Goal: Task Accomplishment & Management: Manage account settings

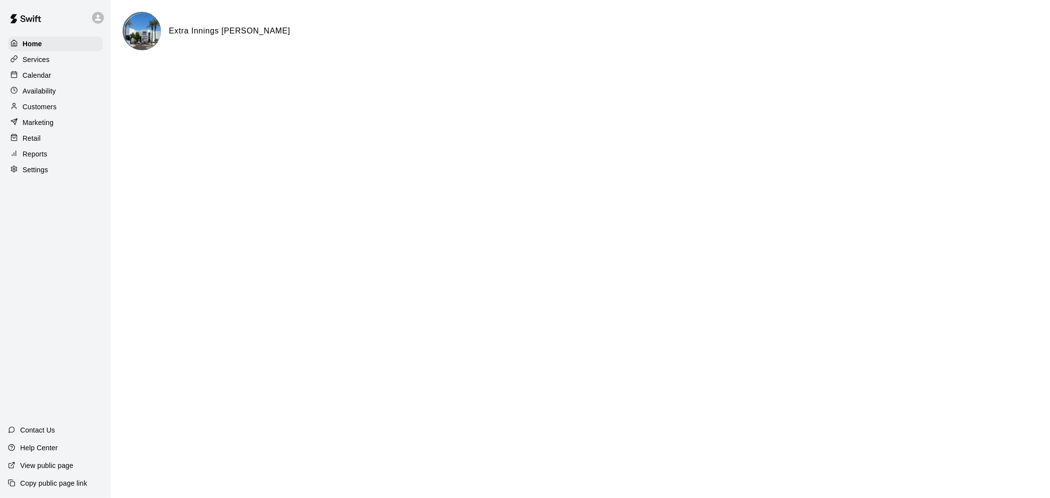
click at [42, 72] on div "Calendar" at bounding box center [55, 75] width 95 height 15
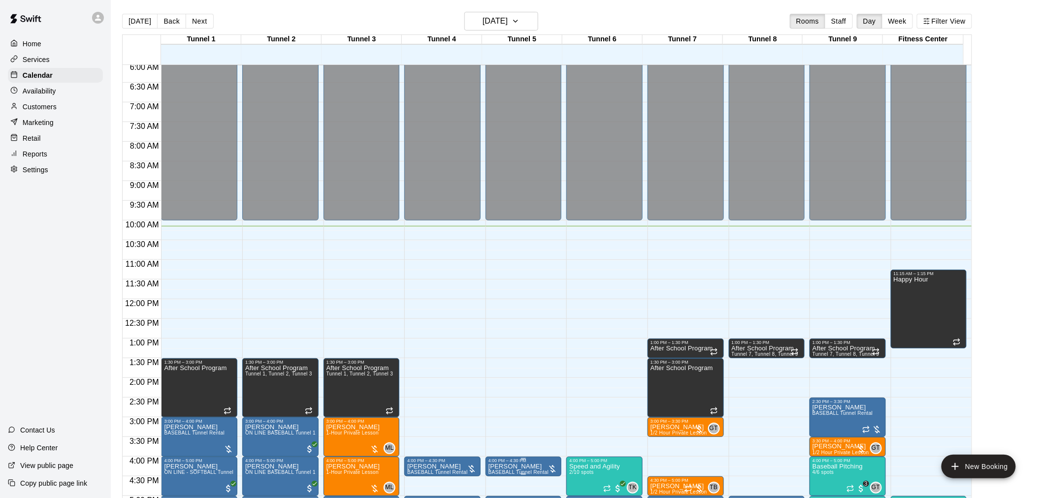
scroll to position [235, 0]
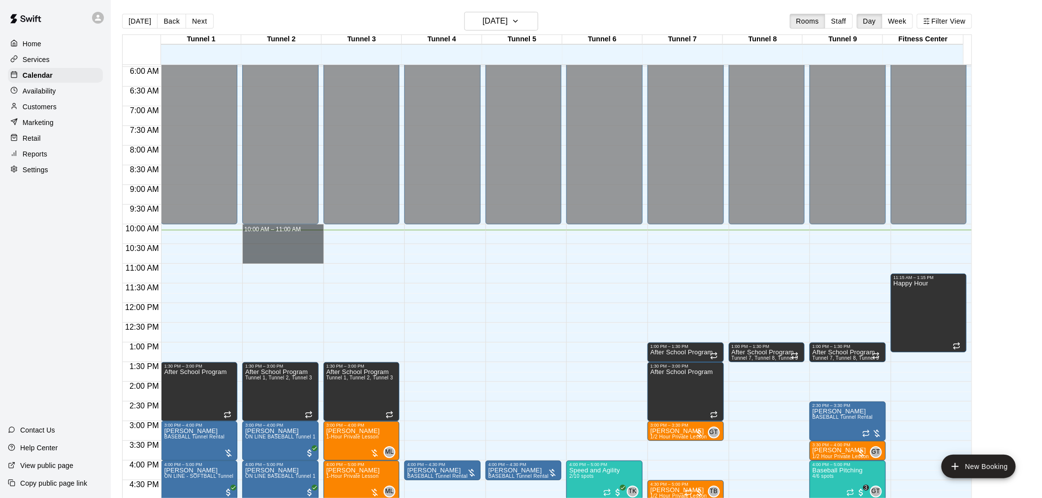
drag, startPoint x: 263, startPoint y: 231, endPoint x: 269, endPoint y: 257, distance: 26.9
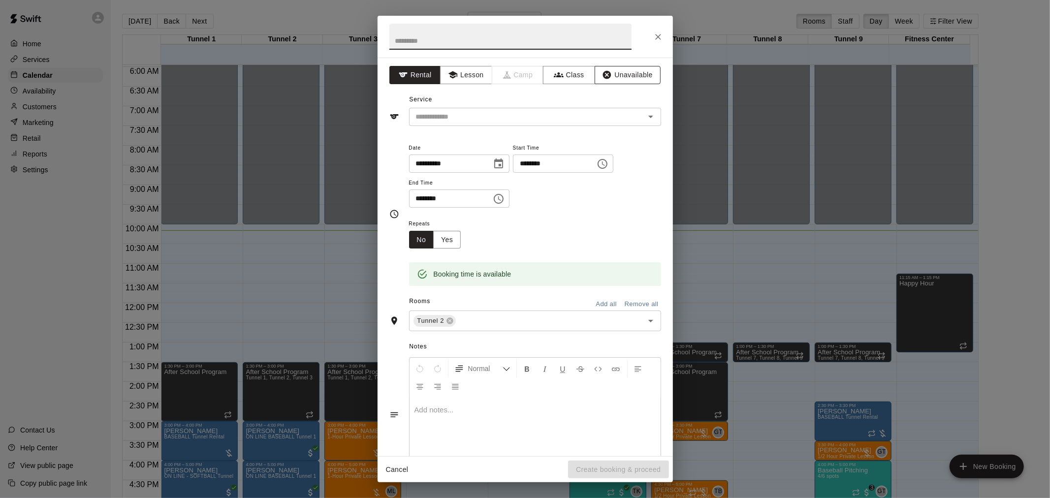
click at [620, 76] on button "Unavailable" at bounding box center [628, 75] width 66 height 18
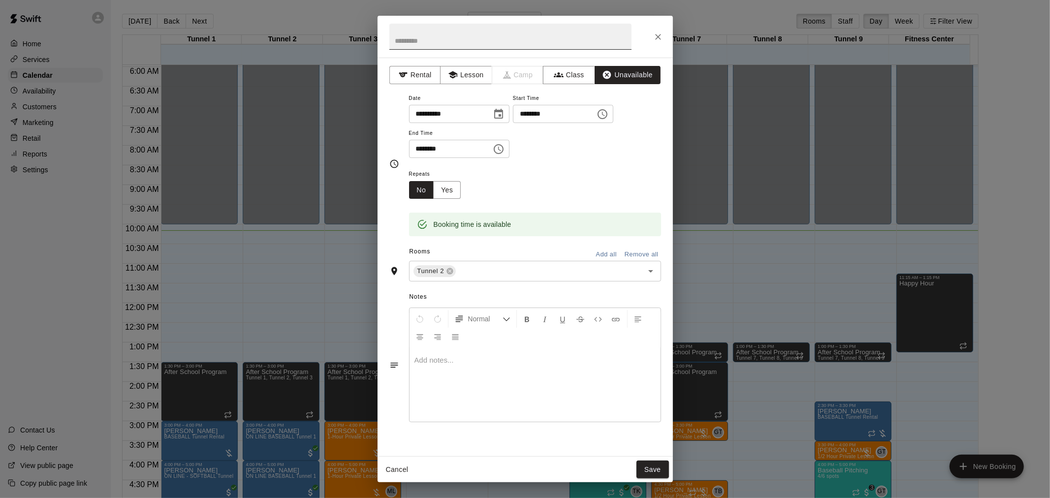
click at [476, 49] on input "text" at bounding box center [510, 37] width 242 height 26
type input "*"
type input "**********"
click at [658, 471] on button "Save" at bounding box center [653, 470] width 32 height 18
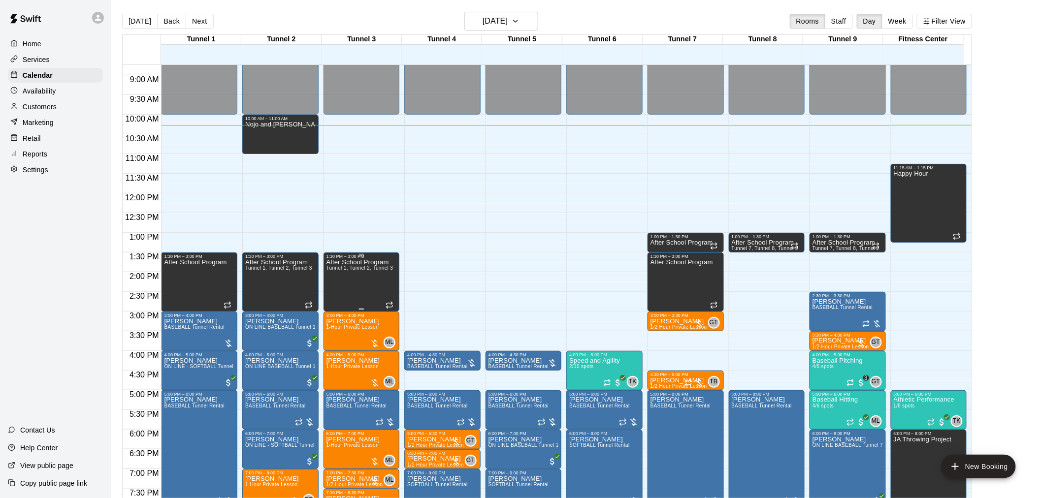
scroll to position [289, 0]
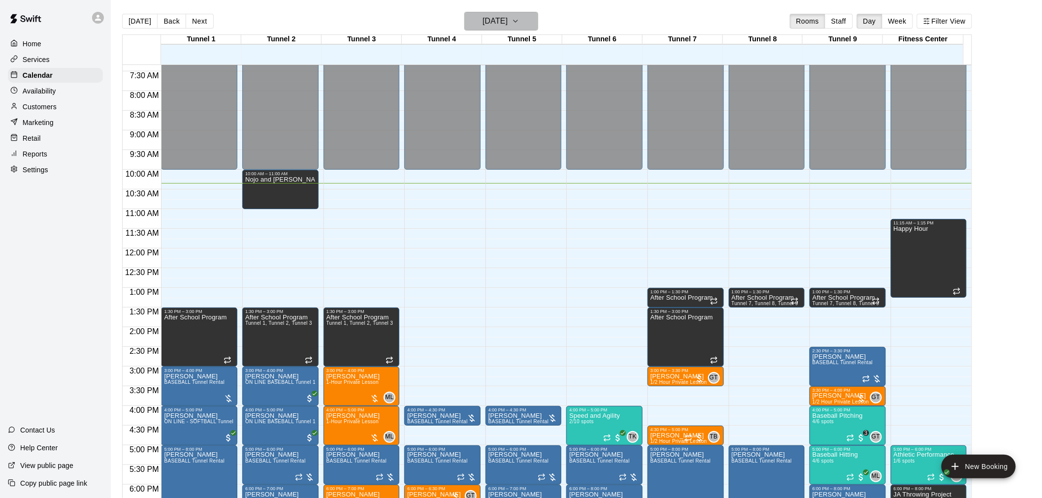
click at [499, 21] on h6 "[DATE]" at bounding box center [494, 21] width 25 height 14
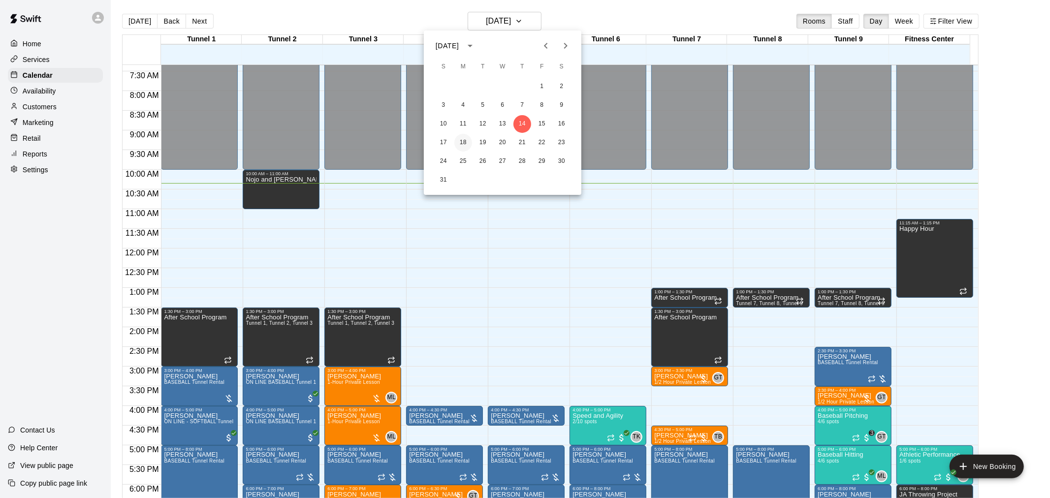
click at [465, 143] on button "18" at bounding box center [463, 143] width 18 height 18
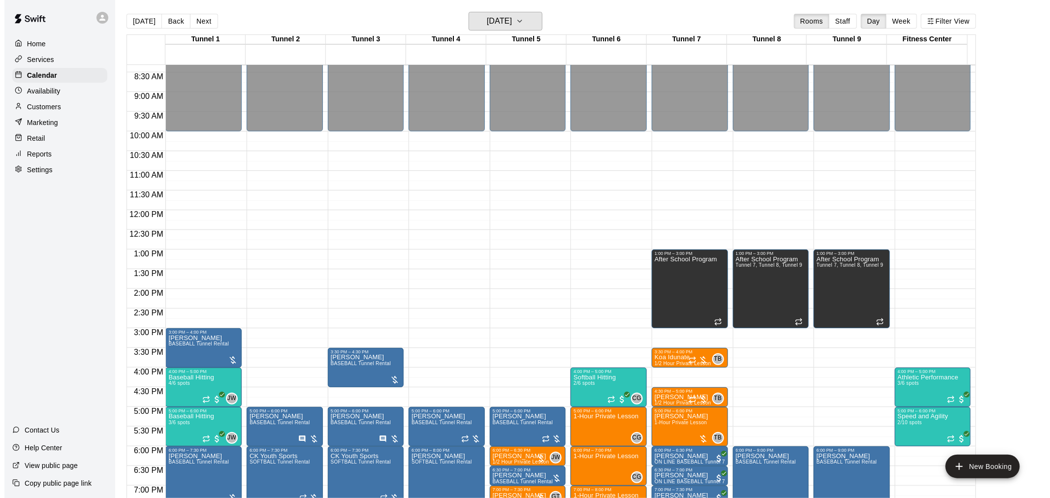
scroll to position [399, 0]
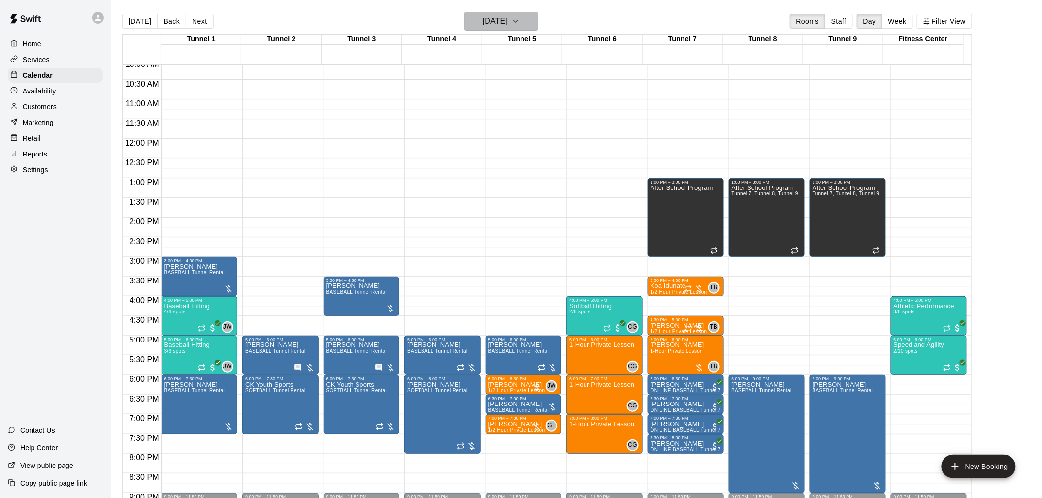
click at [508, 18] on h6 "[DATE]" at bounding box center [494, 21] width 25 height 14
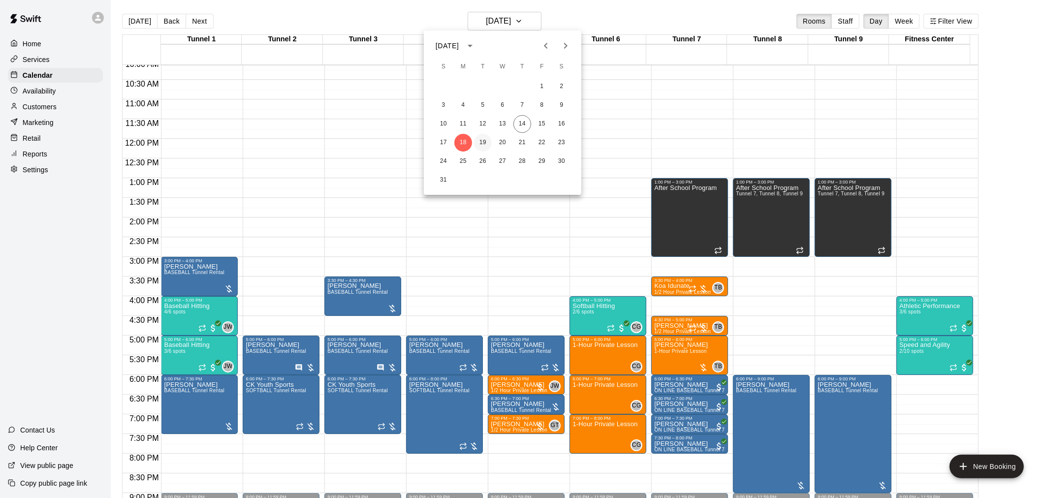
click at [482, 139] on button "19" at bounding box center [483, 143] width 18 height 18
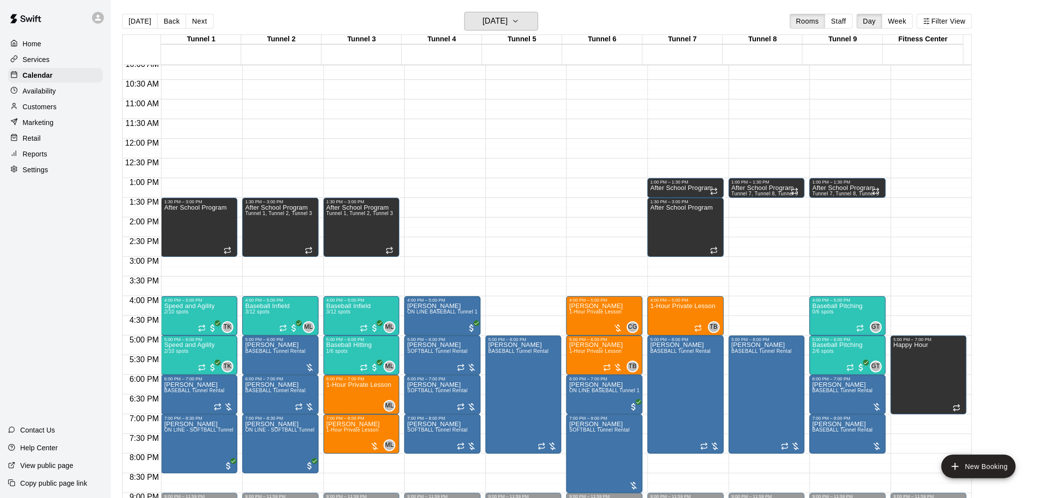
click at [508, 22] on h6 "[DATE]" at bounding box center [494, 21] width 25 height 14
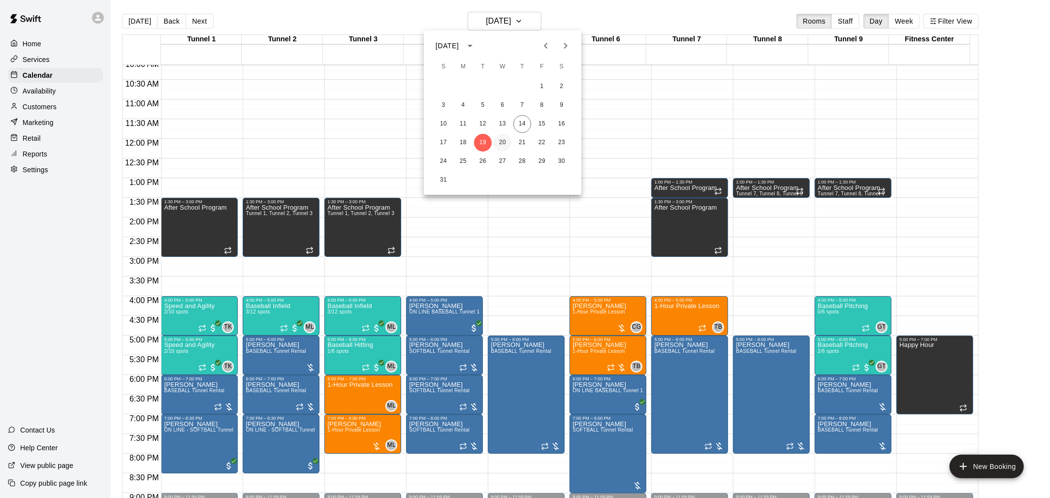
click at [506, 135] on button "20" at bounding box center [503, 143] width 18 height 18
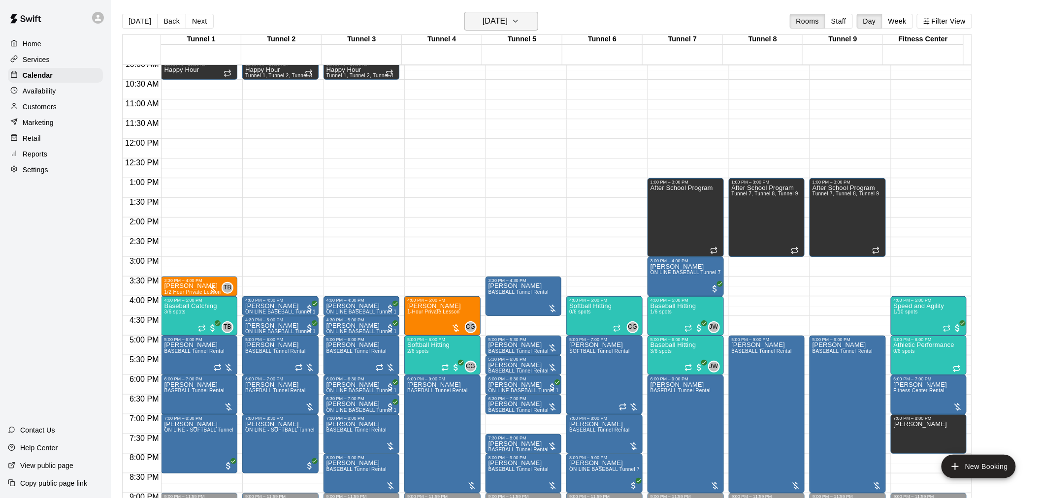
click at [538, 28] on button "[DATE]" at bounding box center [501, 21] width 74 height 19
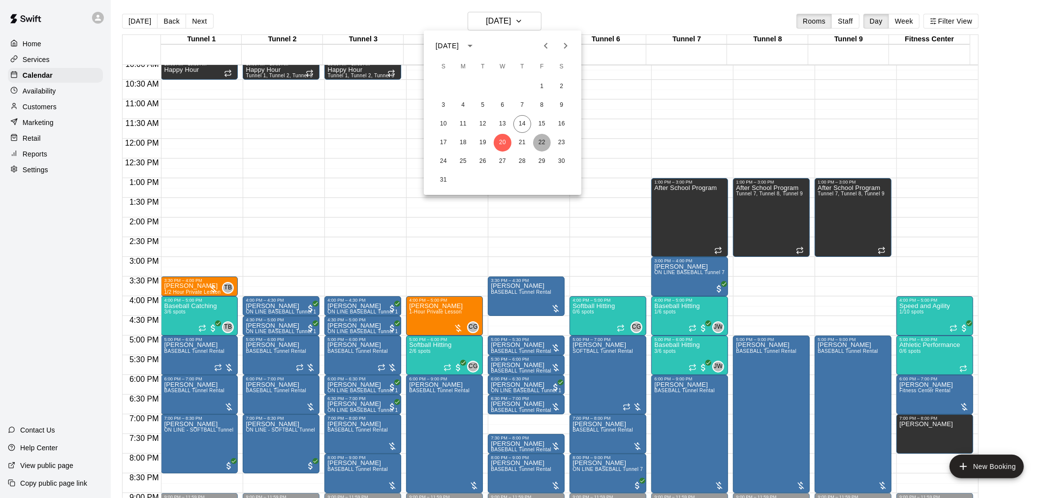
click at [538, 143] on button "22" at bounding box center [542, 143] width 18 height 18
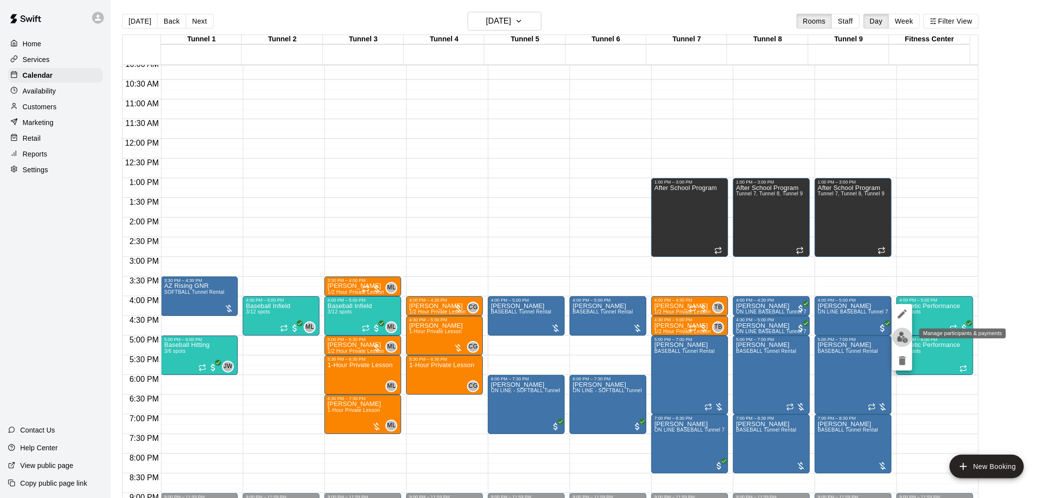
click at [908, 342] on button "edit" at bounding box center [903, 337] width 20 height 19
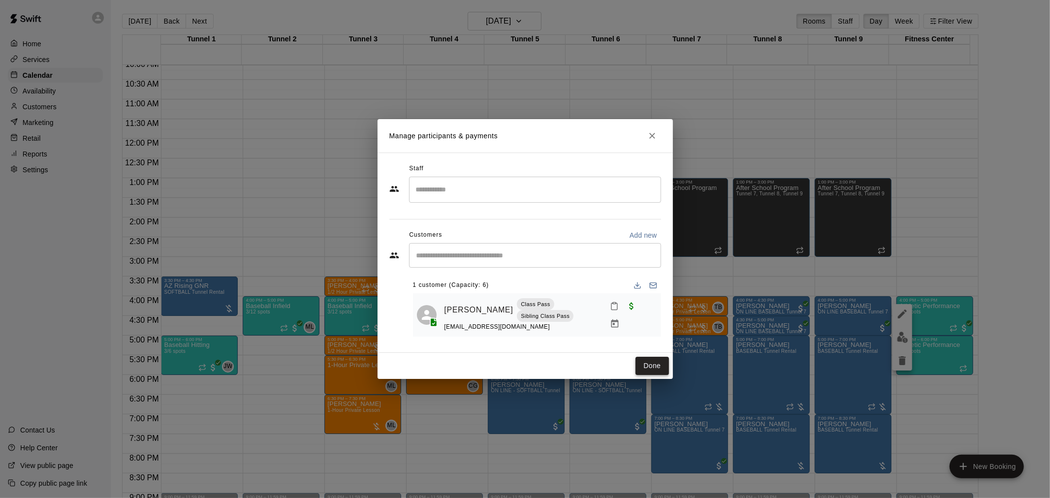
click at [653, 363] on button "Done" at bounding box center [652, 366] width 33 height 18
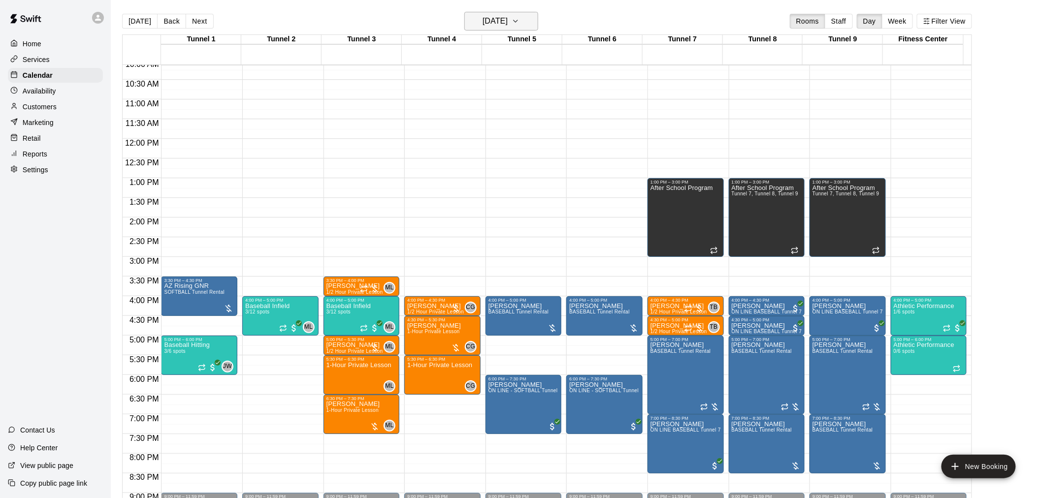
click at [508, 16] on h6 "[DATE]" at bounding box center [494, 21] width 25 height 14
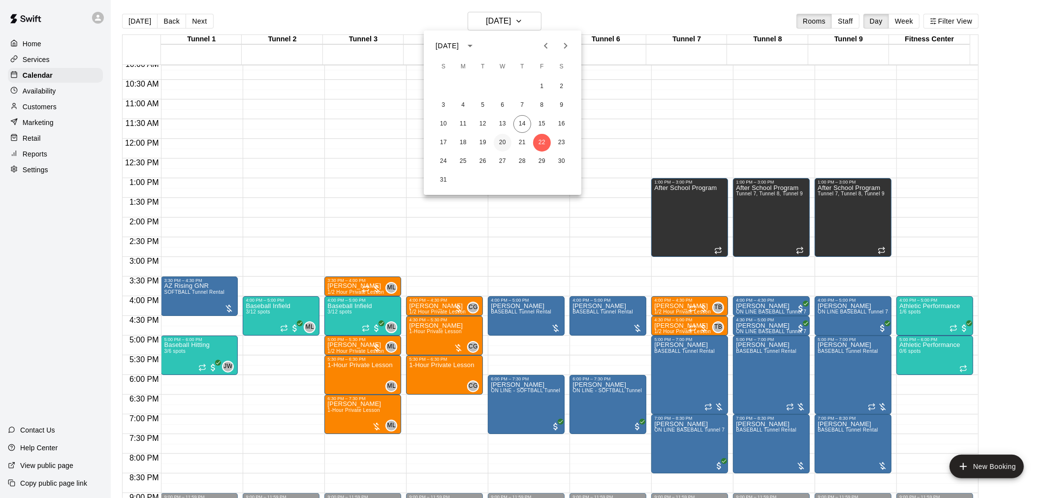
click at [507, 141] on button "20" at bounding box center [503, 143] width 18 height 18
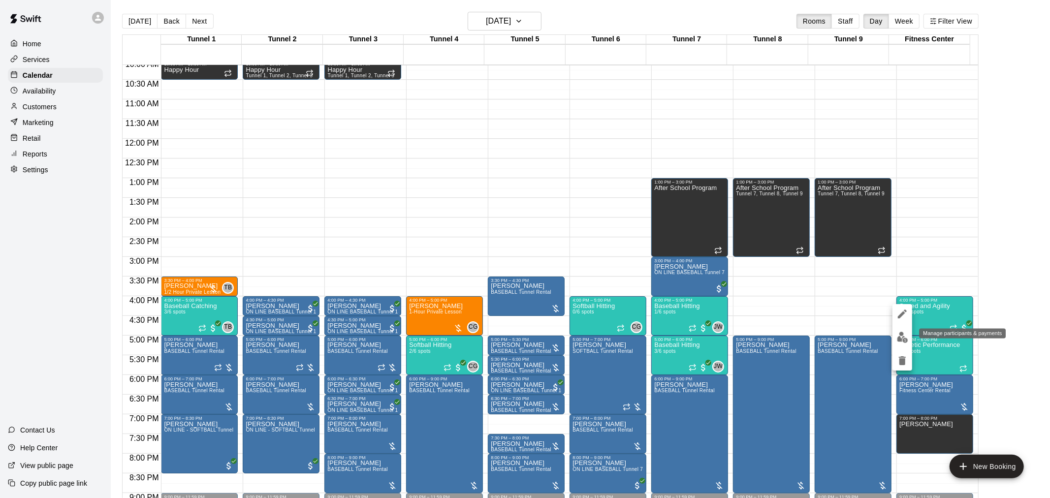
click at [893, 341] on button "edit" at bounding box center [903, 337] width 20 height 19
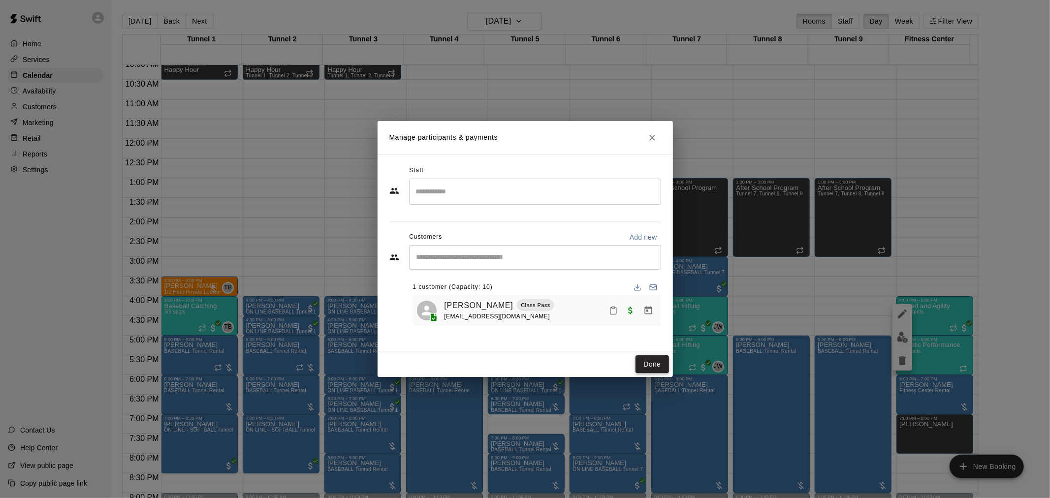
click at [663, 371] on button "Done" at bounding box center [652, 364] width 33 height 18
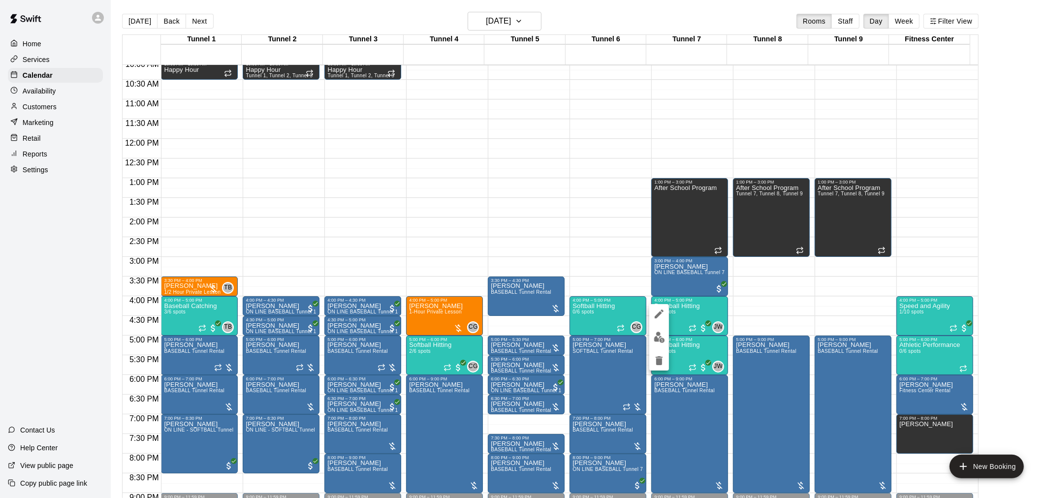
click at [661, 336] on img "edit" at bounding box center [659, 337] width 11 height 11
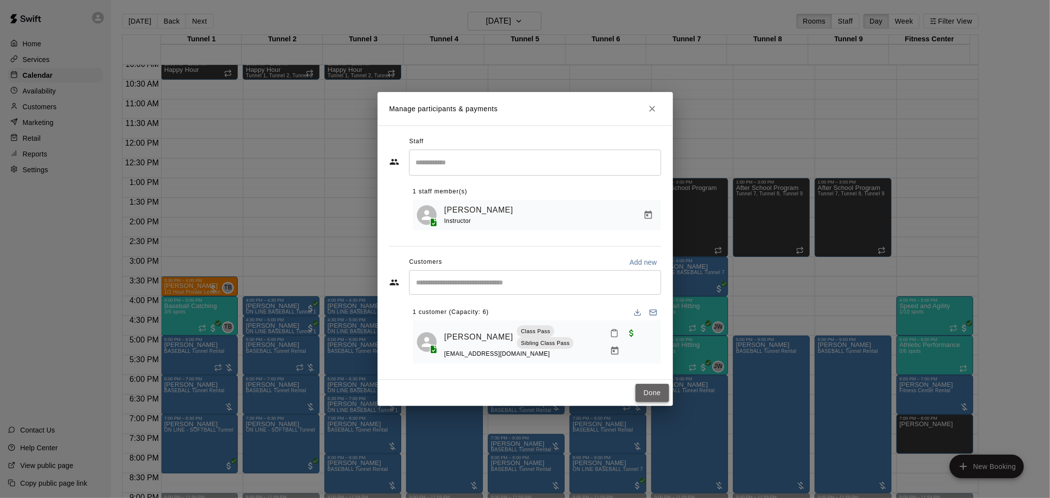
click at [648, 384] on button "Done" at bounding box center [652, 393] width 33 height 18
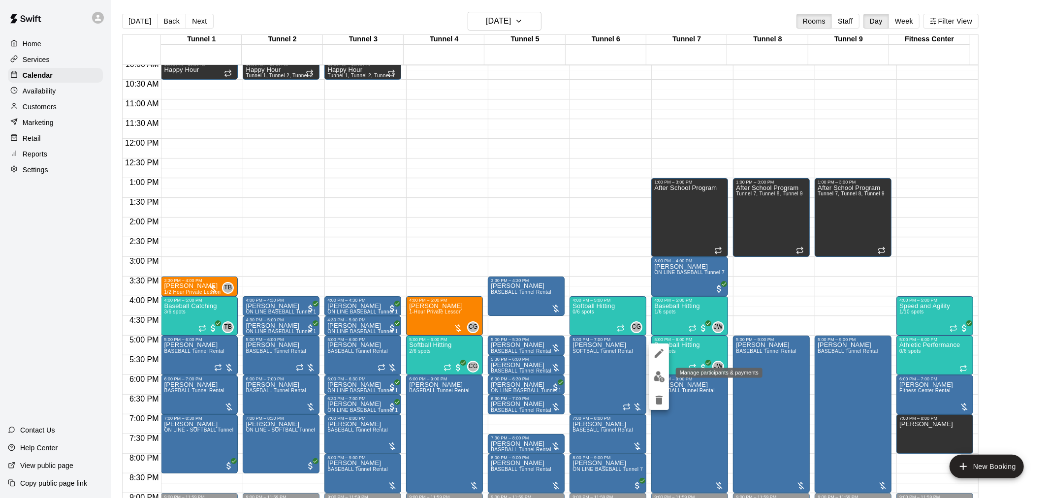
click at [662, 382] on img "edit" at bounding box center [659, 376] width 11 height 11
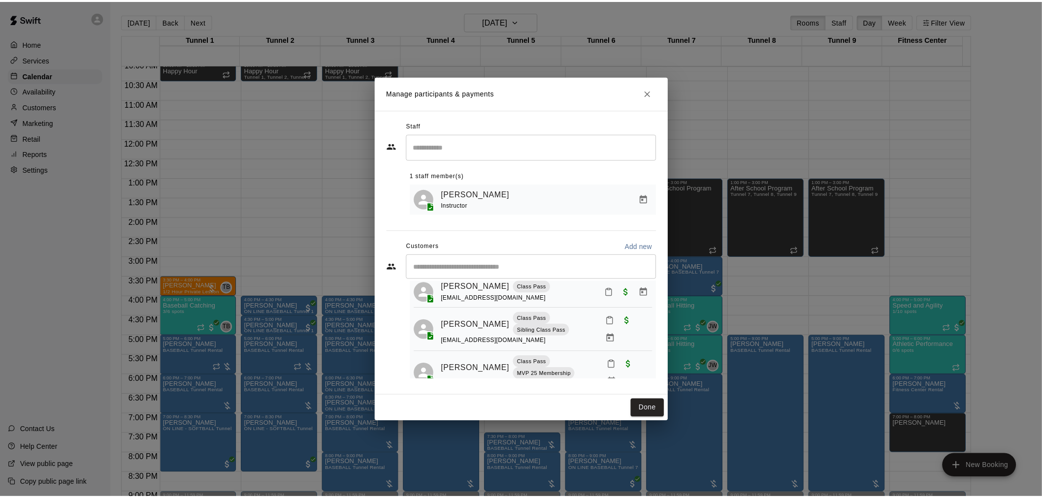
scroll to position [41, 0]
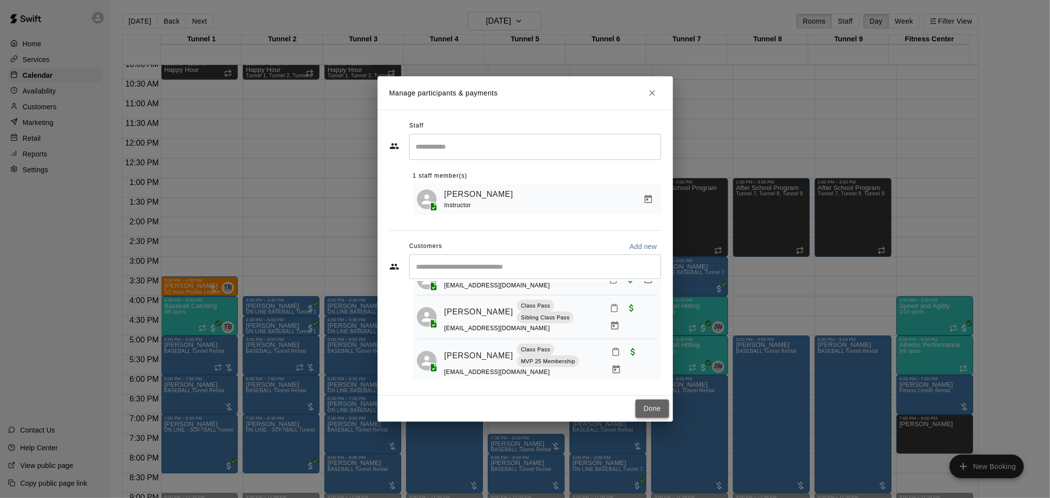
click at [651, 407] on button "Done" at bounding box center [652, 409] width 33 height 18
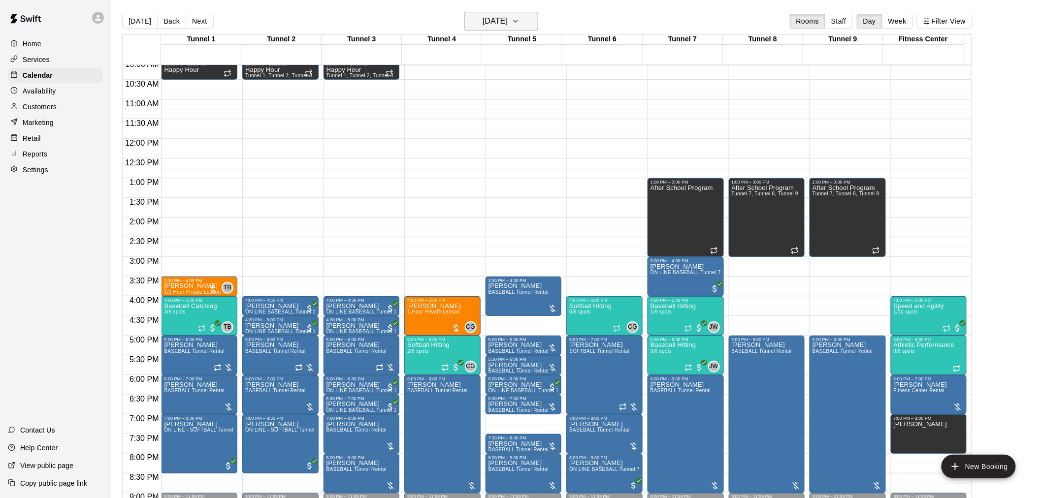
click at [506, 19] on h6 "[DATE]" at bounding box center [494, 21] width 25 height 14
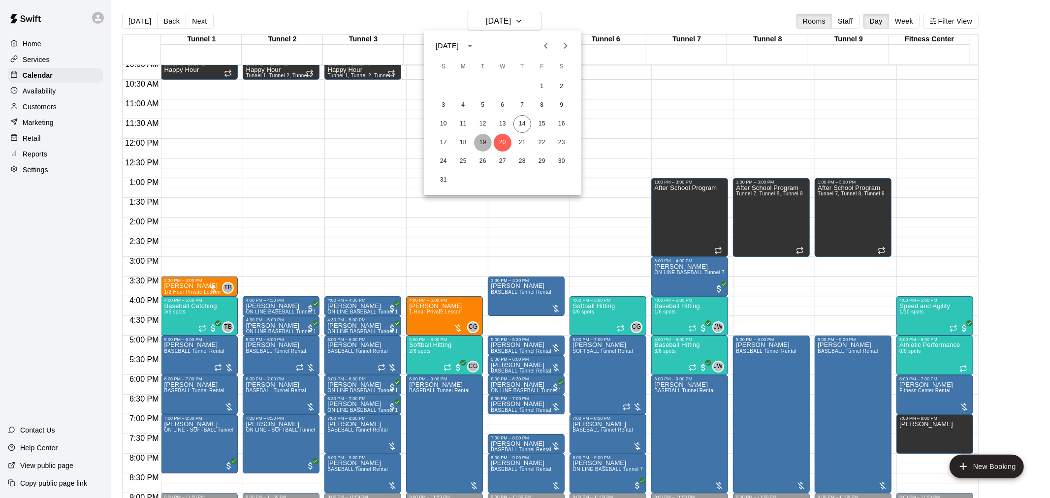
click at [485, 138] on button "19" at bounding box center [483, 143] width 18 height 18
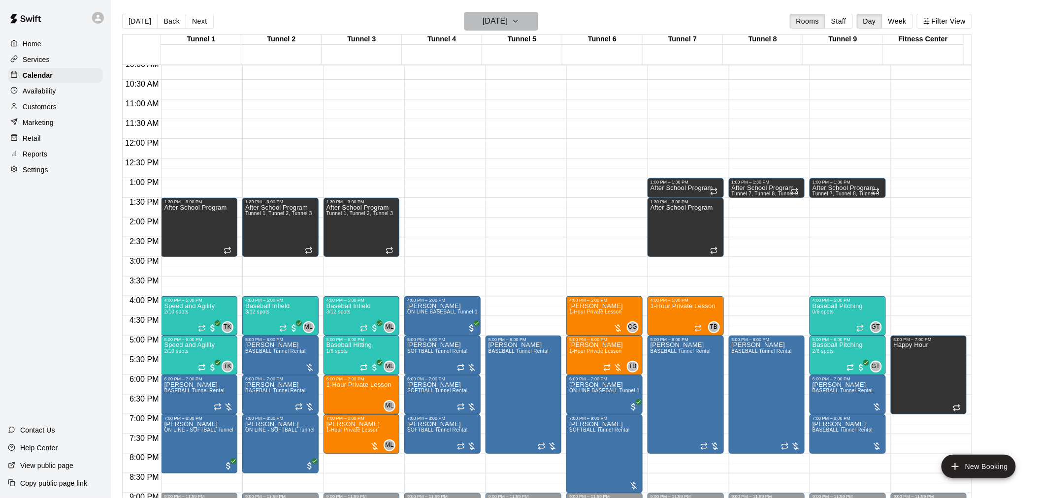
click at [496, 24] on h6 "[DATE]" at bounding box center [494, 21] width 25 height 14
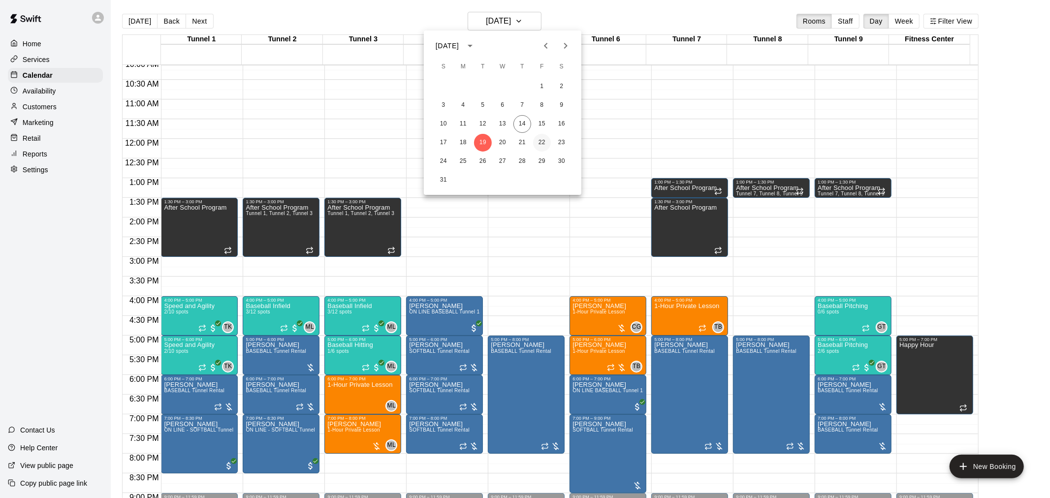
click at [540, 138] on button "22" at bounding box center [542, 143] width 18 height 18
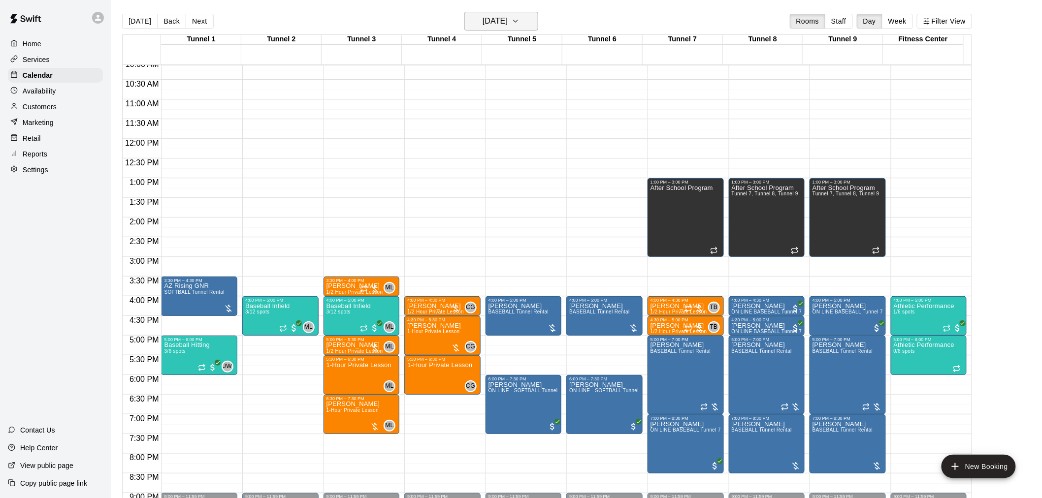
click at [508, 18] on h6 "[DATE]" at bounding box center [494, 21] width 25 height 14
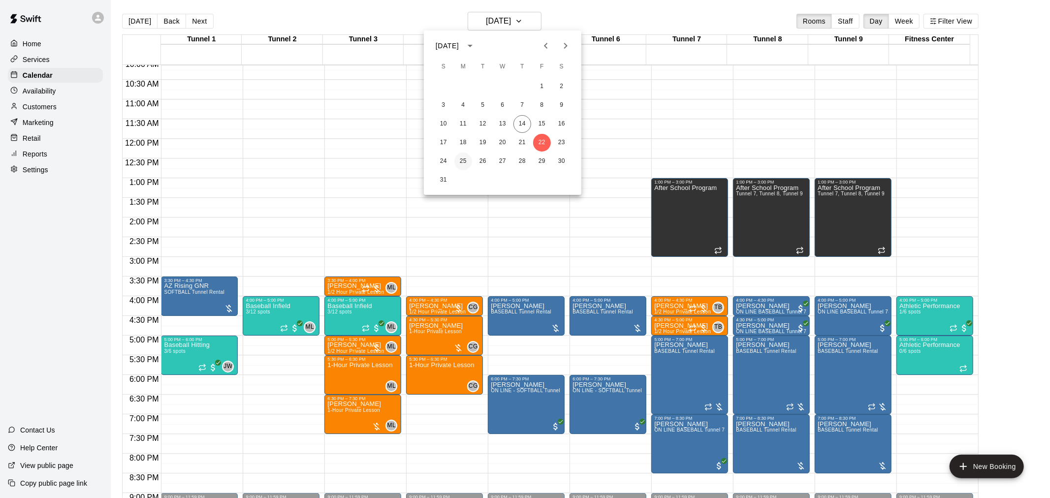
click at [464, 158] on button "25" at bounding box center [463, 162] width 18 height 18
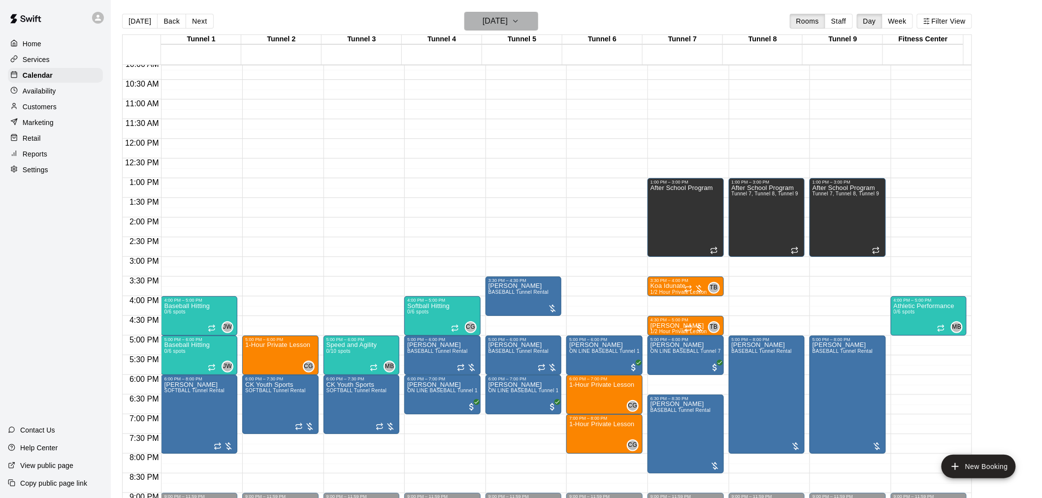
click at [519, 25] on icon "button" at bounding box center [516, 21] width 8 height 12
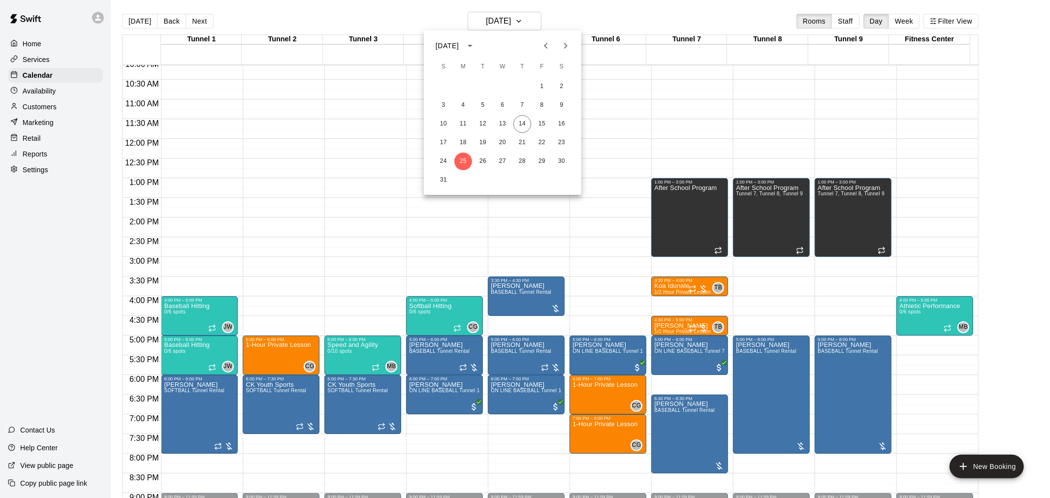
click at [511, 165] on div "24 25 26 27 28 29 30" at bounding box center [503, 162] width 158 height 18
click at [505, 160] on button "27" at bounding box center [503, 162] width 18 height 18
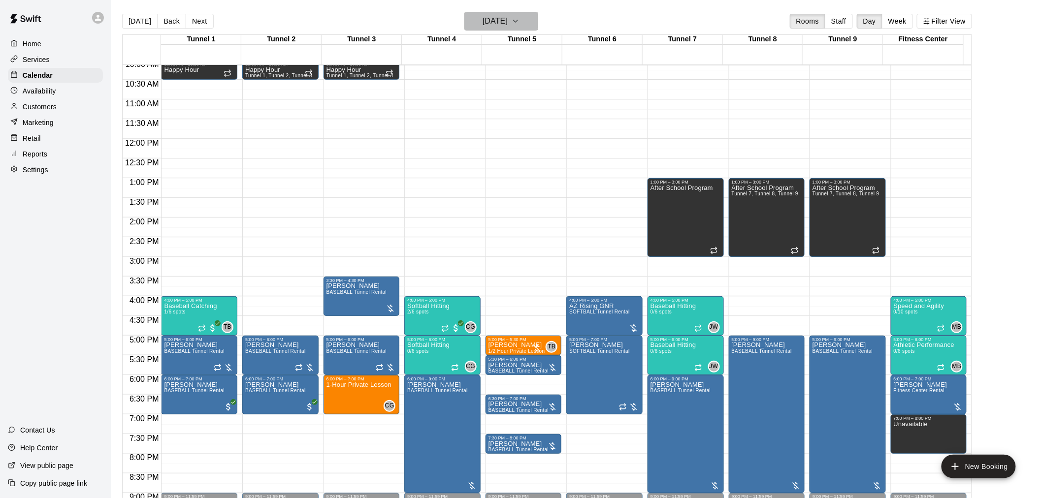
click at [519, 22] on icon "button" at bounding box center [516, 21] width 8 height 12
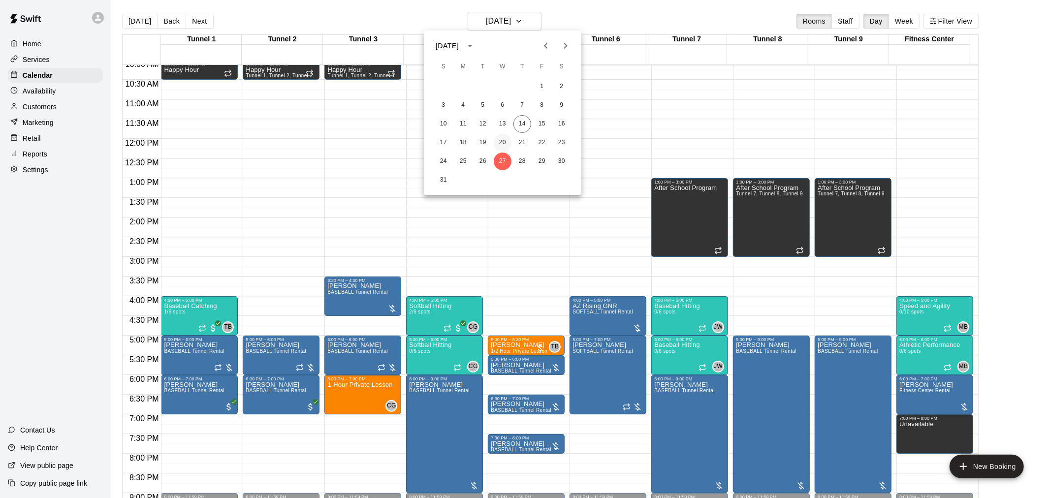
click at [509, 141] on button "20" at bounding box center [503, 143] width 18 height 18
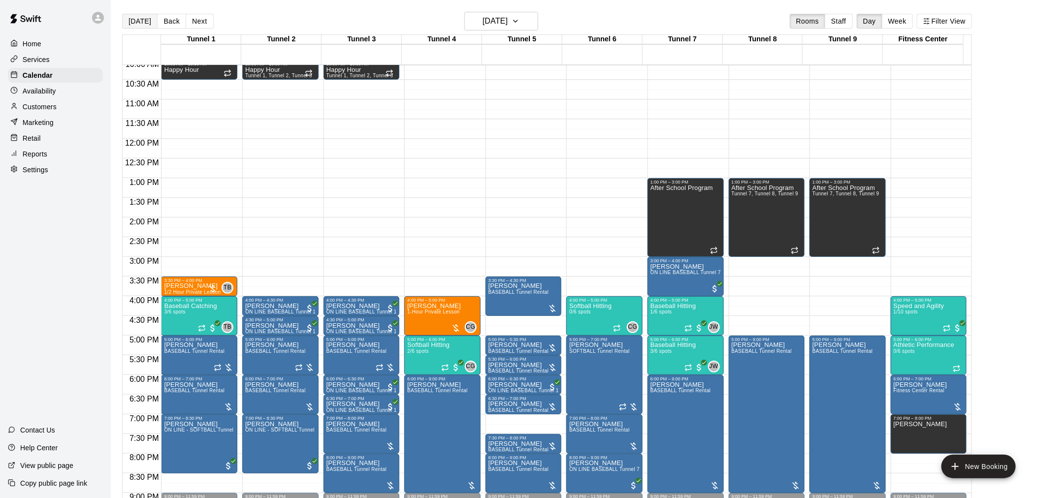
click at [128, 20] on button "[DATE]" at bounding box center [139, 21] width 35 height 15
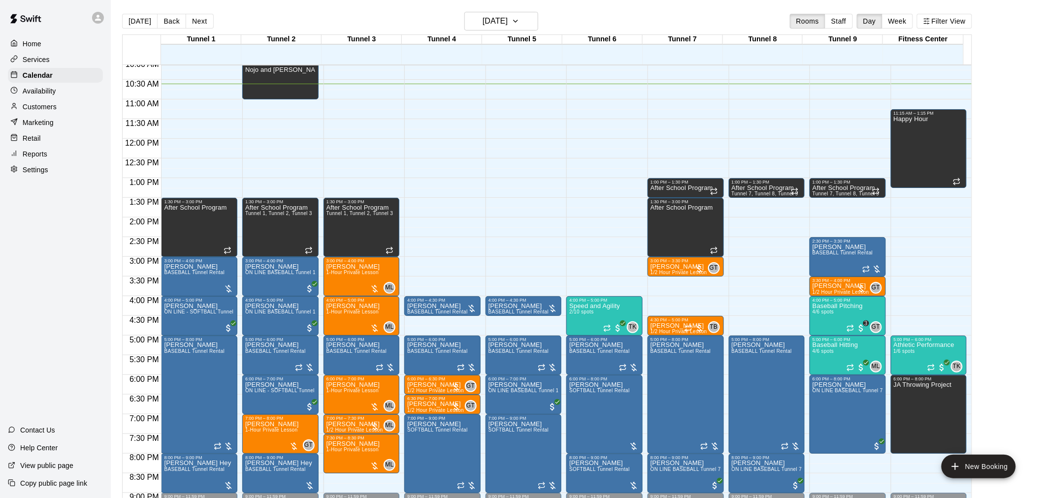
scroll to position [501, 0]
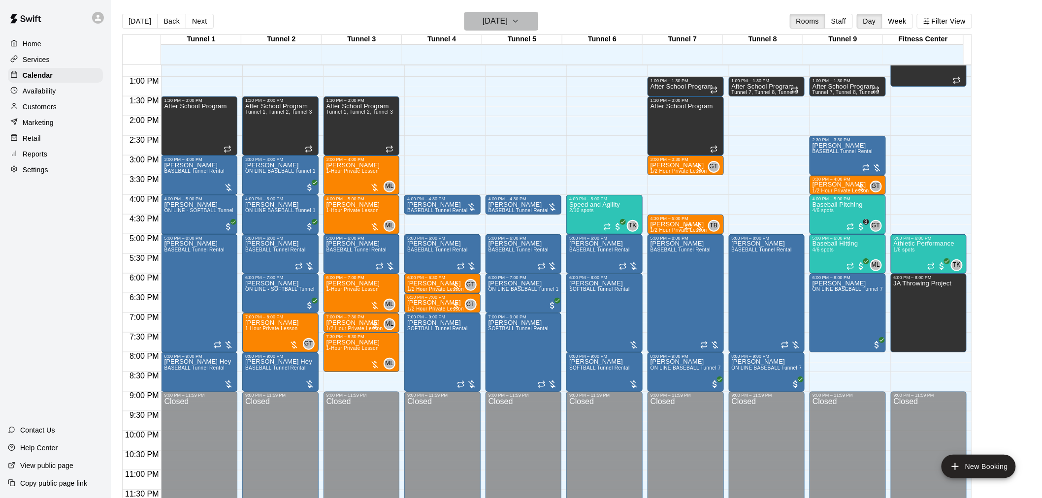
click at [508, 25] on h6 "[DATE]" at bounding box center [494, 21] width 25 height 14
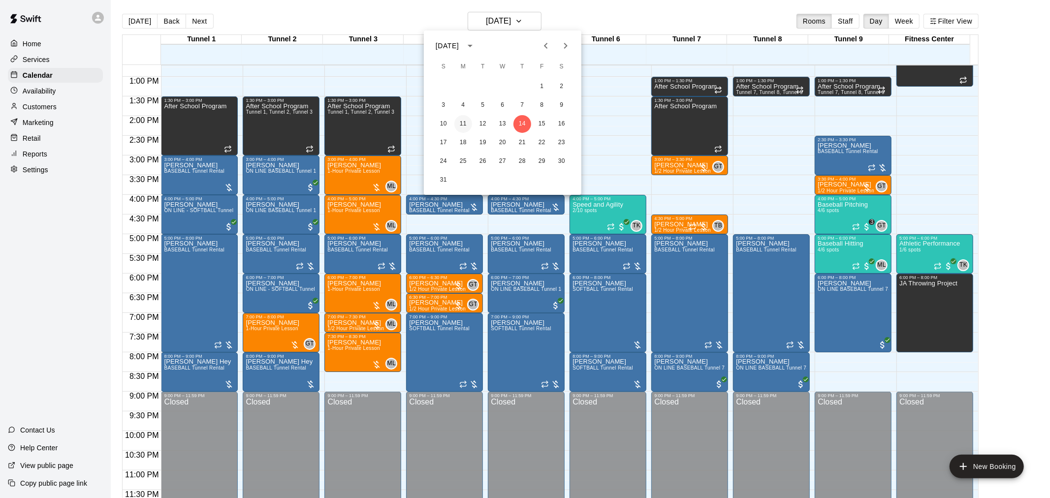
click at [461, 121] on button "11" at bounding box center [463, 124] width 18 height 18
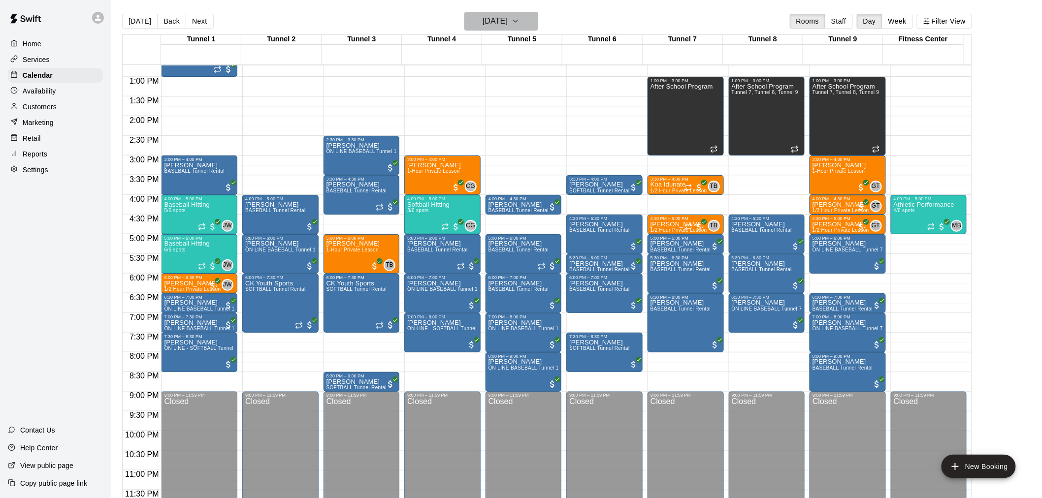
click at [492, 16] on h6 "[DATE]" at bounding box center [494, 21] width 25 height 14
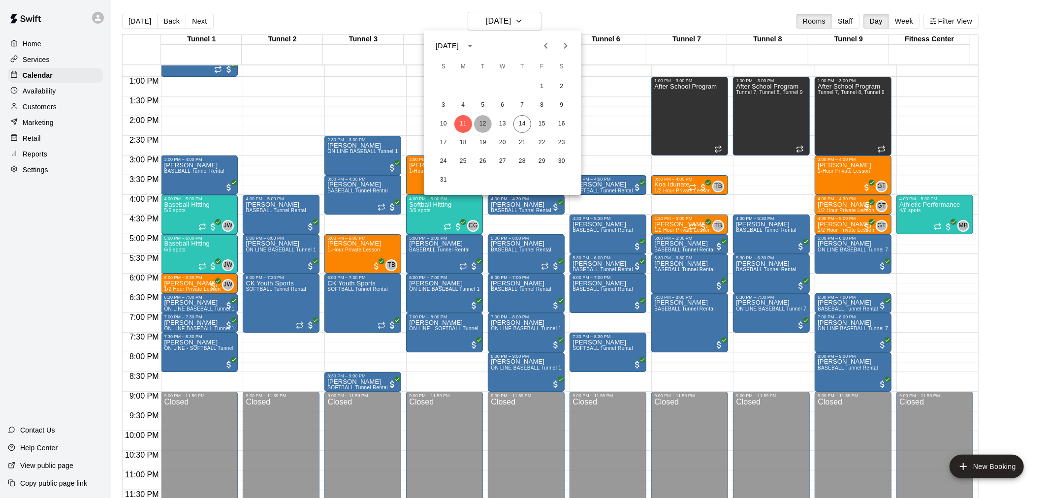
click at [490, 127] on button "12" at bounding box center [483, 124] width 18 height 18
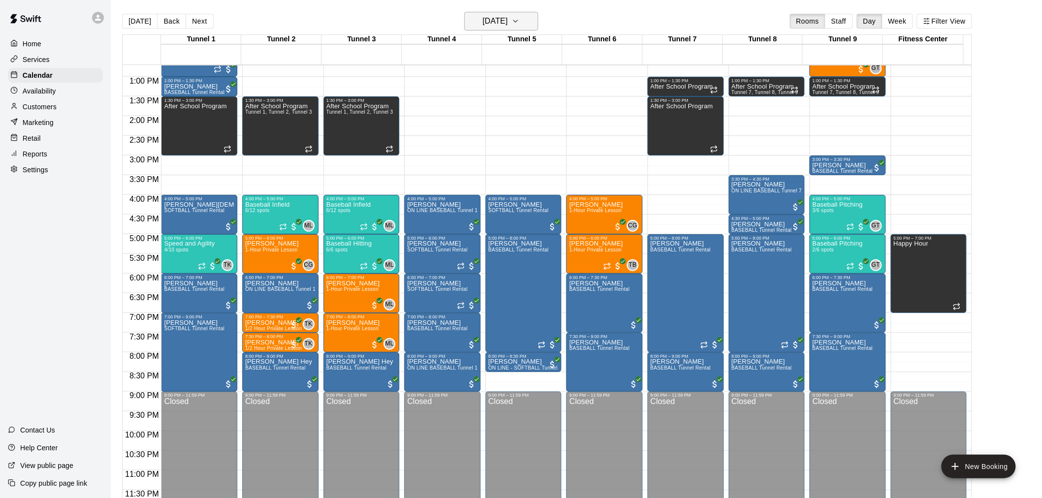
click at [527, 30] on button "[DATE]" at bounding box center [501, 21] width 74 height 19
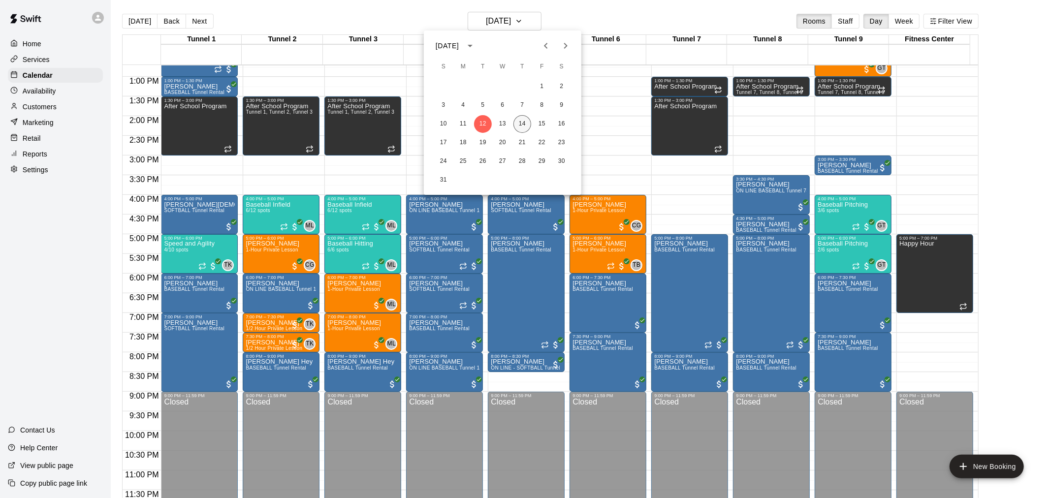
click at [525, 122] on button "14" at bounding box center [522, 124] width 18 height 18
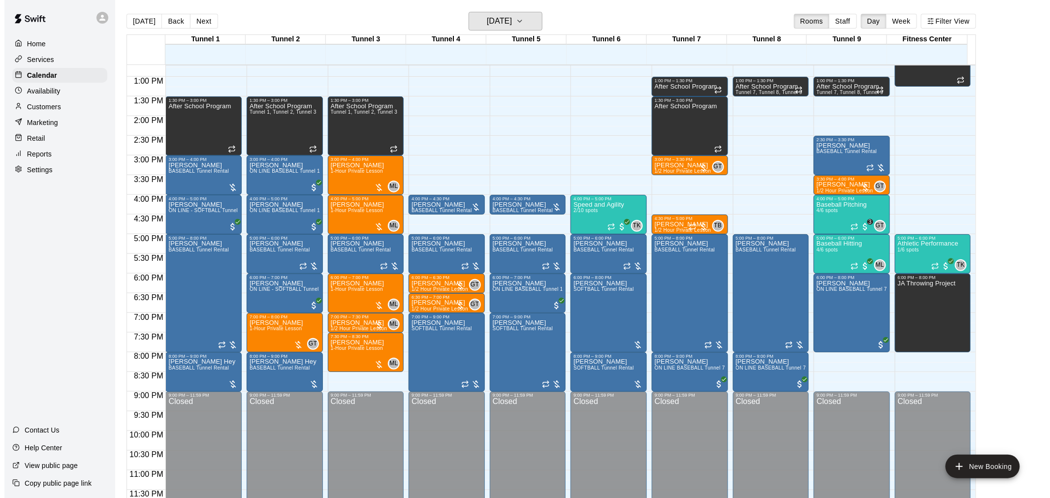
scroll to position [16, 0]
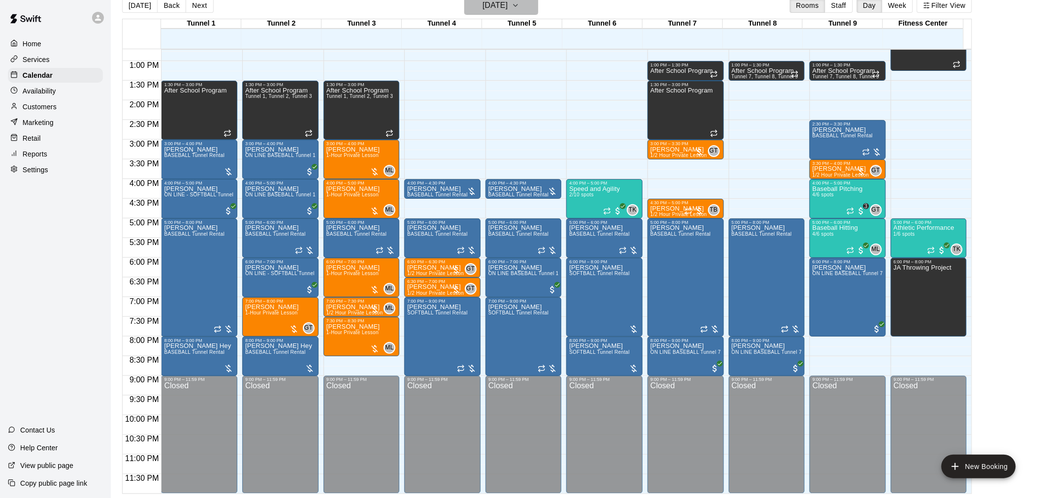
click at [500, 8] on h6 "[DATE]" at bounding box center [494, 6] width 25 height 14
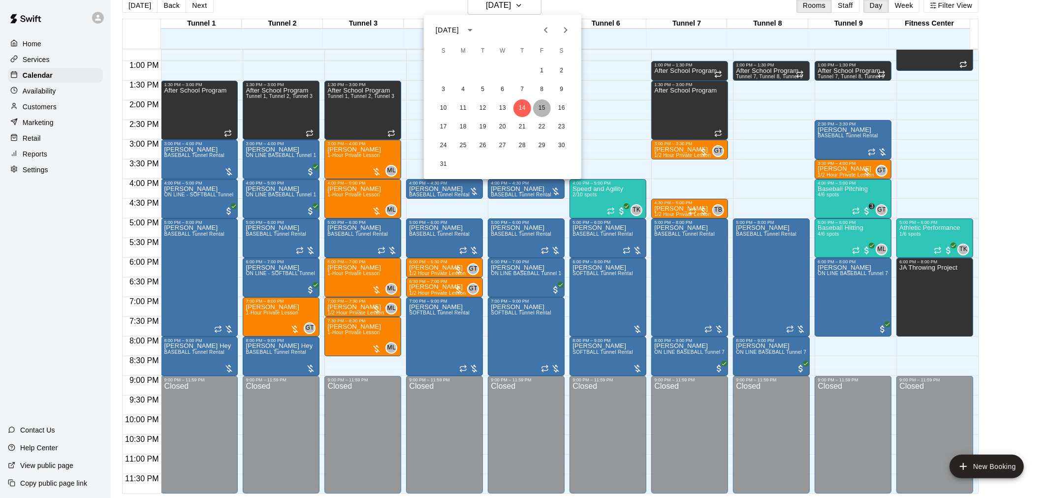
click at [537, 105] on button "15" at bounding box center [542, 108] width 18 height 18
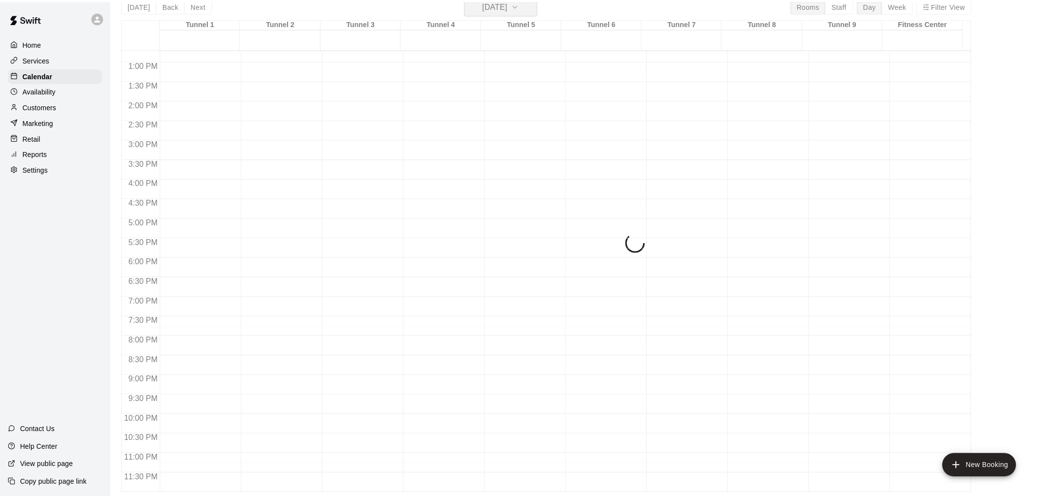
scroll to position [12, 0]
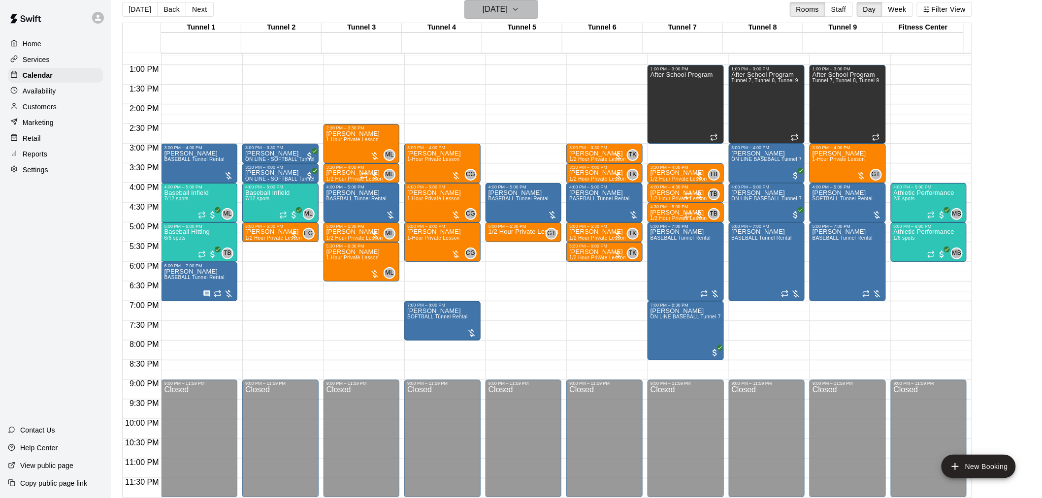
click at [508, 2] on h6 "[DATE]" at bounding box center [494, 9] width 25 height 14
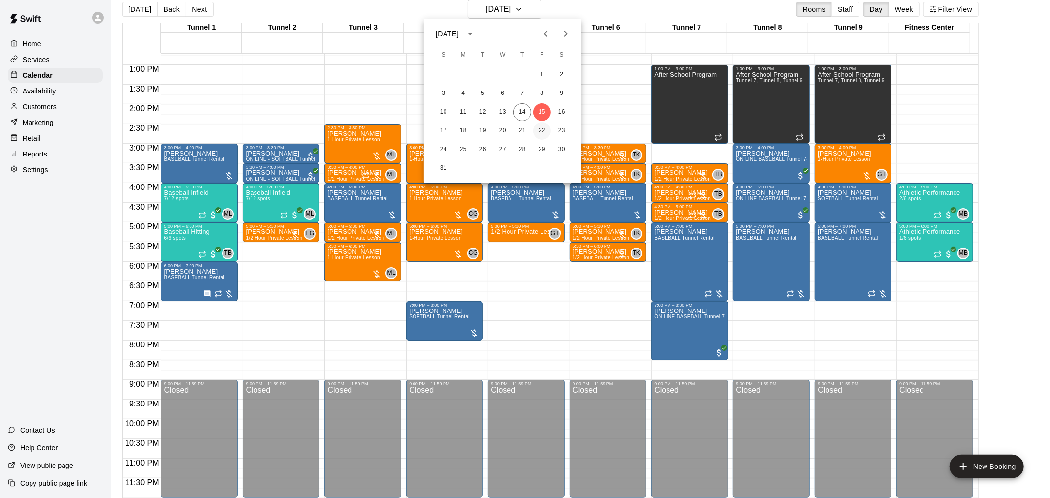
click at [548, 131] on button "22" at bounding box center [542, 131] width 18 height 18
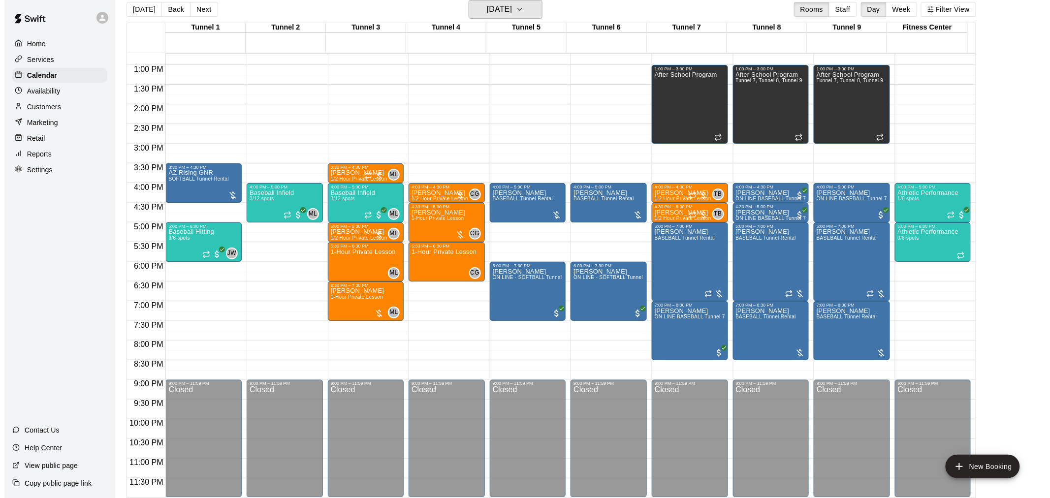
scroll to position [16, 0]
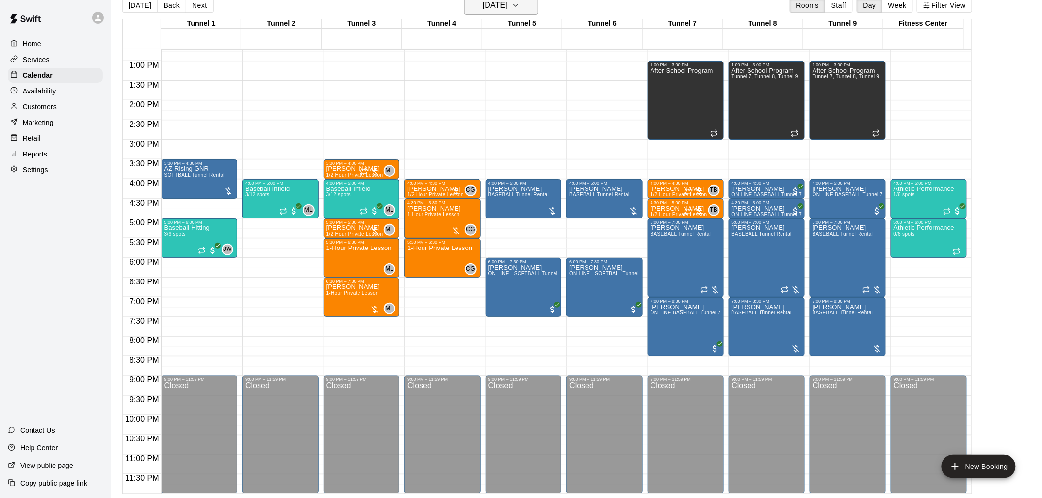
click at [508, 2] on h6 "[DATE]" at bounding box center [494, 6] width 25 height 14
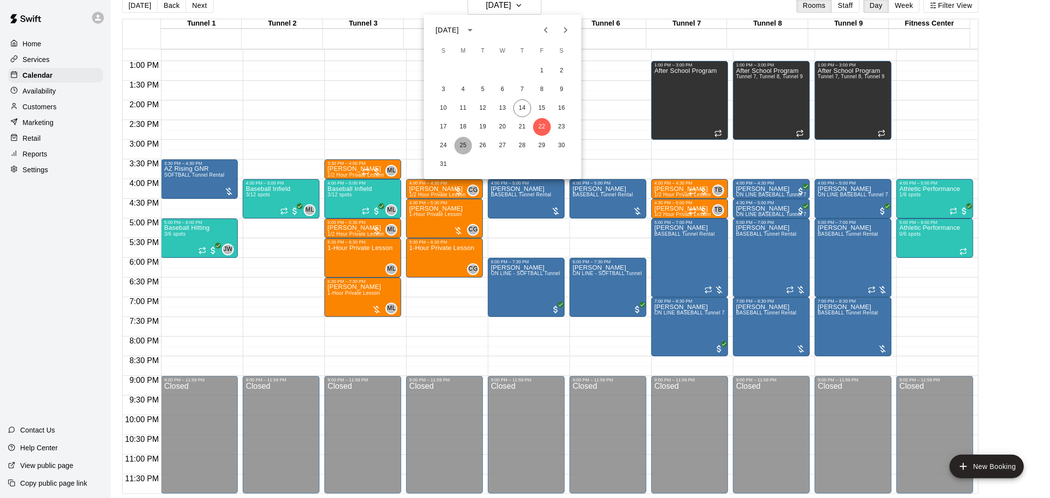
click at [467, 143] on button "25" at bounding box center [463, 146] width 18 height 18
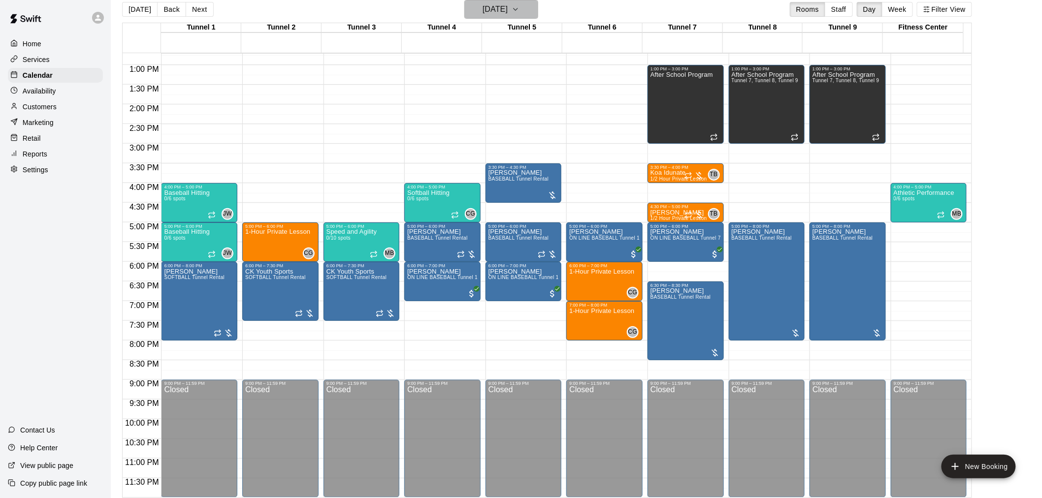
click at [507, 10] on h6 "[DATE]" at bounding box center [494, 9] width 25 height 14
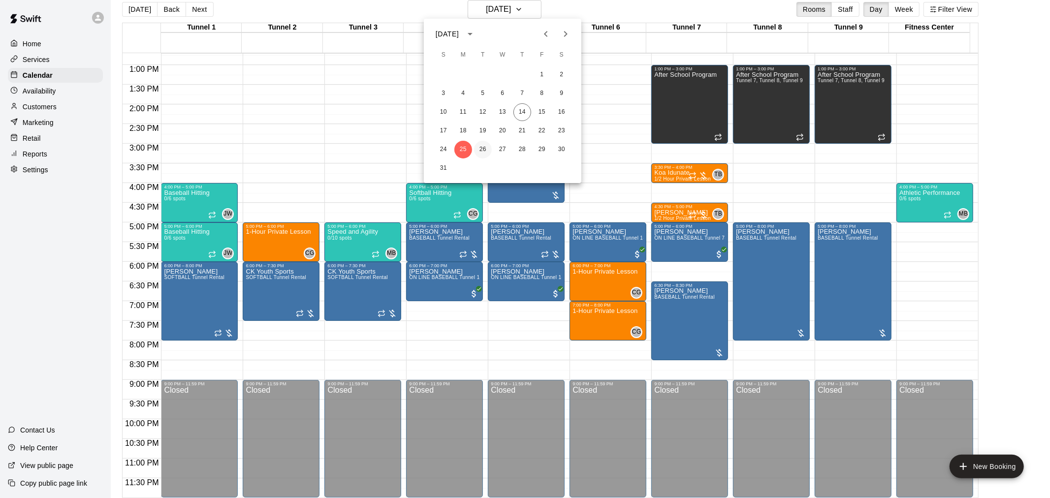
click at [483, 151] on button "26" at bounding box center [483, 150] width 18 height 18
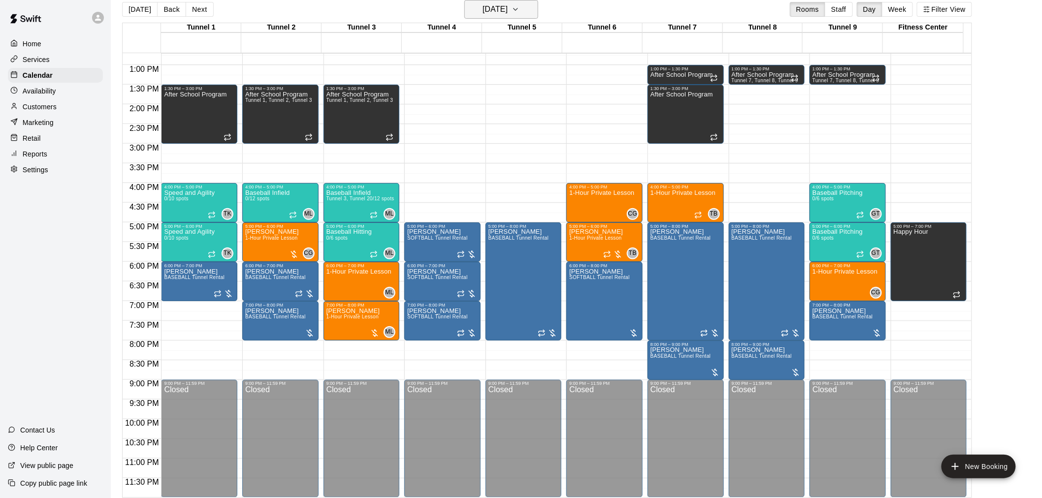
click at [504, 8] on h6 "[DATE]" at bounding box center [494, 9] width 25 height 14
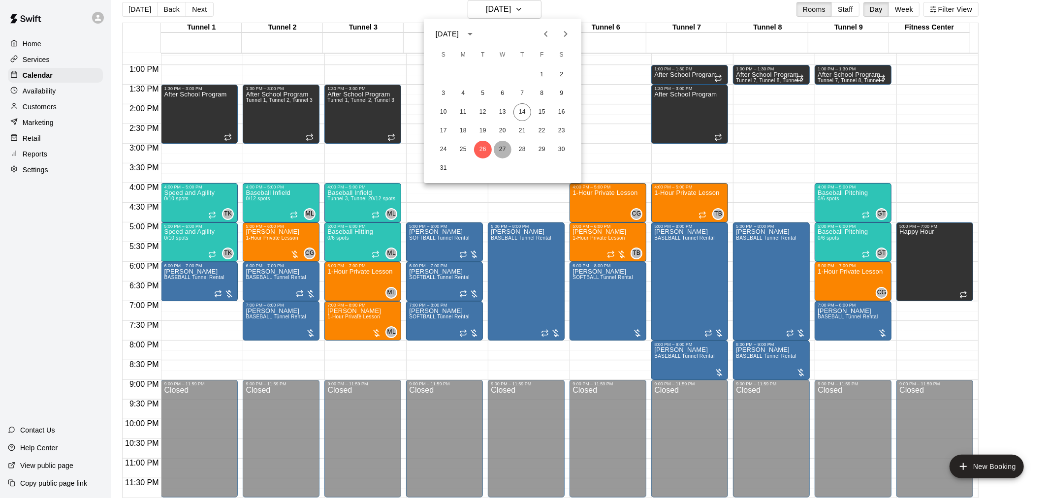
click at [500, 148] on button "27" at bounding box center [503, 150] width 18 height 18
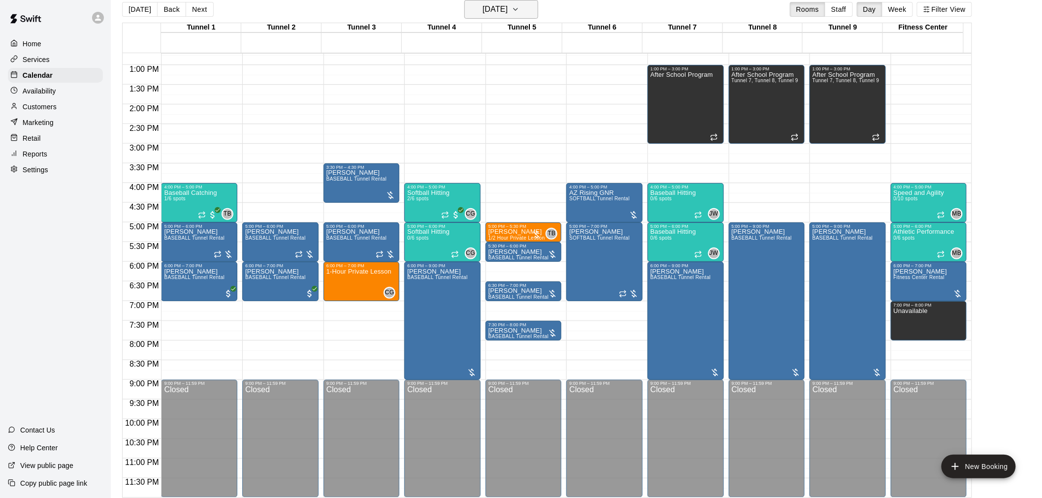
click at [508, 8] on h6 "[DATE]" at bounding box center [494, 9] width 25 height 14
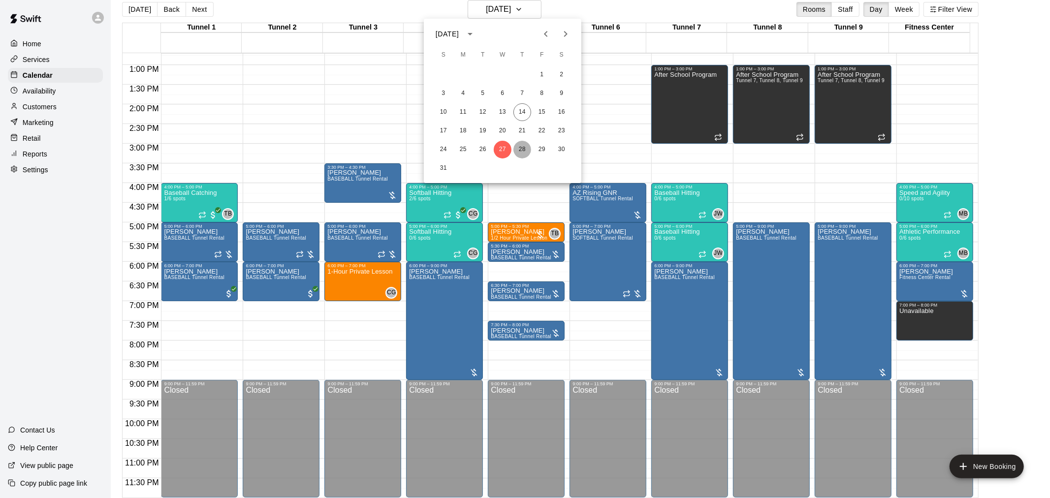
click at [521, 153] on button "28" at bounding box center [522, 150] width 18 height 18
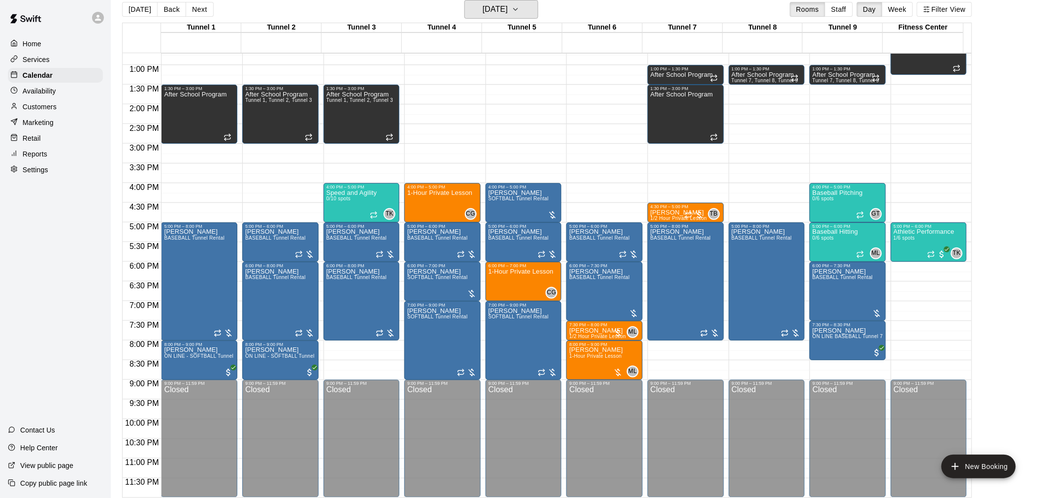
click at [508, 8] on h6 "[DATE]" at bounding box center [494, 9] width 25 height 14
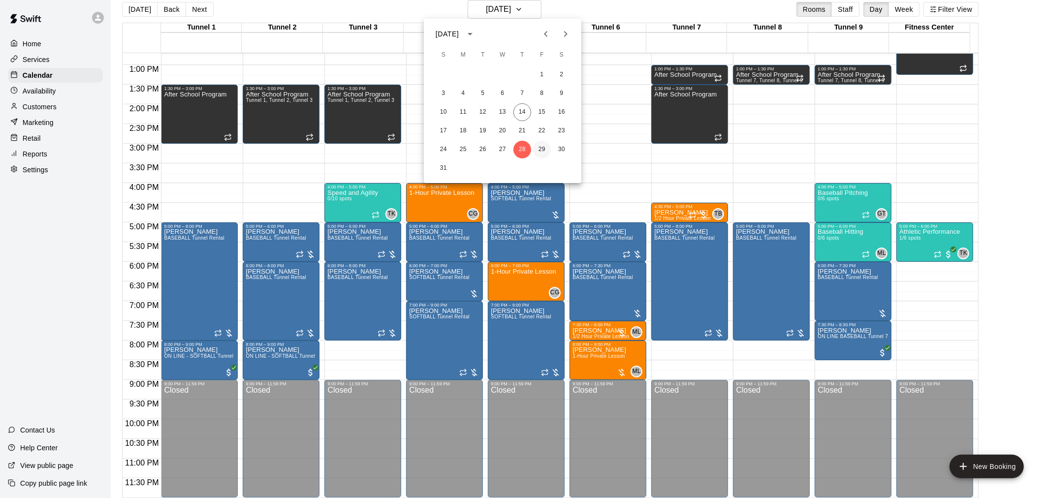
click at [543, 151] on button "29" at bounding box center [542, 150] width 18 height 18
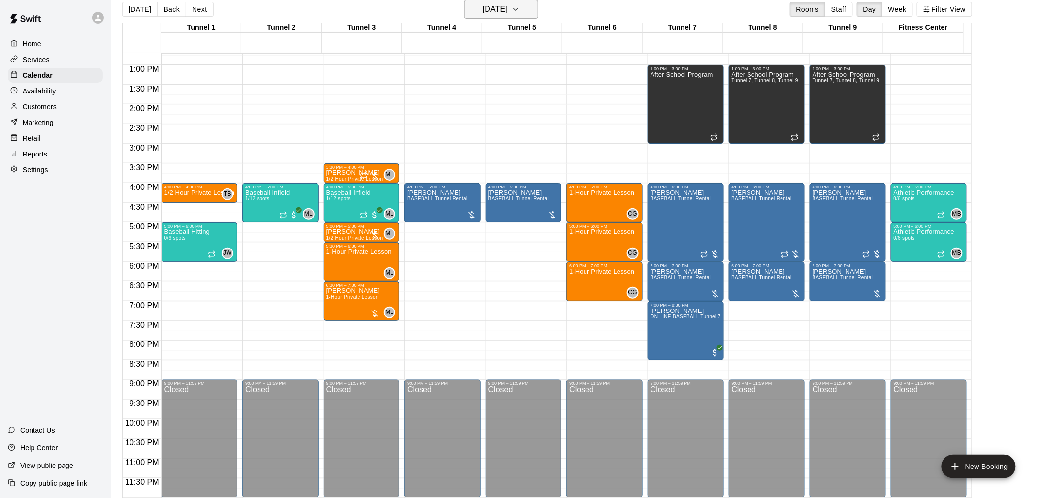
click at [508, 11] on h6 "[DATE]" at bounding box center [494, 9] width 25 height 14
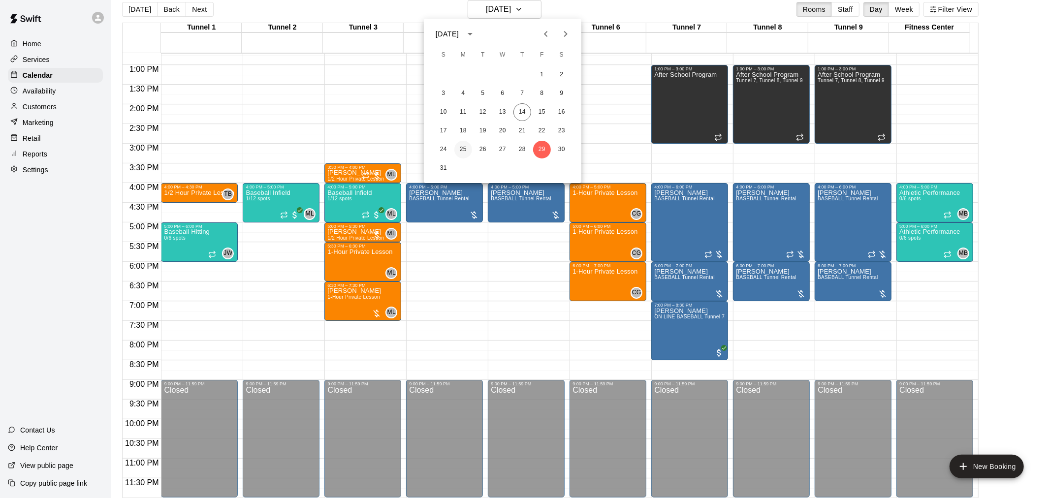
click at [465, 149] on button "25" at bounding box center [463, 150] width 18 height 18
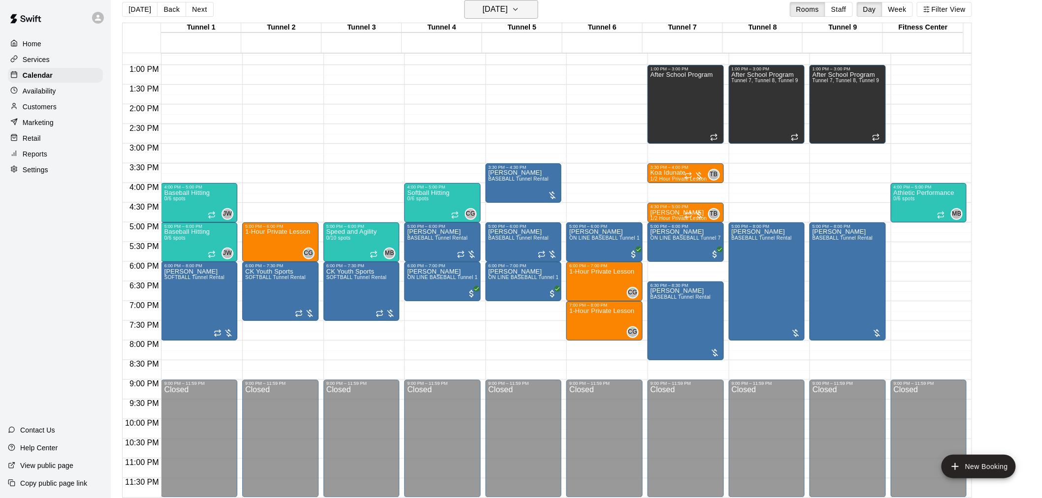
click at [508, 9] on h6 "[DATE]" at bounding box center [494, 9] width 25 height 14
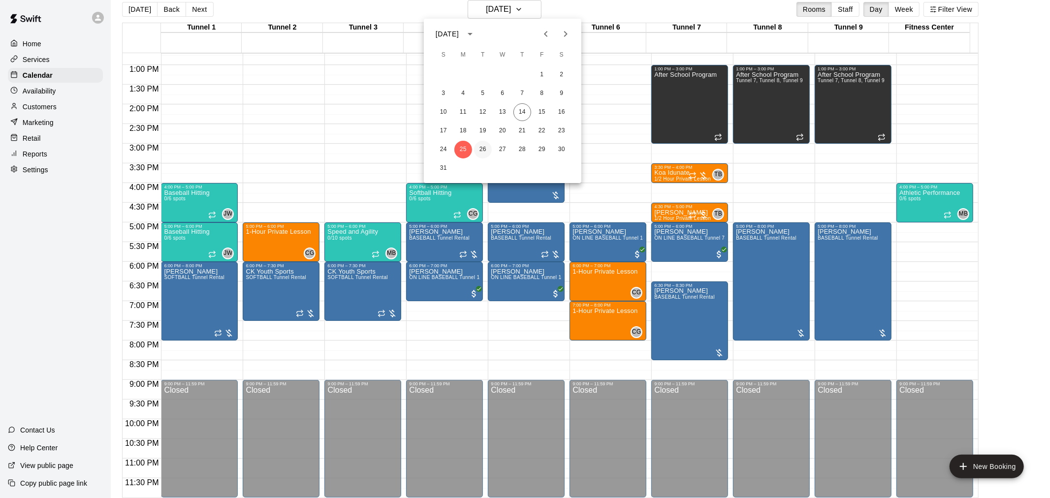
click at [485, 155] on button "26" at bounding box center [483, 150] width 18 height 18
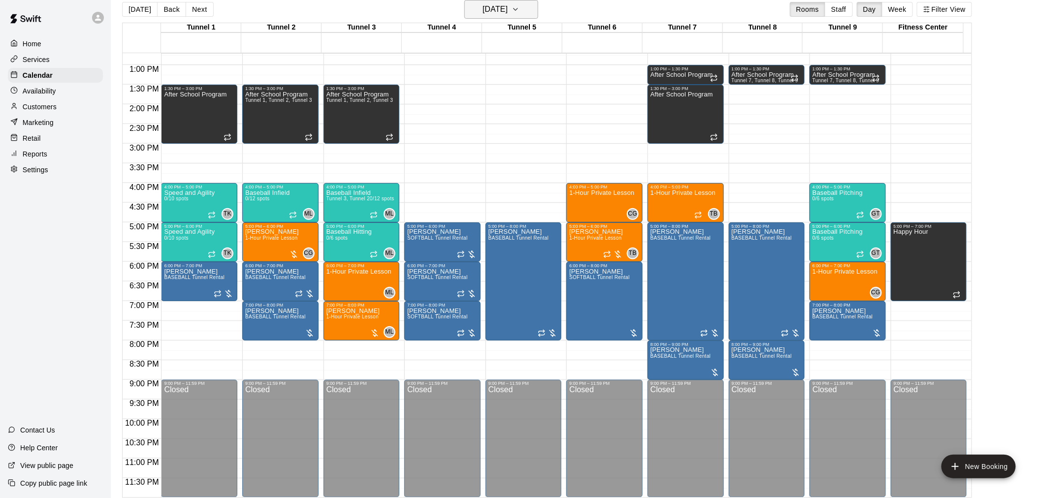
click at [508, 11] on h6 "[DATE]" at bounding box center [494, 9] width 25 height 14
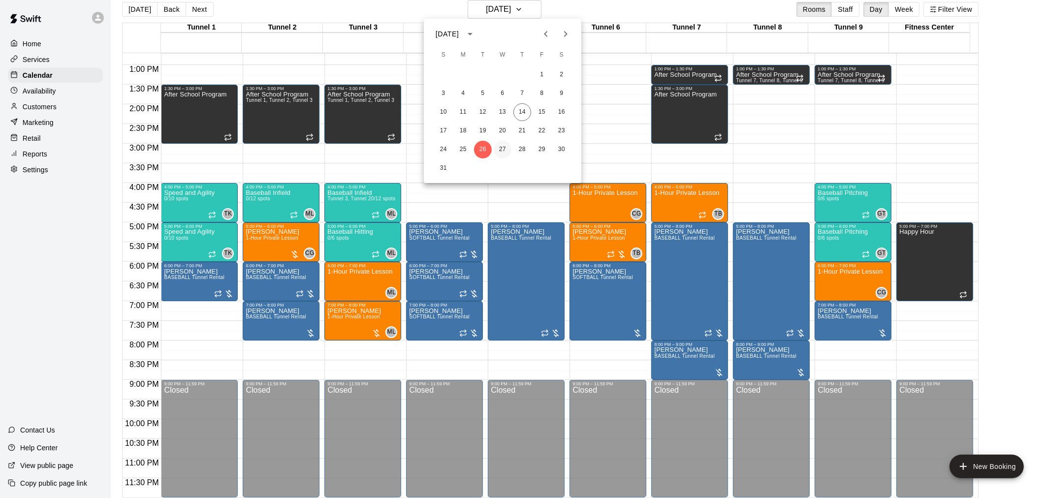
click at [506, 148] on button "27" at bounding box center [503, 150] width 18 height 18
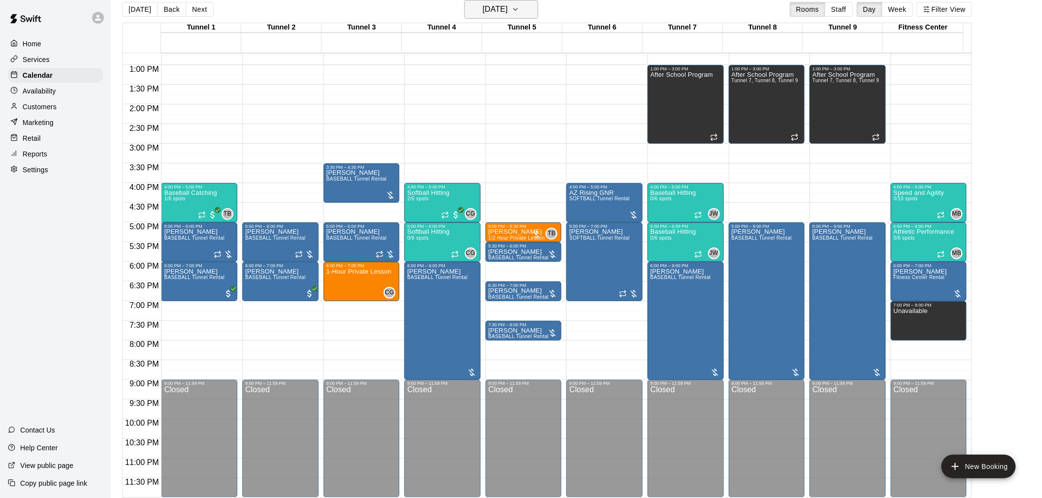
click at [519, 10] on icon "button" at bounding box center [516, 9] width 8 height 12
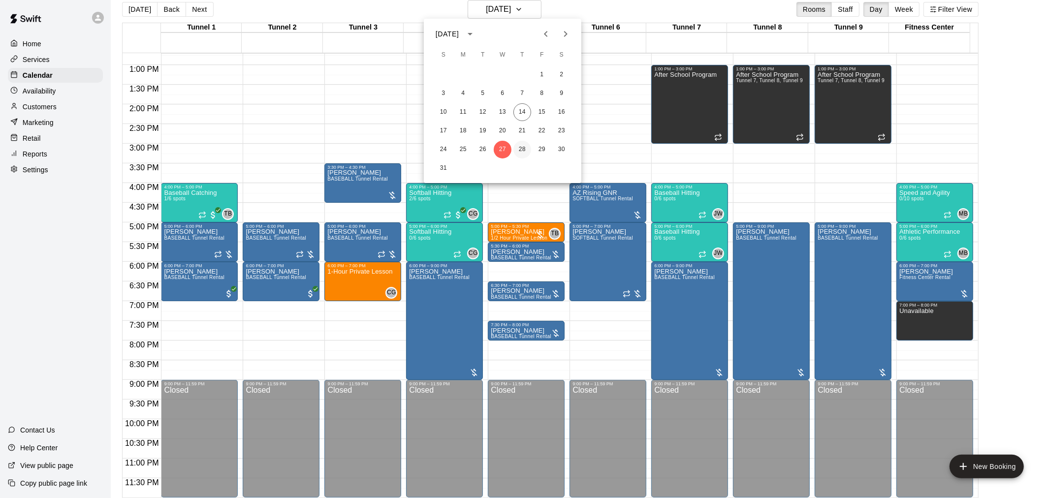
click at [524, 153] on button "28" at bounding box center [522, 150] width 18 height 18
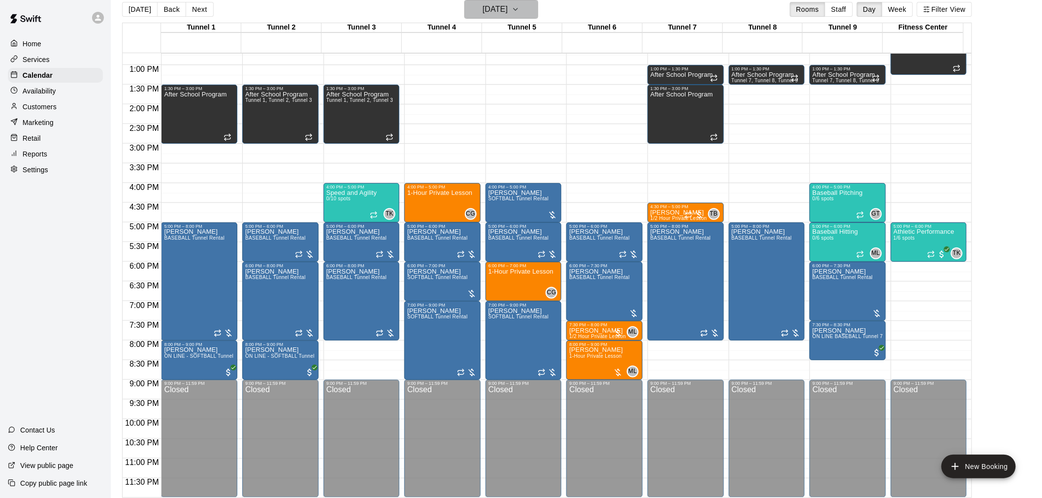
click at [503, 12] on h6 "[DATE]" at bounding box center [494, 9] width 25 height 14
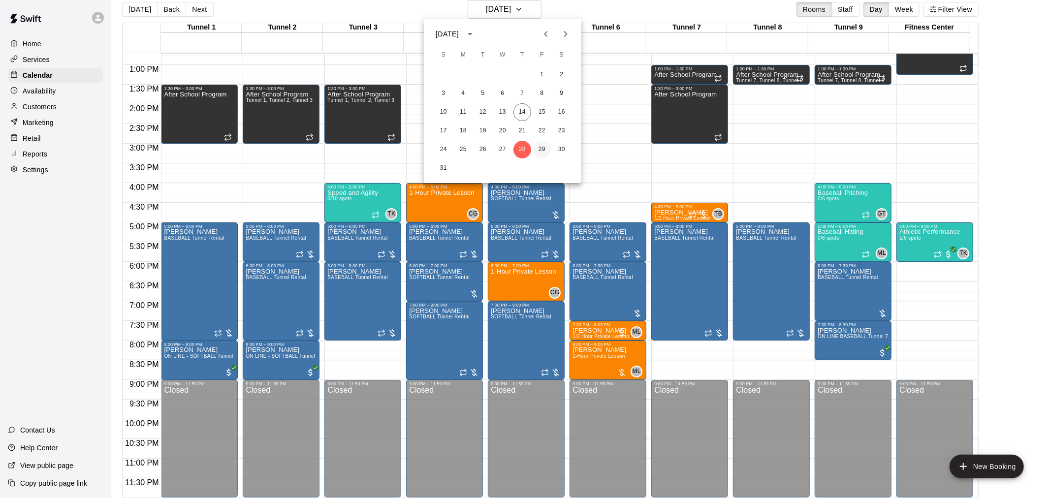
click at [540, 146] on button "29" at bounding box center [542, 150] width 18 height 18
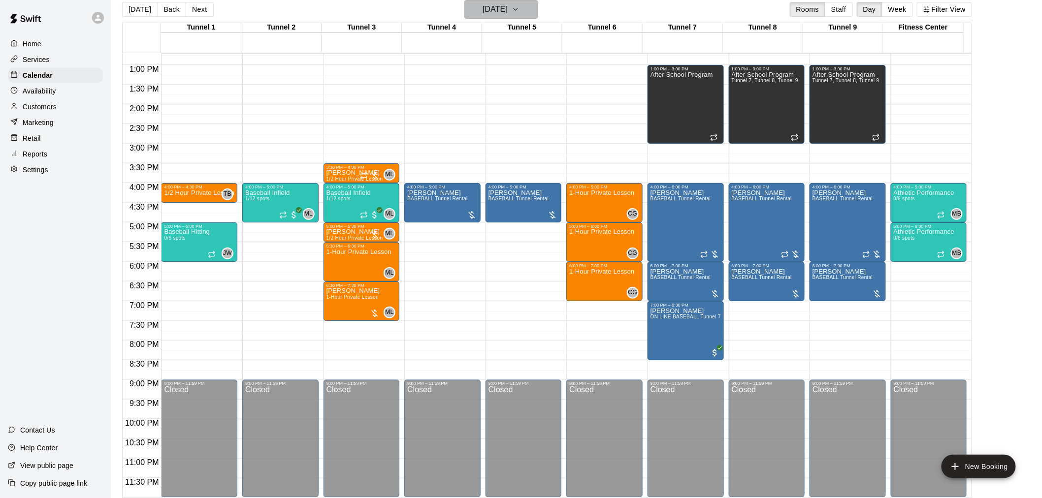
click at [508, 16] on h6 "[DATE]" at bounding box center [494, 9] width 25 height 14
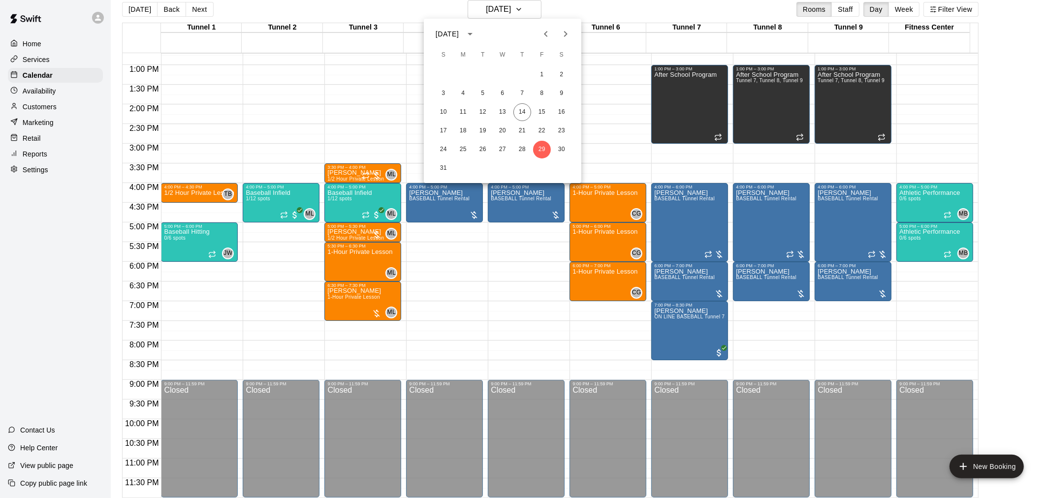
click at [567, 27] on button "Next month" at bounding box center [566, 34] width 20 height 20
click at [480, 74] on button "2" at bounding box center [483, 75] width 18 height 18
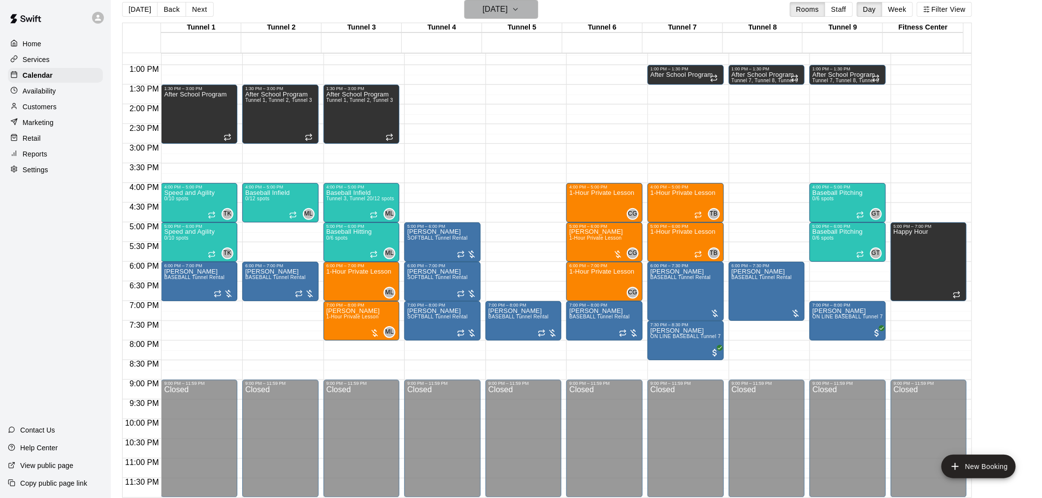
click at [508, 7] on h6 "[DATE]" at bounding box center [494, 9] width 25 height 14
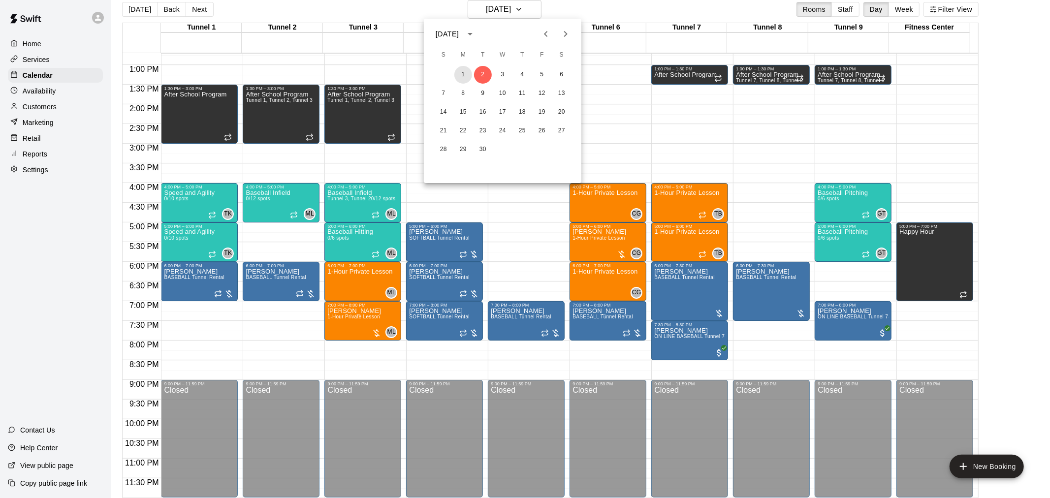
click at [464, 75] on button "1" at bounding box center [463, 75] width 18 height 18
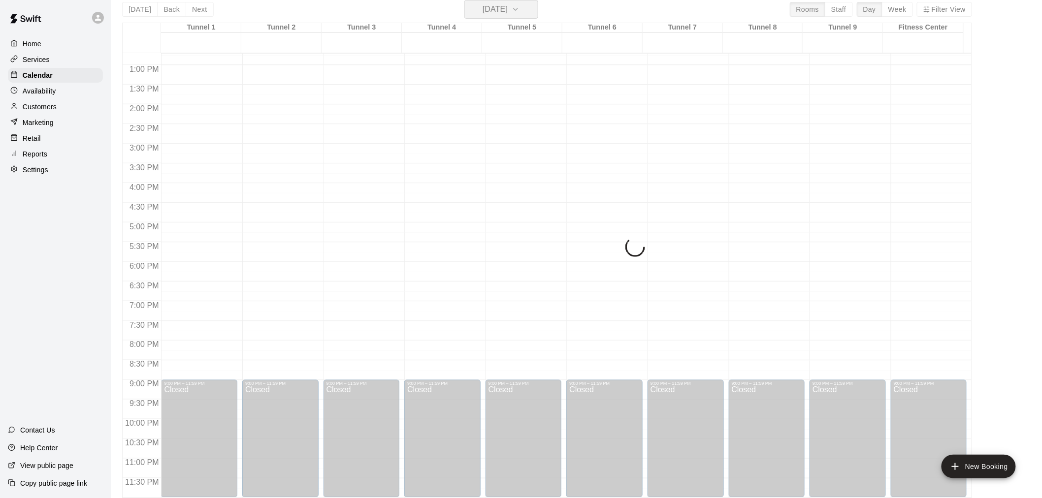
click at [501, 8] on h6 "[DATE]" at bounding box center [494, 9] width 25 height 14
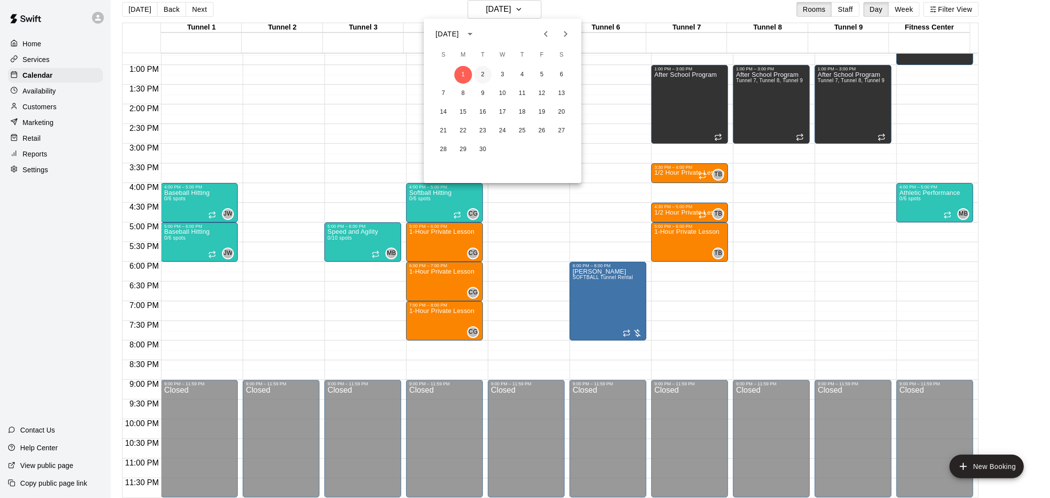
click at [485, 73] on button "2" at bounding box center [483, 75] width 18 height 18
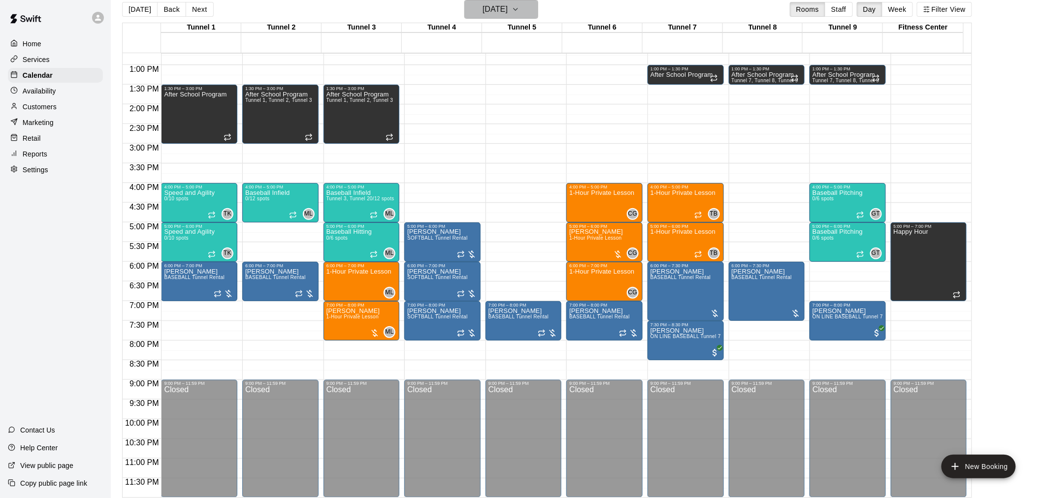
click at [508, 7] on h6 "[DATE]" at bounding box center [494, 9] width 25 height 14
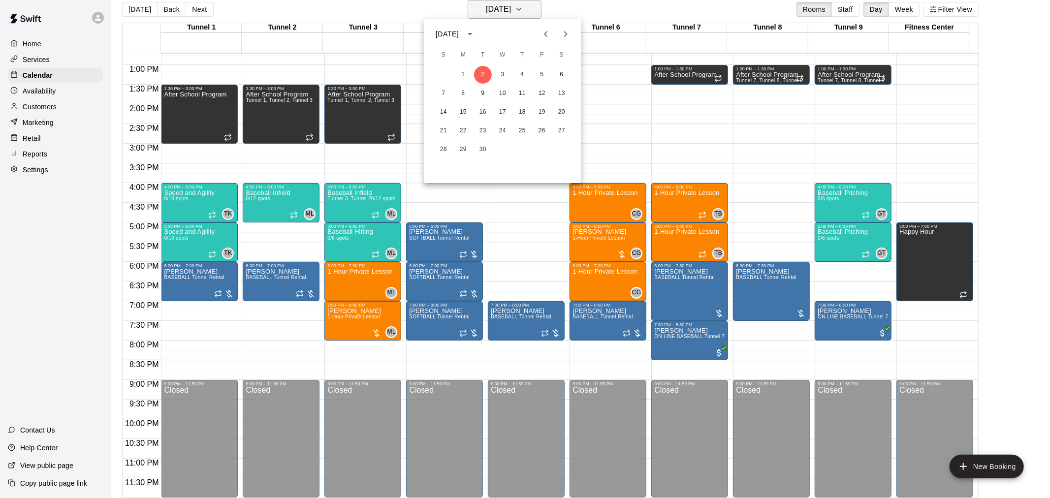
click at [511, 7] on div at bounding box center [525, 249] width 1050 height 498
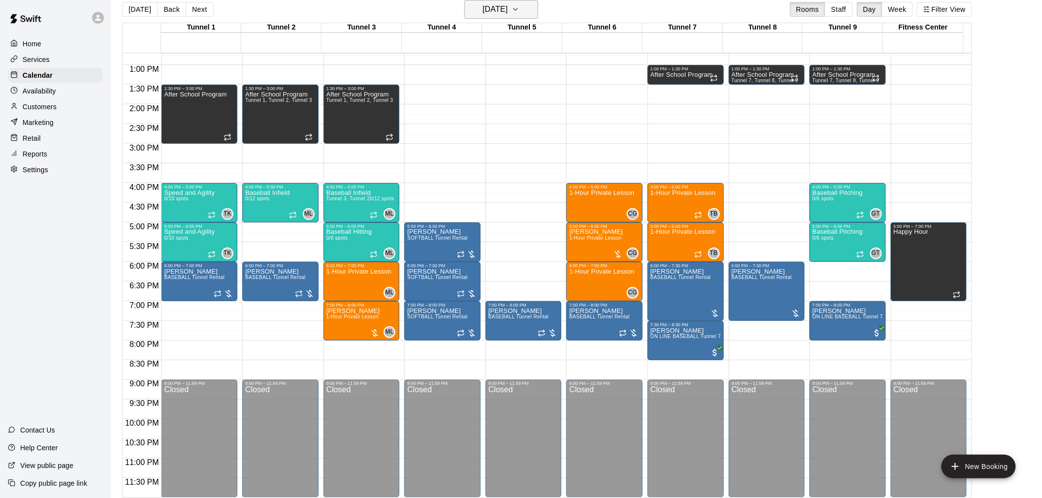
click at [508, 7] on h6 "[DATE]" at bounding box center [494, 9] width 25 height 14
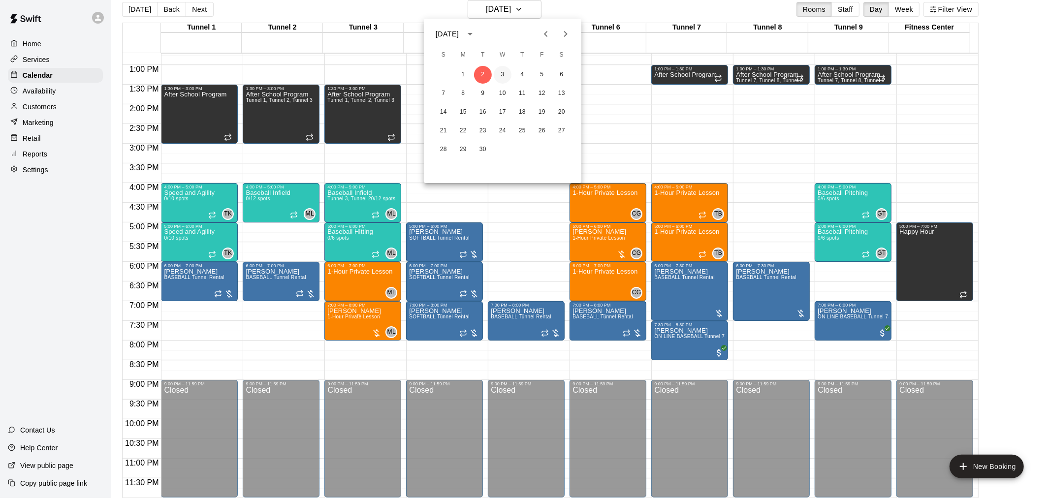
click at [504, 70] on button "3" at bounding box center [503, 75] width 18 height 18
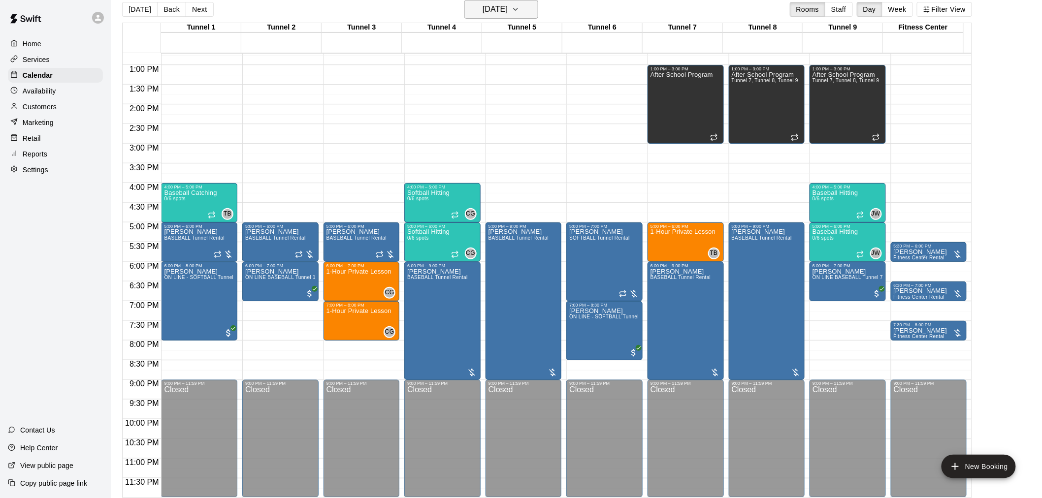
click at [496, 13] on h6 "[DATE]" at bounding box center [494, 9] width 25 height 14
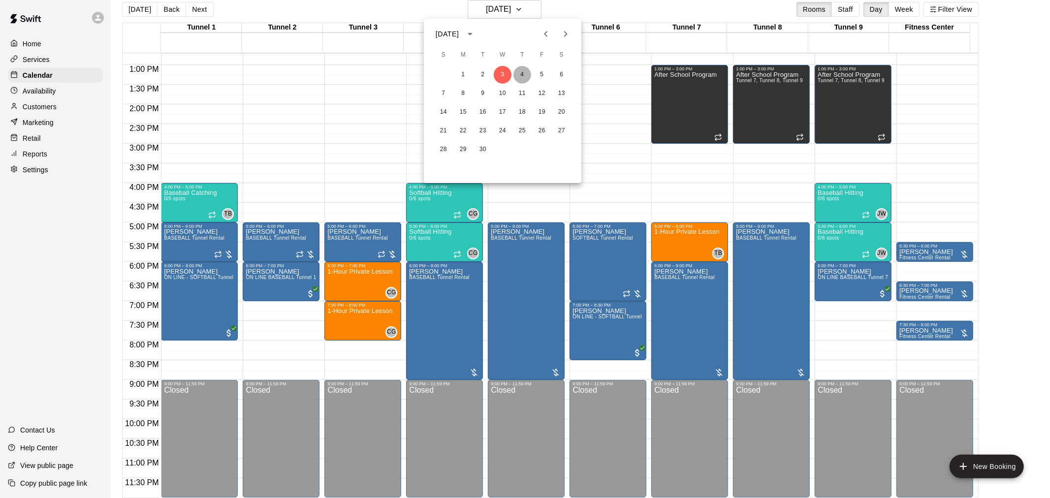
click at [525, 74] on button "4" at bounding box center [522, 75] width 18 height 18
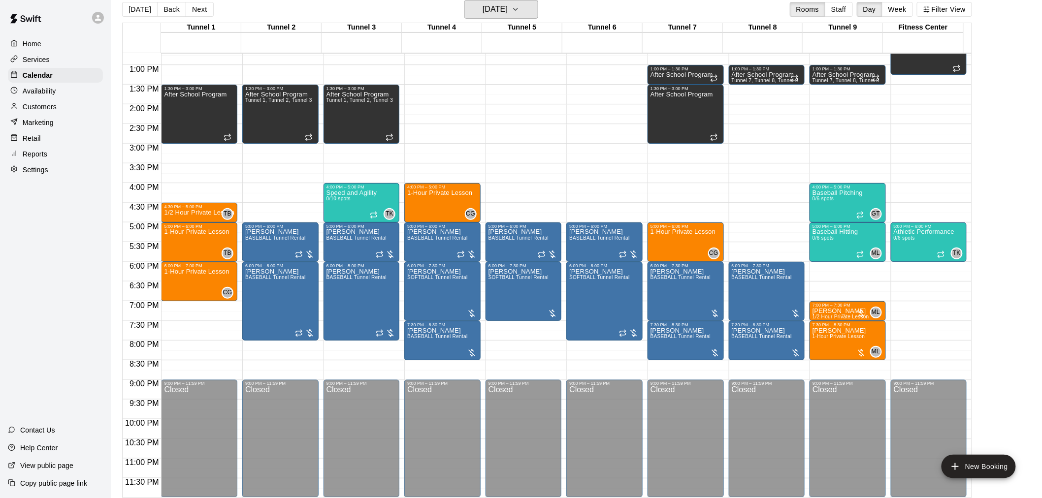
click at [508, 10] on h6 "[DATE]" at bounding box center [494, 9] width 25 height 14
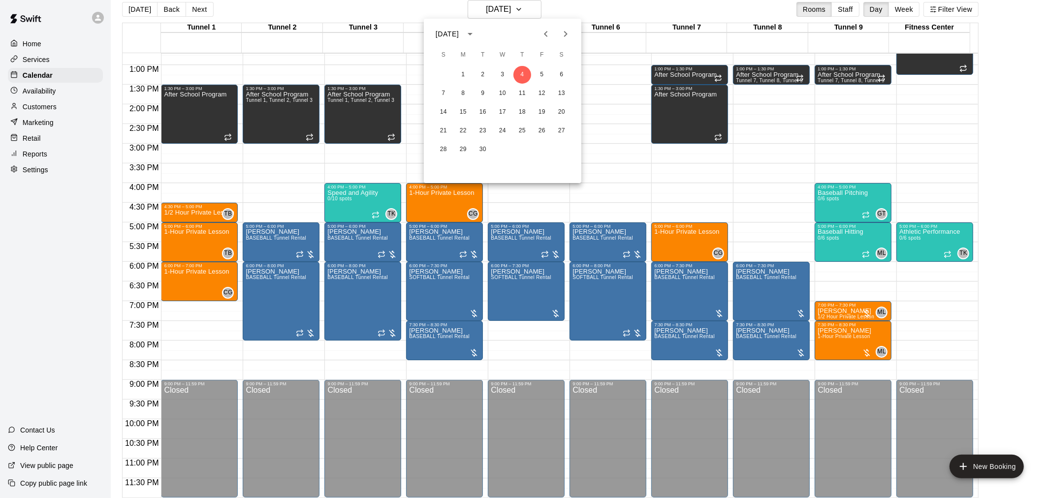
click at [541, 32] on icon "Previous month" at bounding box center [546, 34] width 12 height 12
click at [525, 104] on button "14" at bounding box center [522, 112] width 18 height 18
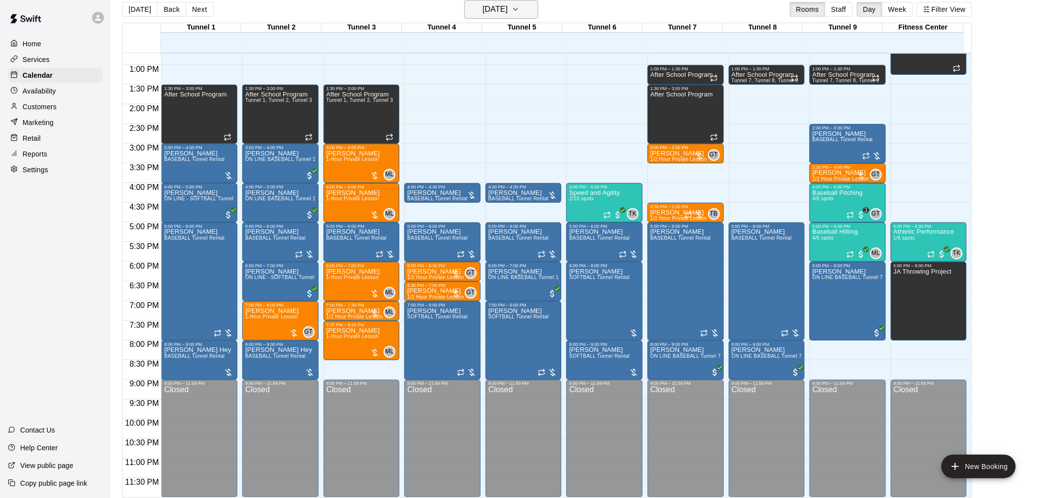
click at [501, 4] on h6 "[DATE]" at bounding box center [494, 9] width 25 height 14
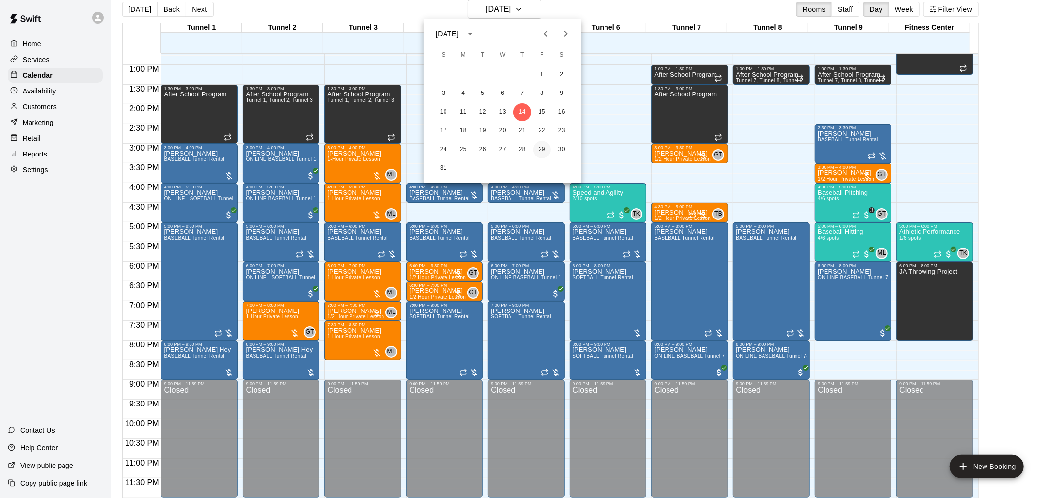
click at [543, 149] on button "29" at bounding box center [542, 150] width 18 height 18
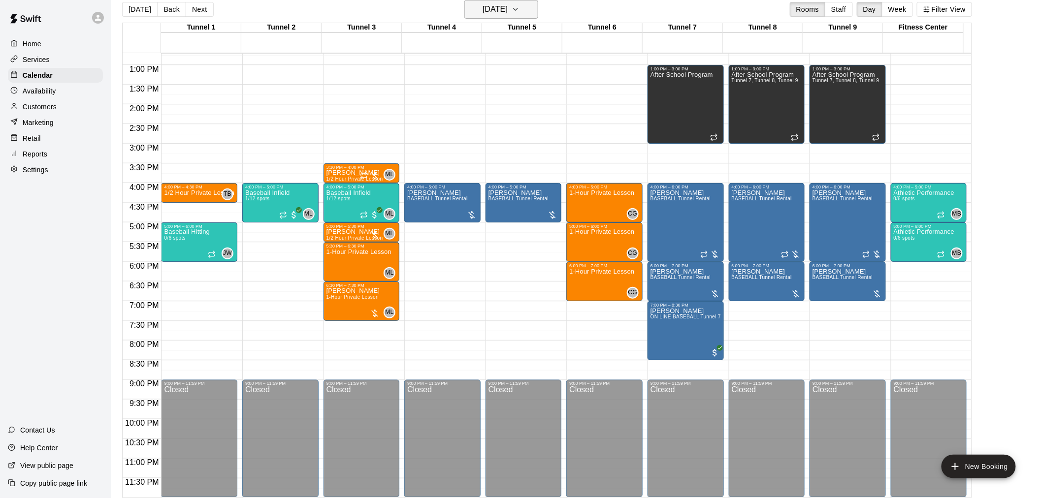
click at [538, 5] on button "[DATE]" at bounding box center [501, 9] width 74 height 19
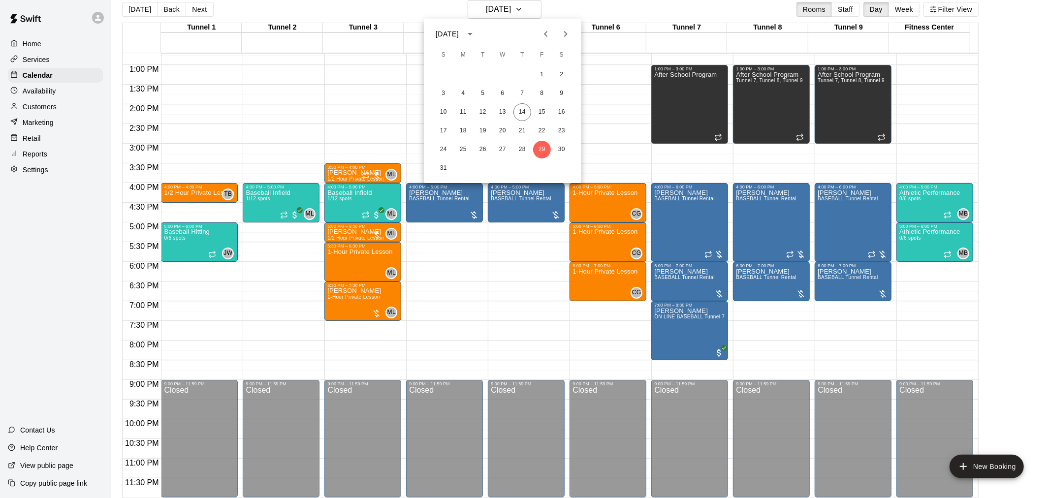
click at [564, 30] on icon "Next month" at bounding box center [566, 34] width 12 height 12
click at [480, 72] on button "2" at bounding box center [483, 75] width 18 height 18
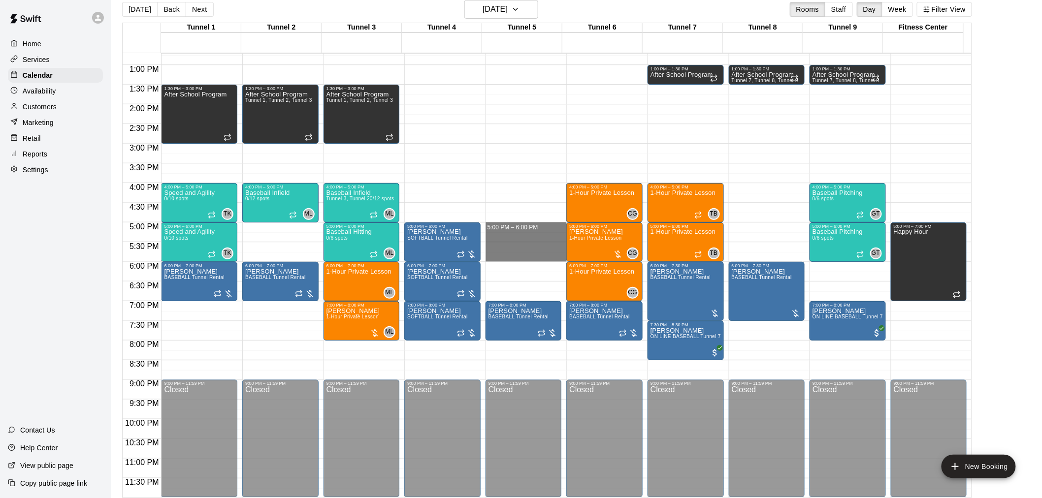
drag, startPoint x: 510, startPoint y: 227, endPoint x: 509, endPoint y: 256, distance: 28.6
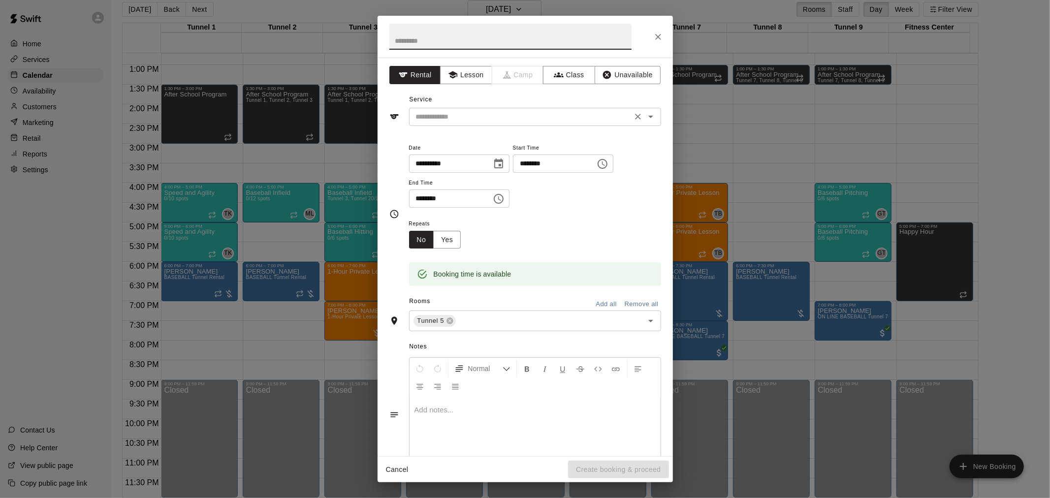
click at [459, 126] on div "​" at bounding box center [535, 117] width 252 height 18
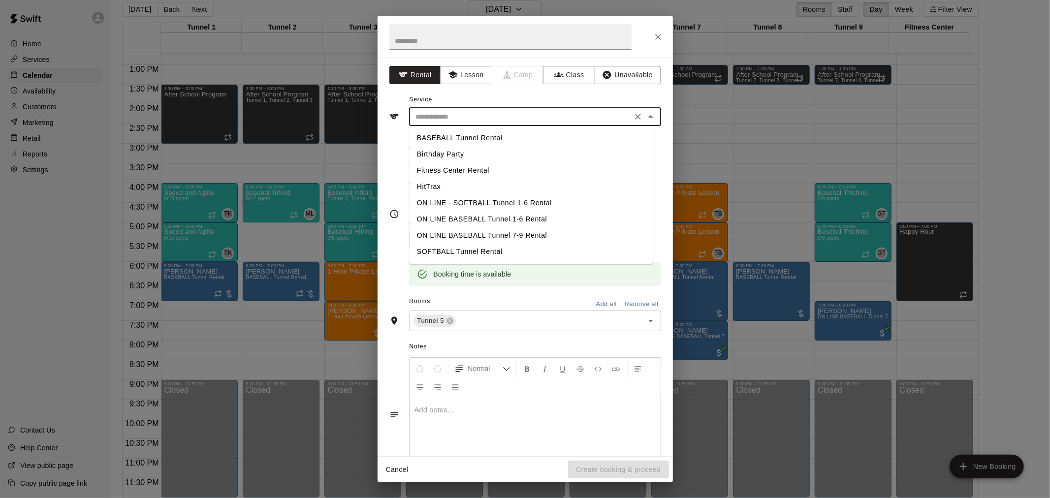
click at [483, 135] on li "BASEBALL Tunnel Rental" at bounding box center [531, 138] width 244 height 16
type input "**********"
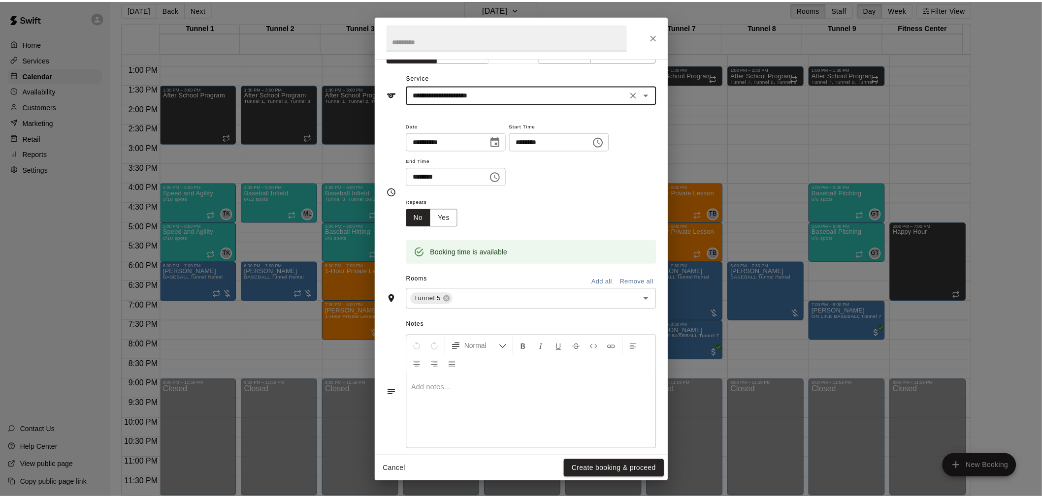
scroll to position [34, 0]
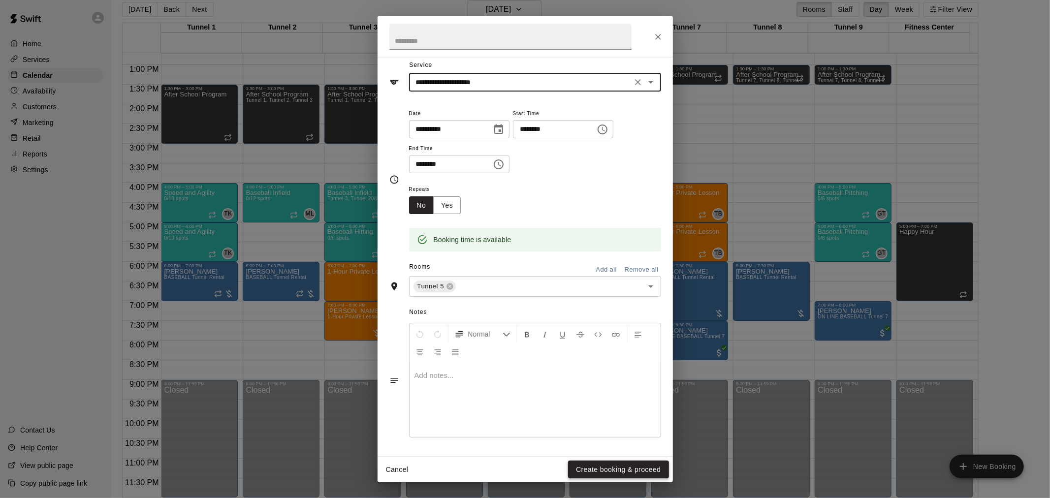
click at [622, 468] on button "Create booking & proceed" at bounding box center [618, 470] width 100 height 18
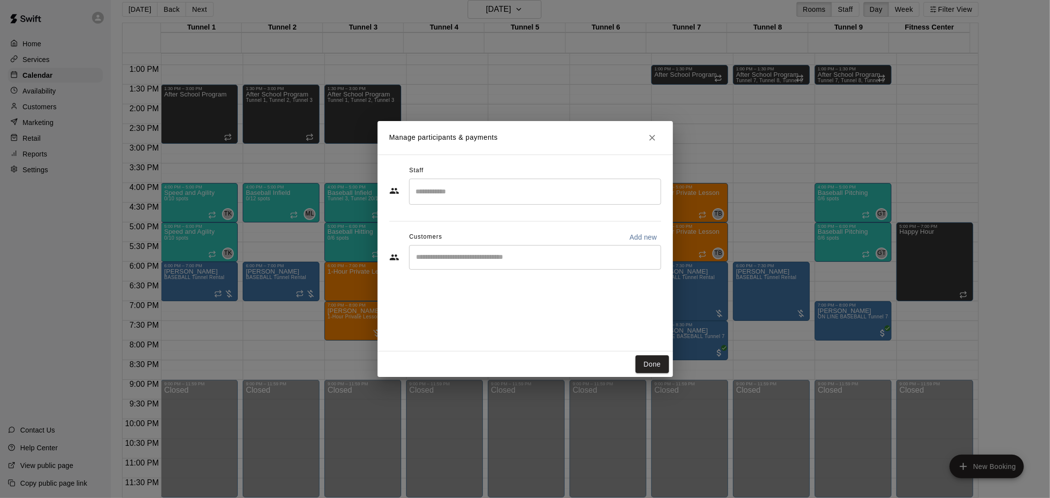
click at [493, 265] on div "​" at bounding box center [535, 257] width 252 height 25
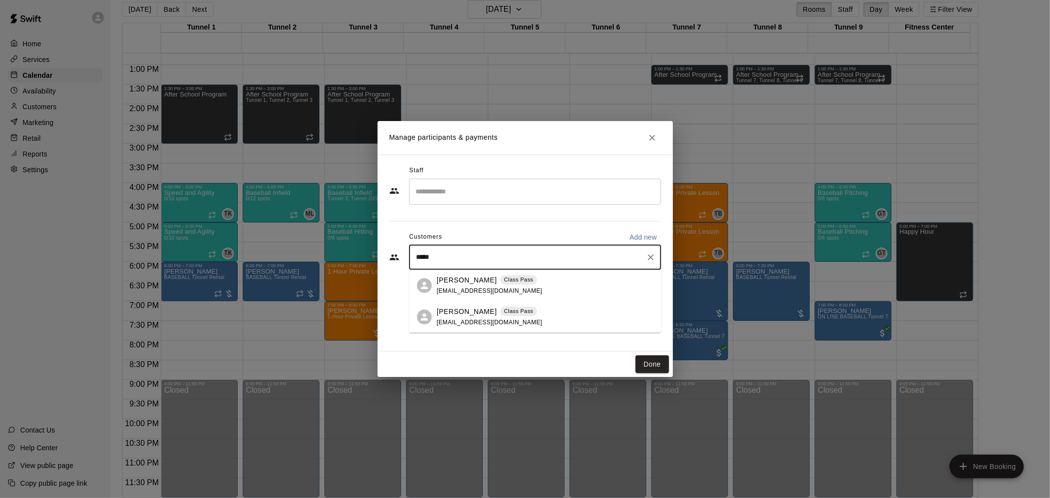
type input "******"
click at [483, 283] on p "[PERSON_NAME]" at bounding box center [467, 280] width 60 height 10
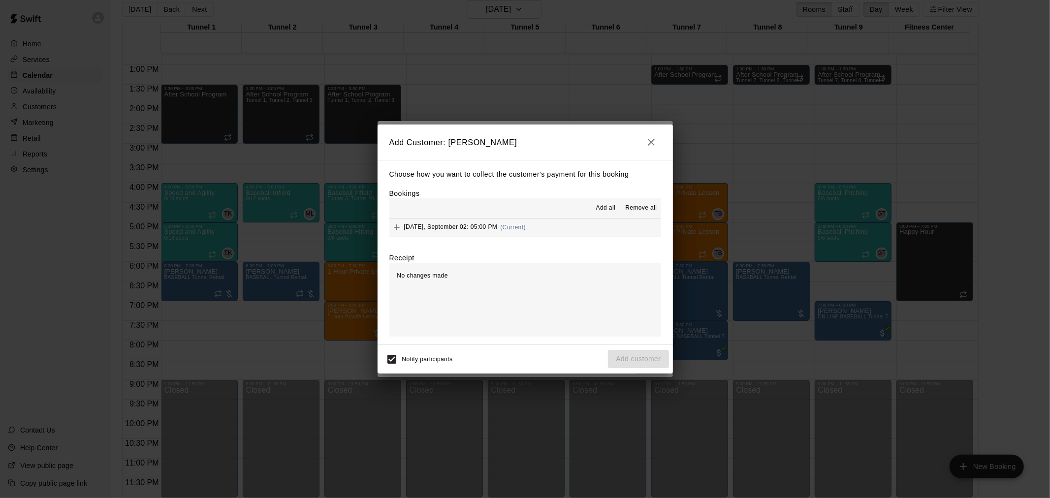
click at [526, 229] on span "(Current)" at bounding box center [513, 227] width 26 height 7
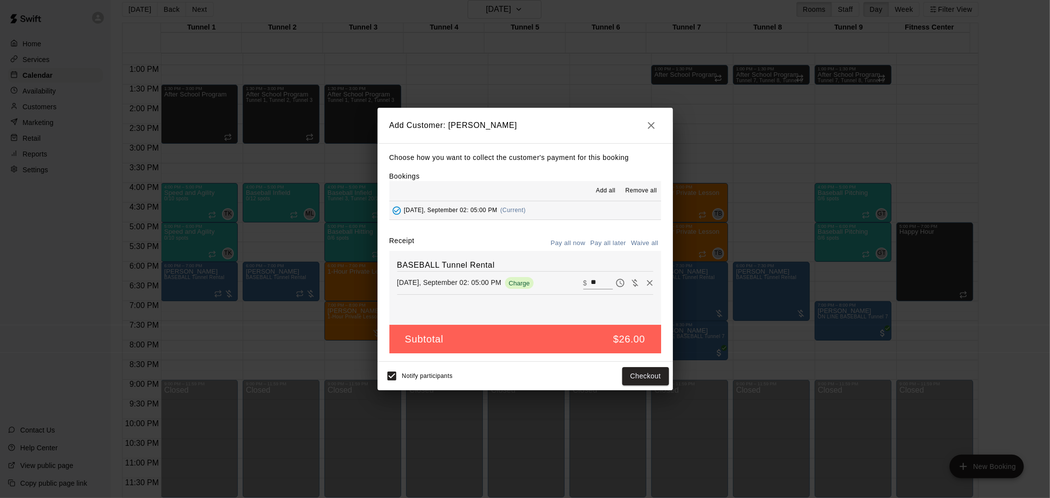
click at [604, 243] on button "Pay all later" at bounding box center [608, 243] width 41 height 15
click at [634, 377] on button "Add customer" at bounding box center [638, 376] width 61 height 18
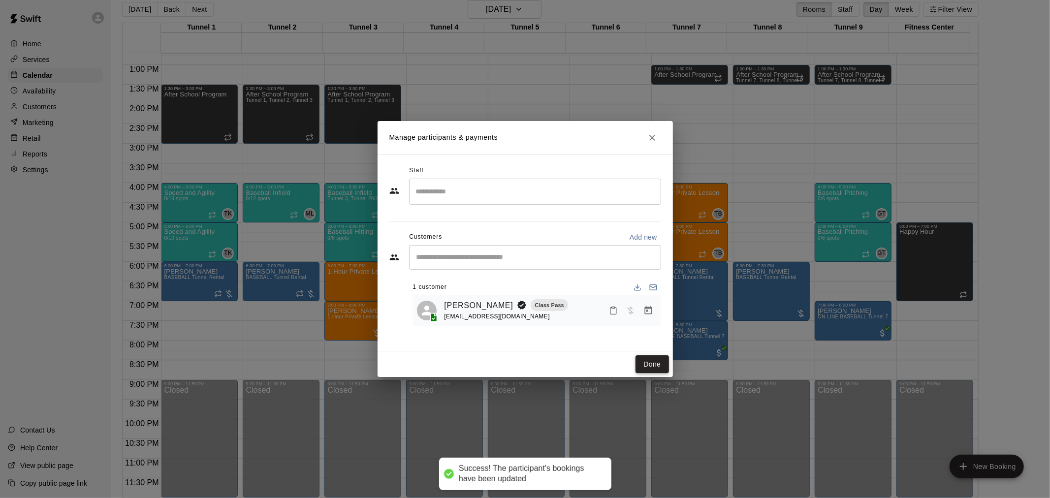
click at [644, 362] on button "Done" at bounding box center [652, 364] width 33 height 18
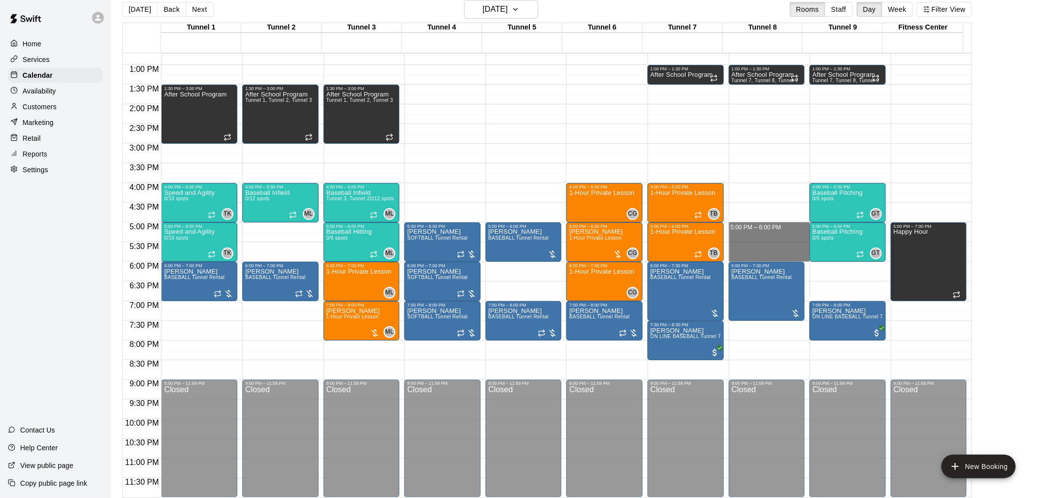
drag, startPoint x: 757, startPoint y: 228, endPoint x: 759, endPoint y: 252, distance: 24.2
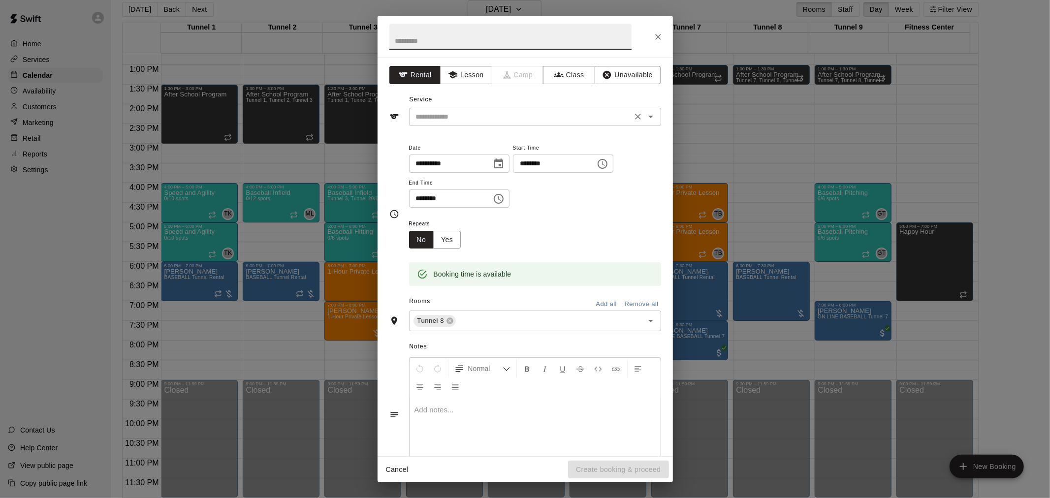
click at [469, 120] on input "text" at bounding box center [520, 117] width 217 height 12
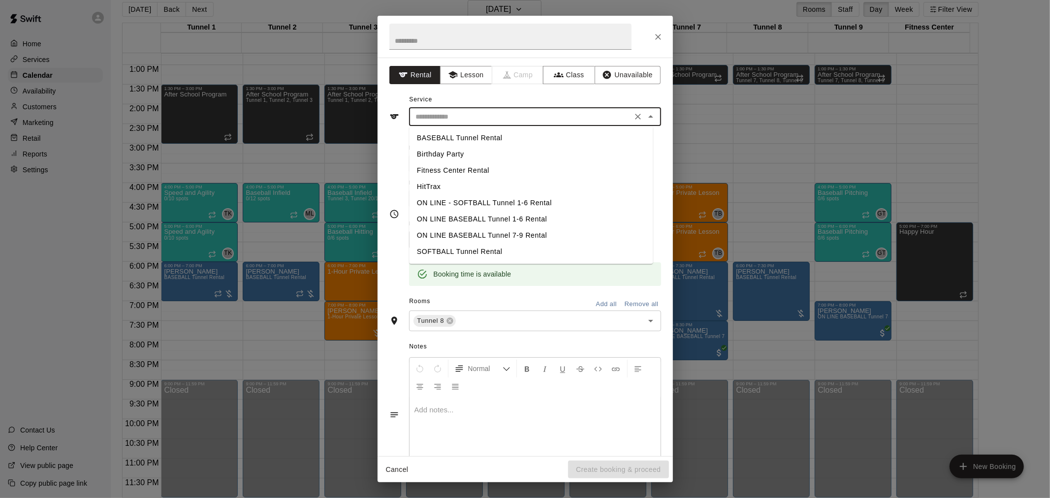
click at [476, 136] on li "BASEBALL Tunnel Rental" at bounding box center [531, 138] width 244 height 16
type input "**********"
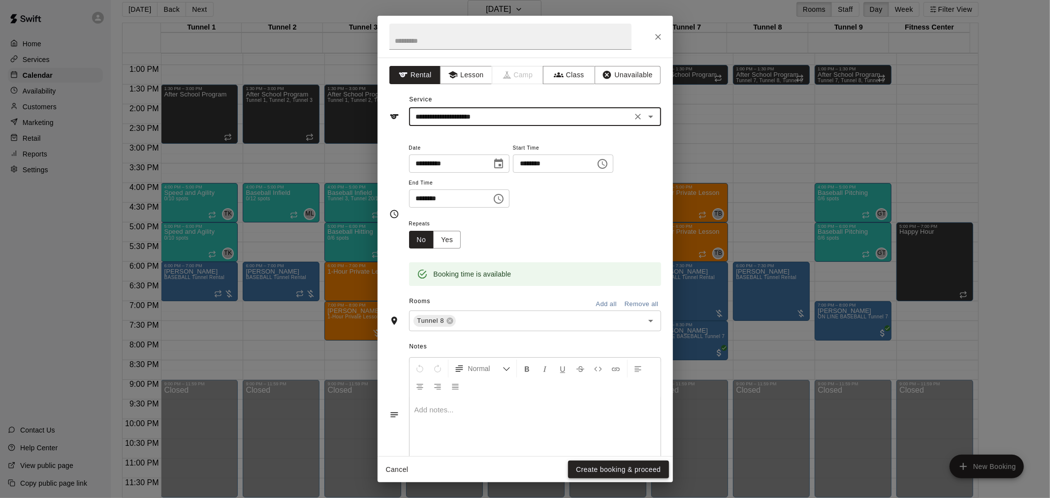
click at [633, 474] on button "Create booking & proceed" at bounding box center [618, 470] width 100 height 18
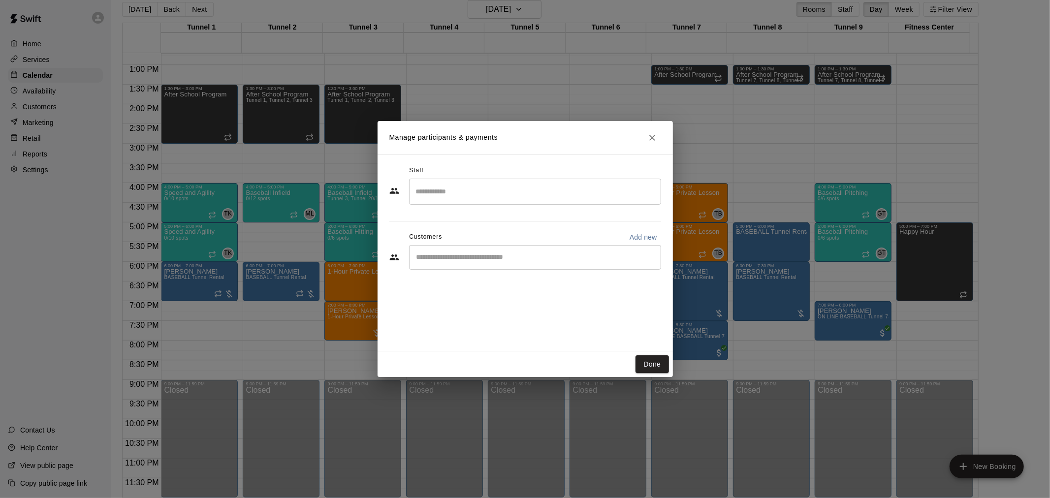
click at [494, 252] on div "​" at bounding box center [535, 257] width 252 height 25
type input "**"
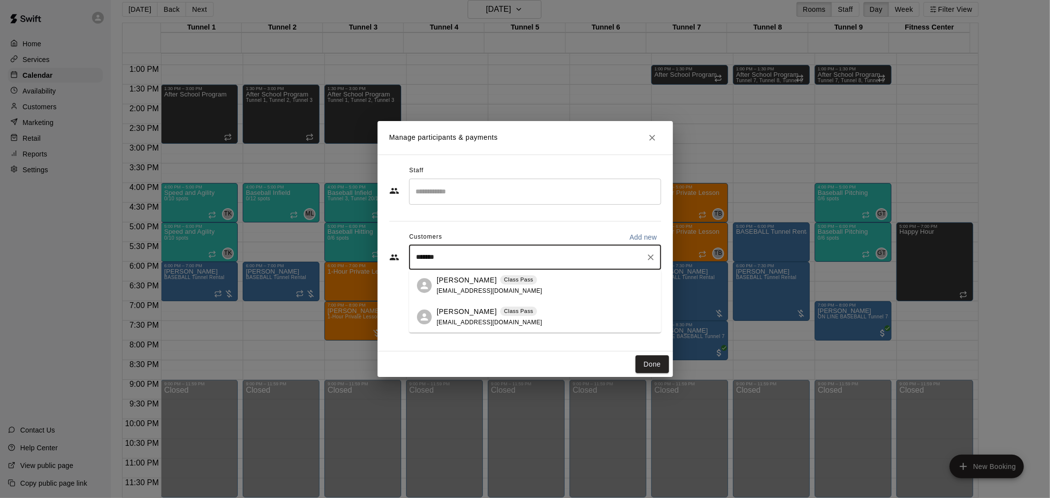
click at [491, 279] on p "[PERSON_NAME]" at bounding box center [467, 280] width 60 height 10
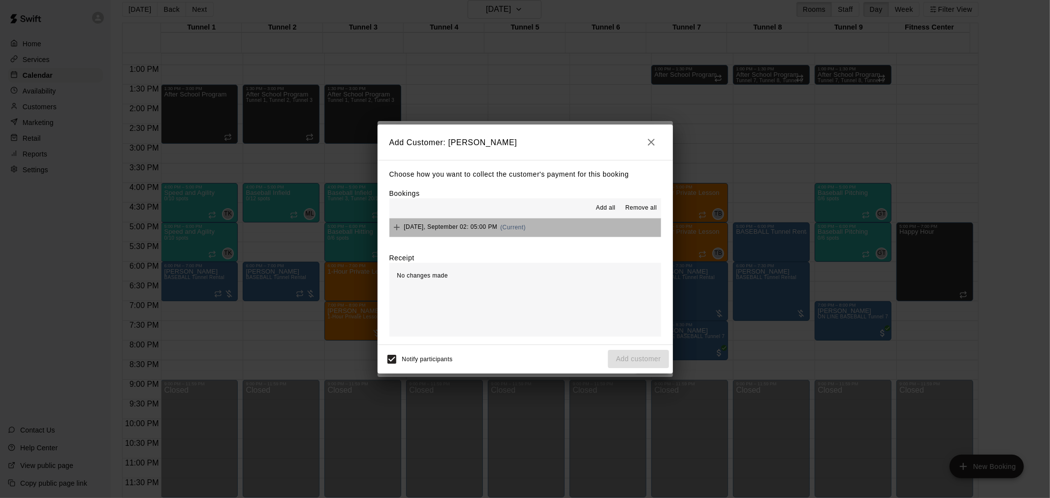
click at [546, 224] on button "[DATE], September 02: 05:00 PM (Current)" at bounding box center [525, 228] width 272 height 18
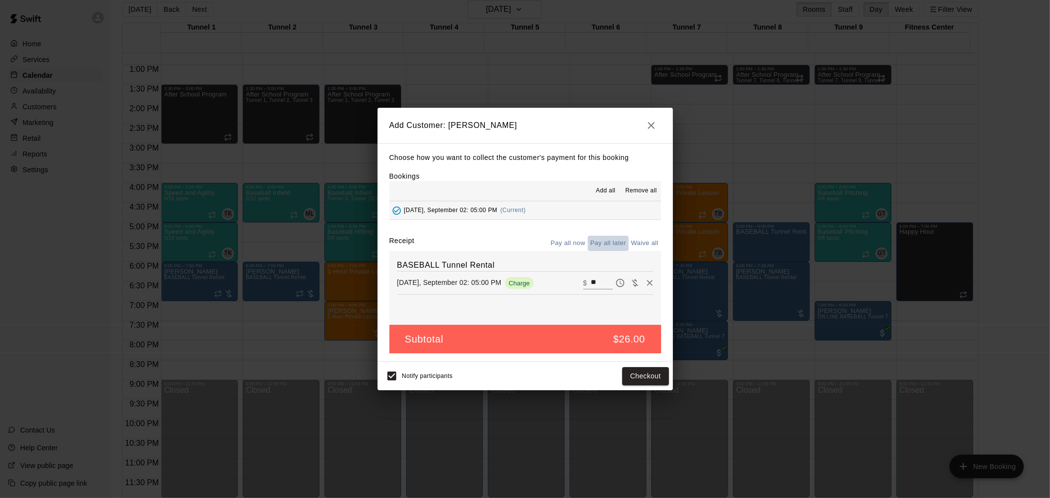
click at [617, 246] on button "Pay all later" at bounding box center [608, 243] width 41 height 15
click at [660, 379] on button "Add customer" at bounding box center [638, 376] width 61 height 18
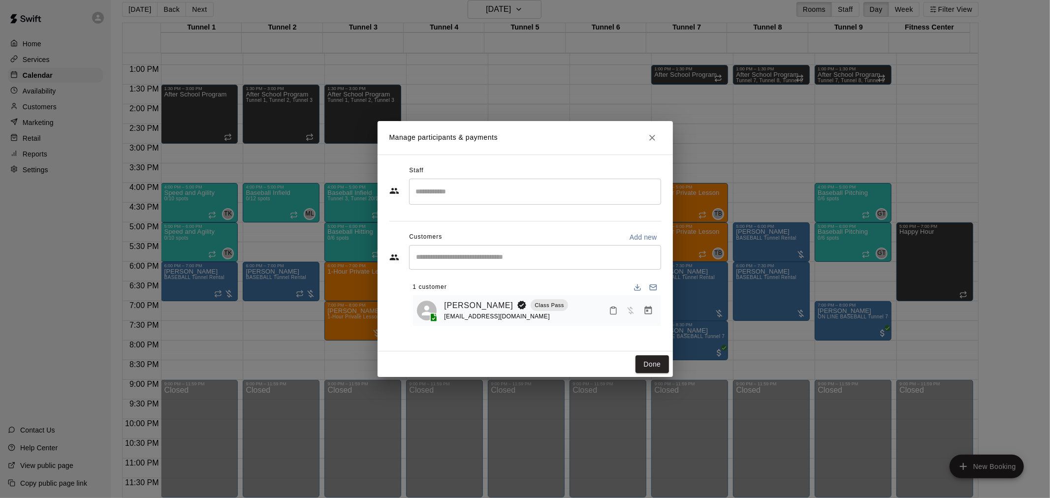
click at [646, 134] on button "Close" at bounding box center [652, 138] width 18 height 18
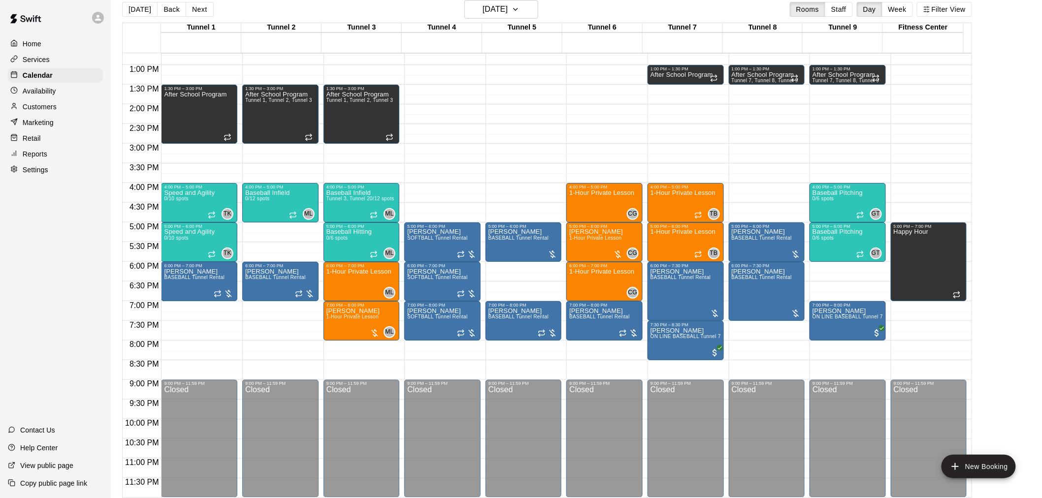
click at [140, 8] on button "[DATE]" at bounding box center [139, 9] width 35 height 15
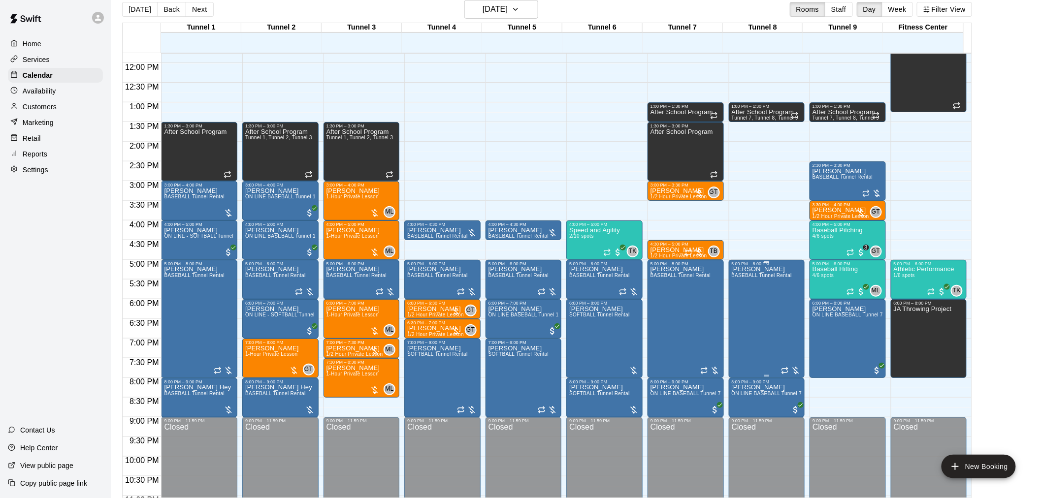
scroll to position [446, 0]
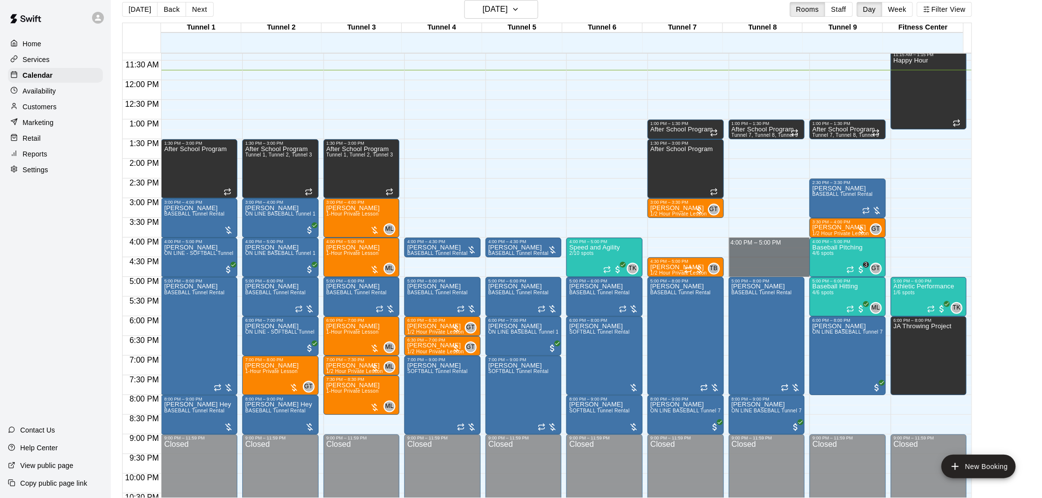
drag, startPoint x: 742, startPoint y: 242, endPoint x: 745, endPoint y: 271, distance: 28.8
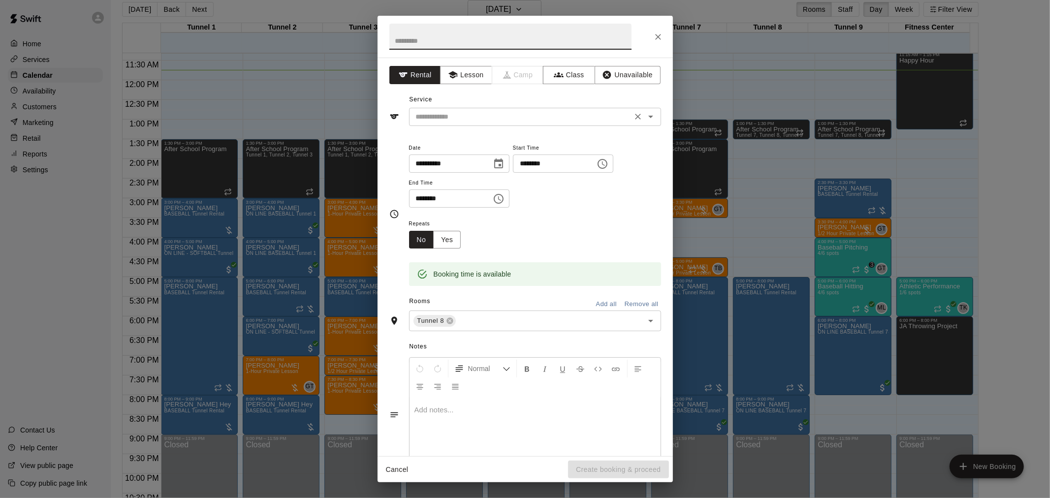
click at [481, 120] on input "text" at bounding box center [520, 117] width 217 height 12
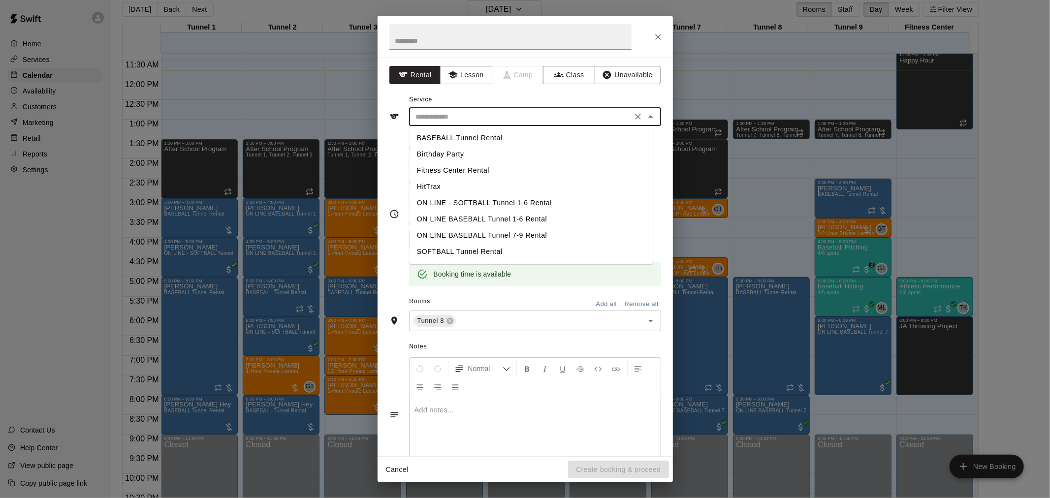
click at [482, 137] on li "BASEBALL Tunnel Rental" at bounding box center [531, 138] width 244 height 16
type input "**********"
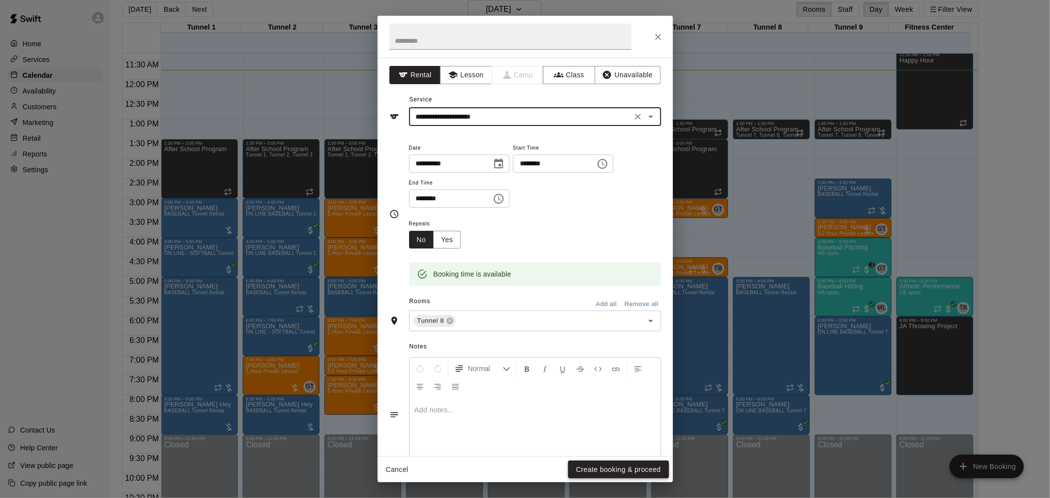
click at [634, 470] on button "Create booking & proceed" at bounding box center [618, 470] width 100 height 18
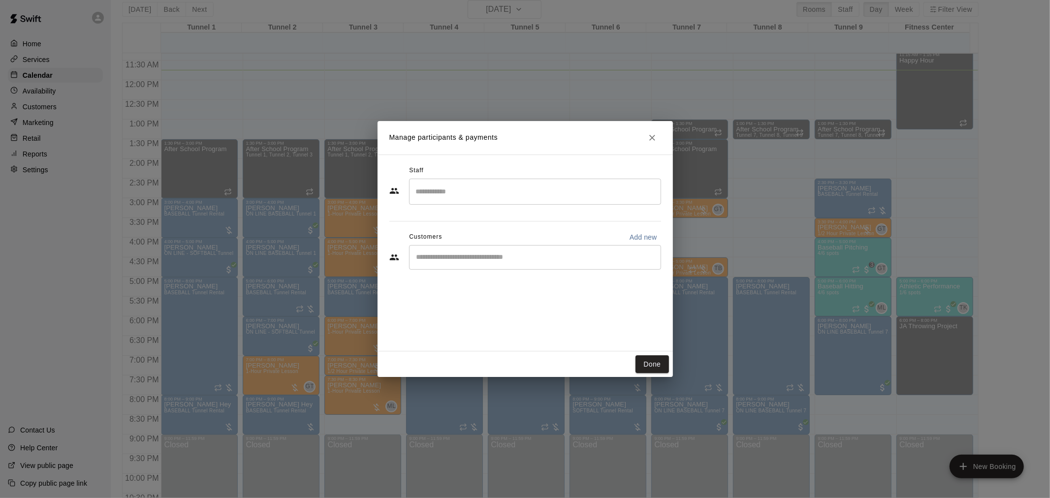
click at [485, 252] on div "​" at bounding box center [535, 257] width 252 height 25
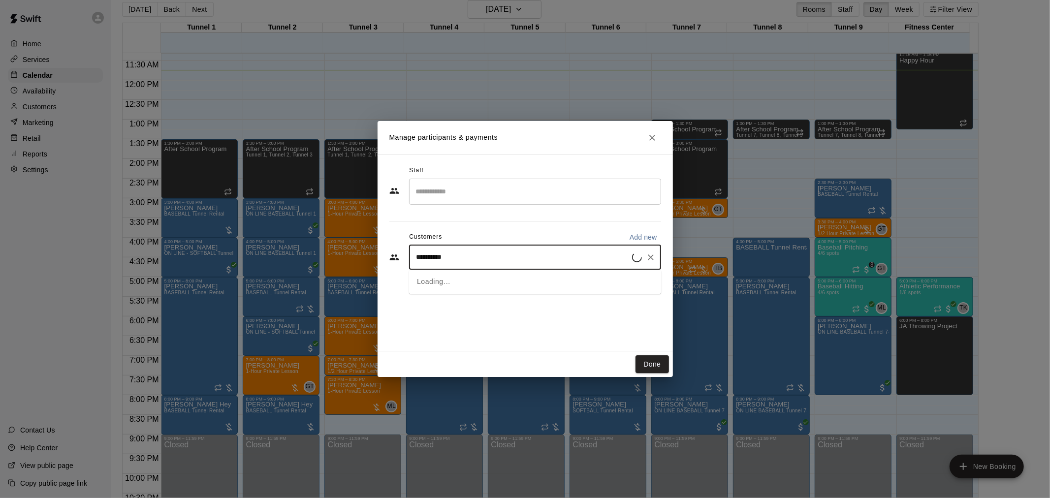
type input "**********"
click at [489, 288] on span "[EMAIL_ADDRESS][DOMAIN_NAME]" at bounding box center [490, 291] width 106 height 7
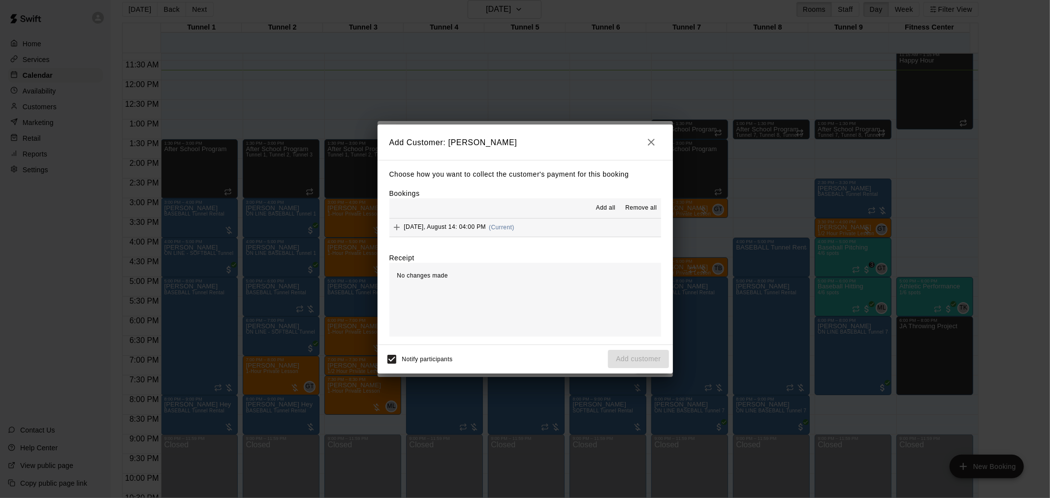
click at [525, 226] on button "[DATE], August 14: 04:00 PM (Current)" at bounding box center [525, 228] width 272 height 18
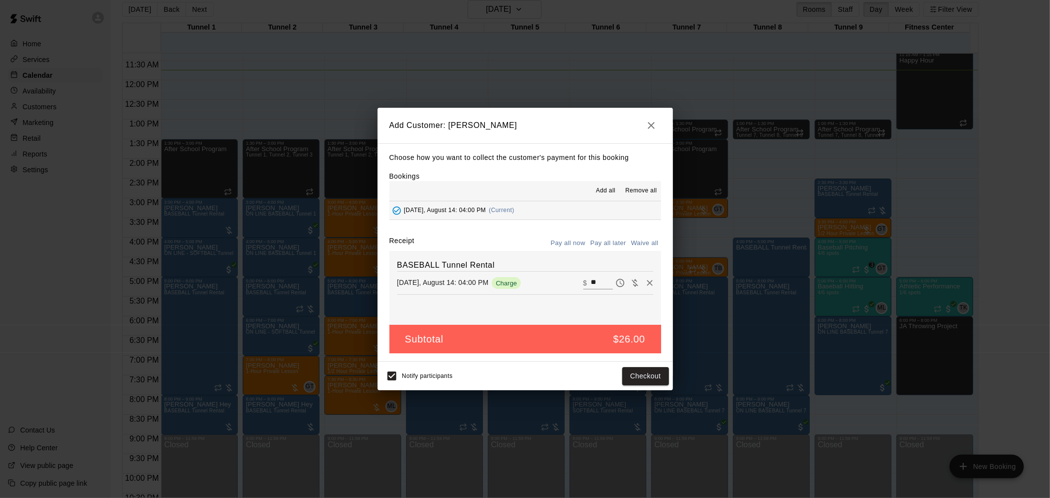
click at [611, 245] on button "Pay all later" at bounding box center [608, 243] width 41 height 15
click at [648, 390] on div "Notify participants Add customer" at bounding box center [525, 376] width 295 height 29
click at [647, 382] on button "Add customer" at bounding box center [638, 376] width 61 height 18
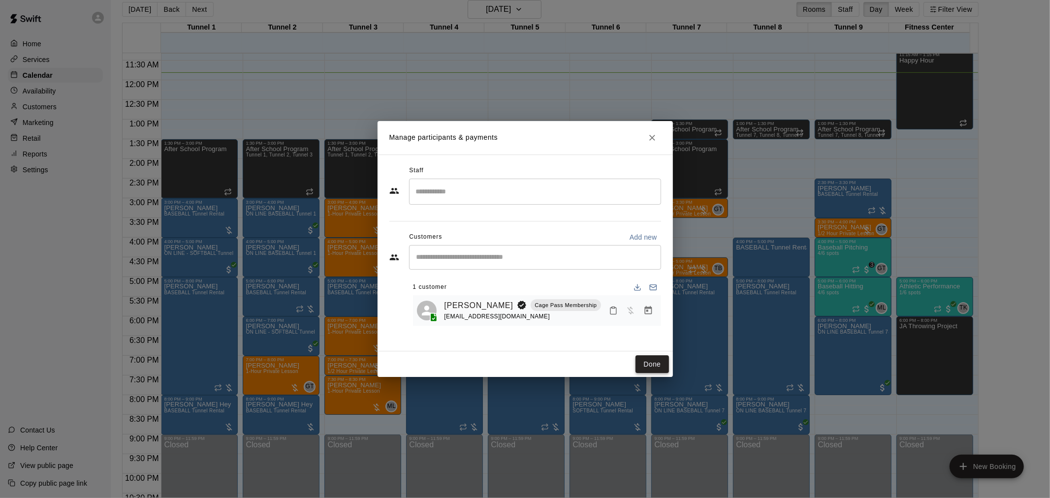
click at [662, 363] on button "Done" at bounding box center [652, 364] width 33 height 18
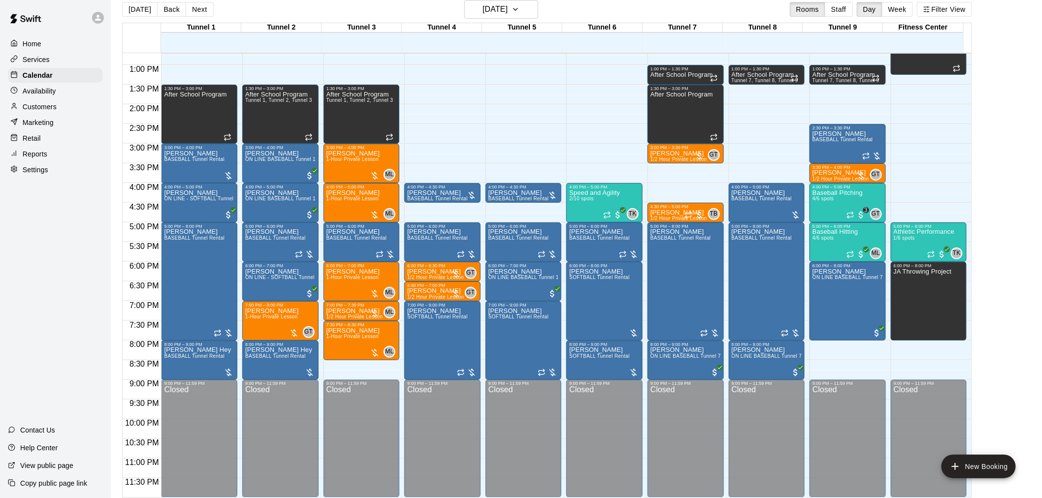
scroll to position [16, 0]
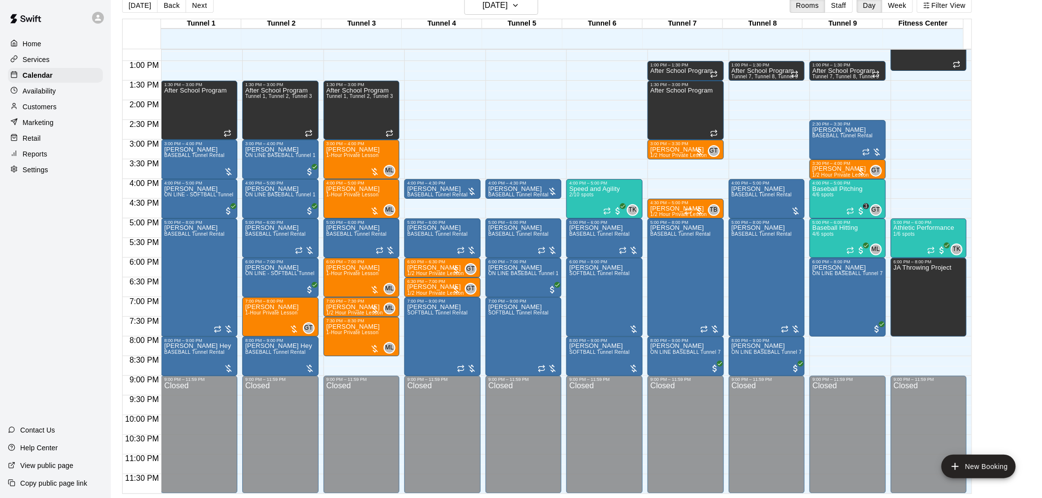
click at [72, 109] on div "Customers" at bounding box center [55, 106] width 95 height 15
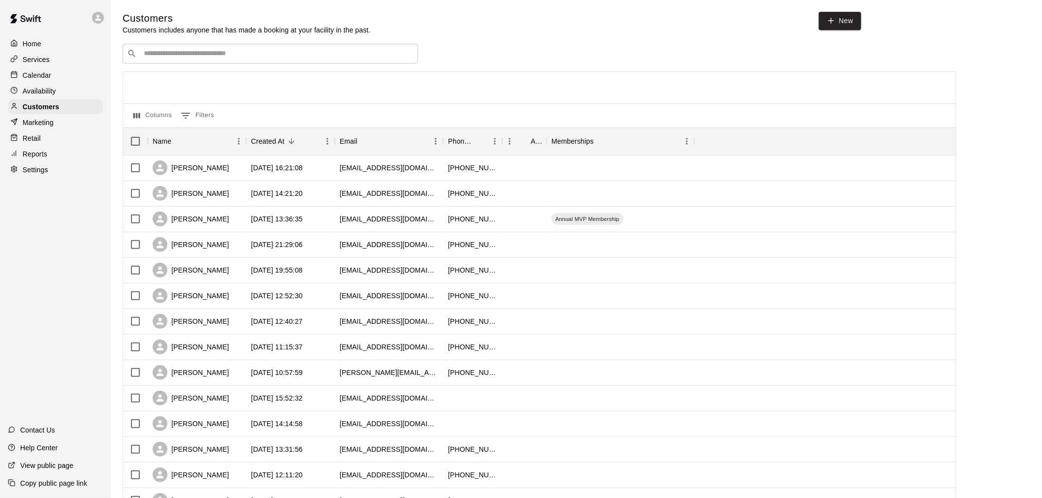
click at [214, 57] on input "Search customers by name or email" at bounding box center [277, 54] width 273 height 10
type input "*"
type input "******"
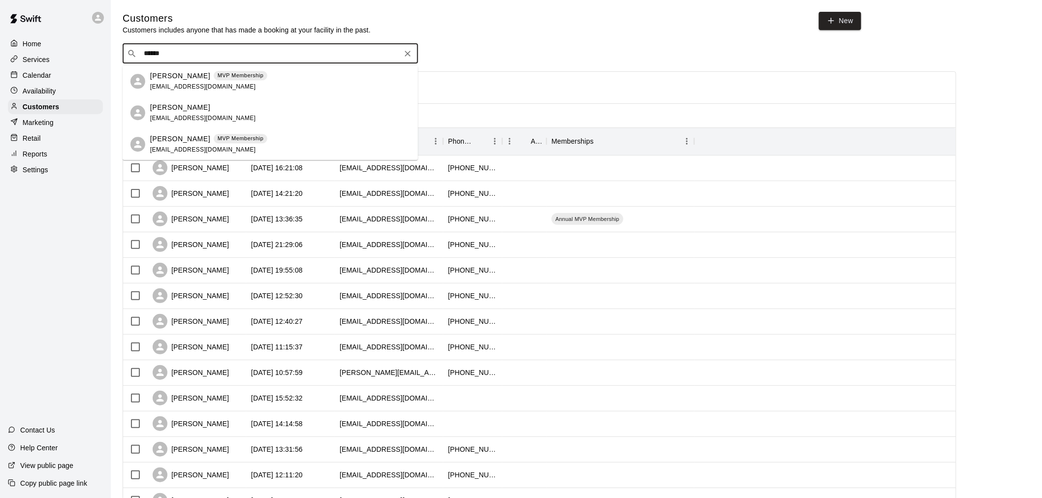
click at [277, 139] on div "[PERSON_NAME] MVP Membership [EMAIL_ADDRESS][DOMAIN_NAME]" at bounding box center [280, 144] width 260 height 21
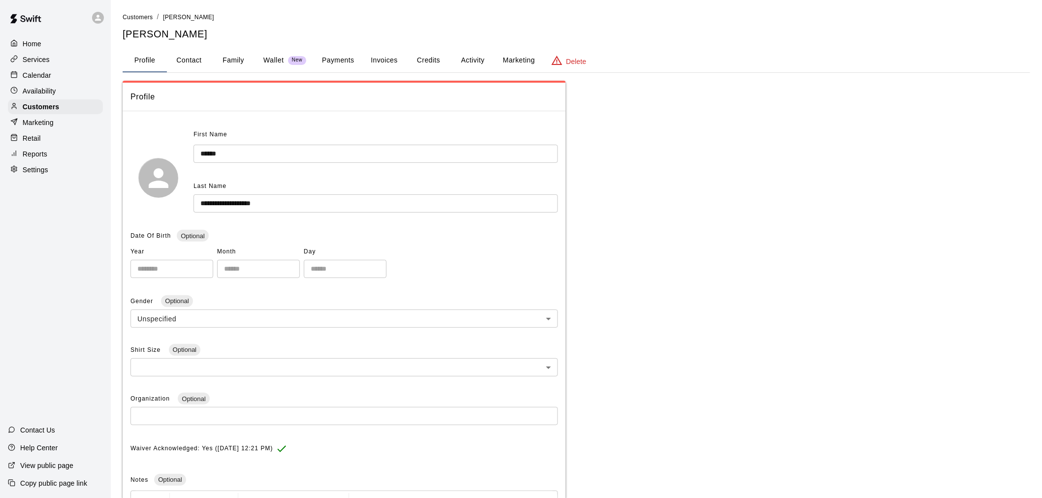
click at [346, 52] on button "Payments" at bounding box center [338, 61] width 48 height 24
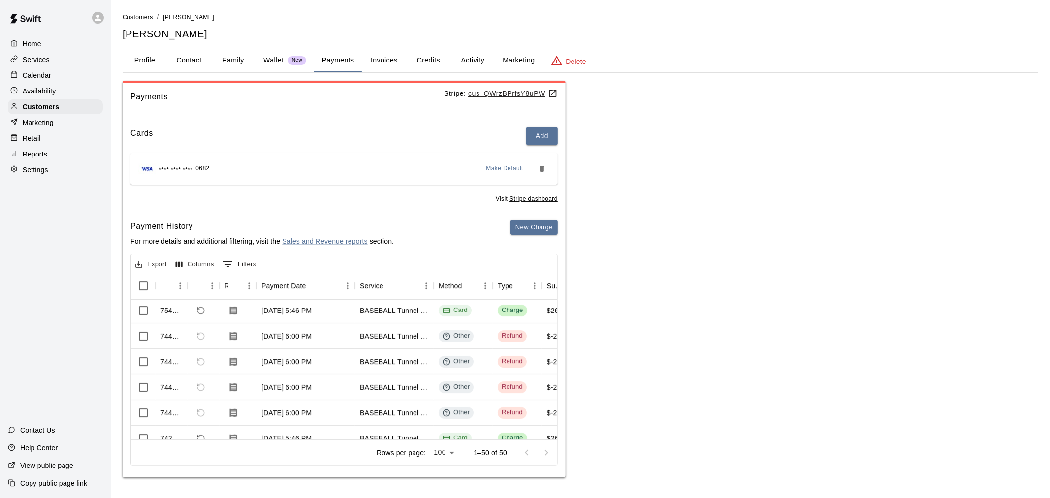
scroll to position [55, 0]
drag, startPoint x: 223, startPoint y: 426, endPoint x: 251, endPoint y: 423, distance: 28.7
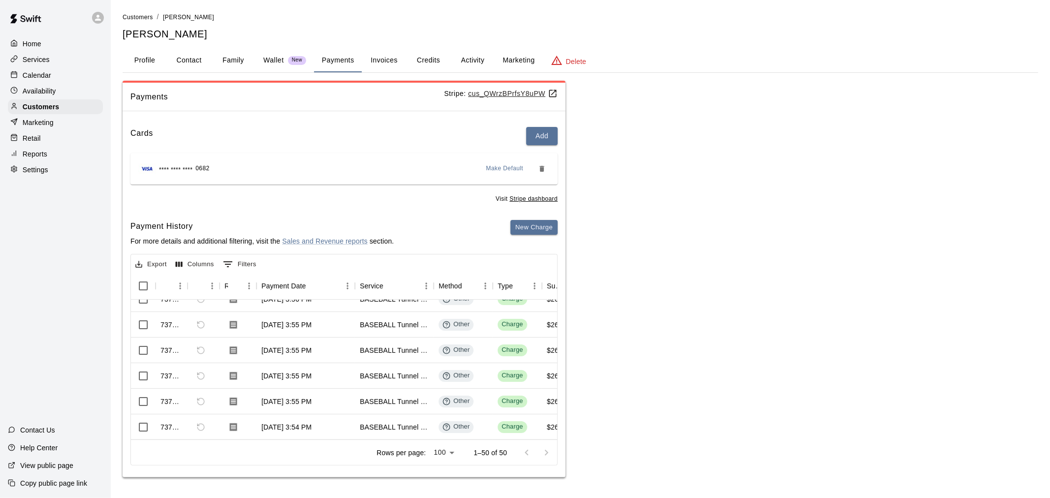
click at [730, 346] on div "Payments Stripe: cus_QWrzBPrfsY8uPW Cards Add **** **** **** 0682 Make Default …" at bounding box center [581, 279] width 916 height 397
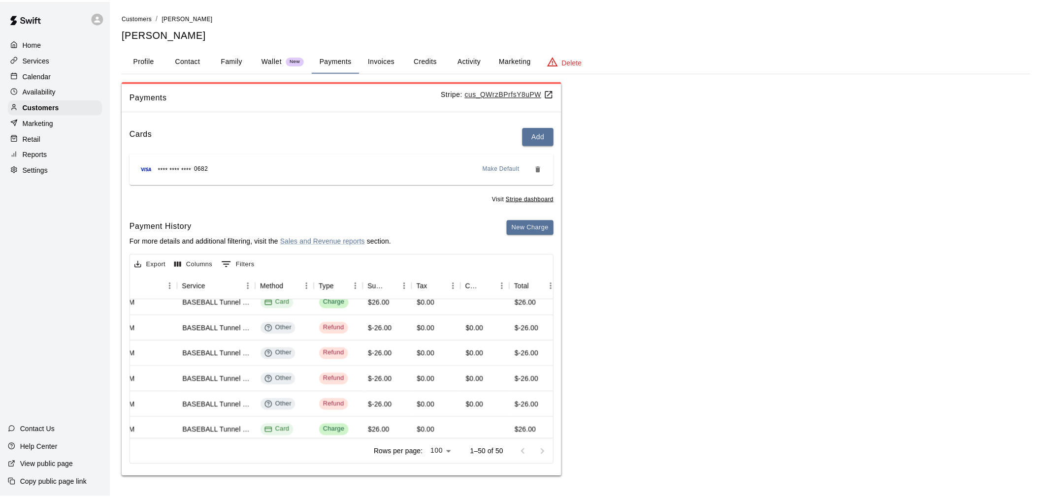
scroll to position [55, 176]
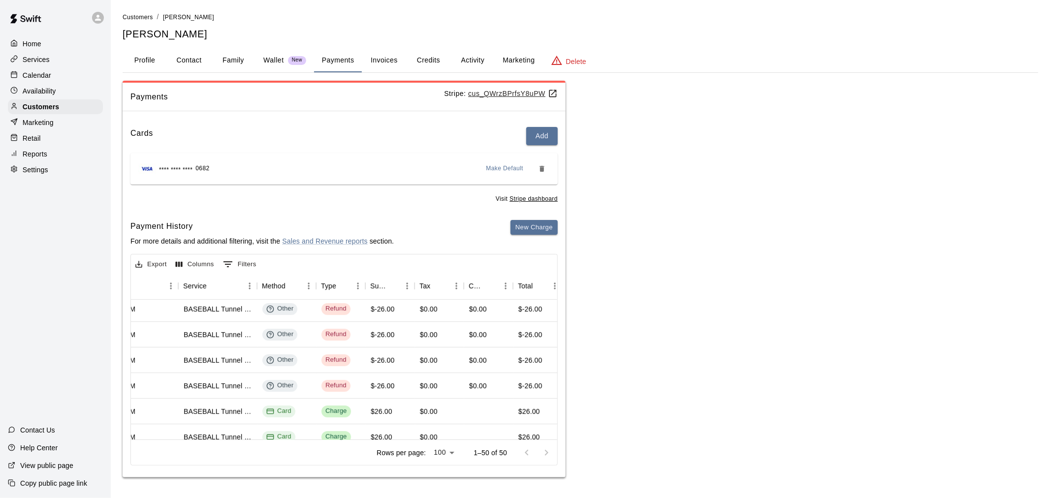
click at [458, 63] on button "Activity" at bounding box center [472, 61] width 44 height 24
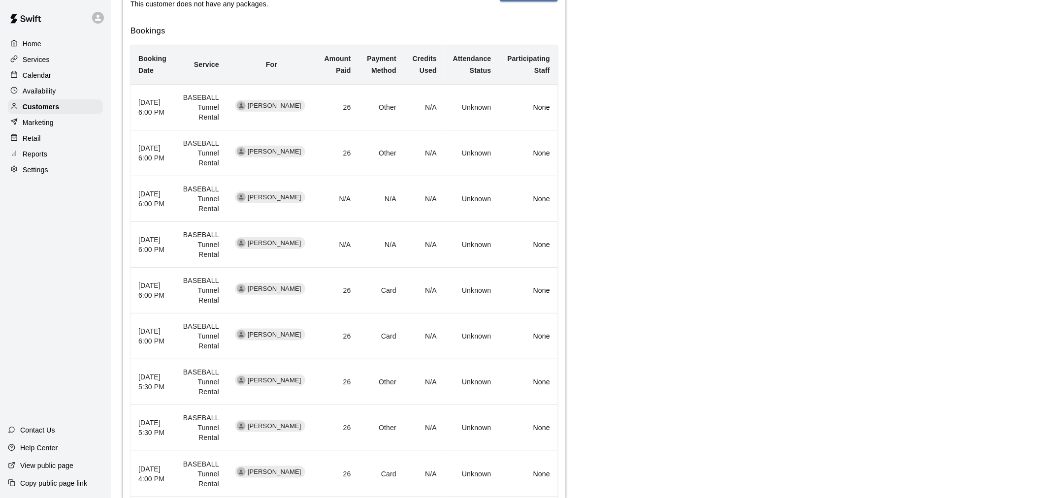
scroll to position [273, 0]
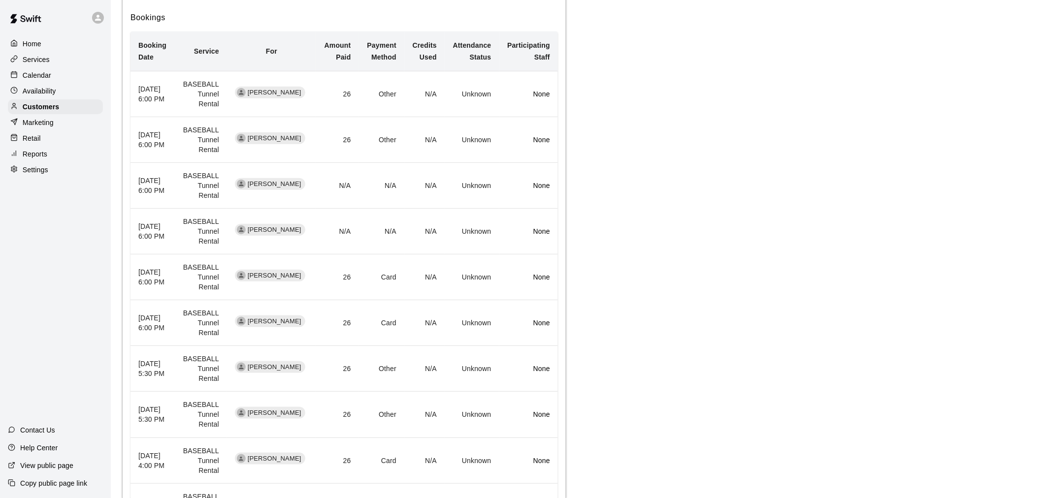
click at [57, 74] on div "Calendar" at bounding box center [55, 75] width 95 height 15
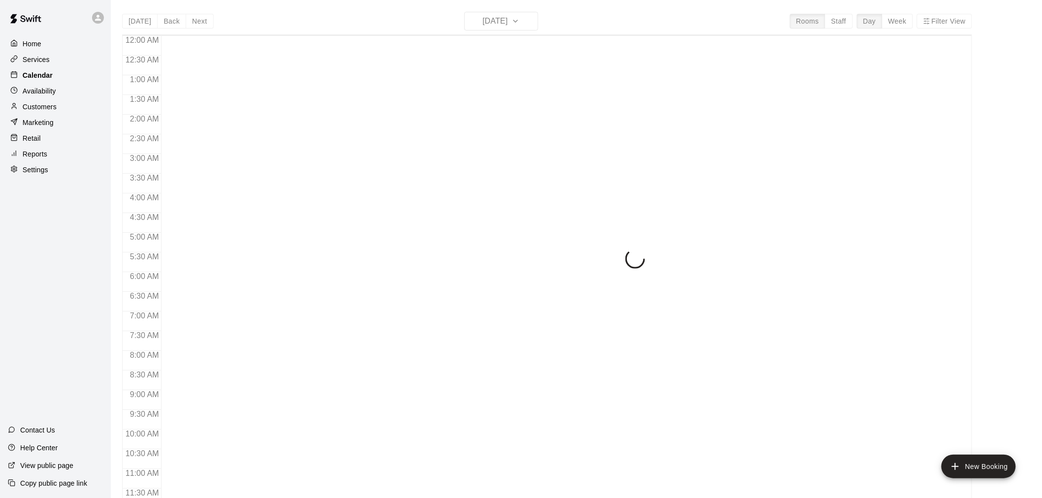
scroll to position [470, 0]
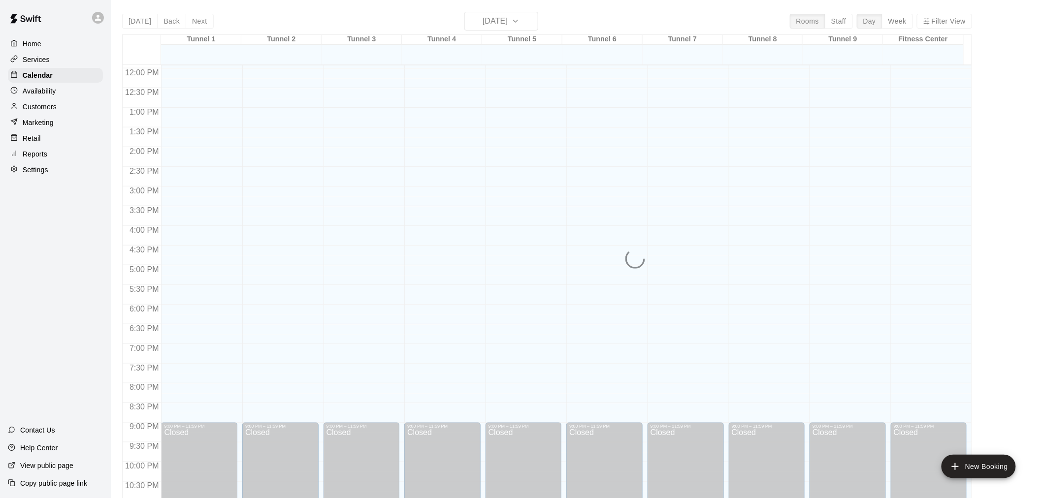
click at [499, 19] on div "[DATE] Back [DATE][DATE] Rooms Staff Day Week Filter View Tunnel 1 14 [GEOGRAPH…" at bounding box center [547, 261] width 850 height 498
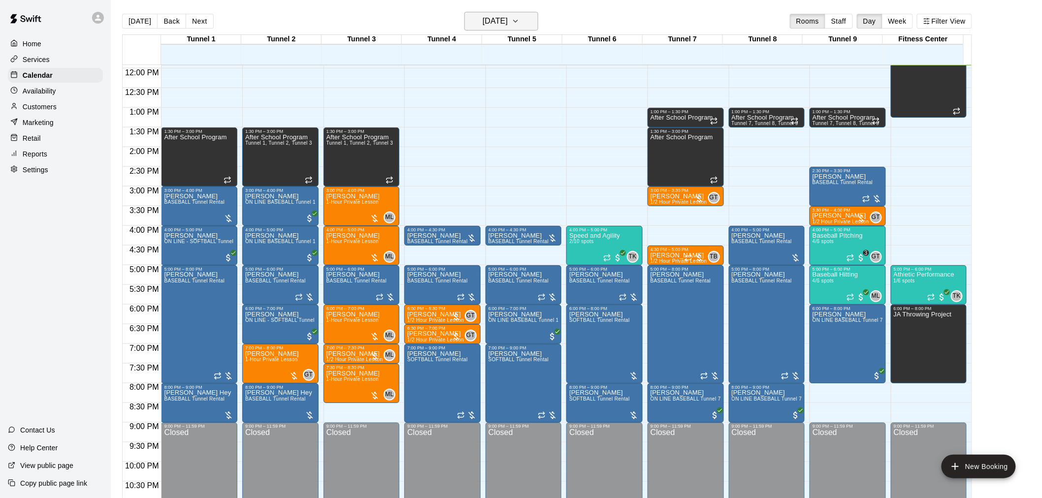
click at [508, 27] on h6 "[DATE]" at bounding box center [494, 21] width 25 height 14
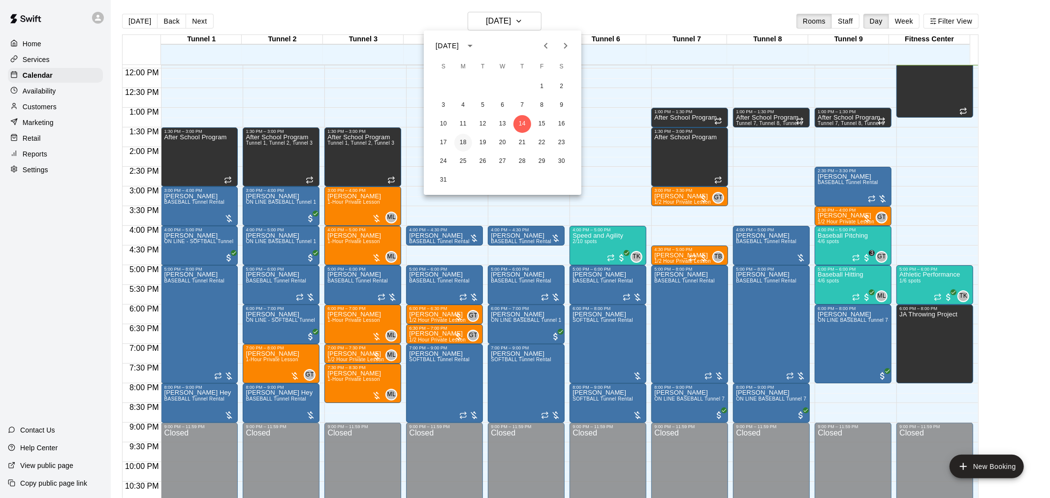
click at [464, 143] on button "18" at bounding box center [463, 143] width 18 height 18
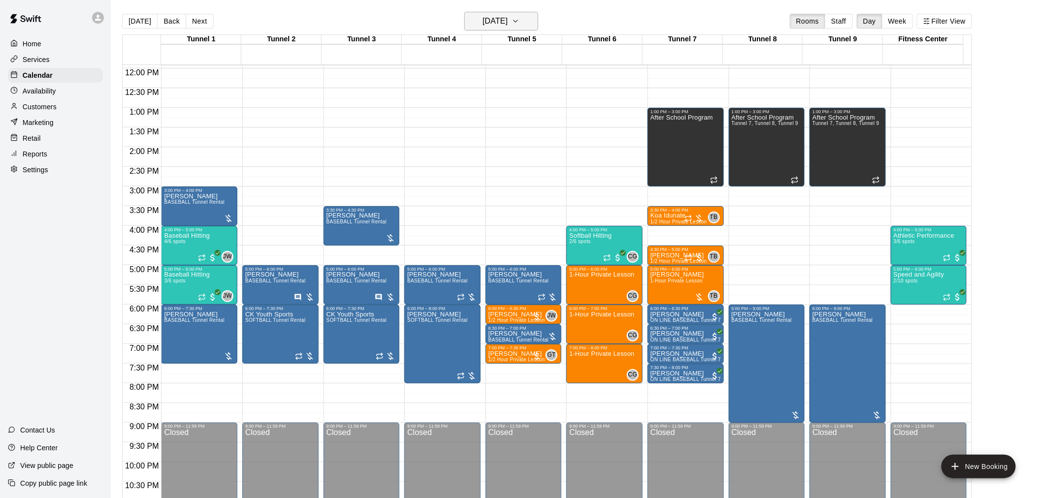
click at [508, 21] on h6 "[DATE]" at bounding box center [494, 21] width 25 height 14
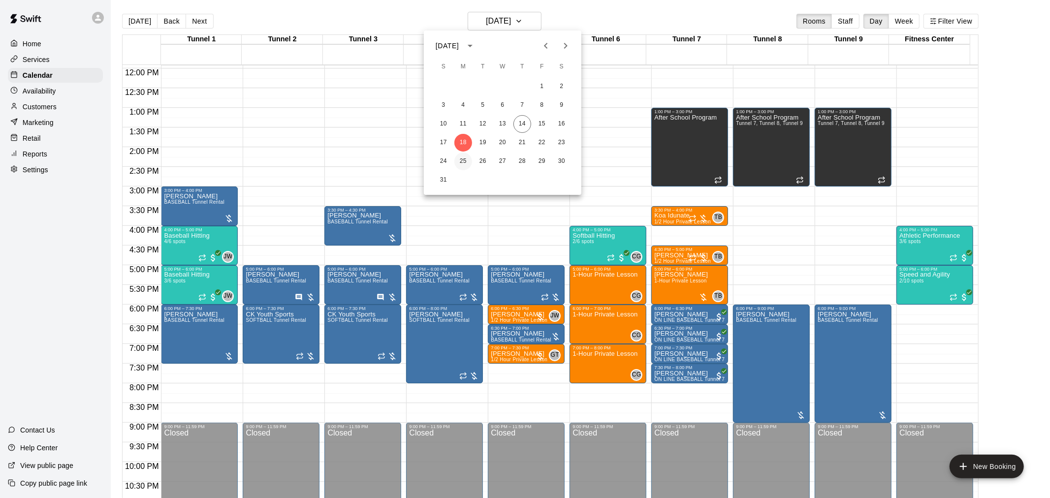
click at [464, 160] on button "25" at bounding box center [463, 162] width 18 height 18
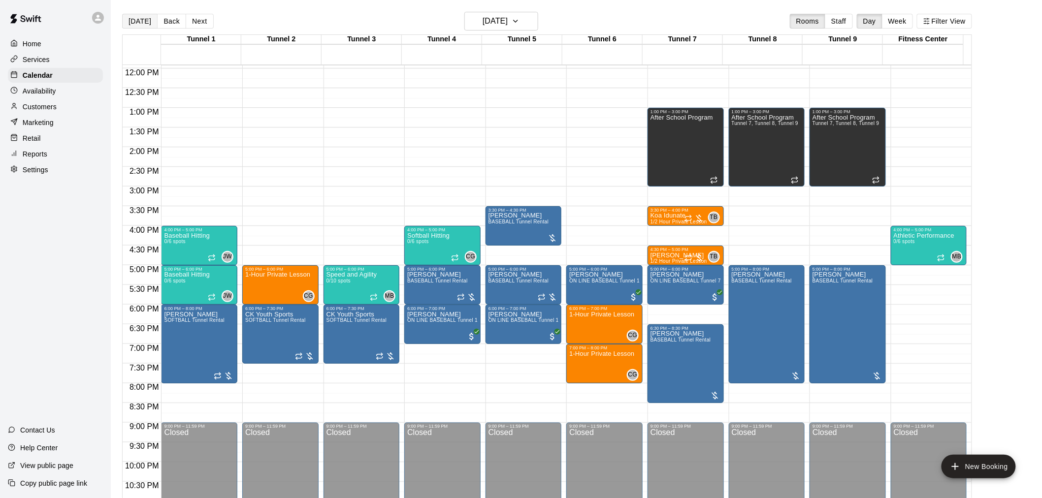
click at [142, 22] on button "[DATE]" at bounding box center [139, 21] width 35 height 15
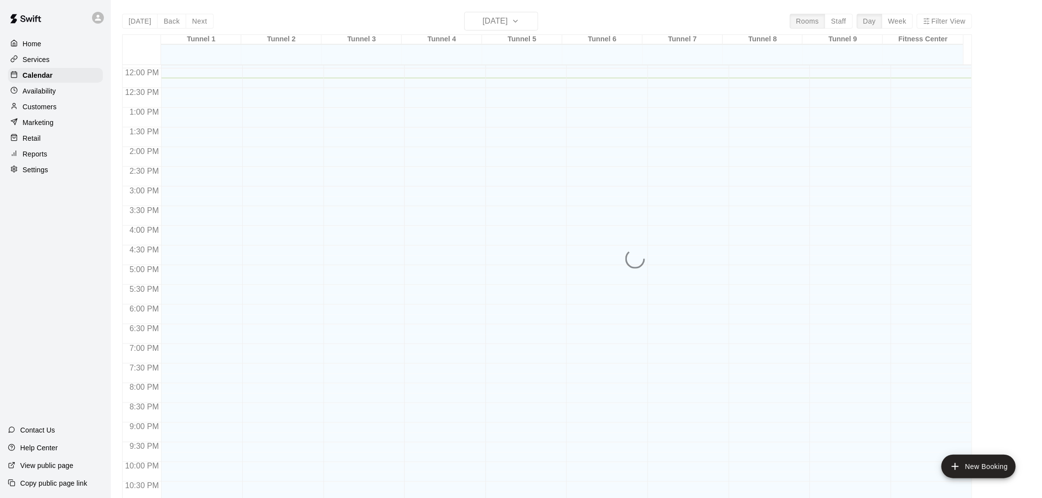
click at [49, 114] on div "Customers" at bounding box center [55, 106] width 95 height 15
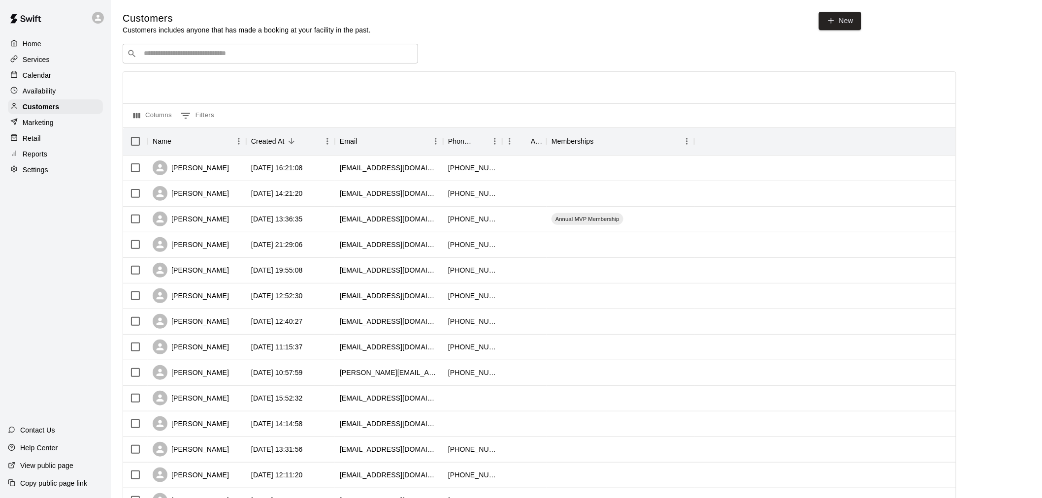
click at [214, 51] on input "Search customers by name or email" at bounding box center [277, 54] width 273 height 10
type input "******"
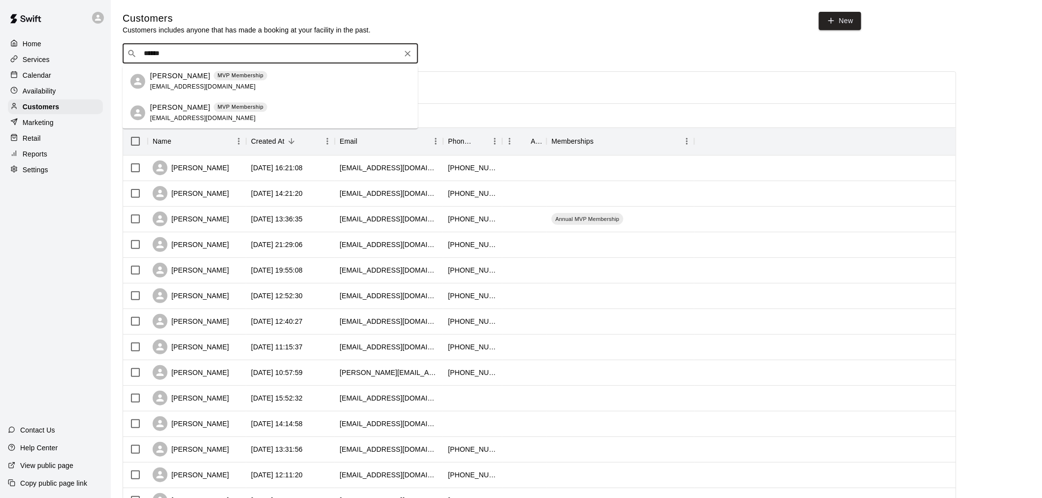
click at [224, 72] on p "MVP Membership" at bounding box center [241, 75] width 46 height 8
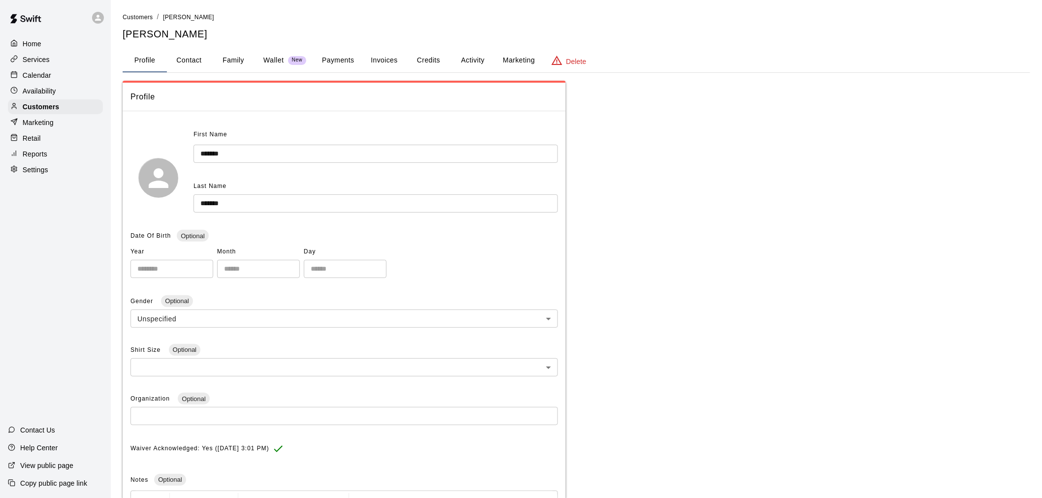
click at [486, 66] on button "Activity" at bounding box center [472, 61] width 44 height 24
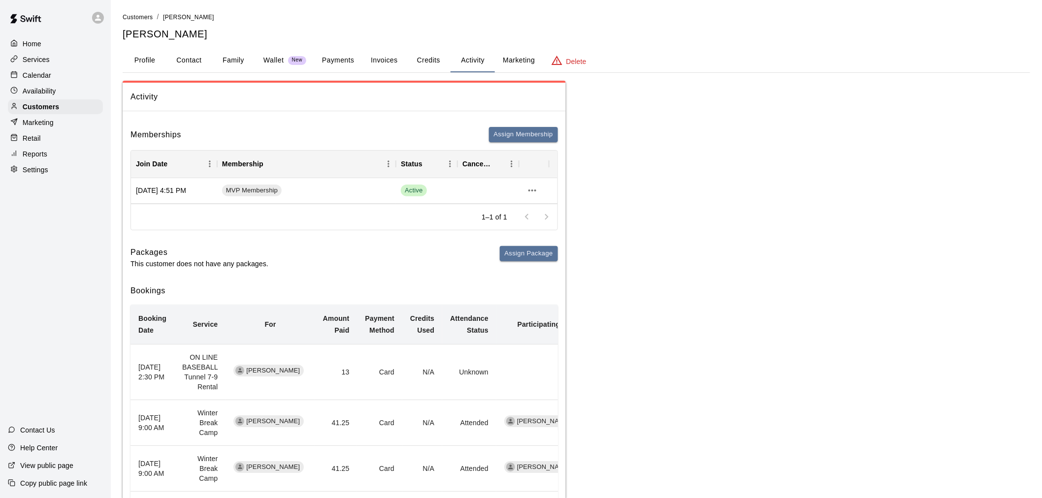
click at [78, 82] on div "Calendar" at bounding box center [55, 75] width 95 height 15
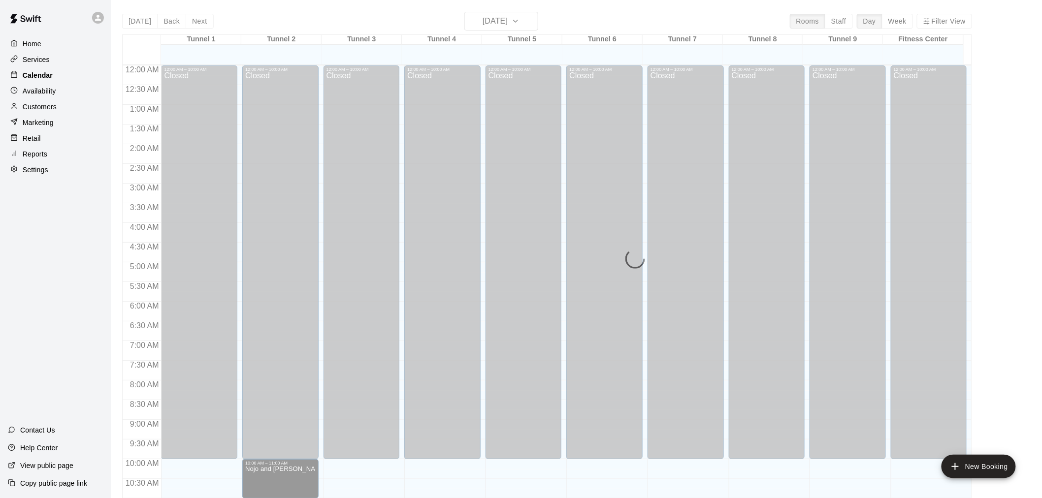
scroll to position [471, 0]
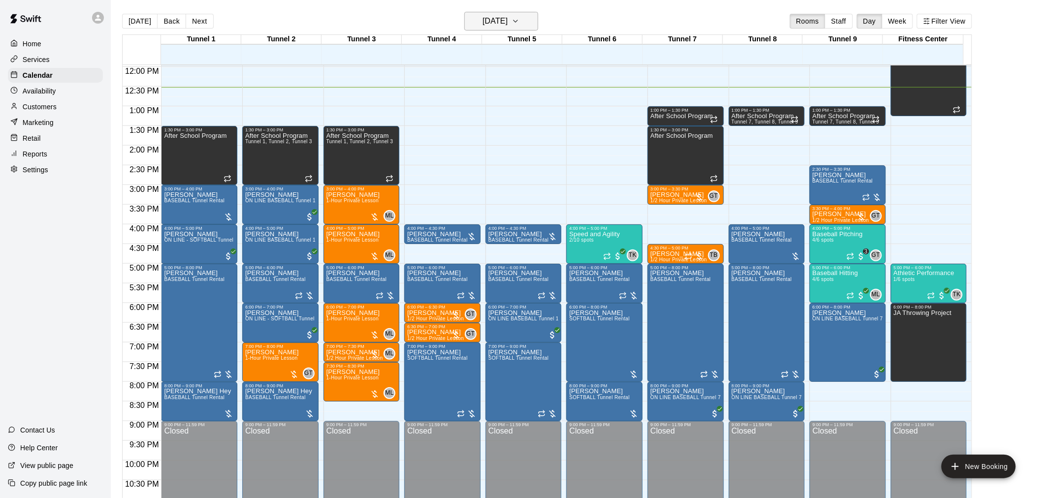
click at [482, 16] on h6 "[DATE]" at bounding box center [494, 21] width 25 height 14
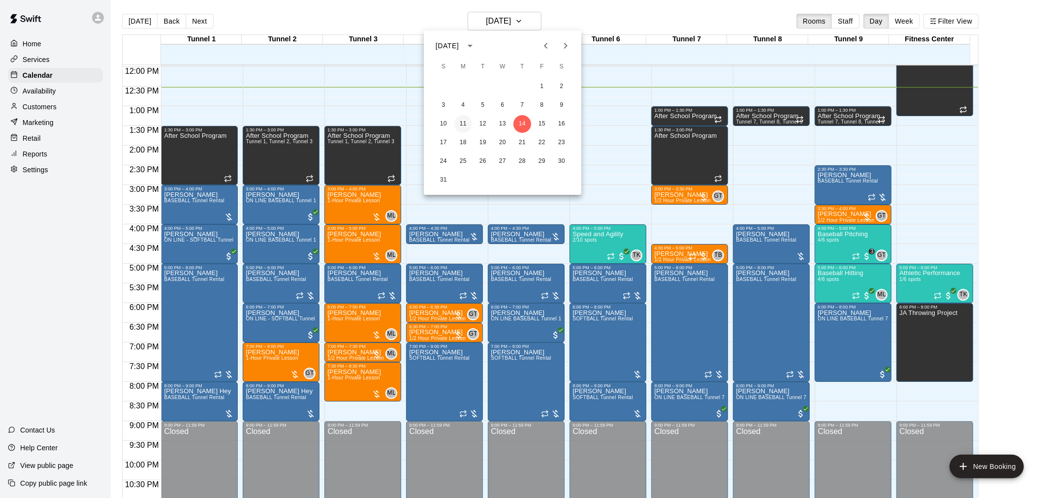
click at [466, 120] on button "11" at bounding box center [463, 124] width 18 height 18
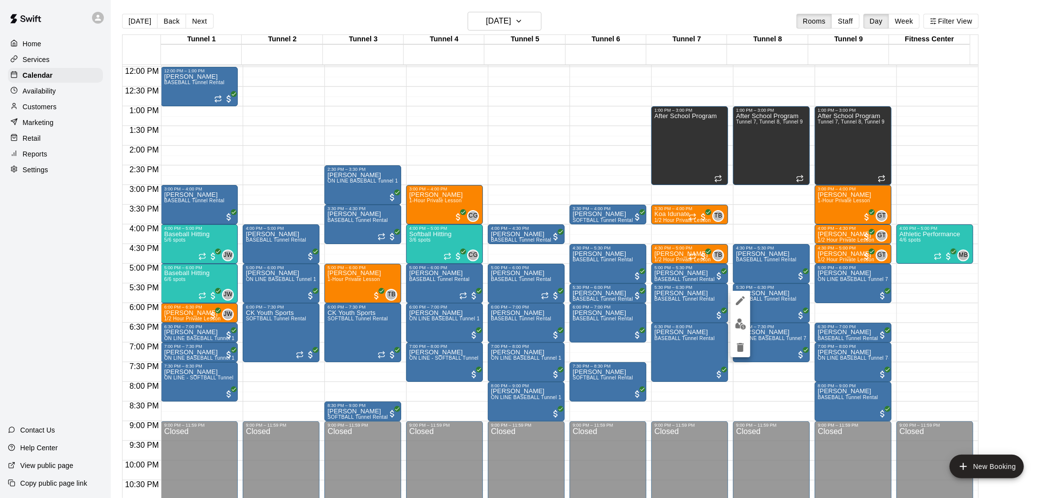
click at [742, 325] on img "edit" at bounding box center [740, 324] width 11 height 11
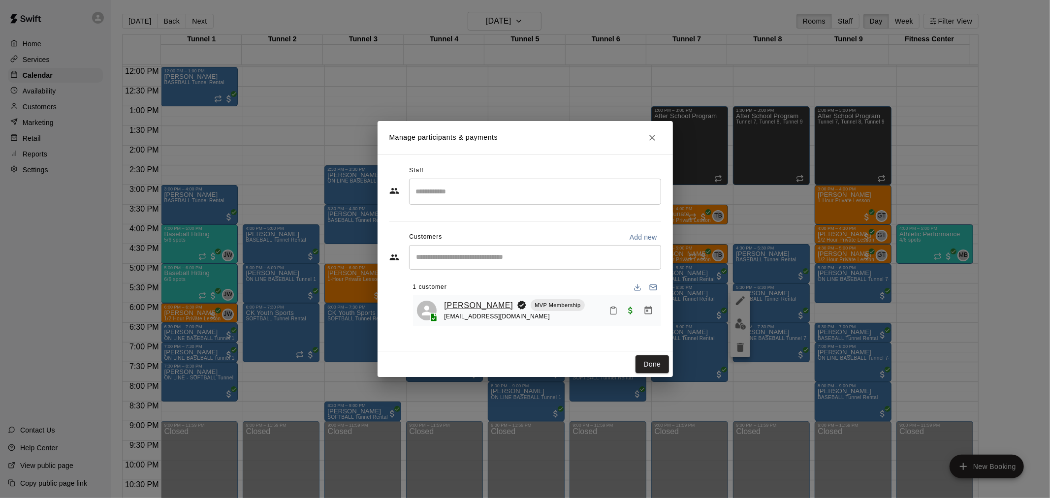
click at [480, 307] on link "[PERSON_NAME]" at bounding box center [479, 305] width 69 height 13
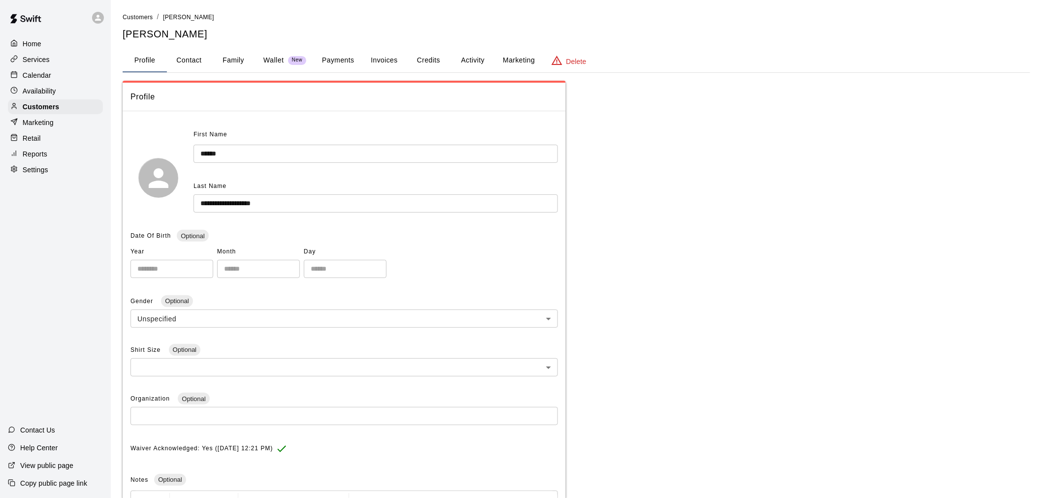
click at [469, 60] on button "Activity" at bounding box center [472, 61] width 44 height 24
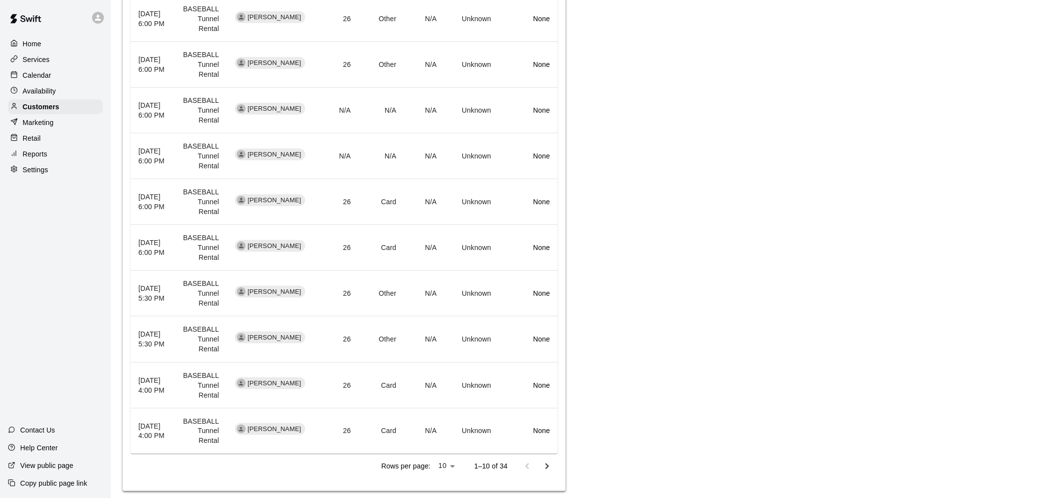
scroll to position [360, 0]
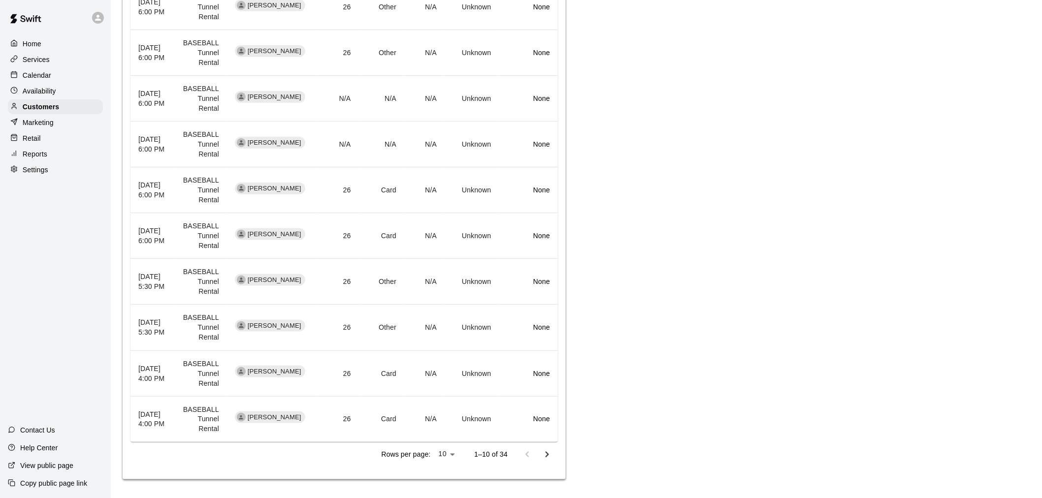
click at [539, 453] on button "Go to next page" at bounding box center [547, 455] width 20 height 20
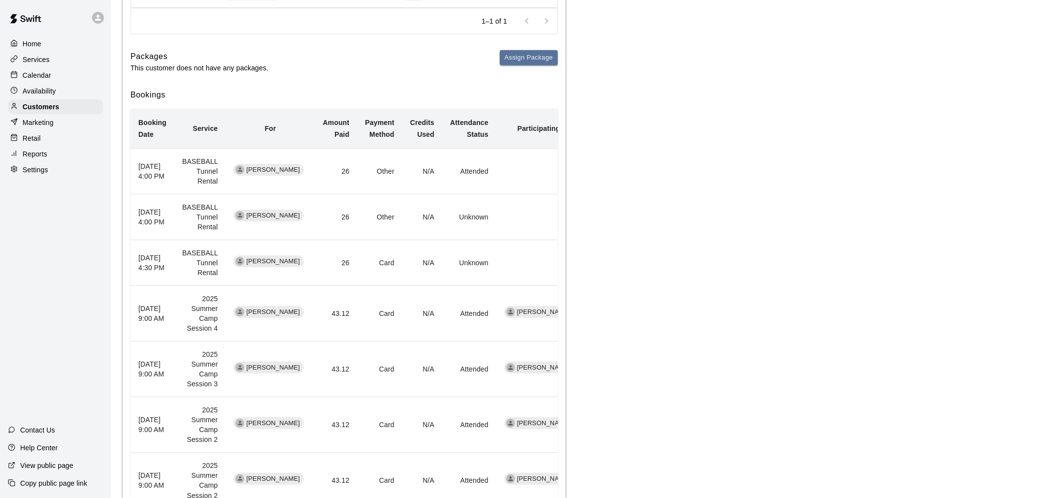
scroll to position [437, 0]
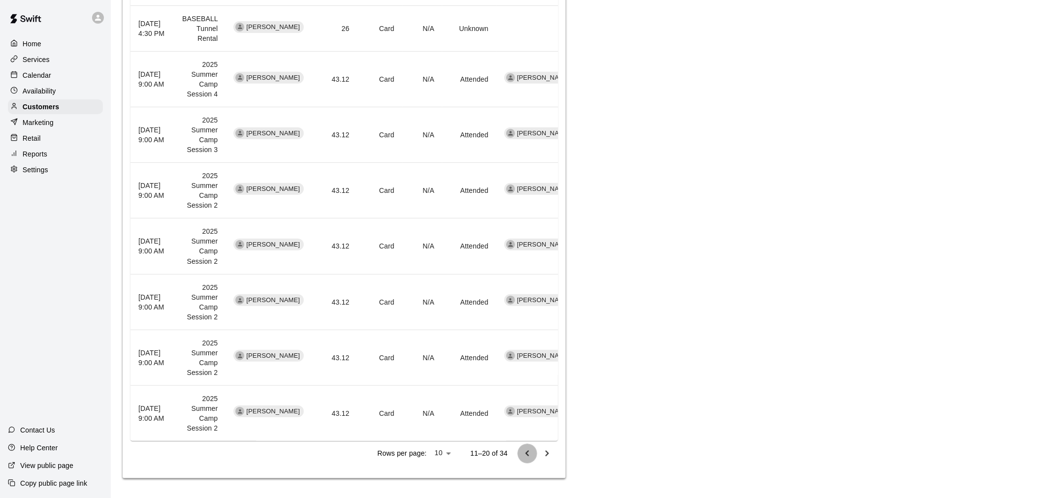
click at [521, 454] on icon "Go to previous page" at bounding box center [527, 454] width 12 height 12
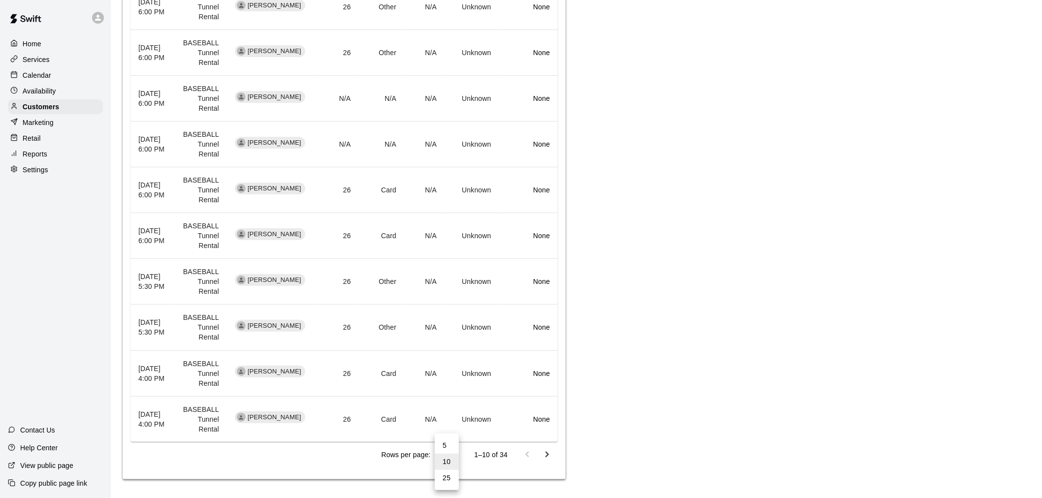
click at [445, 460] on body "Home Services Calendar Availability Customers Marketing Retail Reports Settings…" at bounding box center [521, 70] width 1042 height 860
click at [449, 478] on li "25" at bounding box center [447, 478] width 24 height 16
type input "**"
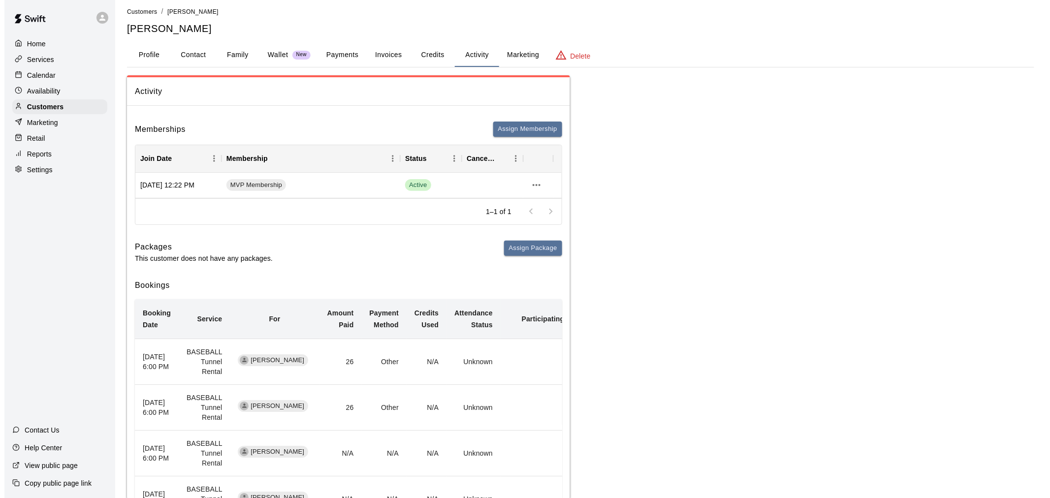
scroll to position [0, 0]
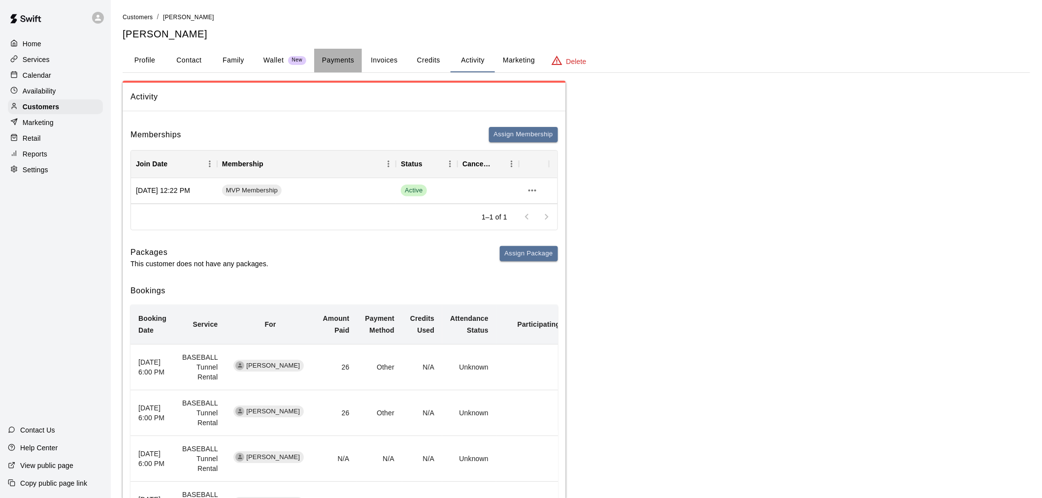
click at [332, 63] on button "Payments" at bounding box center [338, 61] width 48 height 24
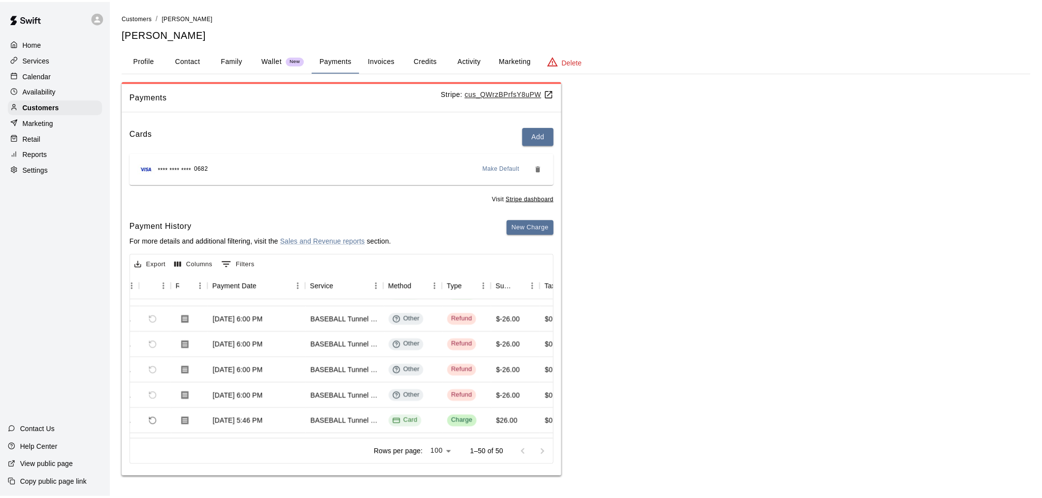
scroll to position [0, 47]
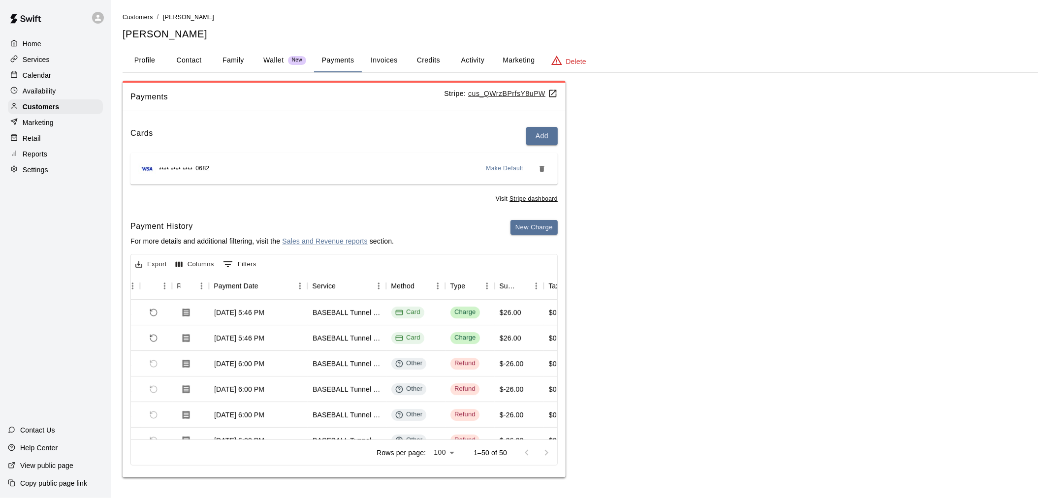
click at [476, 55] on button "Activity" at bounding box center [472, 61] width 44 height 24
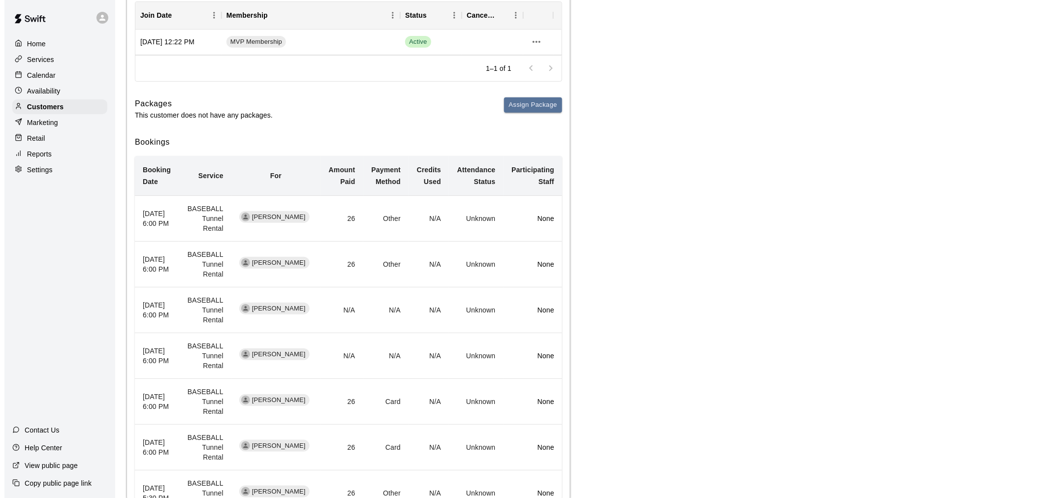
scroll to position [0, 0]
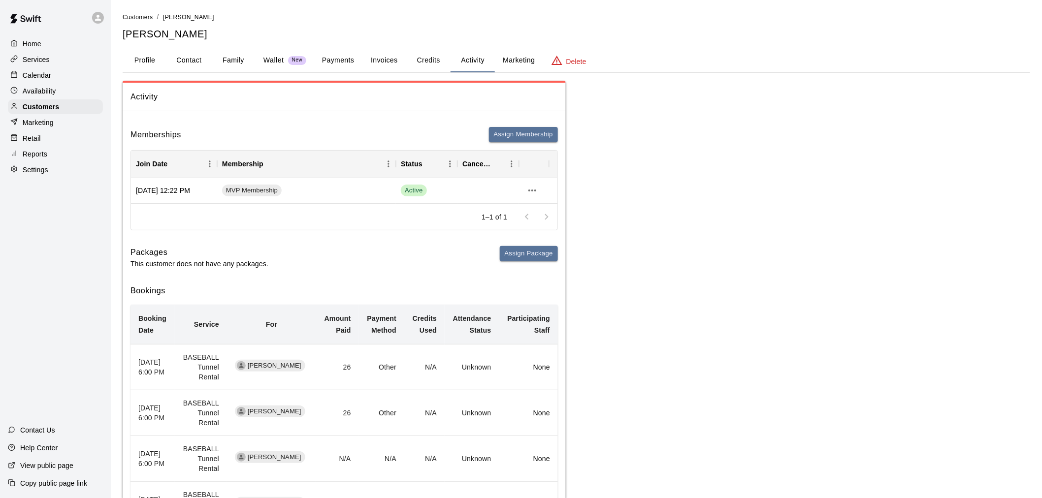
click at [352, 57] on button "Payments" at bounding box center [338, 61] width 48 height 24
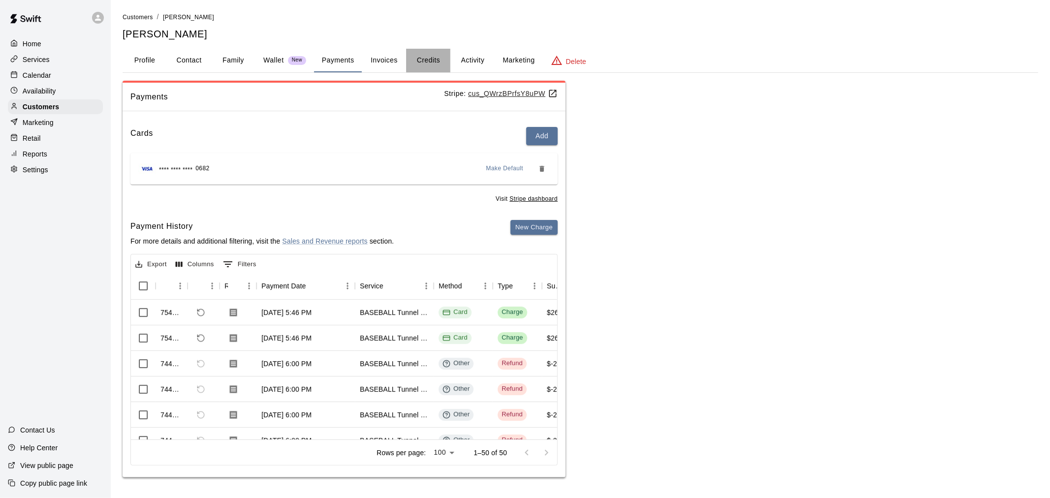
click at [429, 58] on button "Credits" at bounding box center [428, 61] width 44 height 24
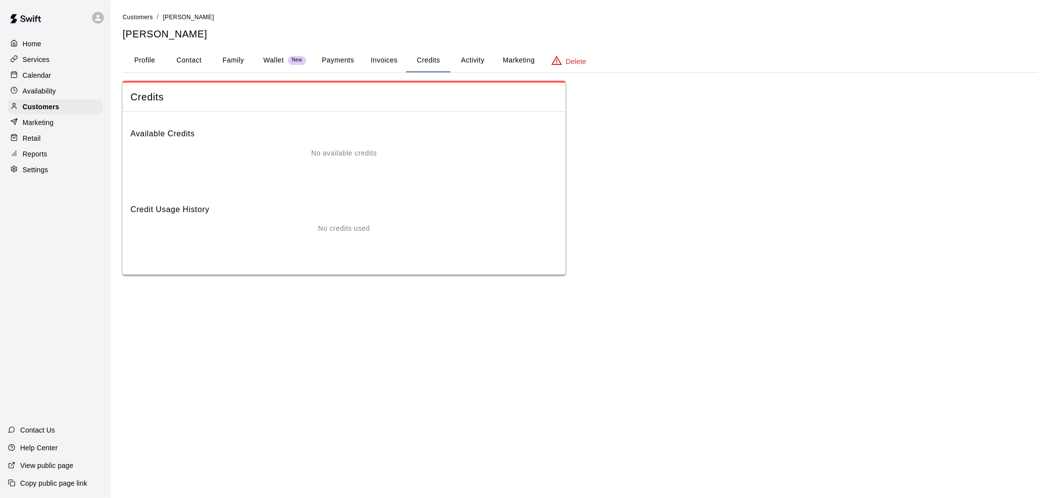
click at [480, 60] on button "Activity" at bounding box center [472, 61] width 44 height 24
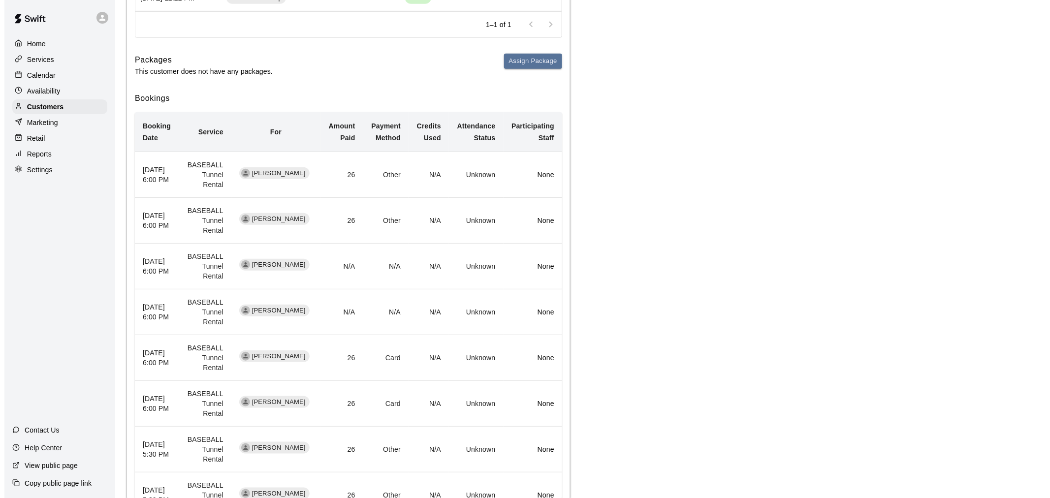
scroll to position [360, 0]
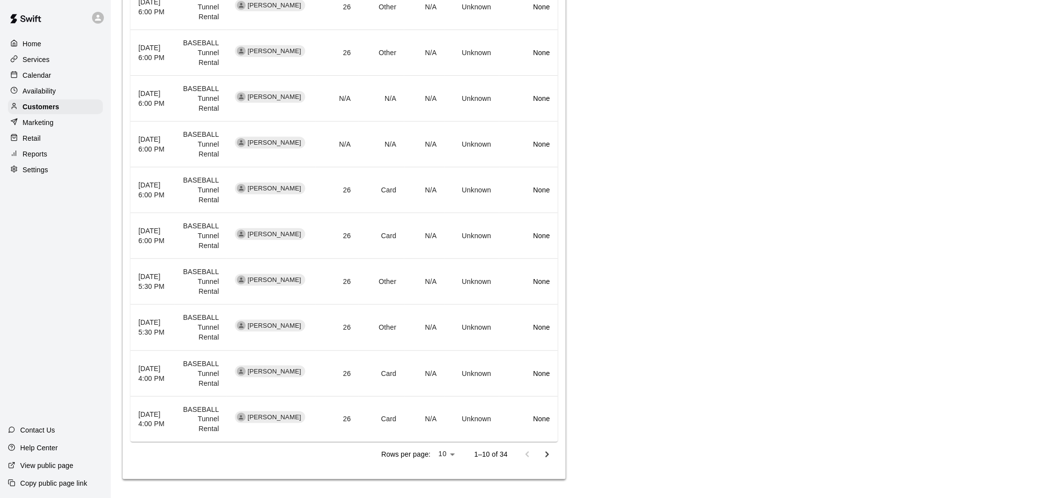
click at [447, 455] on body "Home Services Calendar Availability Customers Marketing Retail Reports Settings…" at bounding box center [521, 70] width 1042 height 860
click at [446, 477] on li "25" at bounding box center [447, 478] width 24 height 16
type input "**"
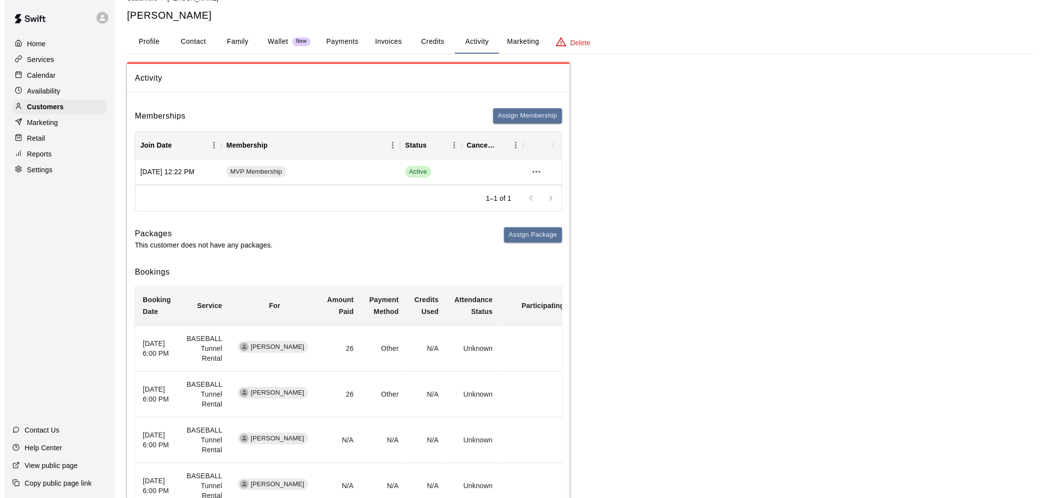
scroll to position [0, 0]
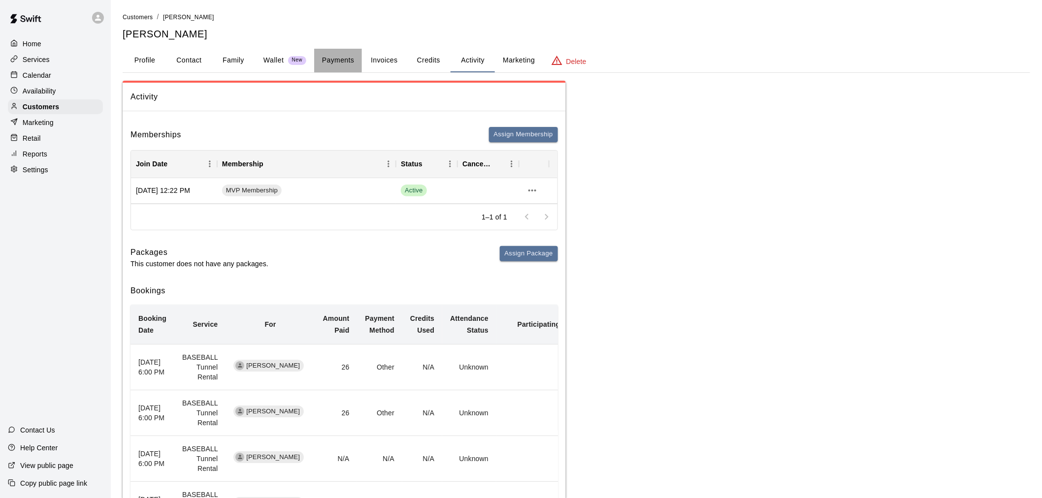
click at [328, 52] on button "Payments" at bounding box center [338, 61] width 48 height 24
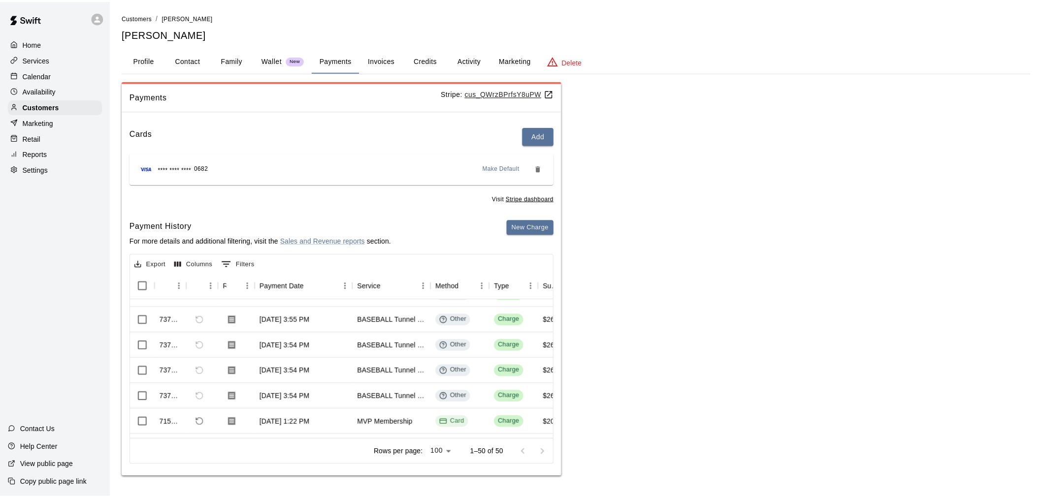
scroll to position [437, 0]
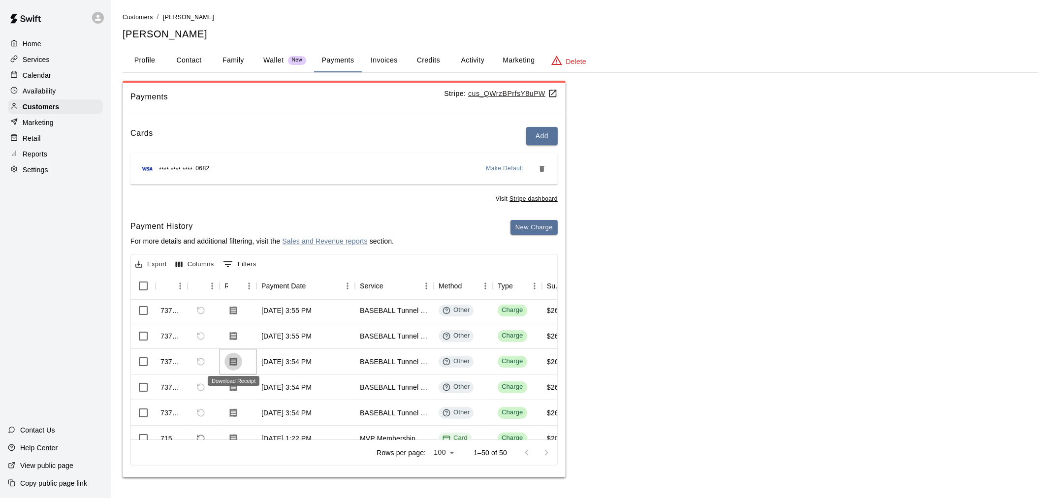
click at [237, 360] on icon "Download Receipt" at bounding box center [233, 361] width 7 height 8
click at [491, 63] on button "Activity" at bounding box center [472, 61] width 44 height 24
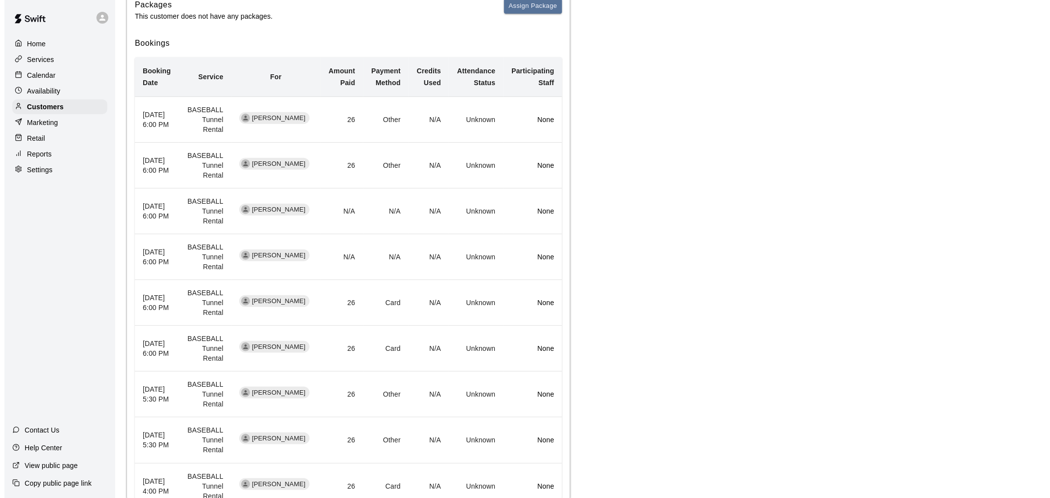
scroll to position [0, 0]
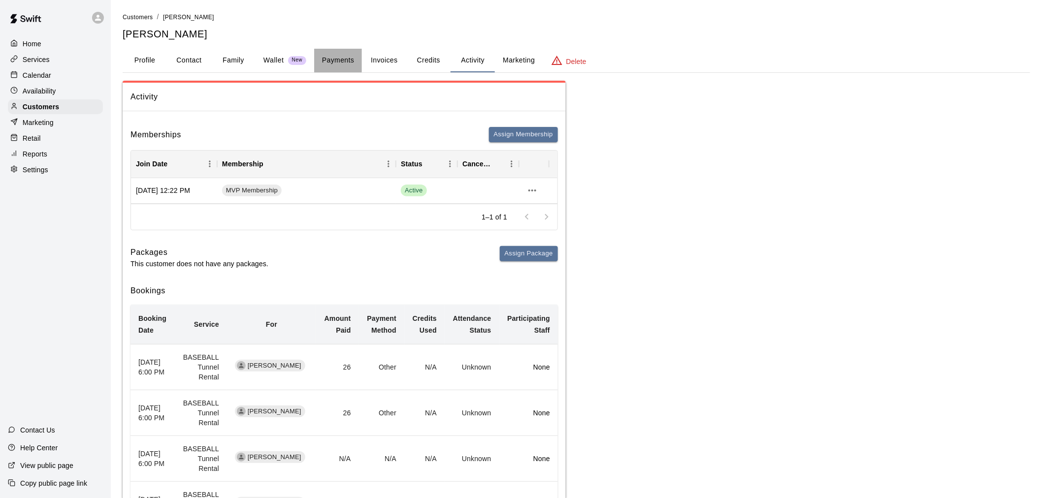
click at [330, 53] on button "Payments" at bounding box center [338, 61] width 48 height 24
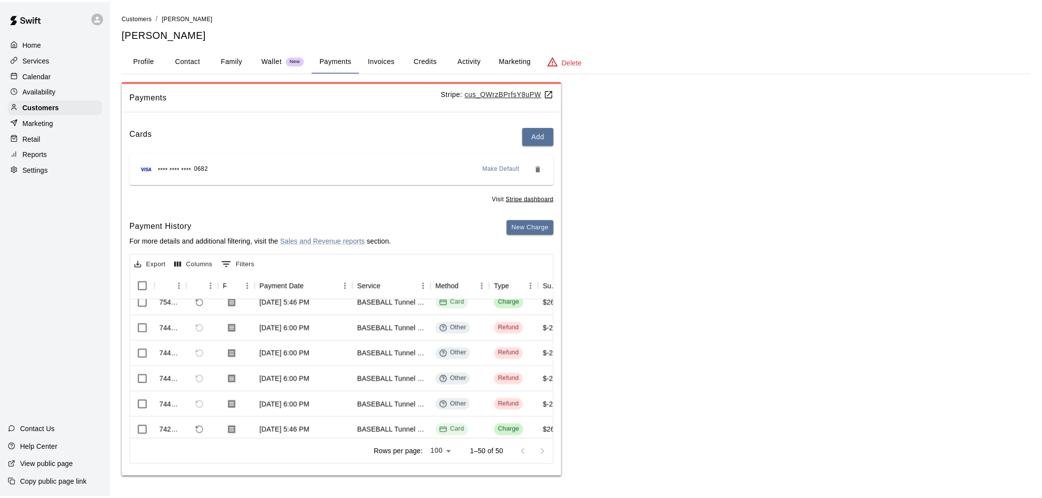
scroll to position [55, 0]
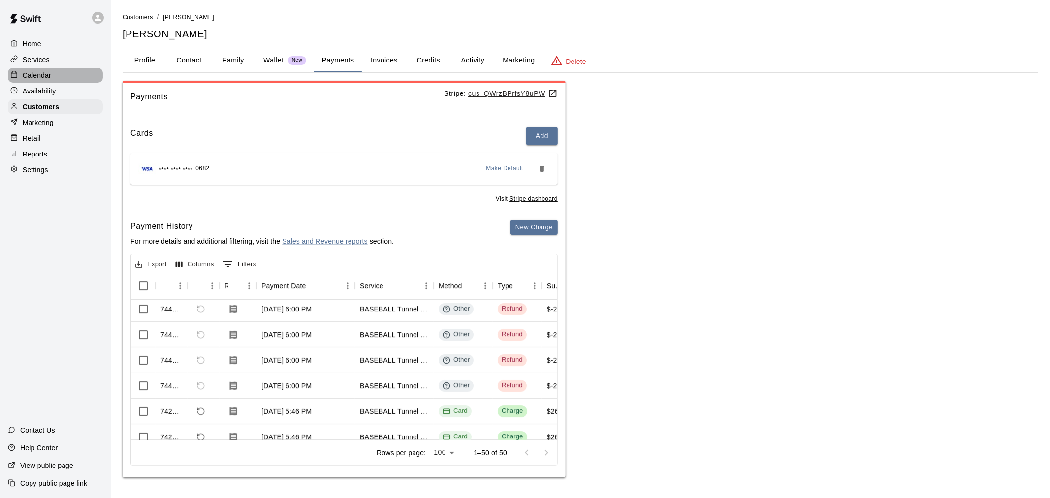
click at [46, 80] on p "Calendar" at bounding box center [37, 75] width 29 height 10
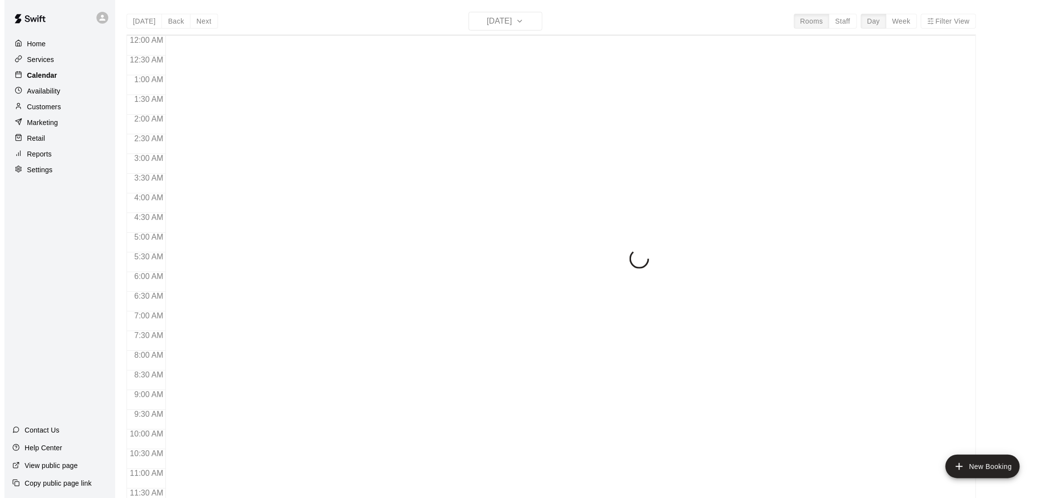
scroll to position [471, 0]
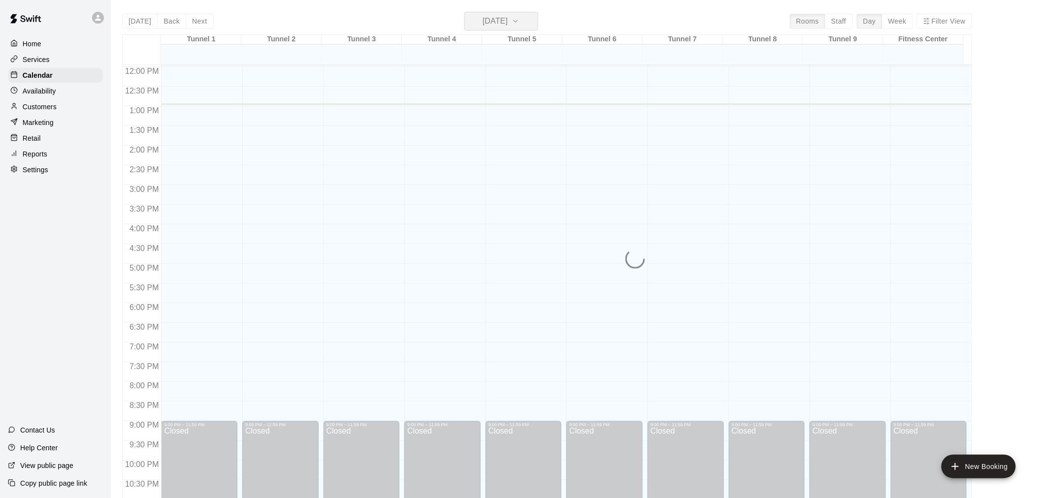
click at [482, 20] on h6 "[DATE]" at bounding box center [494, 21] width 25 height 14
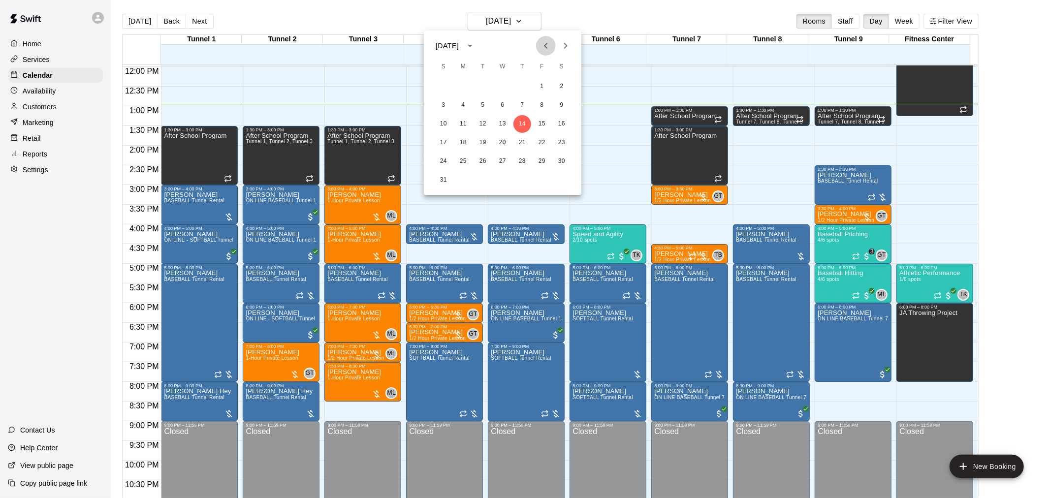
click at [551, 47] on icon "Previous month" at bounding box center [546, 46] width 12 height 12
click at [556, 45] on button "Next month" at bounding box center [566, 46] width 20 height 20
click at [508, 105] on button "6" at bounding box center [503, 105] width 18 height 18
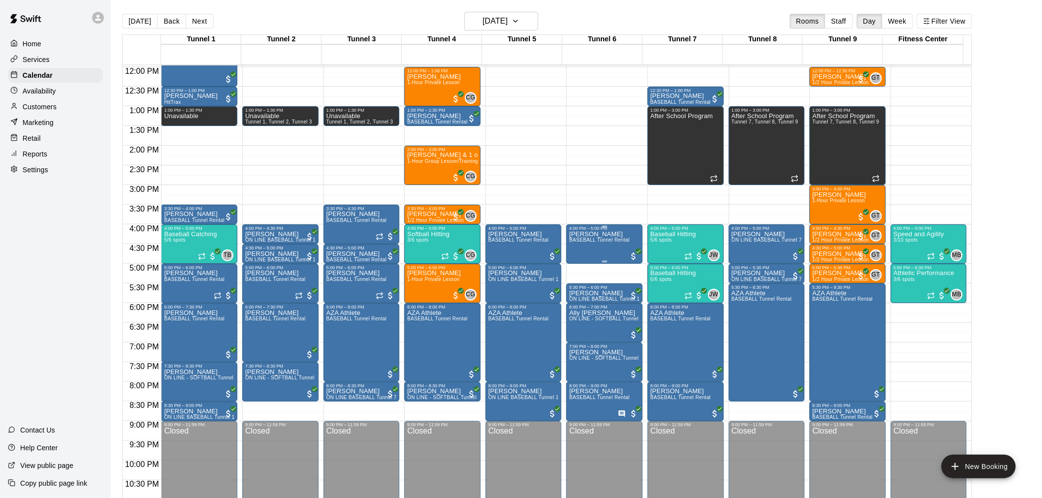
click at [579, 239] on span "BASEBALL Tunnel Rental" at bounding box center [599, 239] width 61 height 5
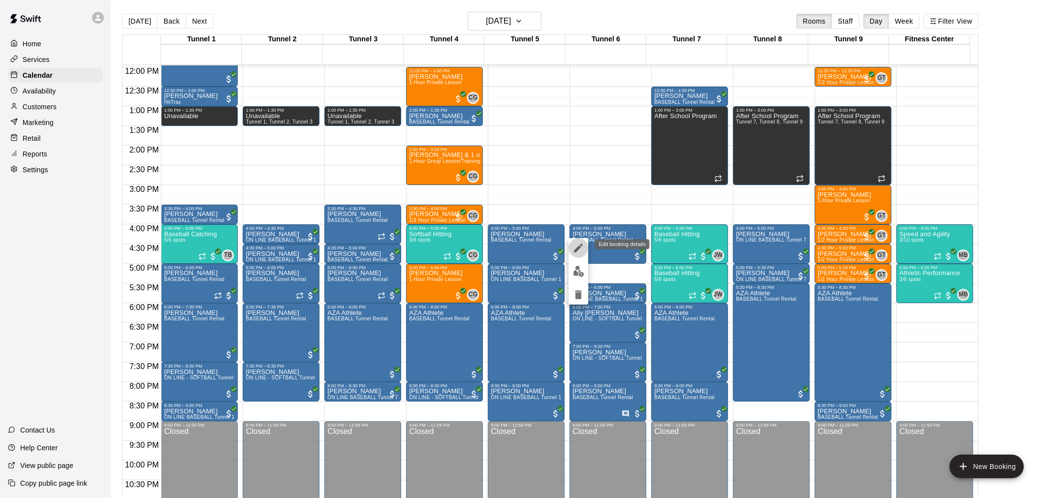
click at [579, 248] on icon "edit" at bounding box center [578, 248] width 9 height 9
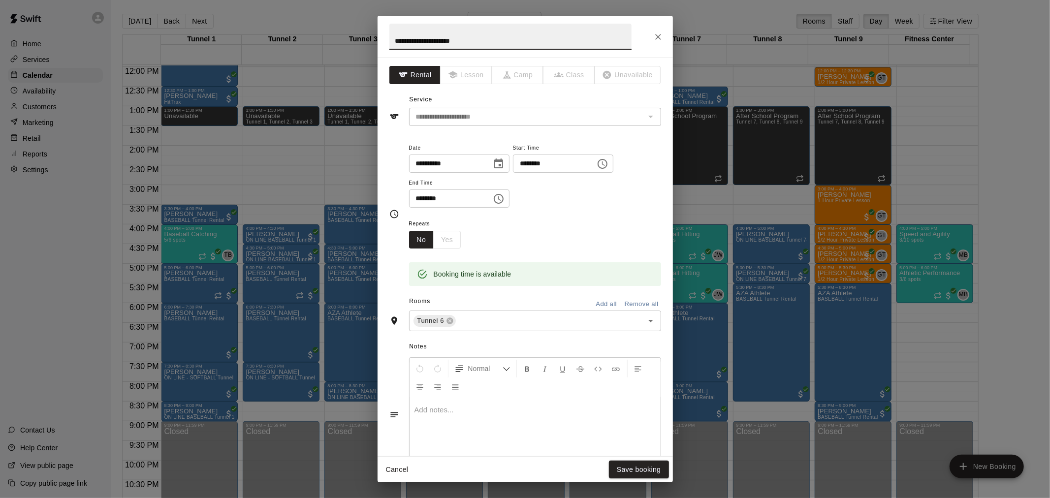
scroll to position [129, 0]
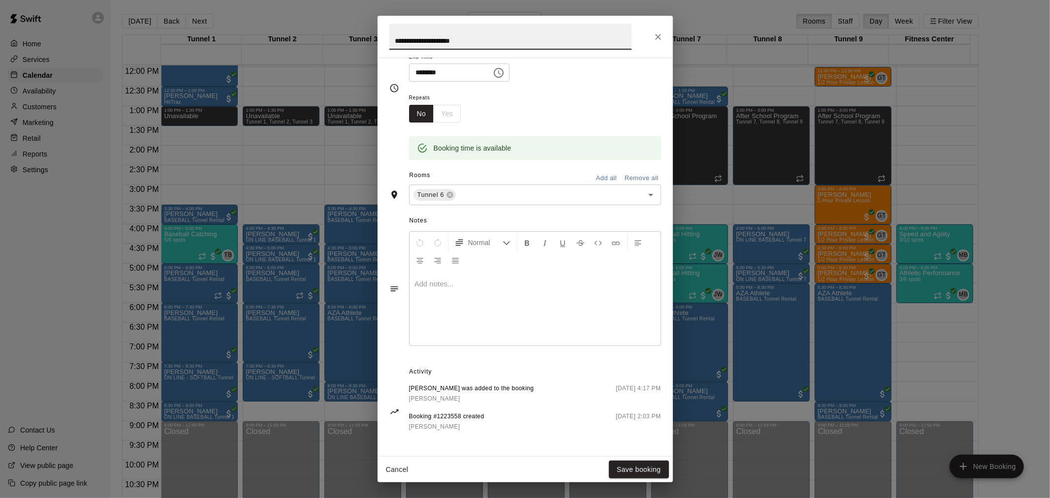
click at [657, 31] on button "Close" at bounding box center [658, 37] width 18 height 18
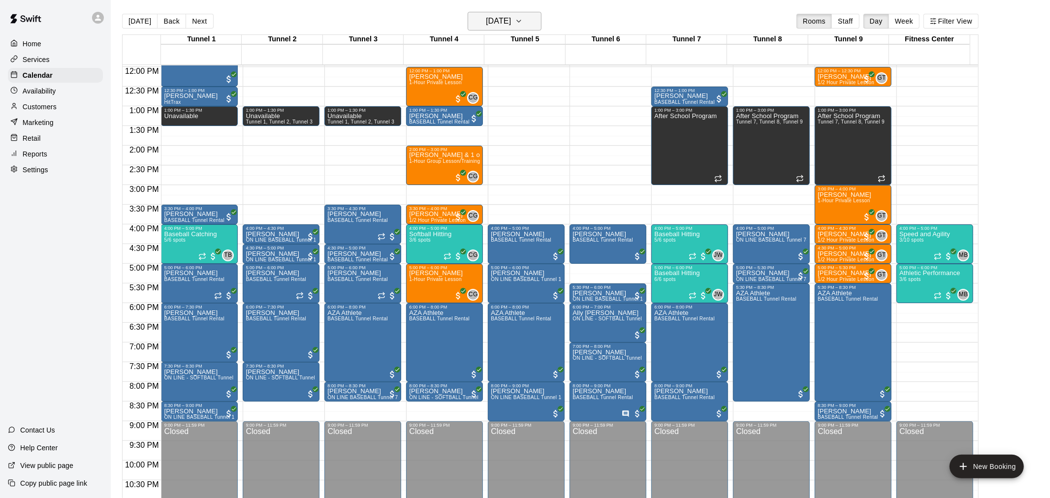
click at [511, 28] on h6 "[DATE]" at bounding box center [498, 21] width 25 height 14
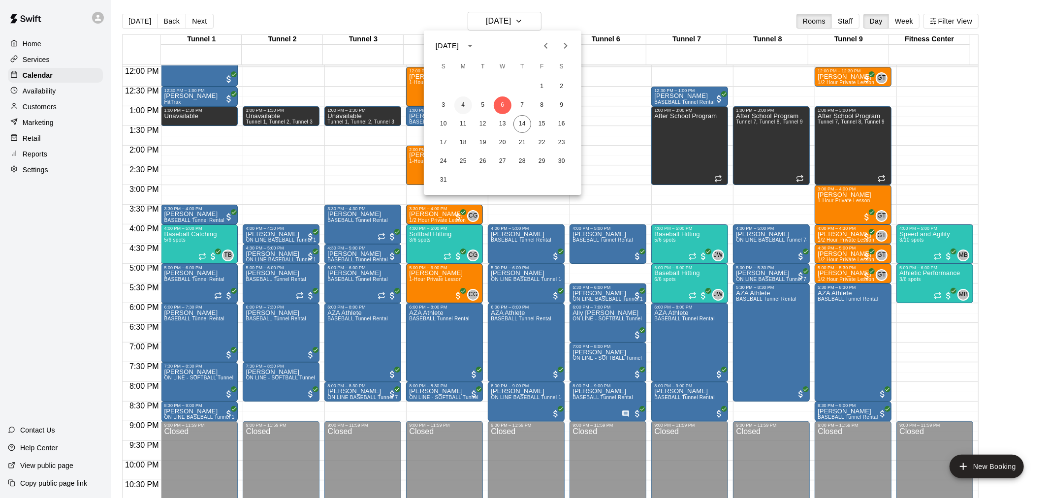
click at [459, 106] on button "4" at bounding box center [463, 105] width 18 height 18
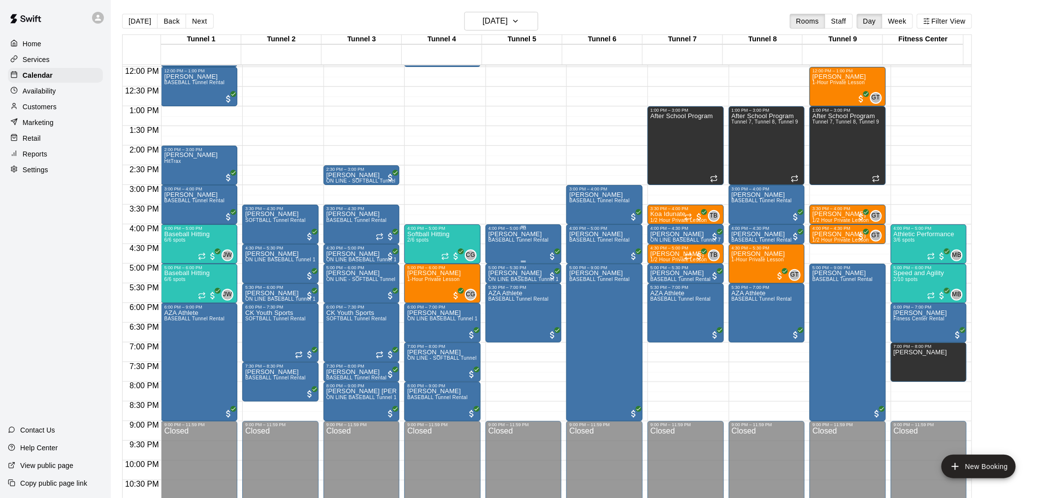
click at [515, 243] on span "BASEBALL Tunnel Rental" at bounding box center [518, 239] width 61 height 5
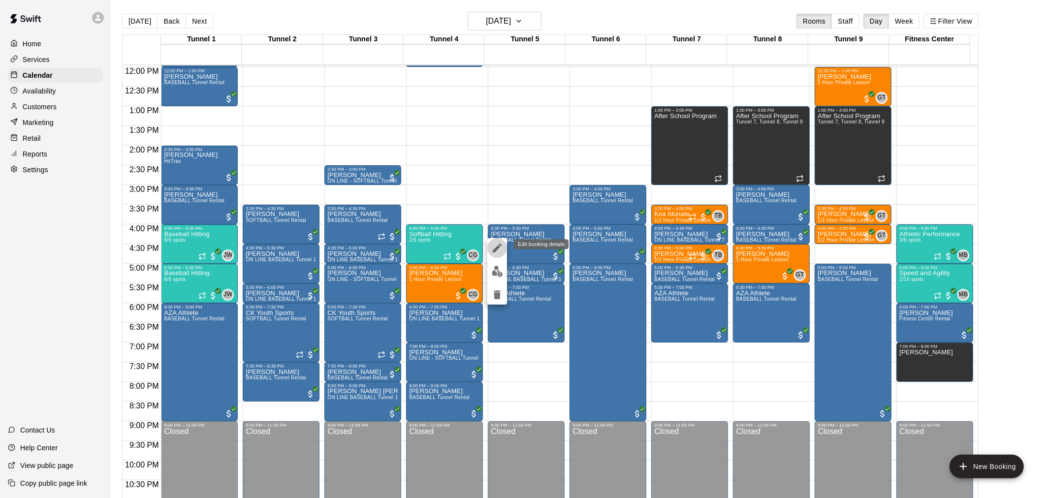
click at [499, 250] on icon "edit" at bounding box center [497, 248] width 12 height 12
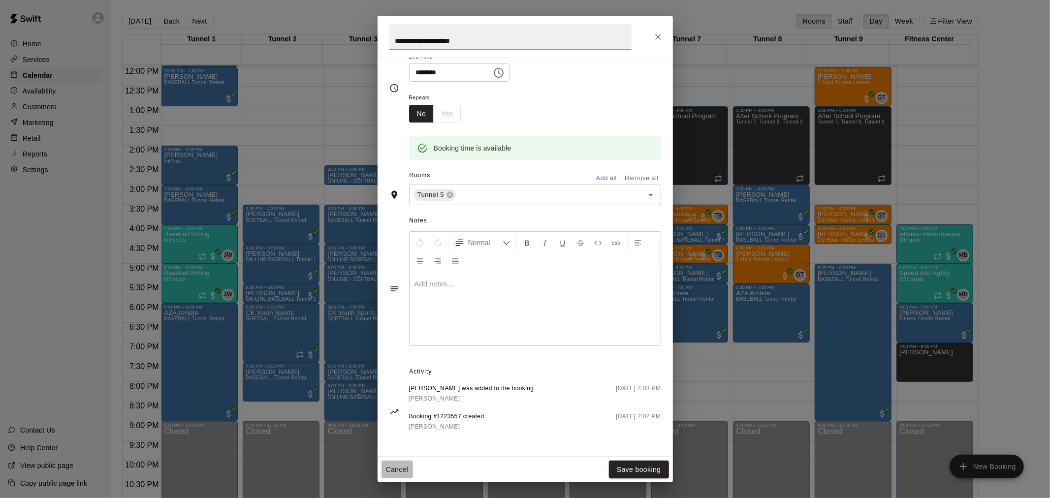
click at [396, 474] on button "Cancel" at bounding box center [398, 470] width 32 height 18
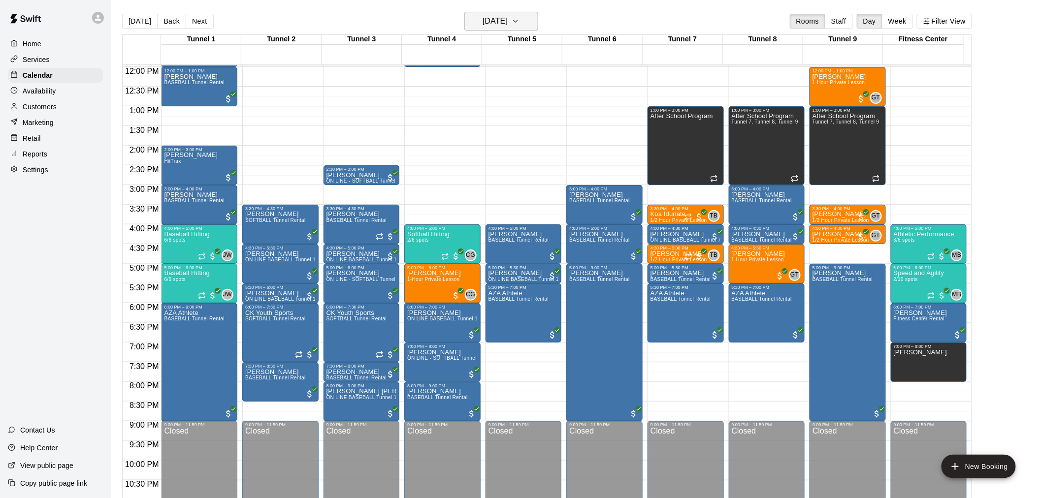
click at [506, 22] on h6 "[DATE]" at bounding box center [494, 21] width 25 height 14
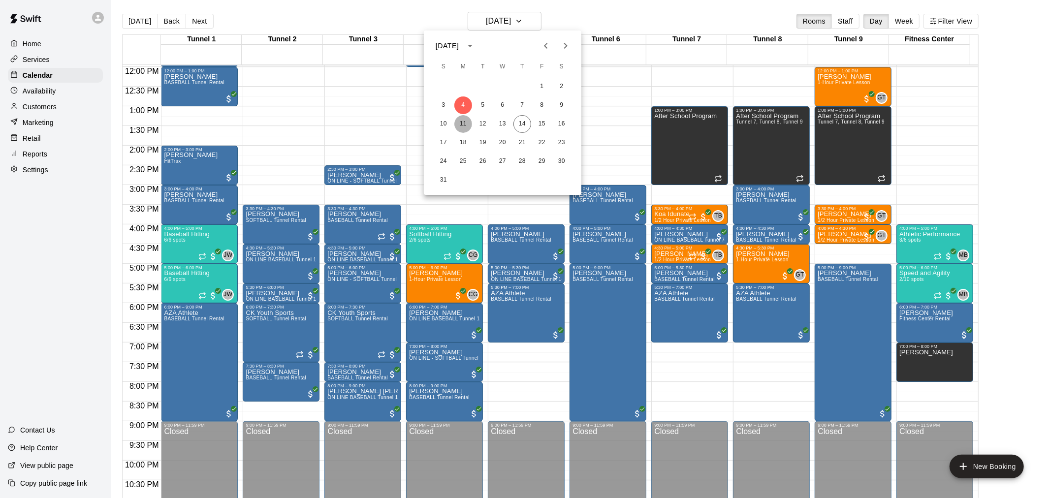
click at [463, 125] on button "11" at bounding box center [463, 124] width 18 height 18
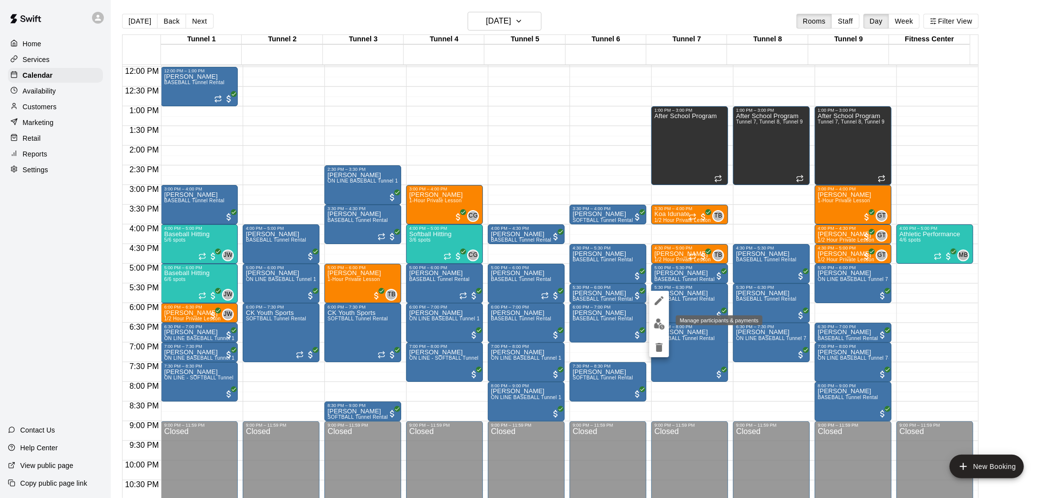
click at [662, 320] on img "edit" at bounding box center [659, 324] width 11 height 11
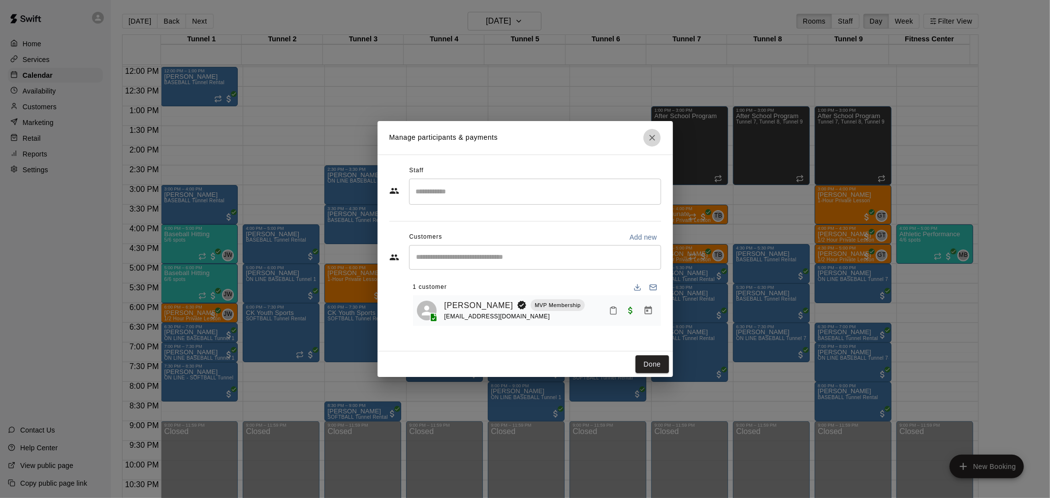
click at [655, 134] on icon "Close" at bounding box center [652, 138] width 10 height 10
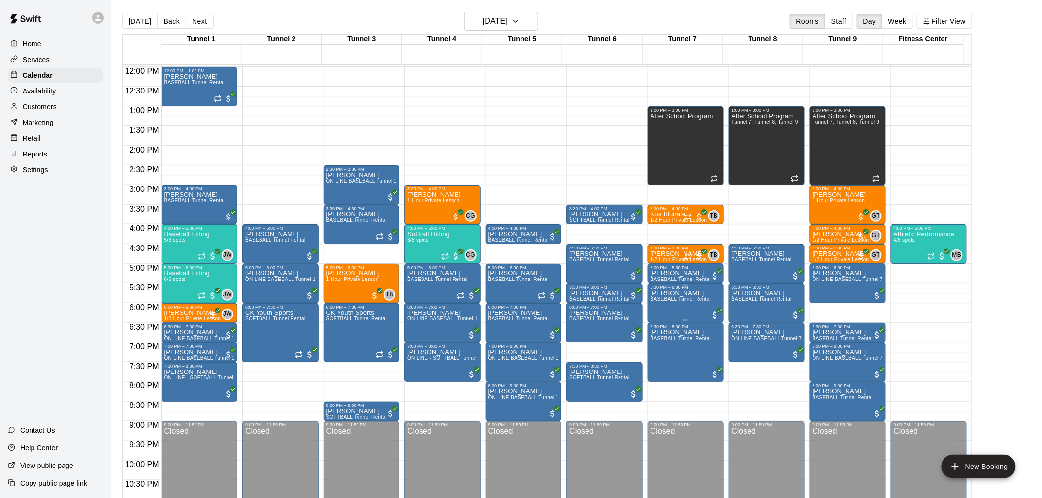
click at [666, 298] on span "BASEBALL Tunnel Rental" at bounding box center [680, 298] width 61 height 5
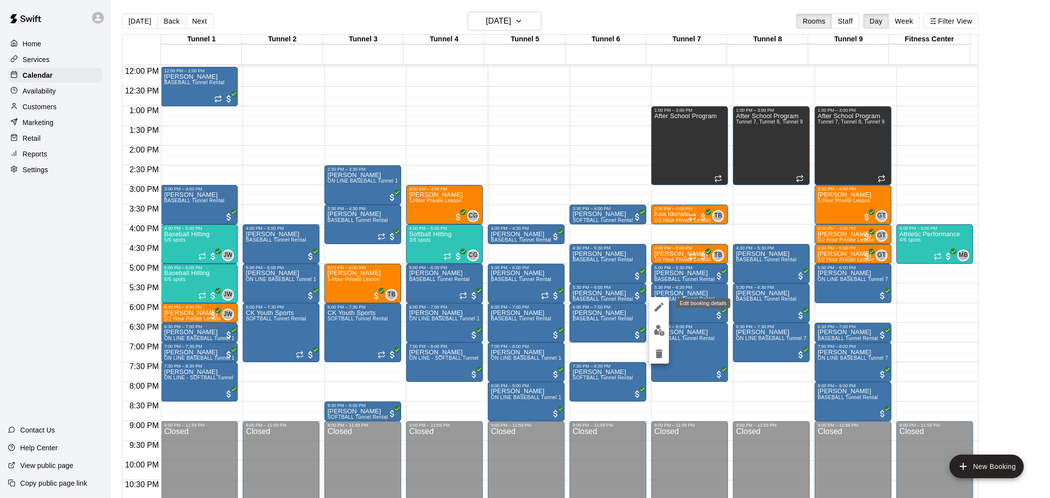
click at [659, 308] on icon "edit" at bounding box center [659, 307] width 9 height 9
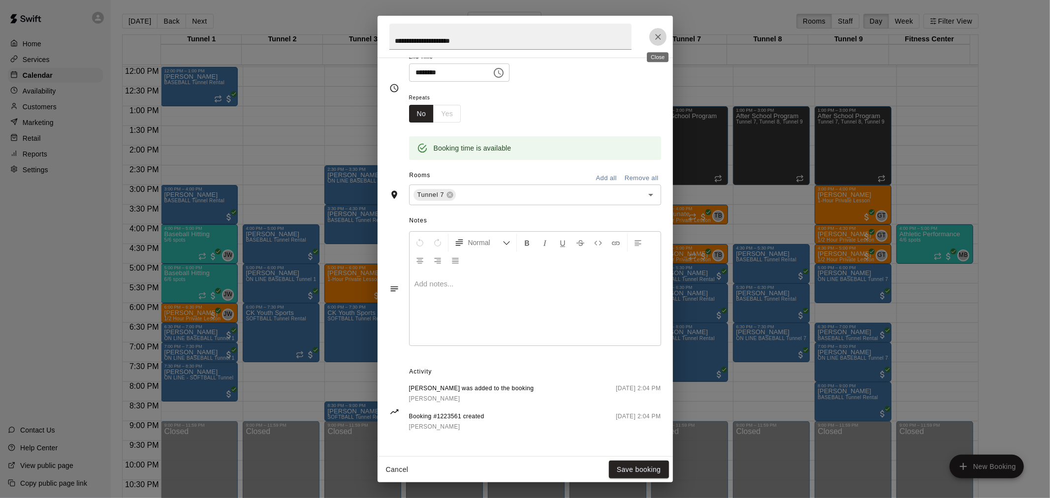
click at [662, 38] on icon "Close" at bounding box center [658, 37] width 10 height 10
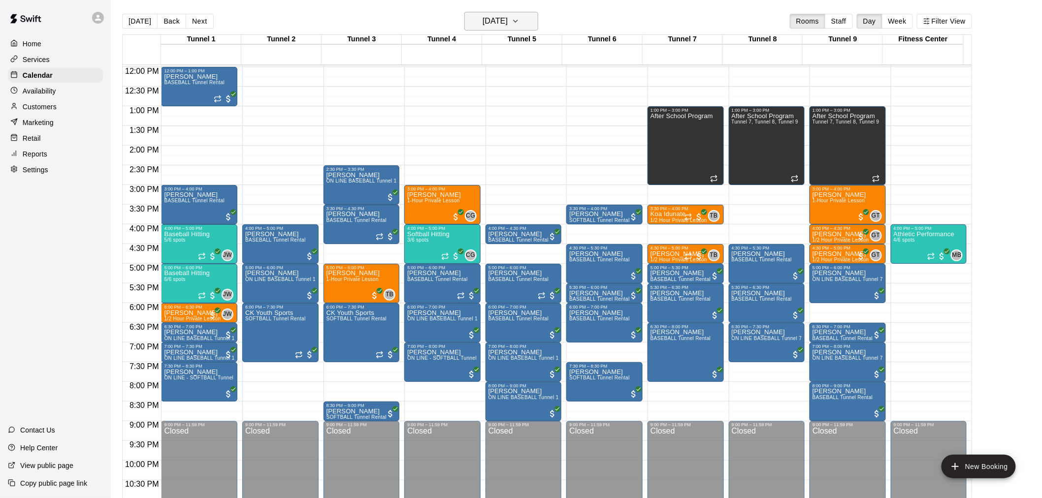
click at [493, 25] on h6 "[DATE]" at bounding box center [494, 21] width 25 height 14
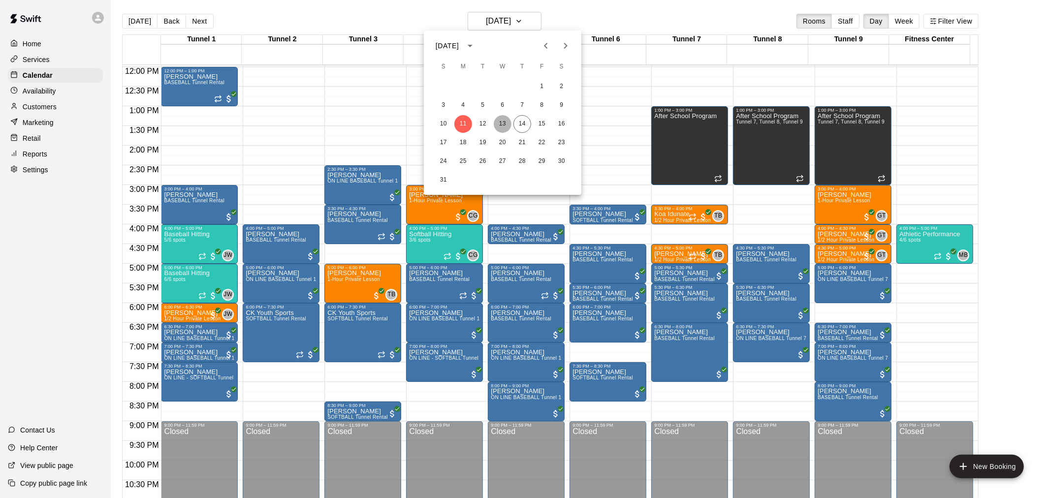
click at [501, 125] on button "13" at bounding box center [503, 124] width 18 height 18
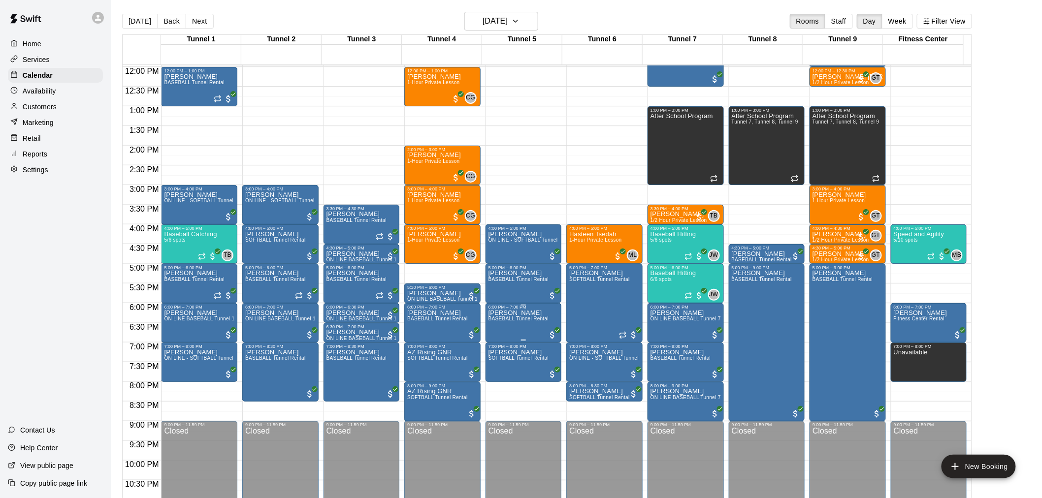
click at [516, 321] on span "BASEBALL Tunnel Rental" at bounding box center [518, 318] width 61 height 5
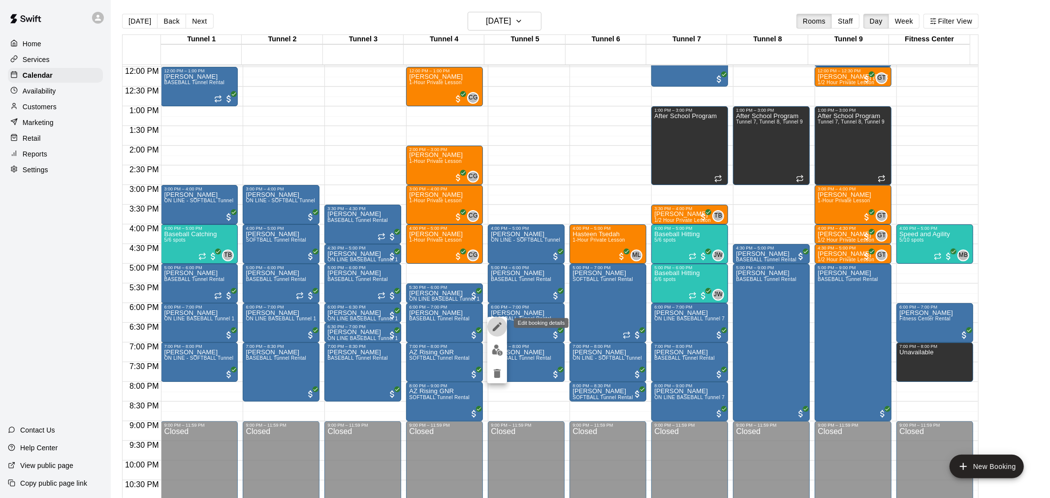
click at [499, 330] on icon "edit" at bounding box center [497, 327] width 12 height 12
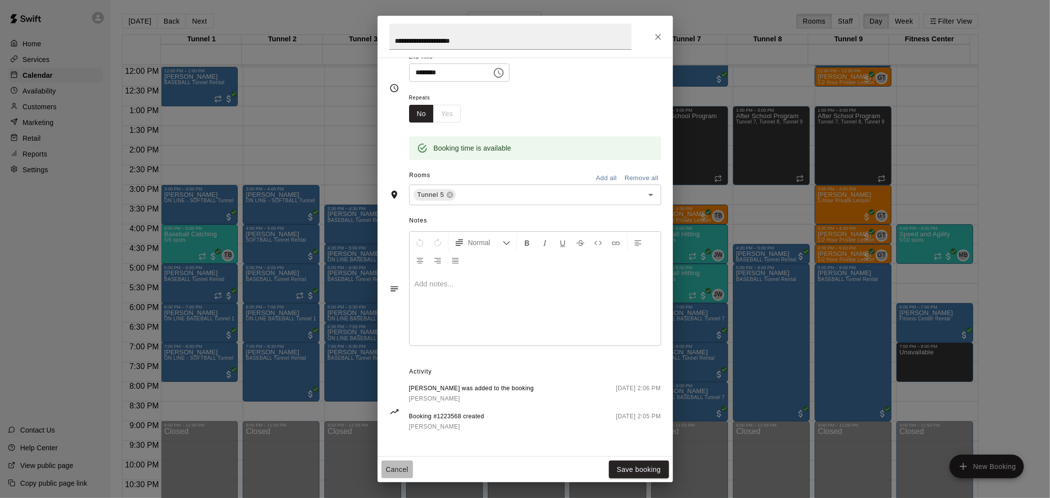
click at [399, 466] on button "Cancel" at bounding box center [398, 470] width 32 height 18
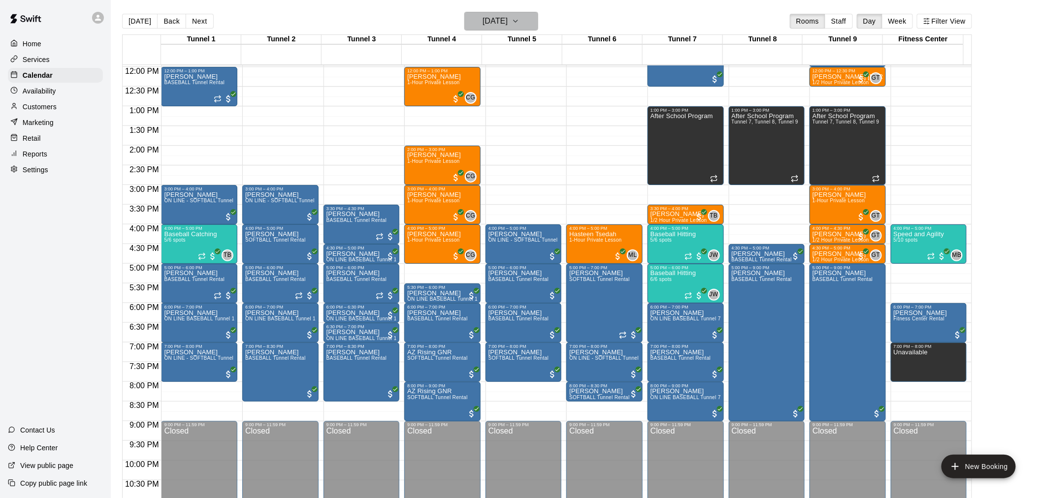
click at [508, 27] on h6 "[DATE]" at bounding box center [494, 21] width 25 height 14
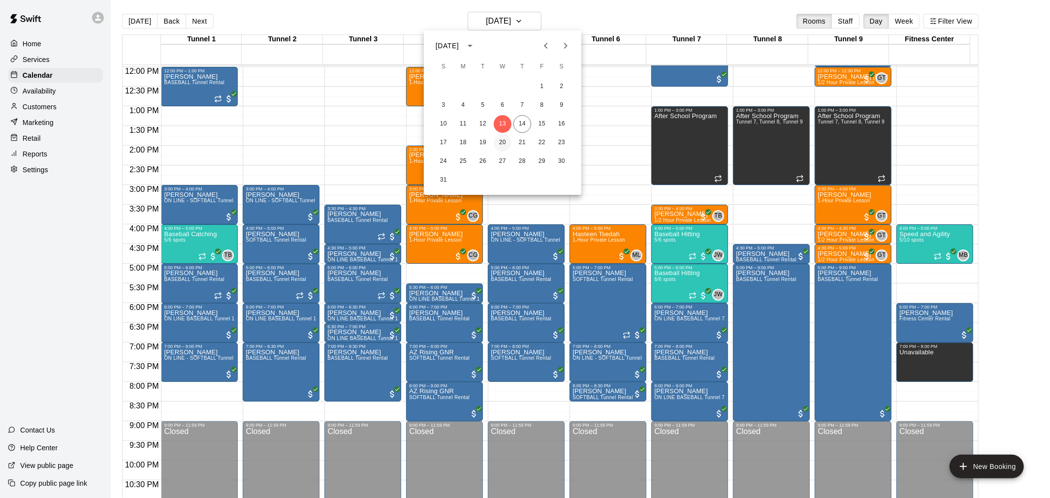
click at [509, 145] on button "20" at bounding box center [503, 143] width 18 height 18
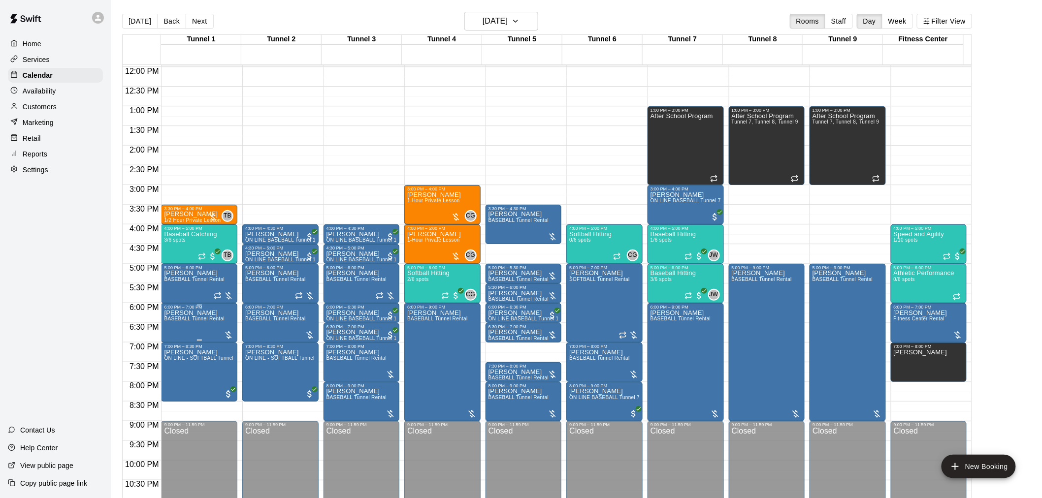
click at [194, 319] on span "BASEBALL Tunnel Rental" at bounding box center [194, 318] width 61 height 5
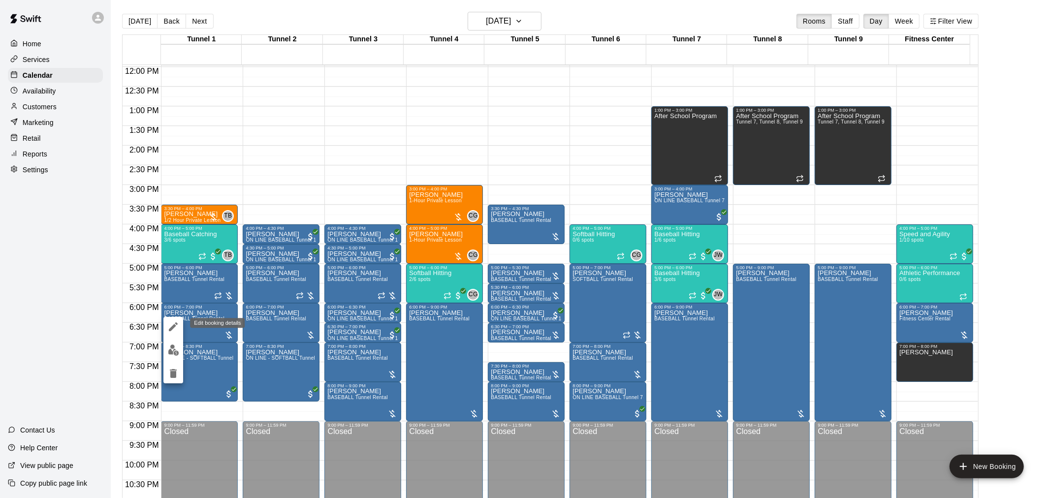
click at [173, 331] on icon "edit" at bounding box center [173, 327] width 12 height 12
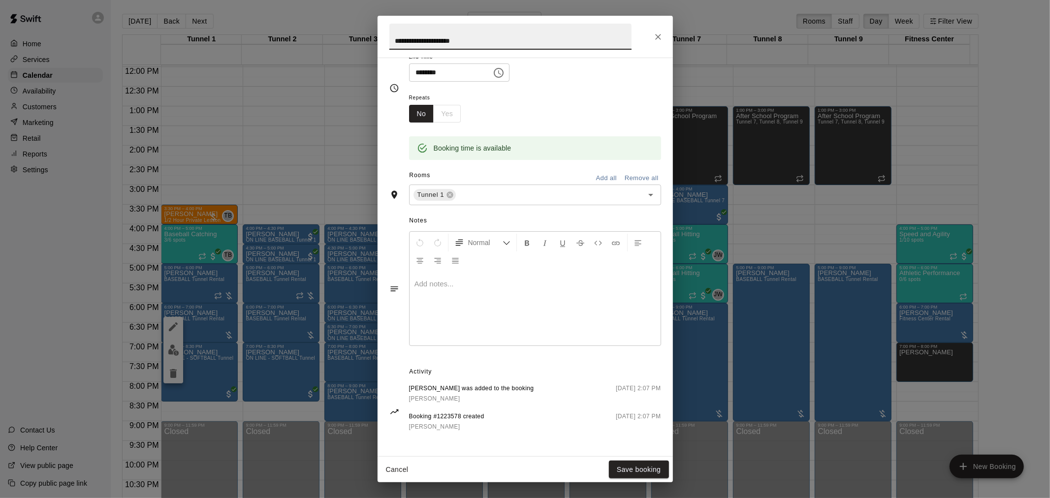
click at [658, 32] on icon "Close" at bounding box center [658, 37] width 10 height 10
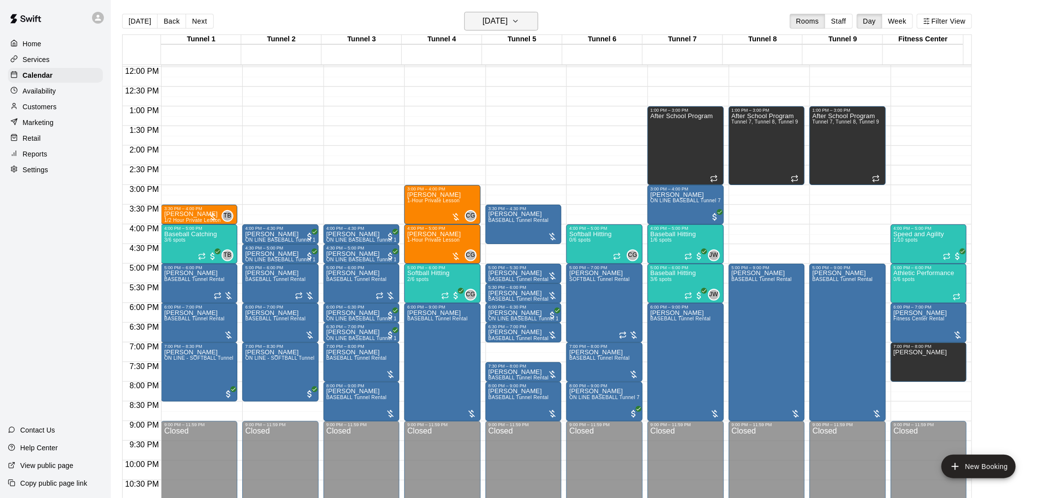
click at [508, 26] on h6 "[DATE]" at bounding box center [494, 21] width 25 height 14
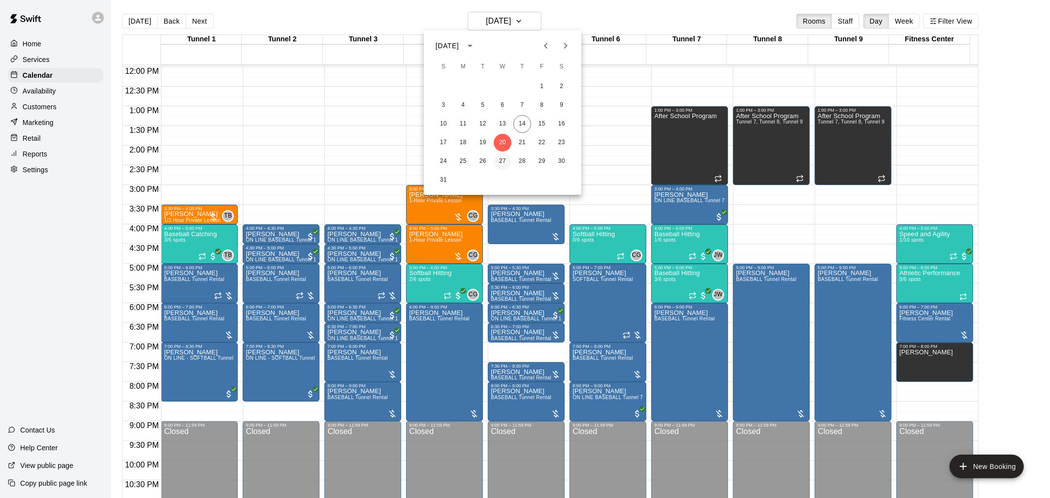
click at [506, 154] on button "27" at bounding box center [503, 162] width 18 height 18
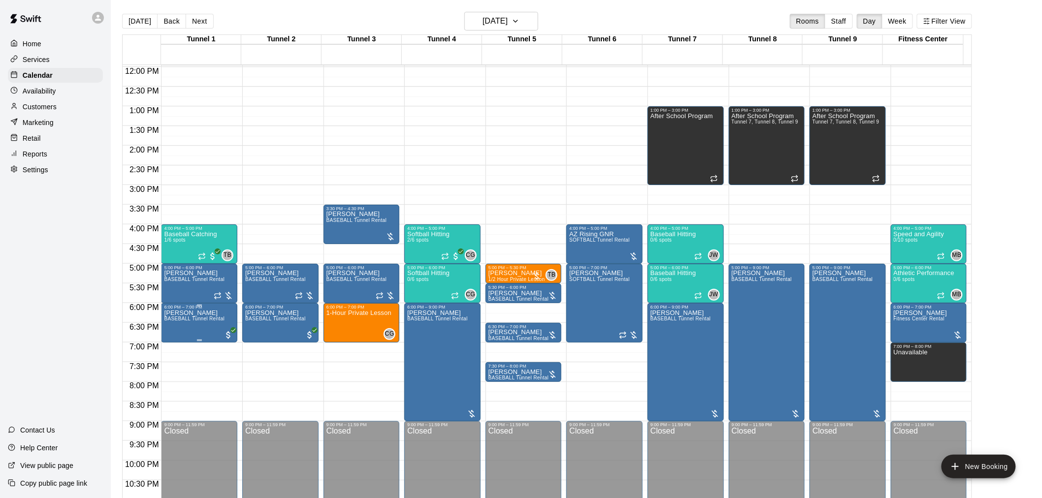
click at [176, 320] on span "BASEBALL Tunnel Rental" at bounding box center [194, 318] width 61 height 5
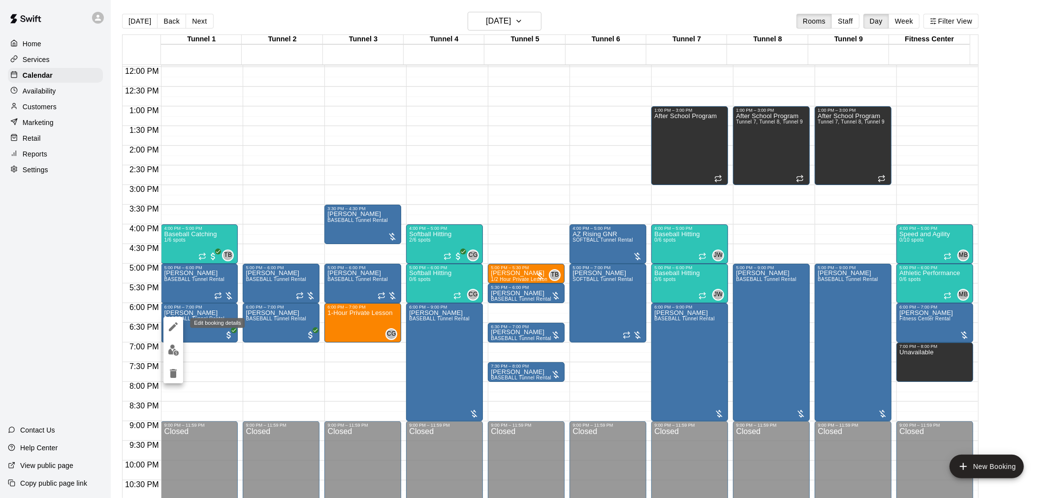
click at [170, 326] on icon "edit" at bounding box center [173, 327] width 12 height 12
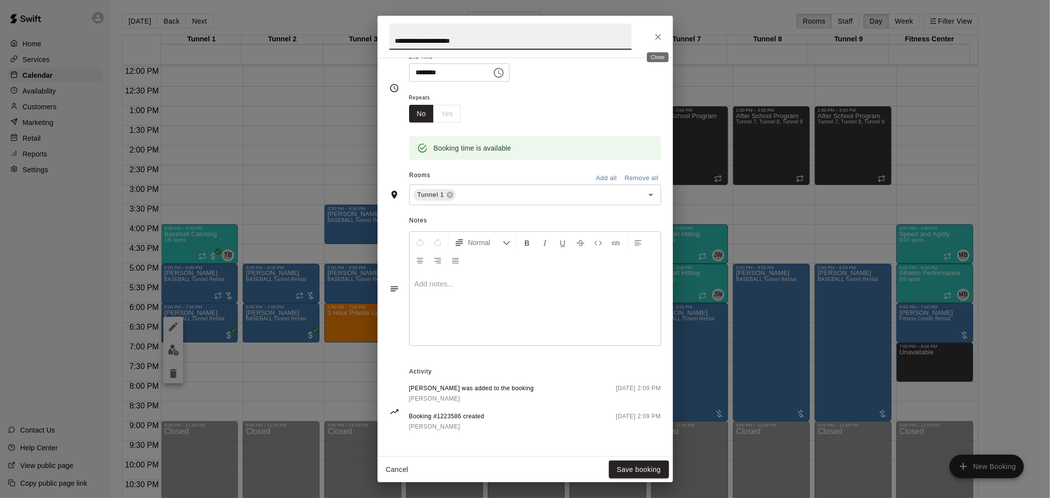
click at [663, 41] on button "Close" at bounding box center [658, 37] width 18 height 18
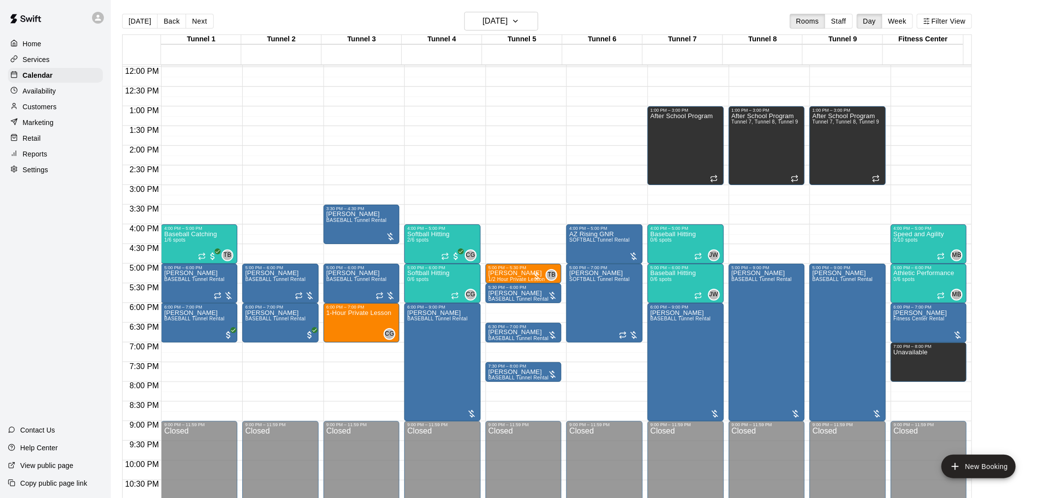
click at [608, 21] on div "[DATE] Back [DATE][DATE] Rooms Staff Day Week Filter View" at bounding box center [547, 23] width 850 height 23
click at [503, 23] on h6 "[DATE]" at bounding box center [494, 21] width 25 height 14
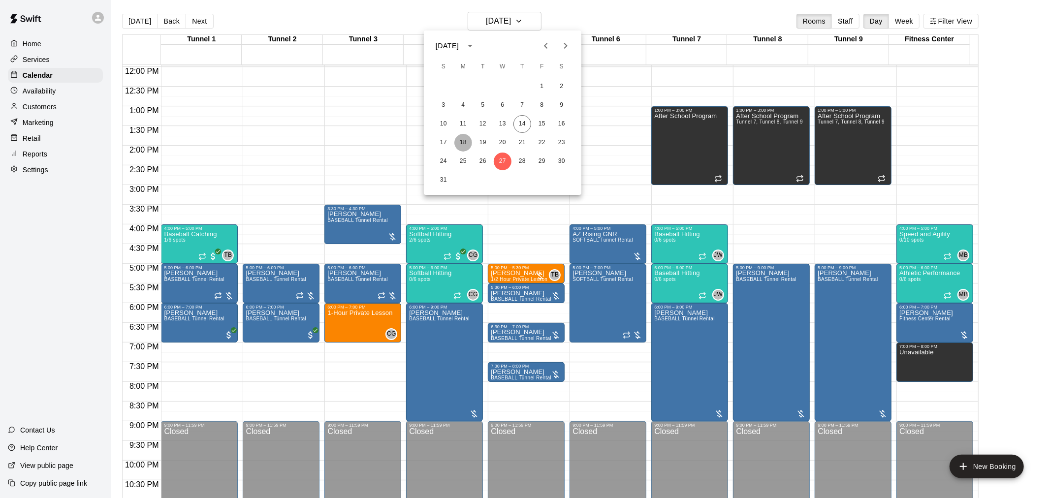
click at [463, 141] on button "18" at bounding box center [463, 143] width 18 height 18
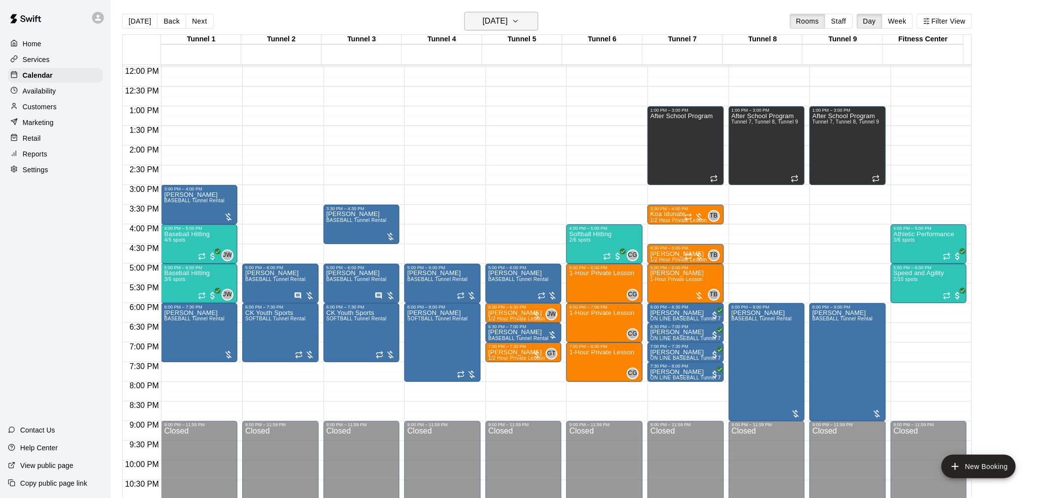
click at [499, 12] on button "[DATE]" at bounding box center [501, 21] width 74 height 19
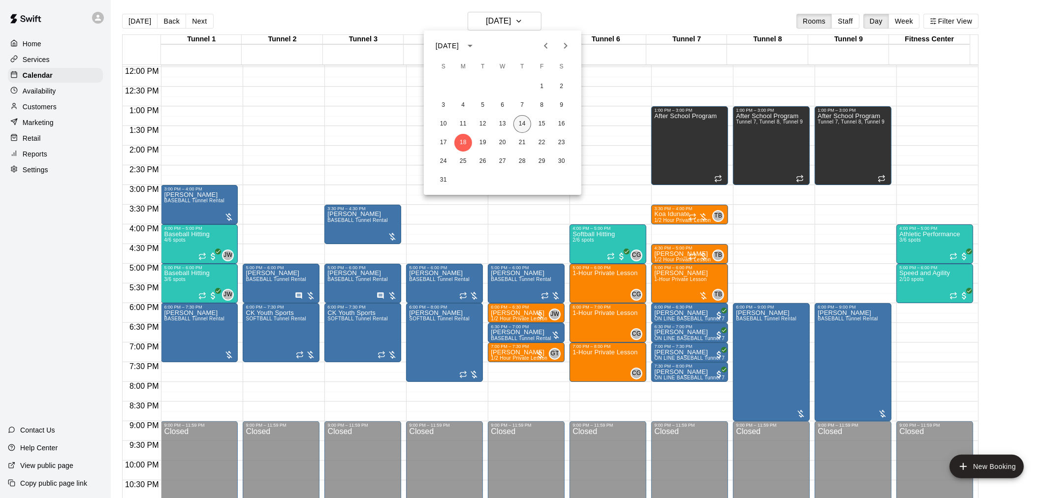
click at [524, 125] on button "14" at bounding box center [522, 124] width 18 height 18
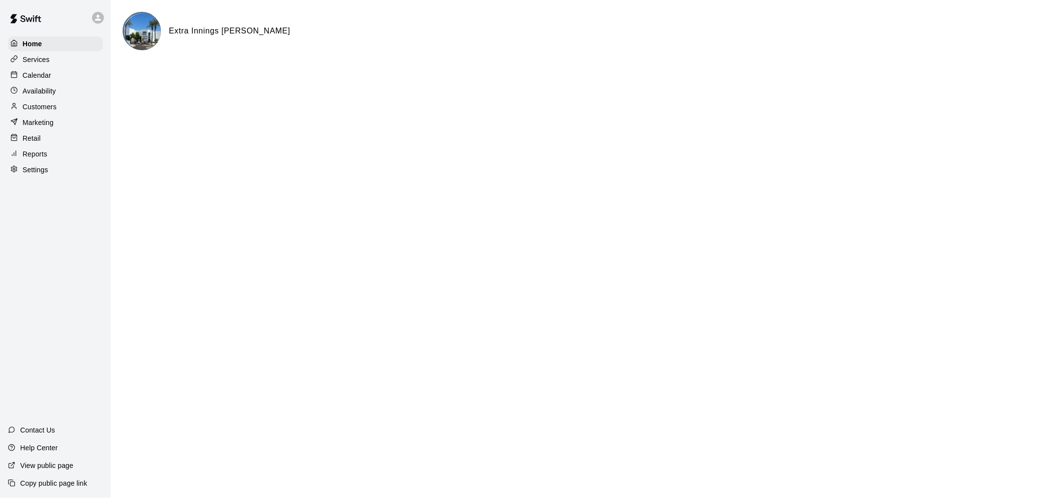
click at [46, 73] on p "Calendar" at bounding box center [37, 75] width 29 height 10
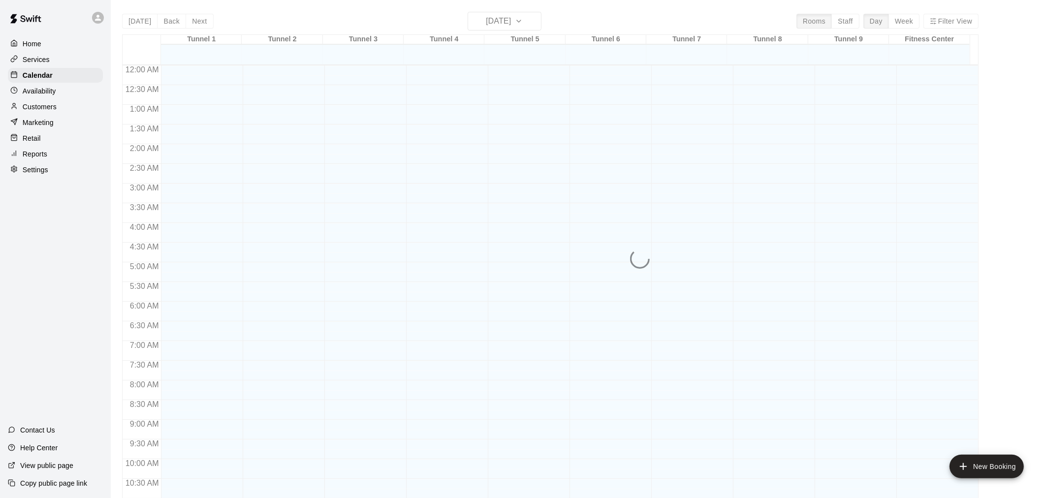
click at [493, 15] on div "Today Back Next Thursday Aug 14 Rooms Staff Day Week Filter View Tunnel 1 14 Th…" at bounding box center [550, 261] width 857 height 498
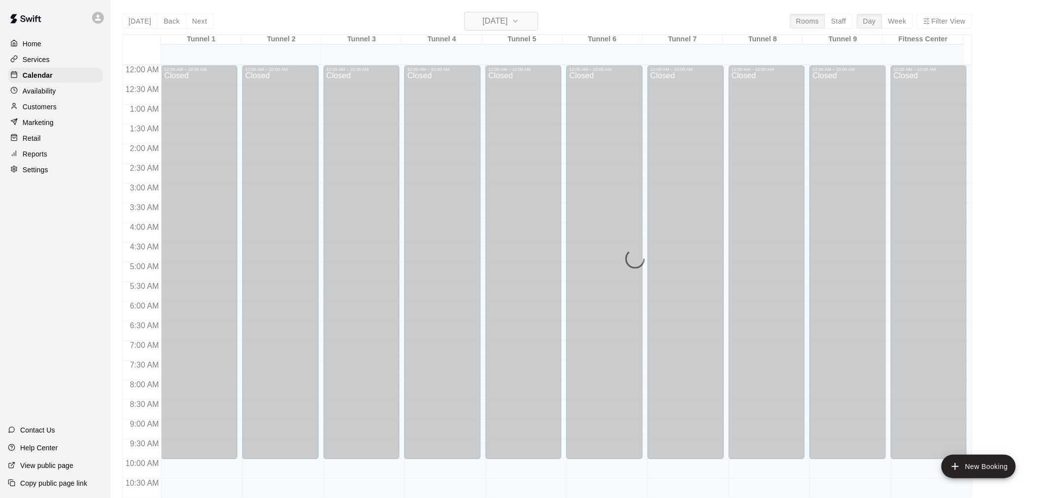
scroll to position [471, 0]
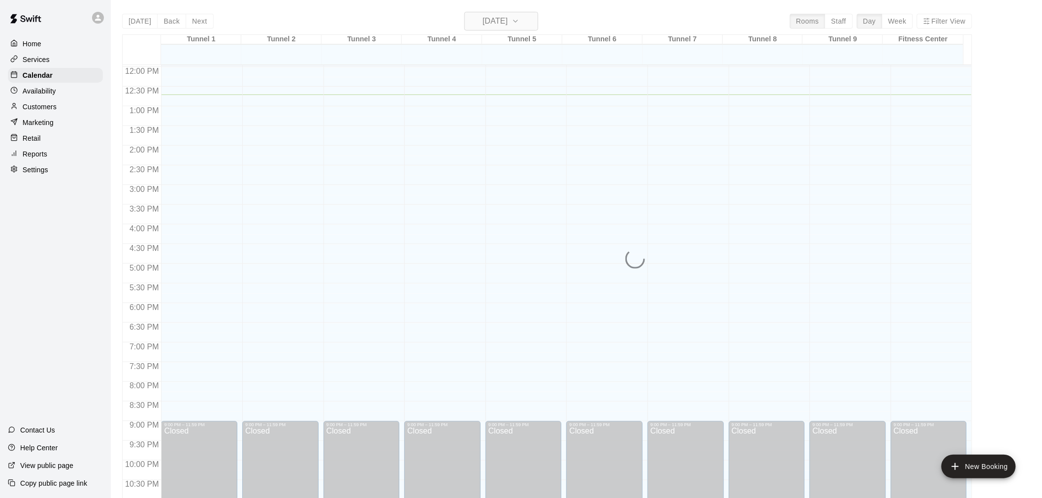
click at [508, 18] on h6 "[DATE]" at bounding box center [494, 21] width 25 height 14
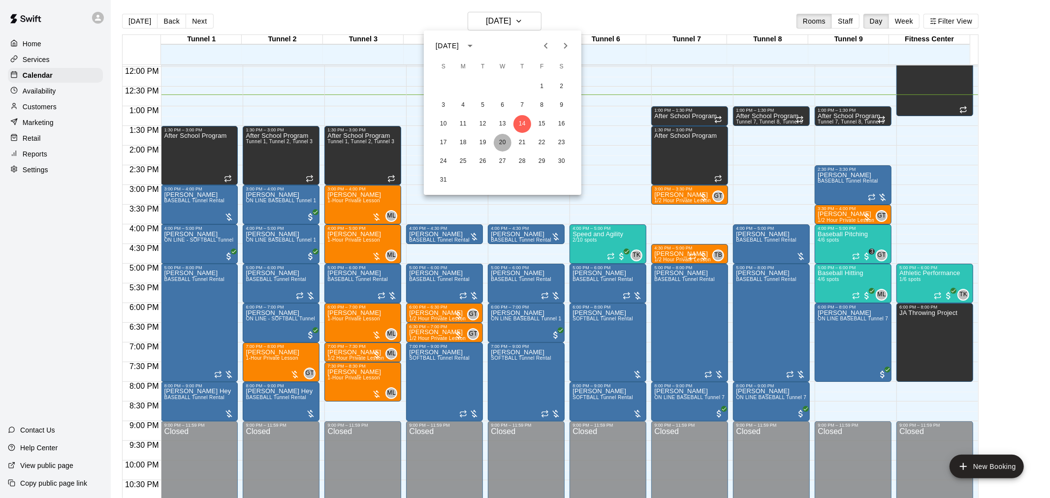
click at [503, 143] on button "20" at bounding box center [503, 143] width 18 height 18
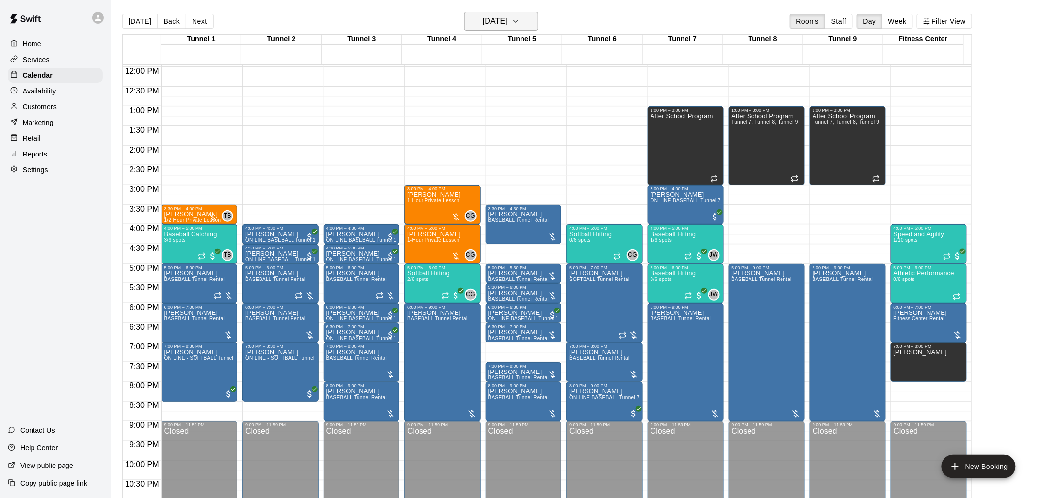
click at [508, 27] on h6 "[DATE]" at bounding box center [494, 21] width 25 height 14
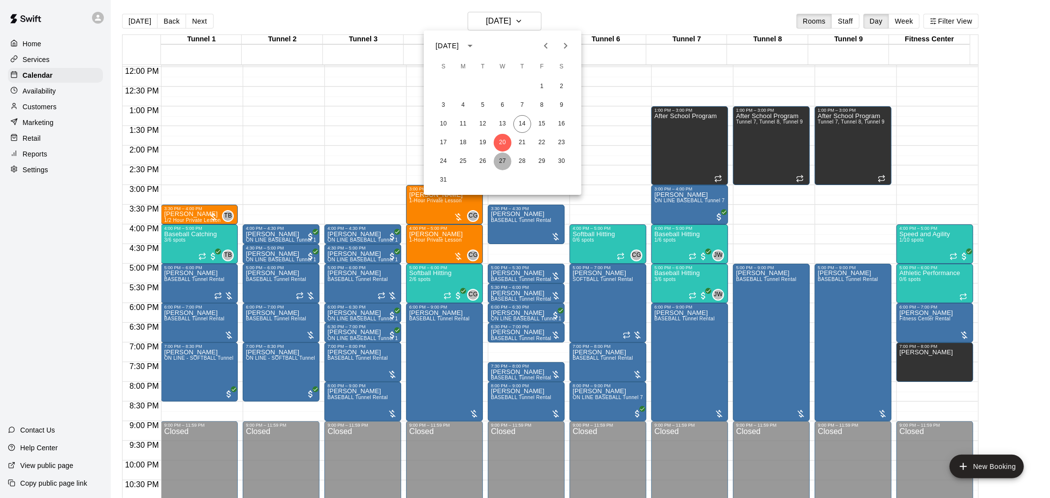
click at [499, 160] on button "27" at bounding box center [503, 162] width 18 height 18
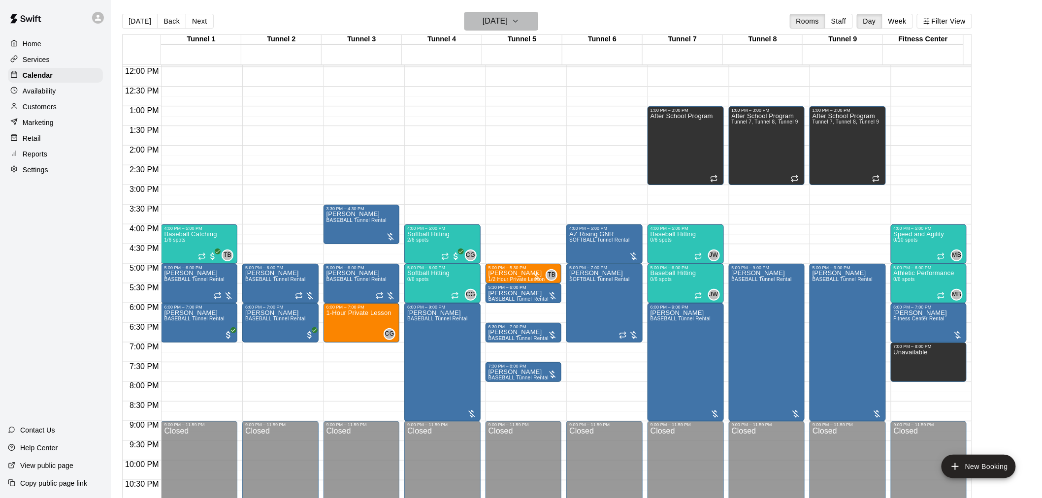
click at [508, 26] on h6 "[DATE]" at bounding box center [494, 21] width 25 height 14
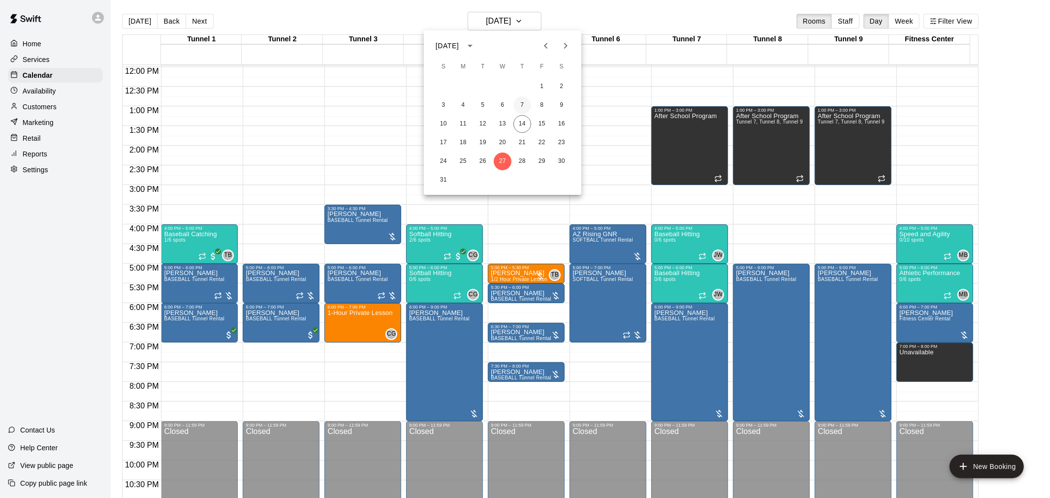
click at [524, 109] on button "7" at bounding box center [522, 105] width 18 height 18
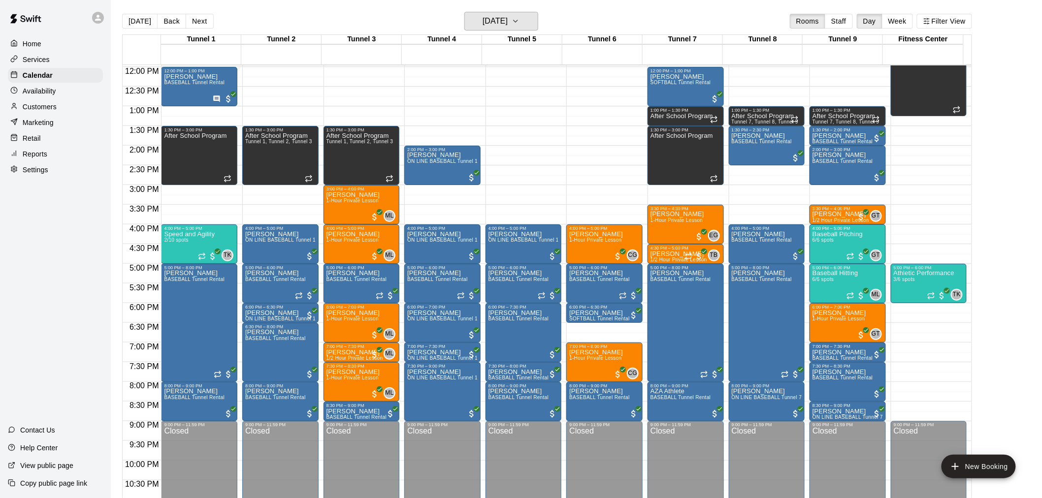
click at [508, 18] on h6 "Thursday Aug 07" at bounding box center [494, 21] width 25 height 14
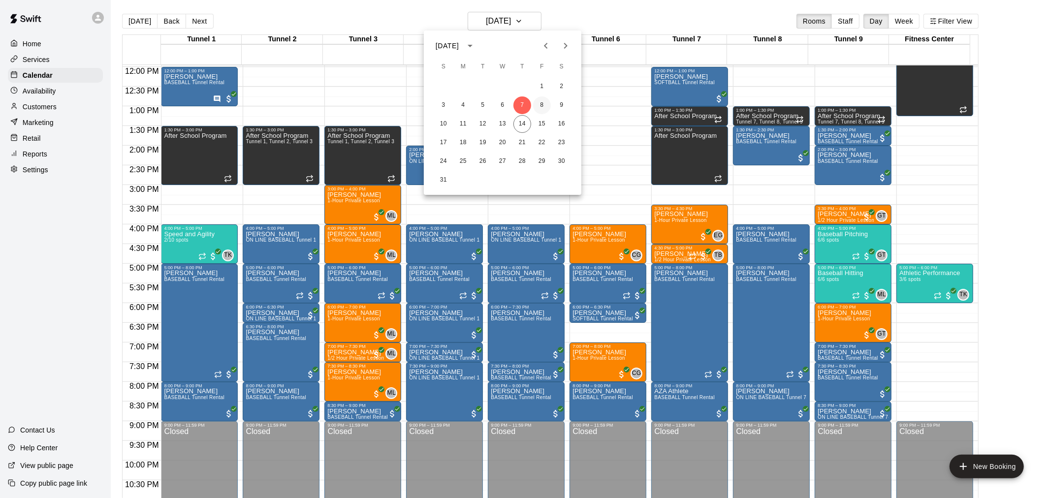
click at [537, 111] on button "8" at bounding box center [542, 105] width 18 height 18
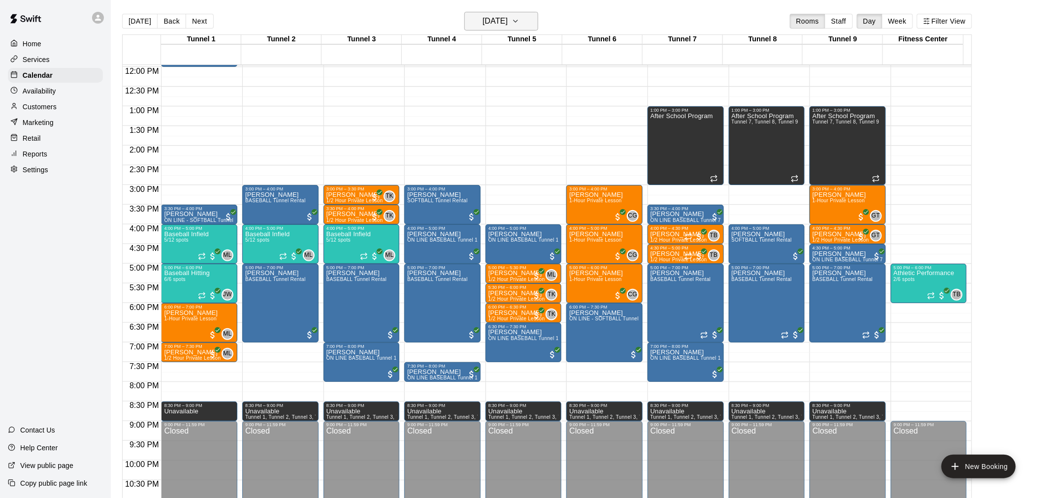
click at [507, 23] on h6 "Friday Aug 08" at bounding box center [494, 21] width 25 height 14
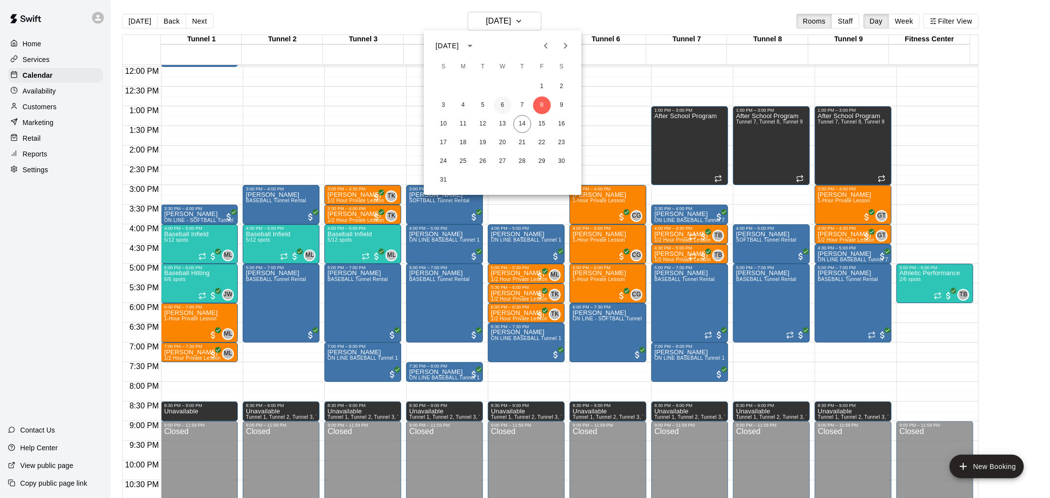
click at [499, 106] on button "6" at bounding box center [503, 105] width 18 height 18
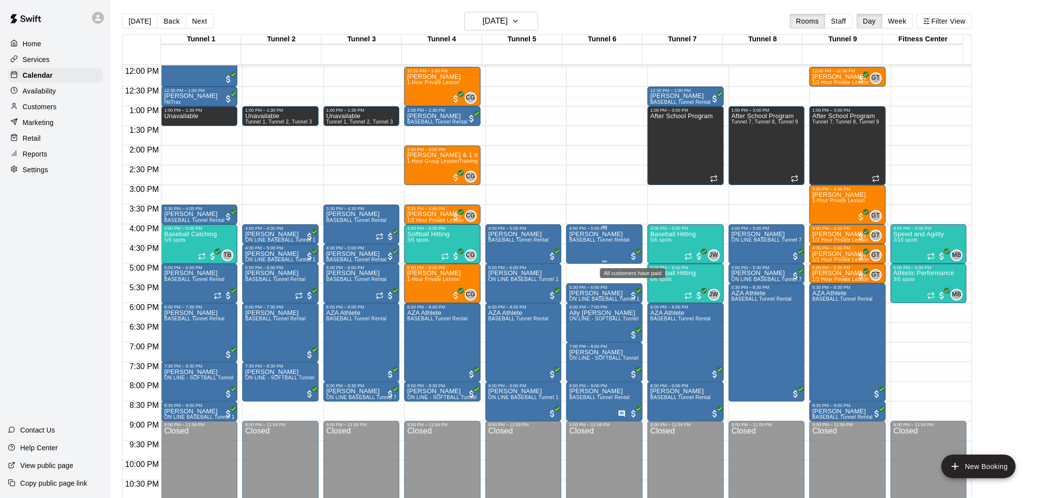
click at [633, 256] on span "All customers have paid" at bounding box center [634, 257] width 10 height 10
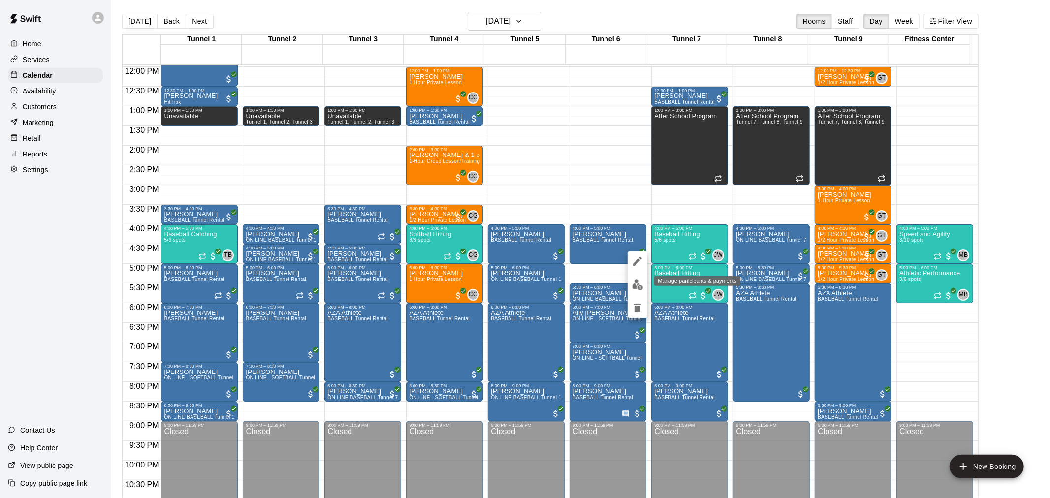
click at [639, 281] on img "edit" at bounding box center [637, 284] width 11 height 11
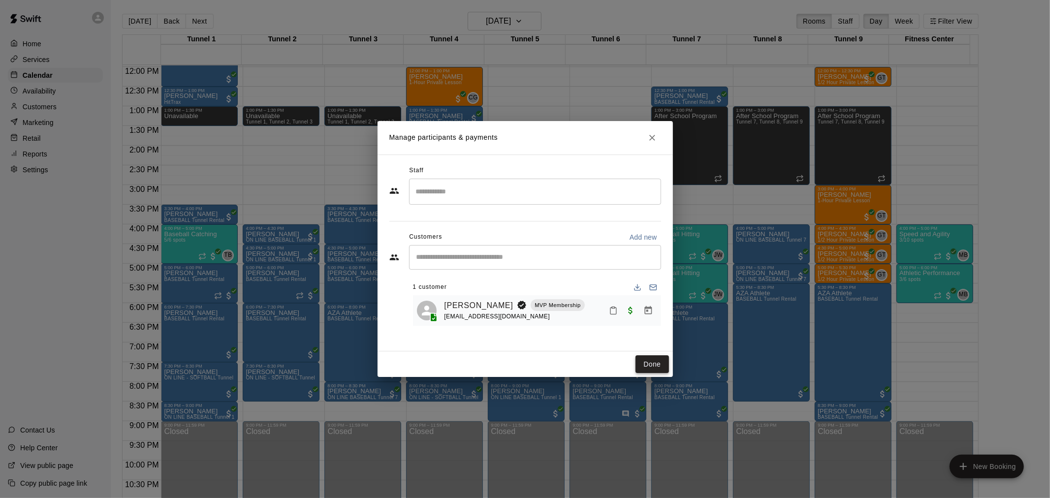
click at [644, 361] on button "Done" at bounding box center [652, 364] width 33 height 18
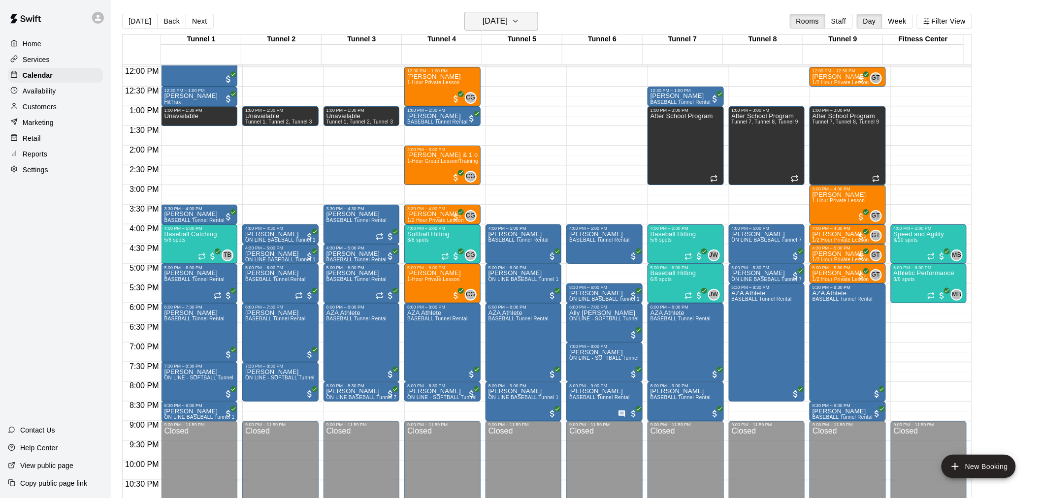
click at [508, 20] on h6 "[DATE]" at bounding box center [494, 21] width 25 height 14
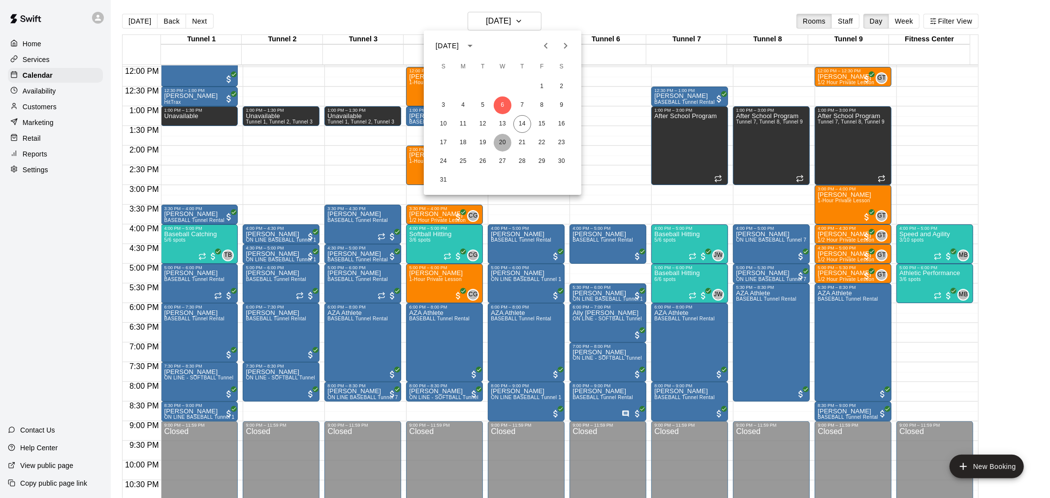
click at [507, 141] on button "20" at bounding box center [503, 143] width 18 height 18
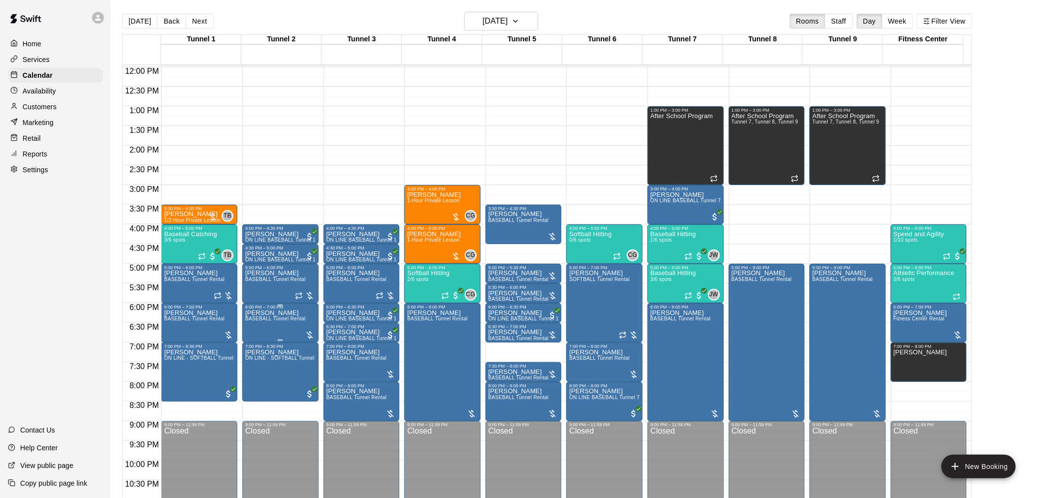
click at [258, 318] on span "BASEBALL Tunnel Rental" at bounding box center [275, 318] width 61 height 5
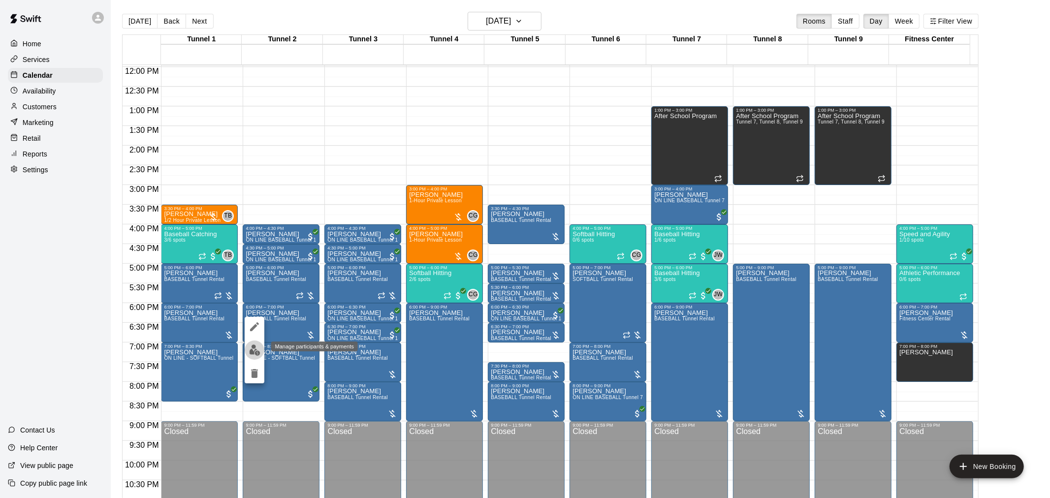
click at [254, 348] on img "edit" at bounding box center [254, 350] width 11 height 11
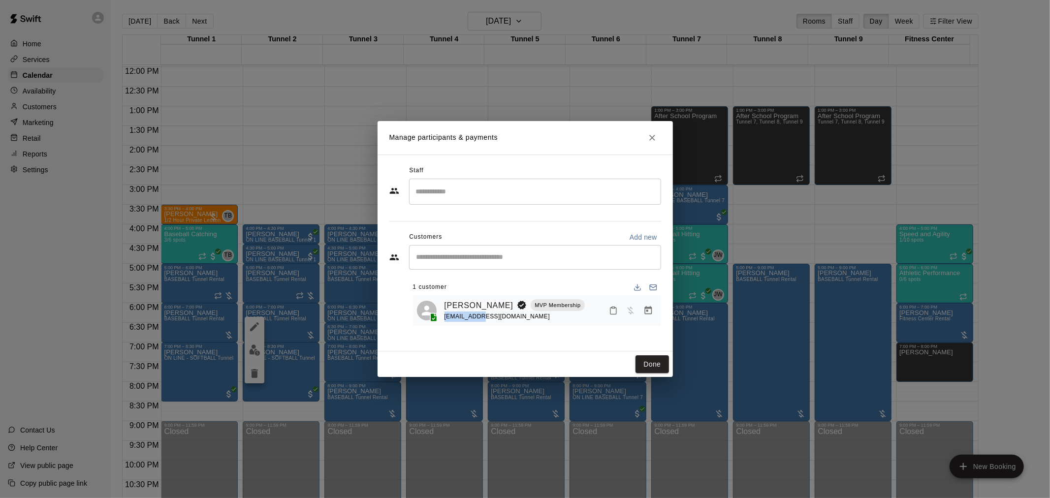
drag, startPoint x: 446, startPoint y: 320, endPoint x: 486, endPoint y: 321, distance: 40.9
click at [484, 320] on span "[EMAIL_ADDRESS][DOMAIN_NAME]" at bounding box center [498, 316] width 106 height 7
click at [489, 320] on span "[EMAIL_ADDRESS][DOMAIN_NAME]" at bounding box center [498, 316] width 106 height 7
click at [646, 360] on button "Done" at bounding box center [652, 364] width 33 height 18
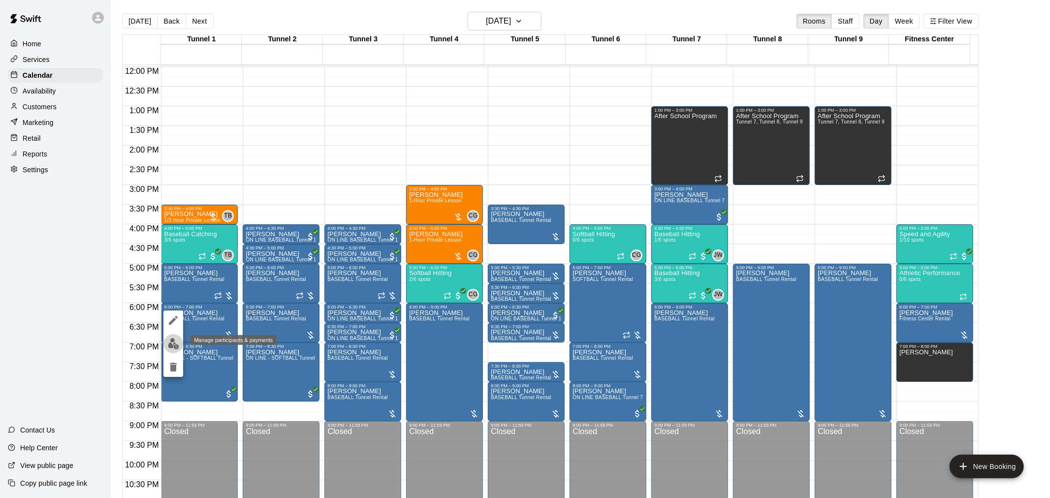
click at [174, 343] on img "edit" at bounding box center [173, 343] width 11 height 11
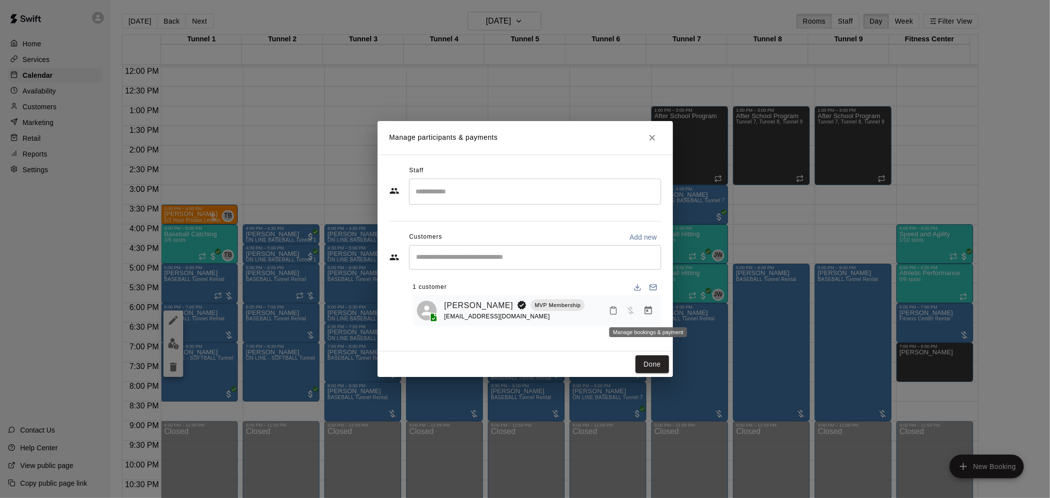
click at [645, 313] on icon "Manage bookings & payment" at bounding box center [648, 311] width 10 height 10
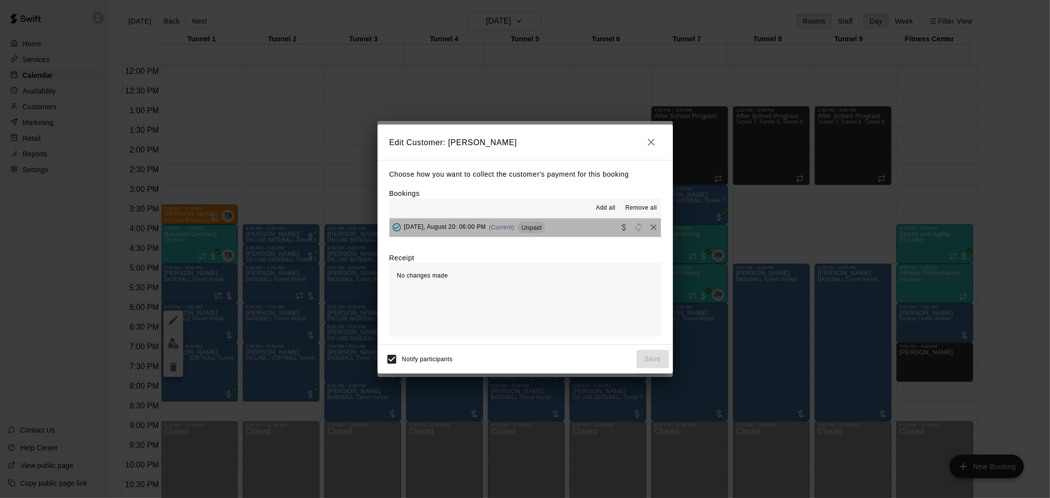
click at [559, 220] on button "Wednesday, August 20: 06:00 PM (Current) Unpaid" at bounding box center [525, 228] width 272 height 18
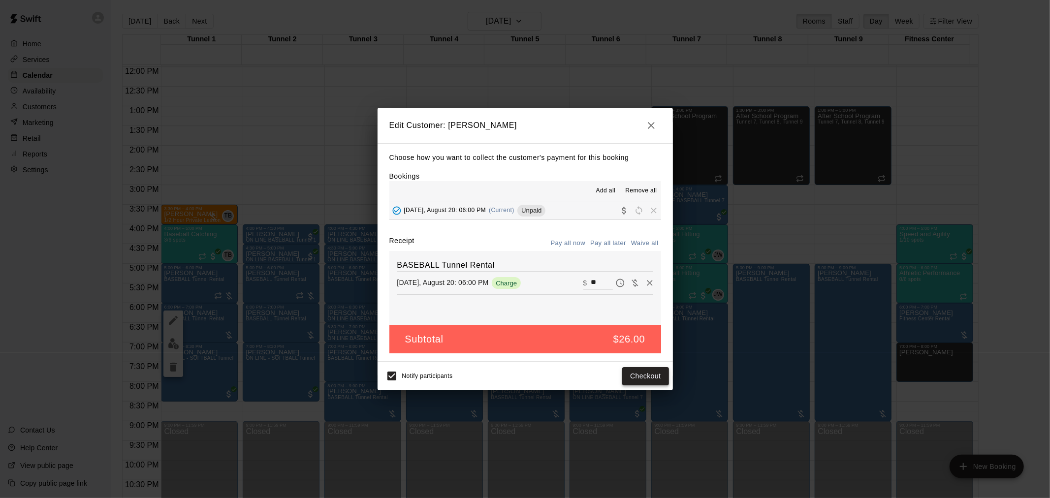
click at [646, 373] on button "Checkout" at bounding box center [645, 376] width 46 height 18
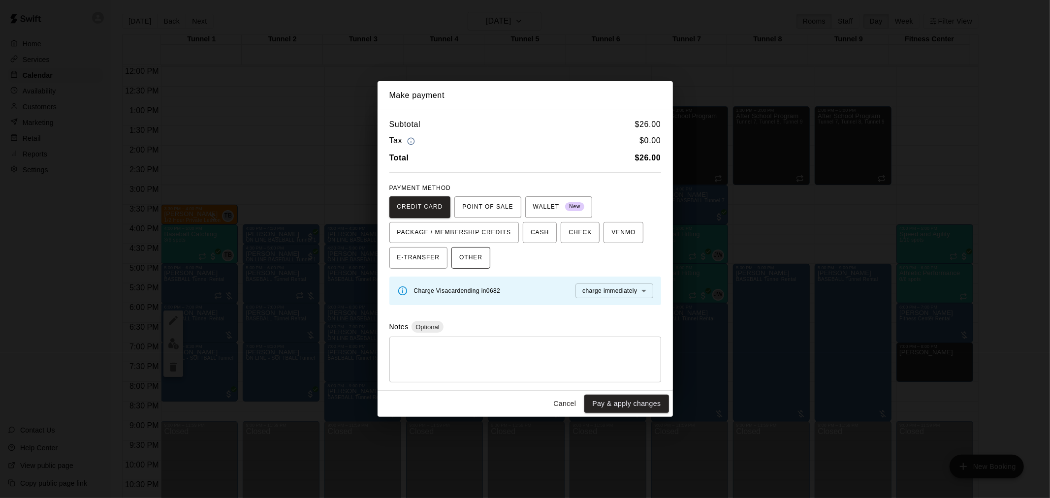
click at [469, 256] on span "OTHER" at bounding box center [470, 258] width 23 height 16
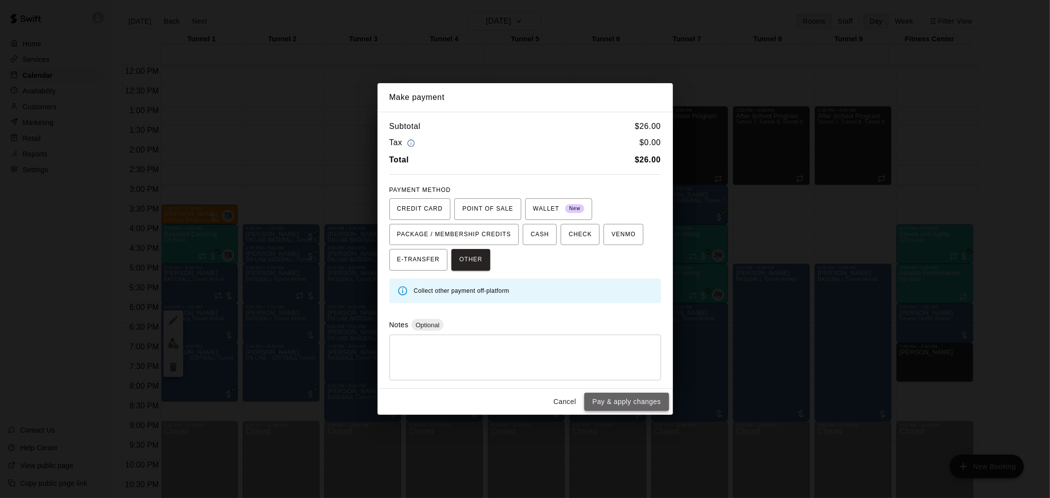
click at [626, 401] on button "Pay & apply changes" at bounding box center [626, 402] width 84 height 18
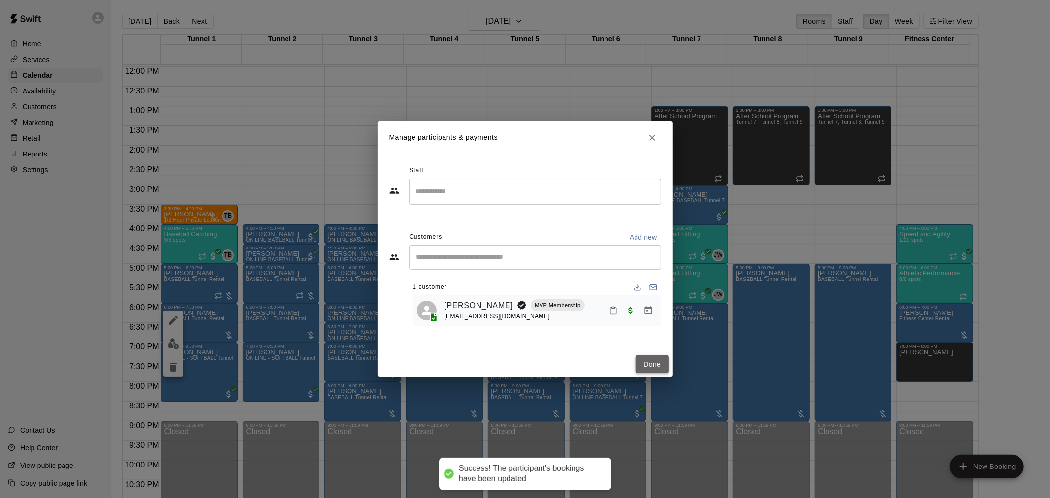
click at [652, 361] on button "Done" at bounding box center [652, 364] width 33 height 18
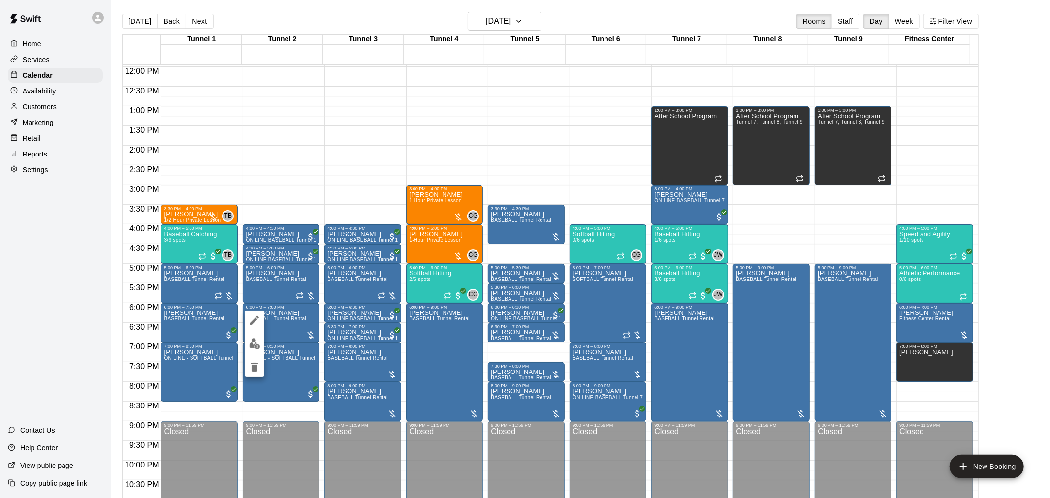
click at [257, 345] on img "edit" at bounding box center [254, 343] width 11 height 11
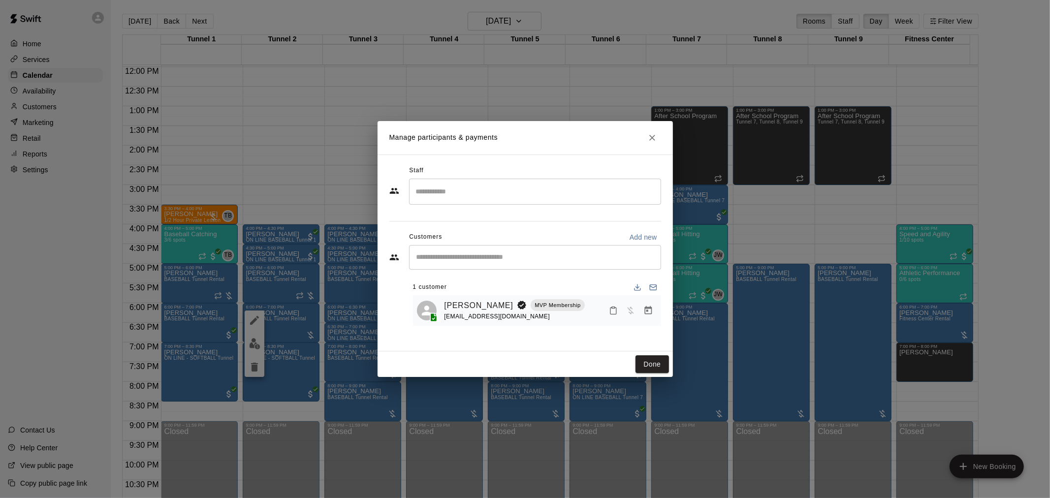
click at [650, 316] on icon "Manage bookings & payment" at bounding box center [648, 311] width 10 height 10
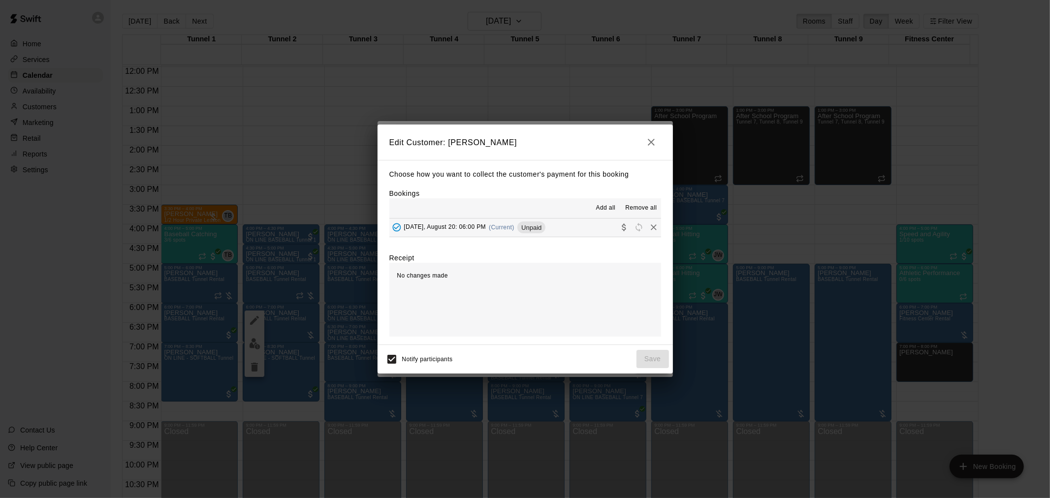
click at [514, 224] on span "(Current)" at bounding box center [502, 227] width 26 height 7
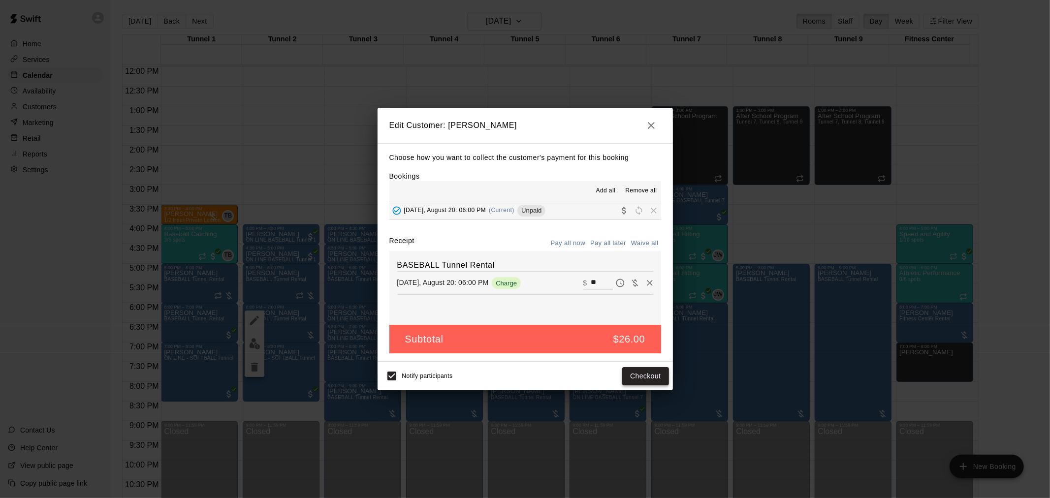
click at [636, 375] on button "Checkout" at bounding box center [645, 376] width 46 height 18
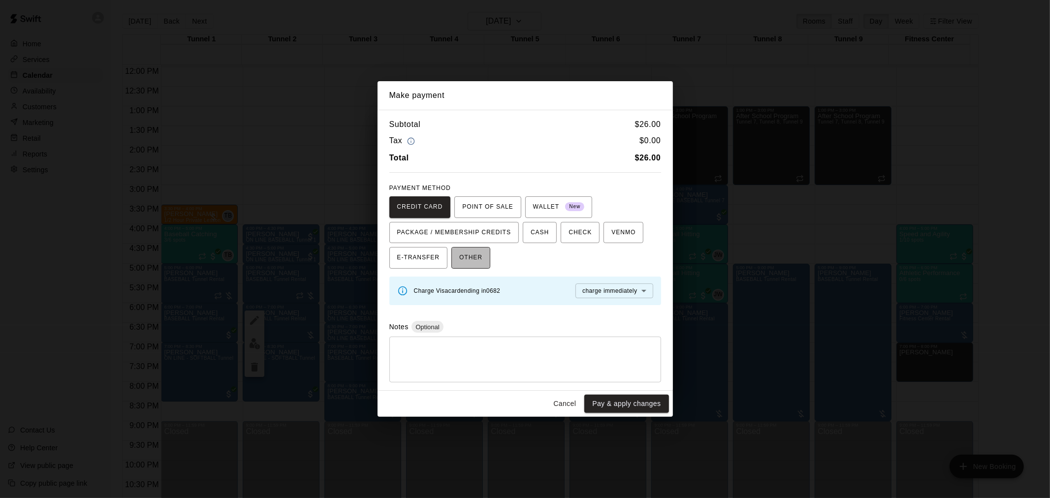
click at [474, 254] on span "OTHER" at bounding box center [470, 258] width 23 height 16
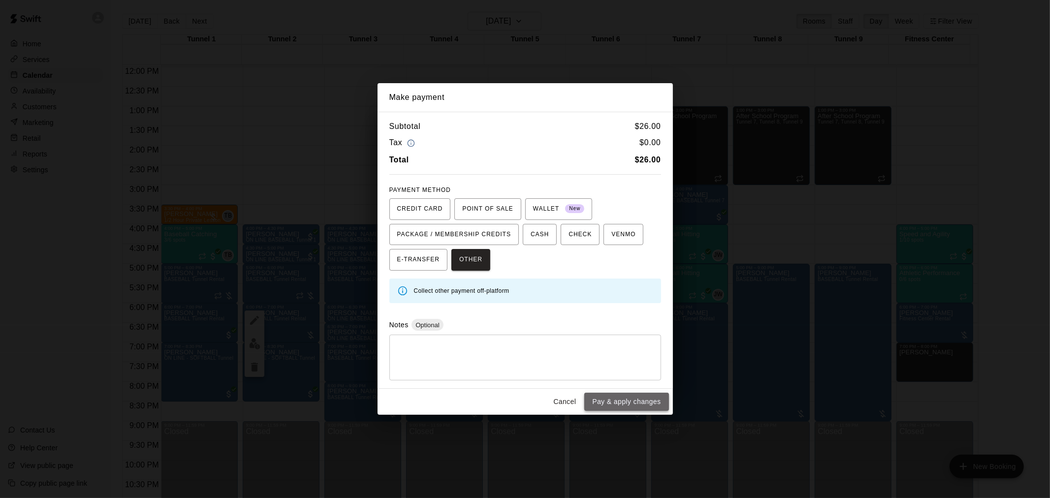
click at [614, 405] on button "Pay & apply changes" at bounding box center [626, 402] width 84 height 18
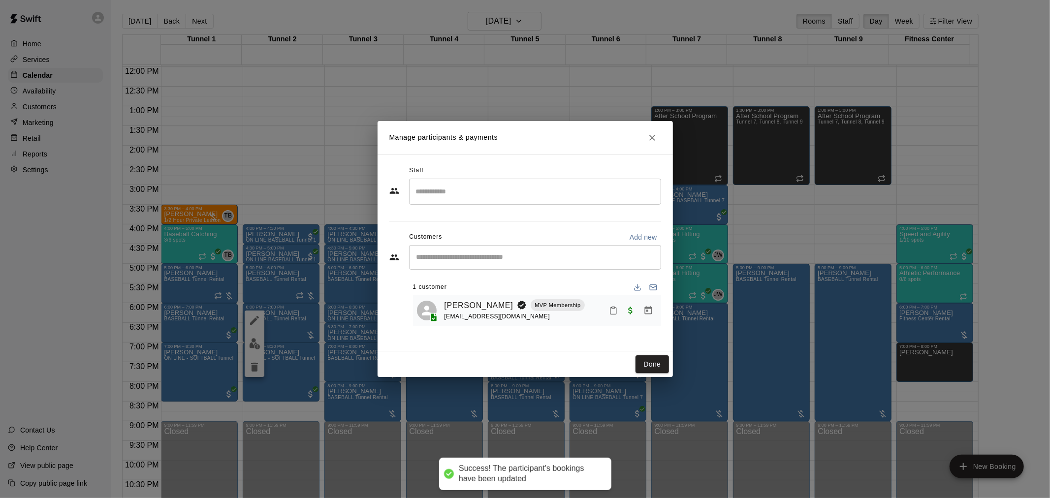
click at [650, 359] on button "Done" at bounding box center [652, 364] width 33 height 18
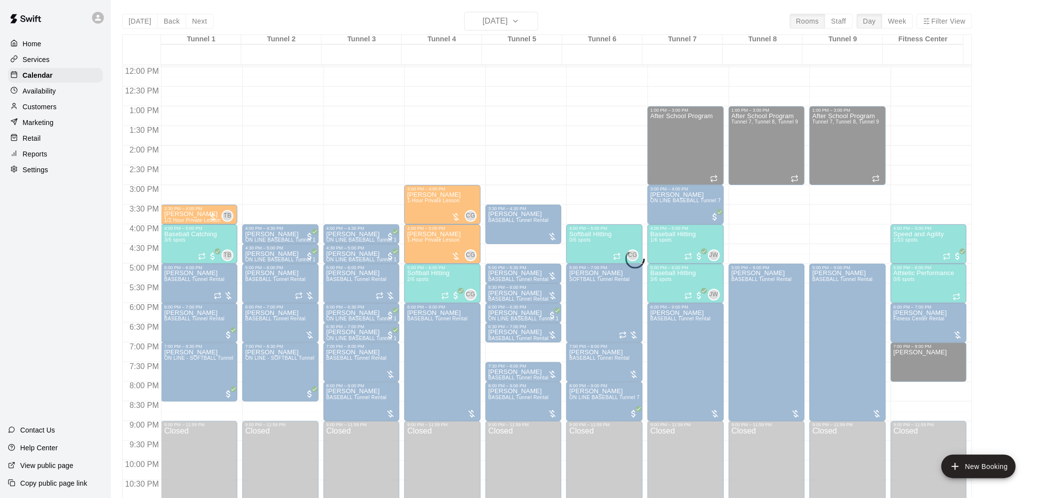
click at [506, 21] on div "Today Back Next Wednesday Aug 20 Rooms Staff Day Week Filter View Tunnel 1 20 W…" at bounding box center [547, 261] width 850 height 498
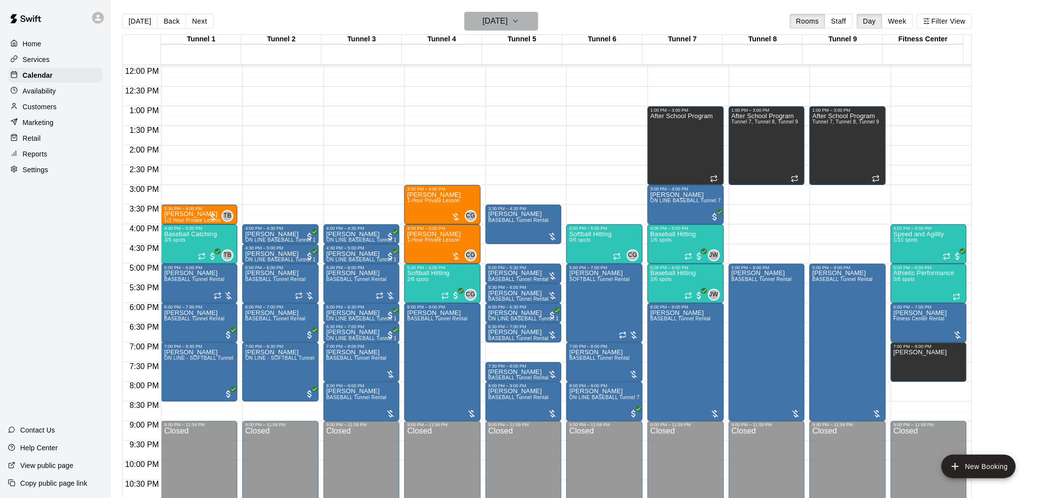
click at [506, 21] on h6 "[DATE]" at bounding box center [494, 21] width 25 height 14
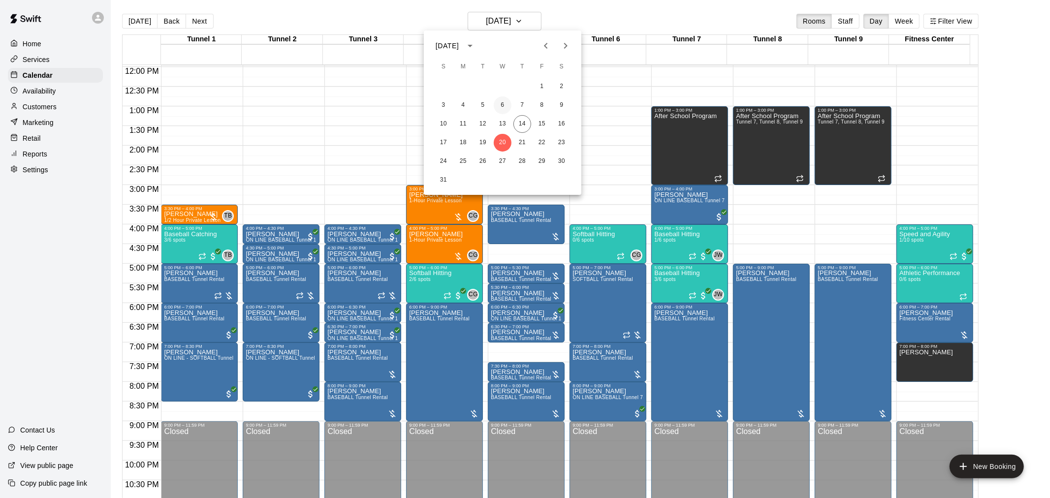
click at [503, 111] on button "6" at bounding box center [503, 105] width 18 height 18
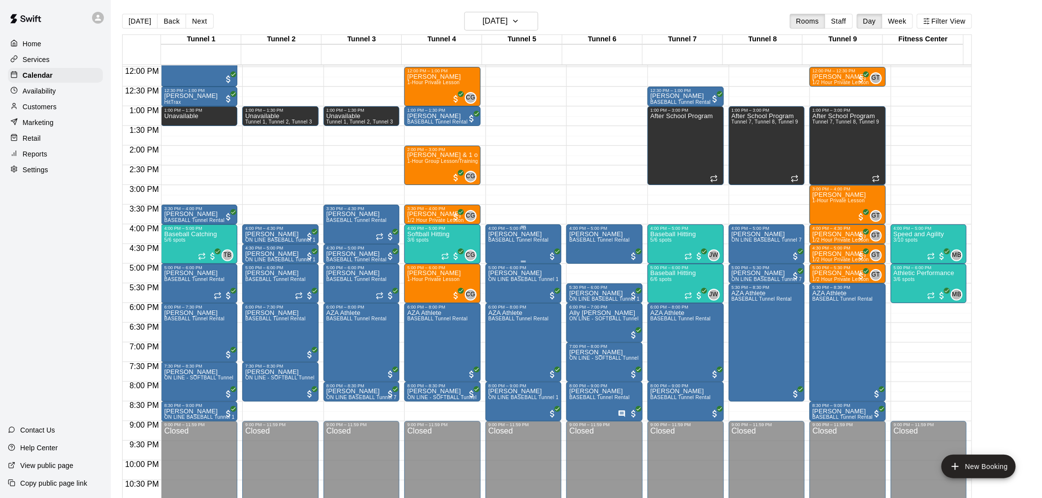
click at [527, 239] on span "BASEBALL Tunnel Rental" at bounding box center [518, 239] width 61 height 5
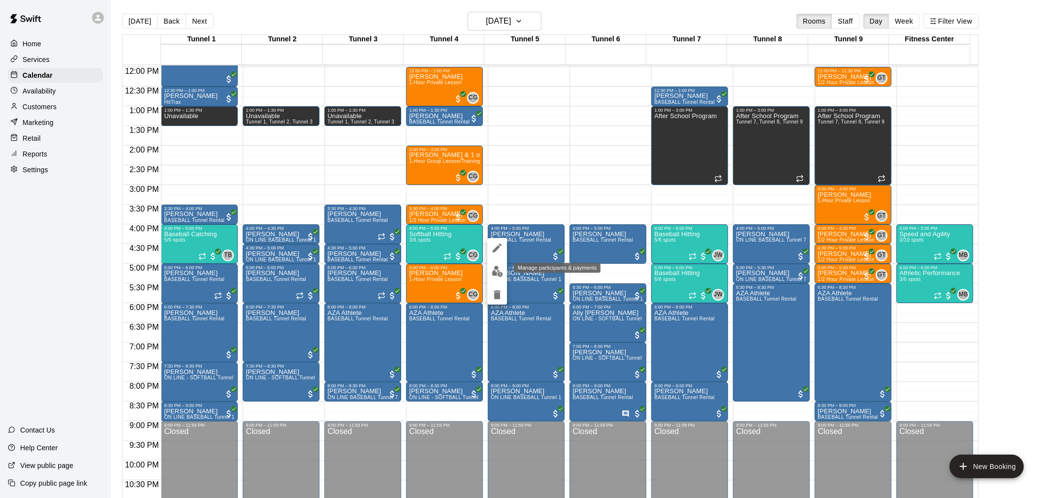
click at [503, 273] on button "edit" at bounding box center [497, 271] width 20 height 19
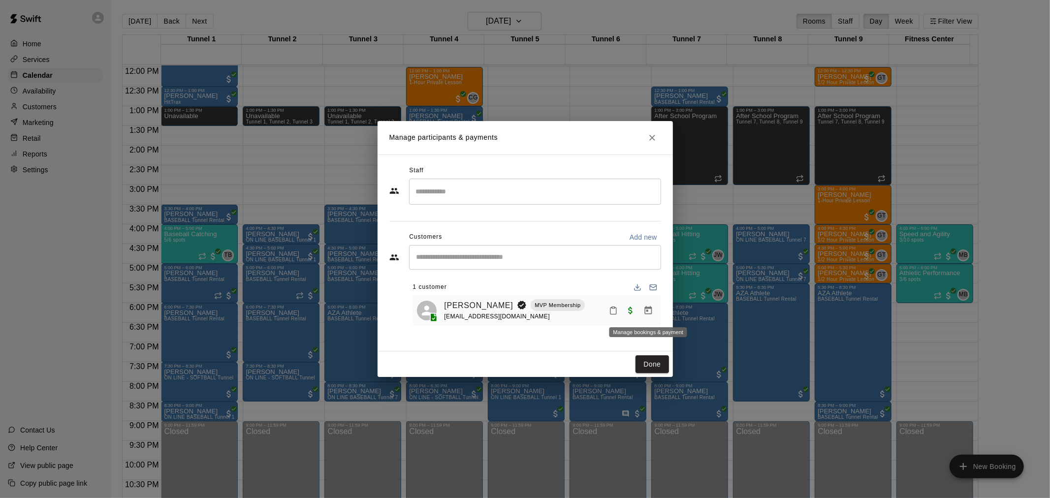
click at [649, 311] on icon "Manage bookings & payment" at bounding box center [648, 311] width 10 height 10
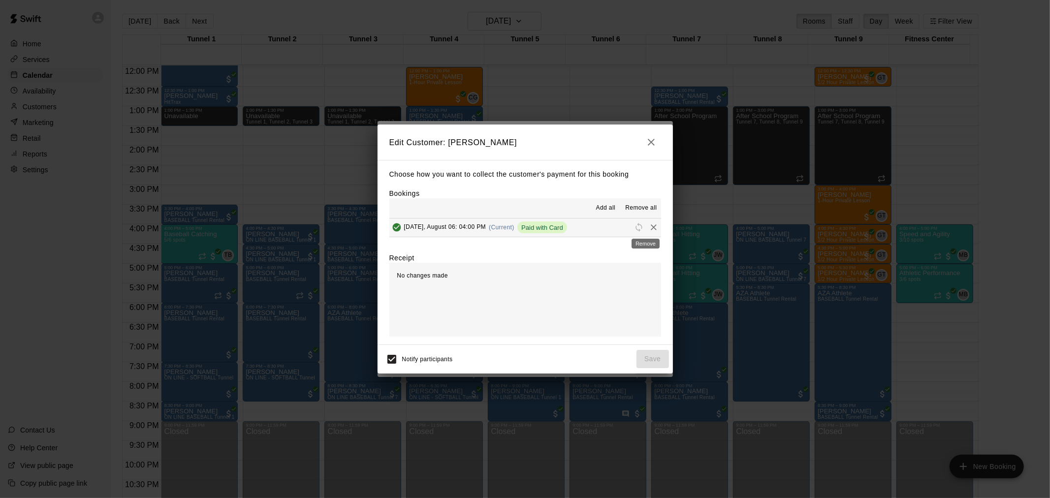
click at [649, 227] on icon "Remove" at bounding box center [654, 228] width 10 height 10
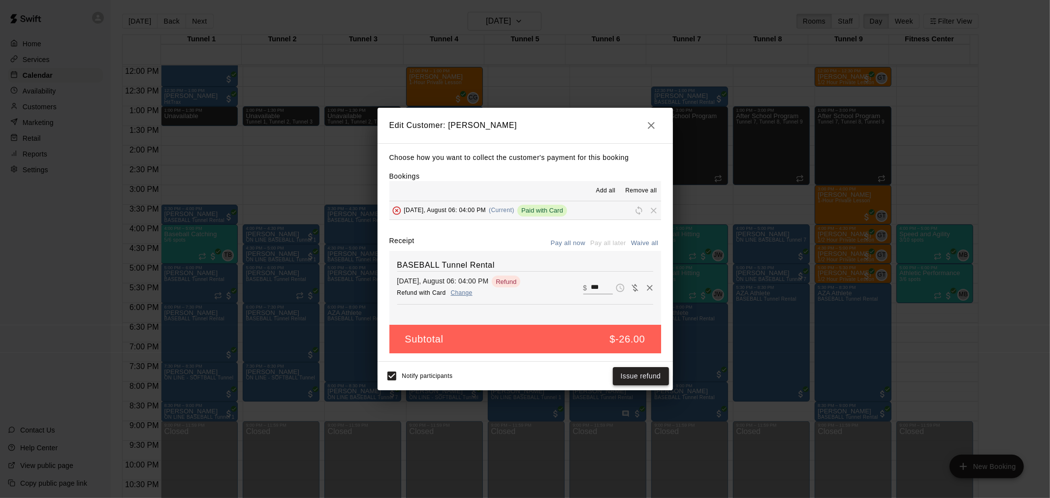
click at [646, 375] on button "Issue refund" at bounding box center [641, 376] width 56 height 18
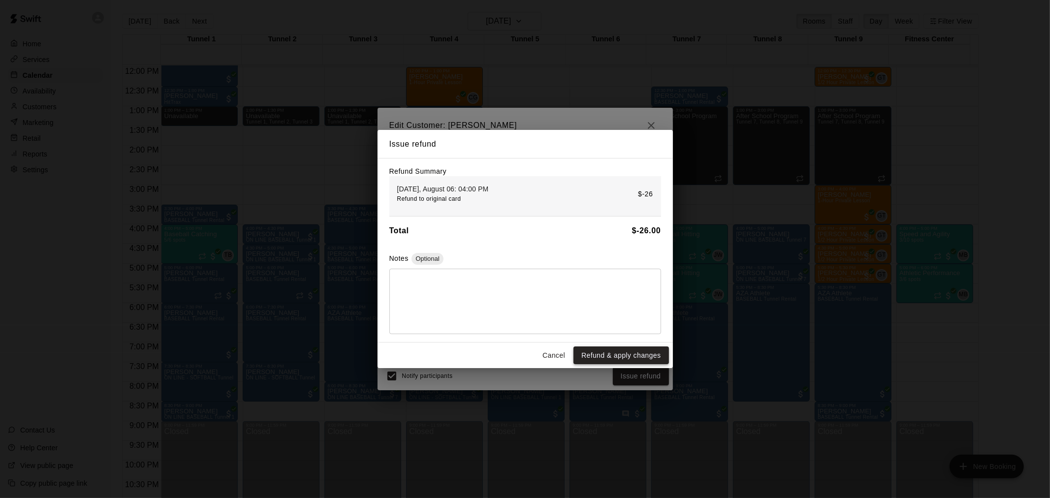
click at [639, 357] on button "Refund & apply changes" at bounding box center [621, 356] width 95 height 18
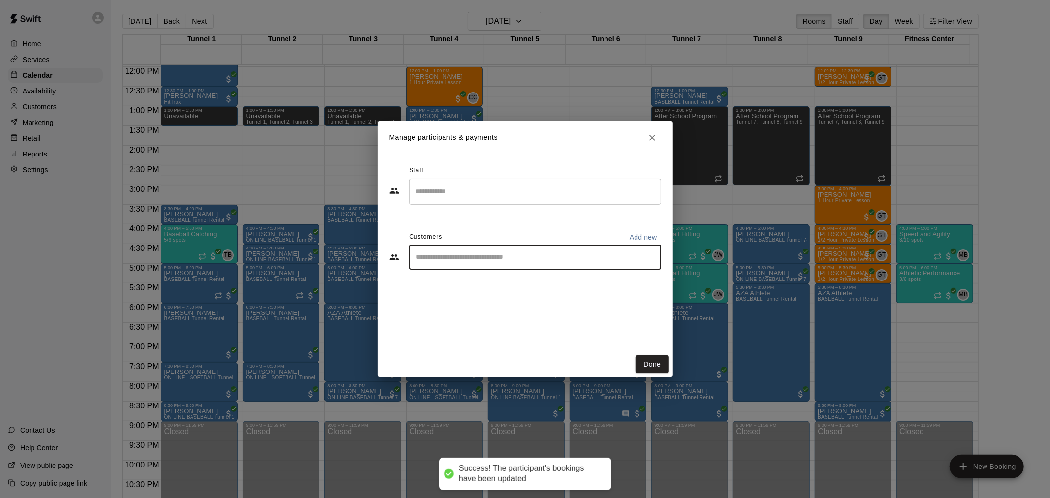
click at [517, 259] on input "Start typing to search customers..." at bounding box center [535, 258] width 243 height 10
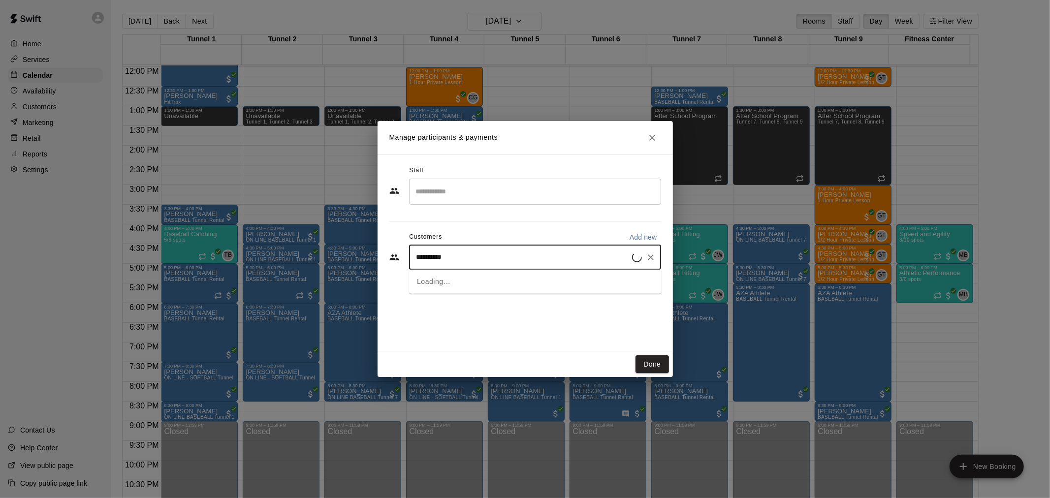
type input "**********"
click at [520, 287] on div "[PERSON_NAME] MVP Membership [EMAIL_ADDRESS][DOMAIN_NAME]" at bounding box center [495, 285] width 117 height 21
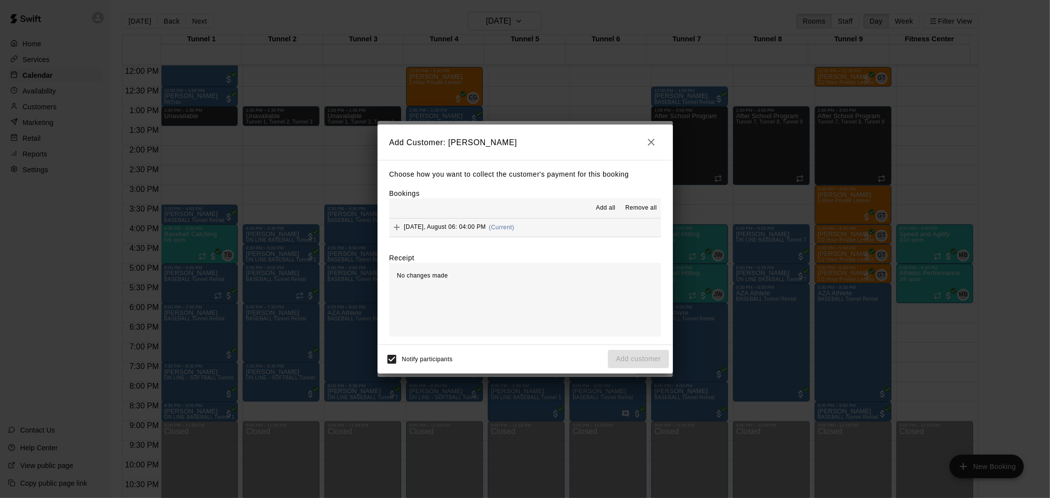
click at [562, 233] on button "Wednesday, August 06: 04:00 PM (Current)" at bounding box center [525, 228] width 272 height 18
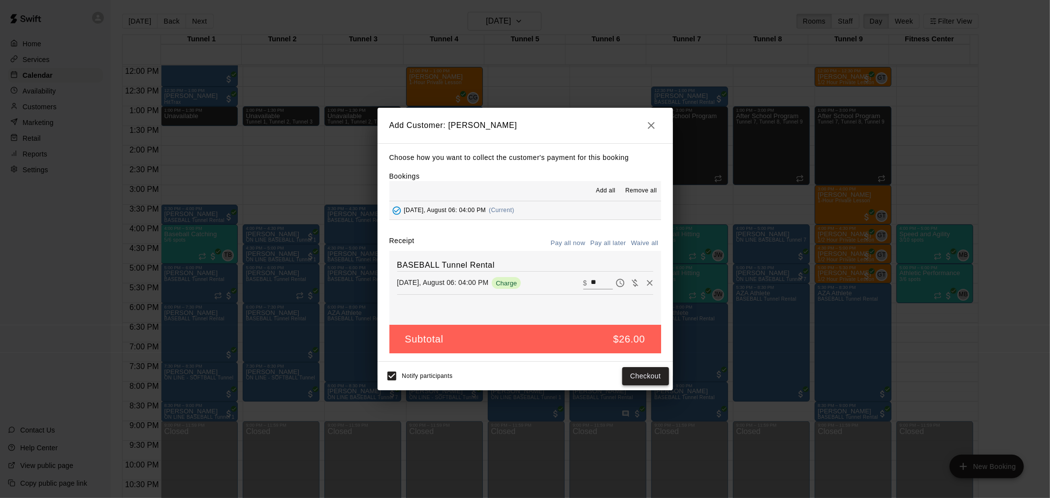
click at [641, 377] on button "Checkout" at bounding box center [645, 376] width 46 height 18
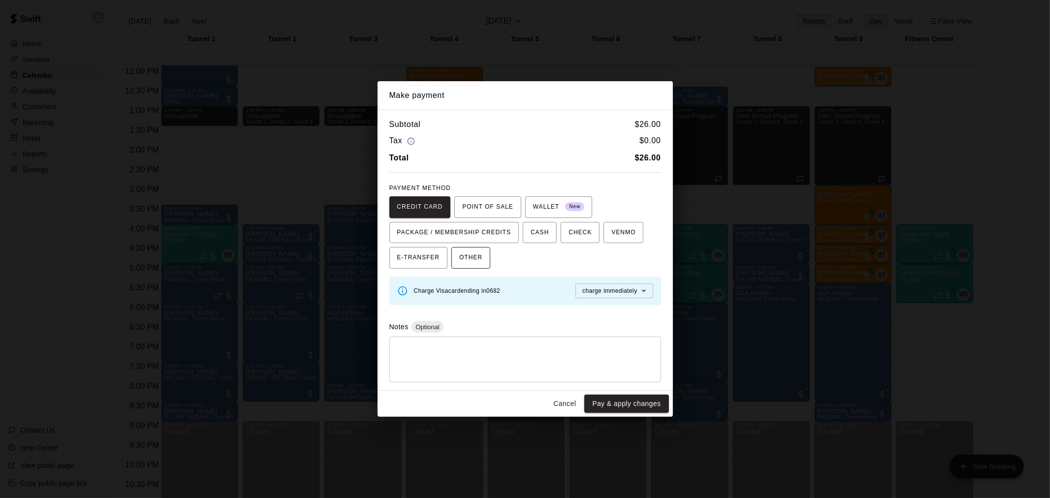
click at [480, 258] on span "OTHER" at bounding box center [470, 258] width 23 height 16
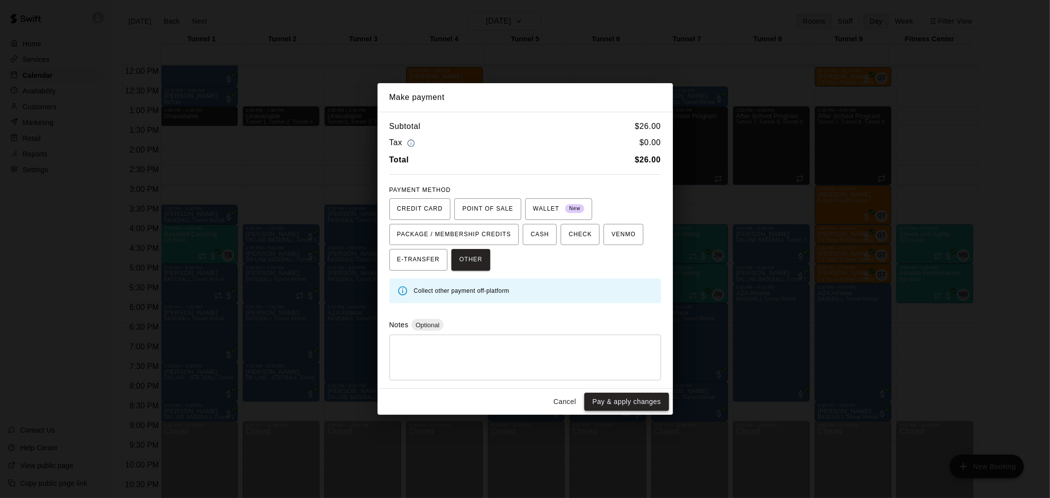
click at [642, 404] on button "Pay & apply changes" at bounding box center [626, 402] width 84 height 18
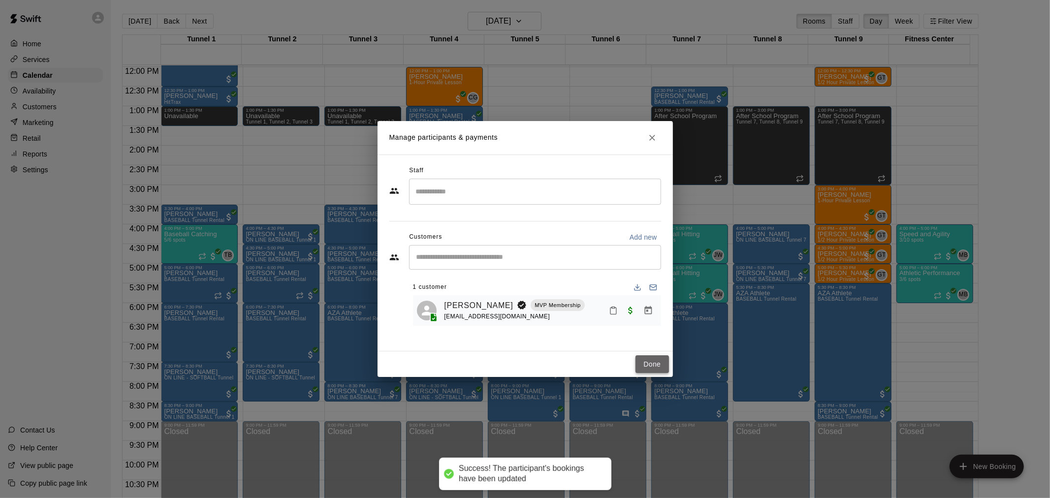
click at [647, 362] on button "Done" at bounding box center [652, 364] width 33 height 18
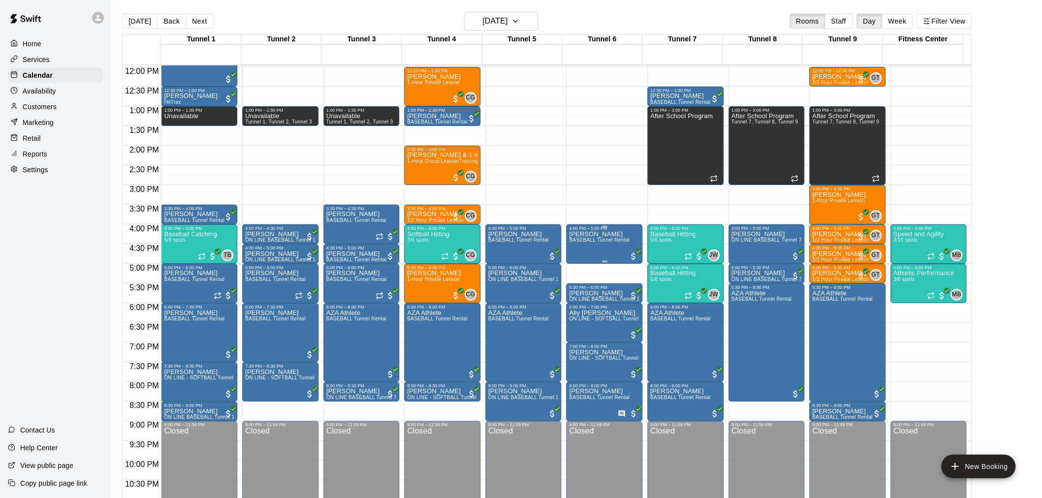
click at [598, 243] on span "BASEBALL Tunnel Rental" at bounding box center [599, 239] width 61 height 5
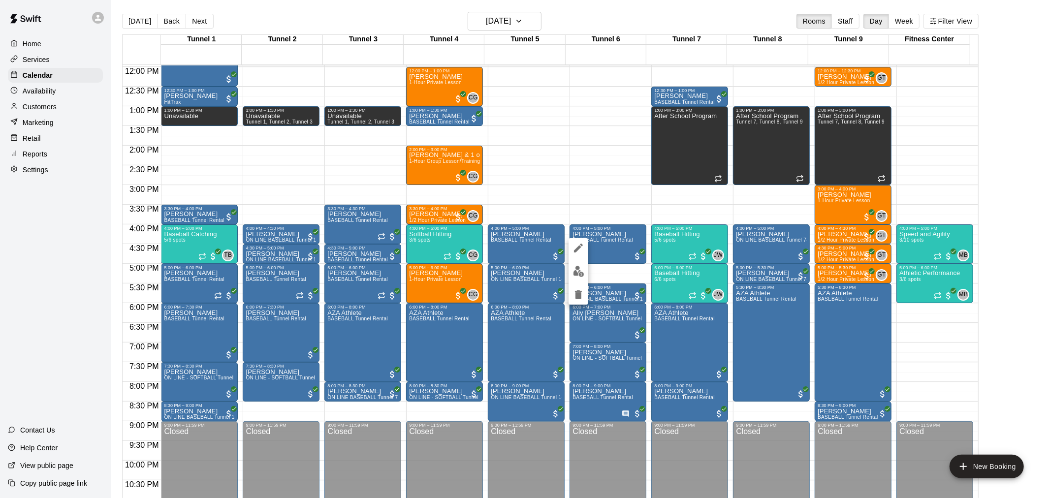
click at [582, 274] on img "edit" at bounding box center [578, 271] width 11 height 11
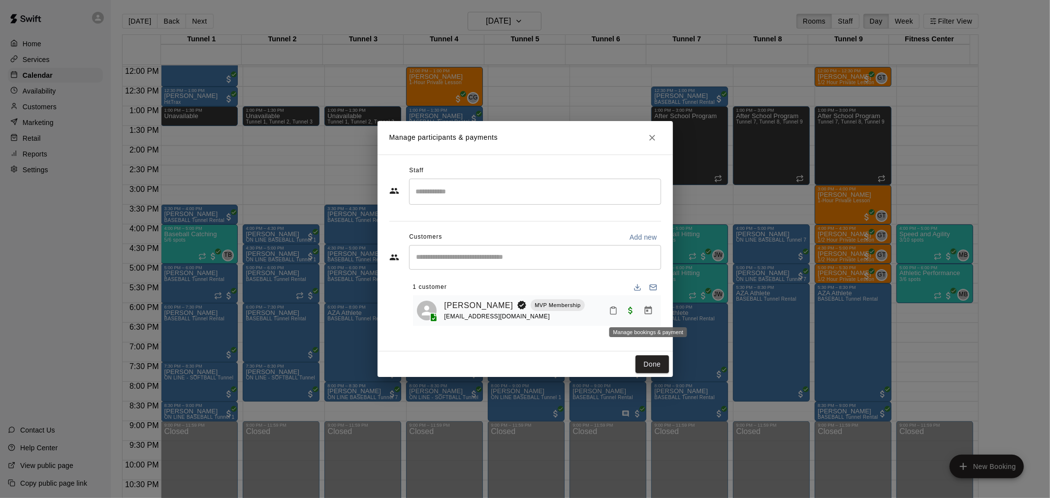
click at [650, 313] on icon "Manage bookings & payment" at bounding box center [648, 311] width 10 height 10
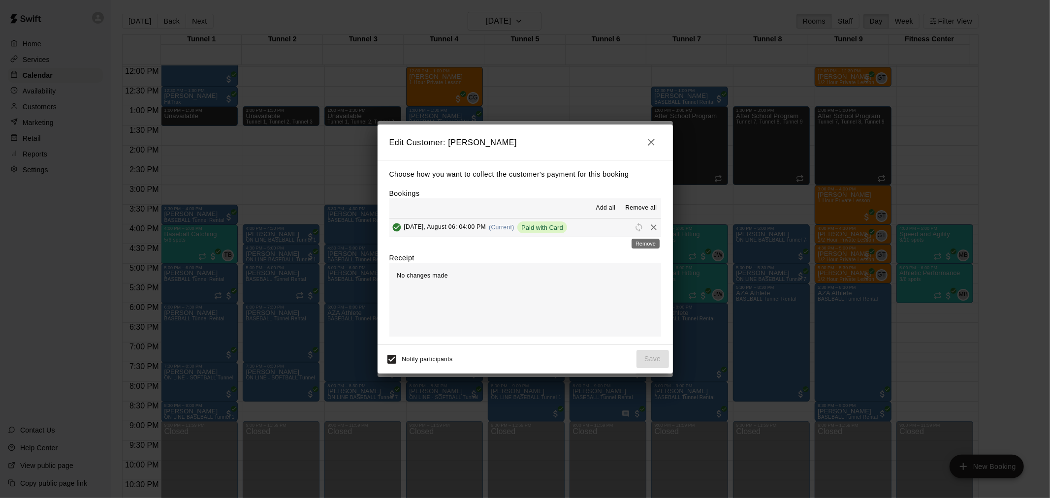
click at [649, 230] on icon "Remove" at bounding box center [654, 228] width 10 height 10
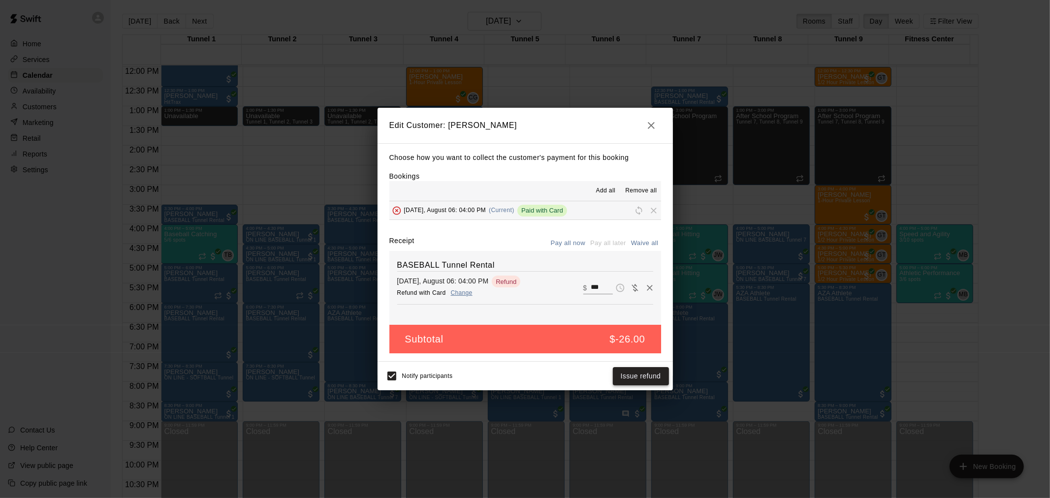
click at [647, 383] on button "Issue refund" at bounding box center [641, 376] width 56 height 18
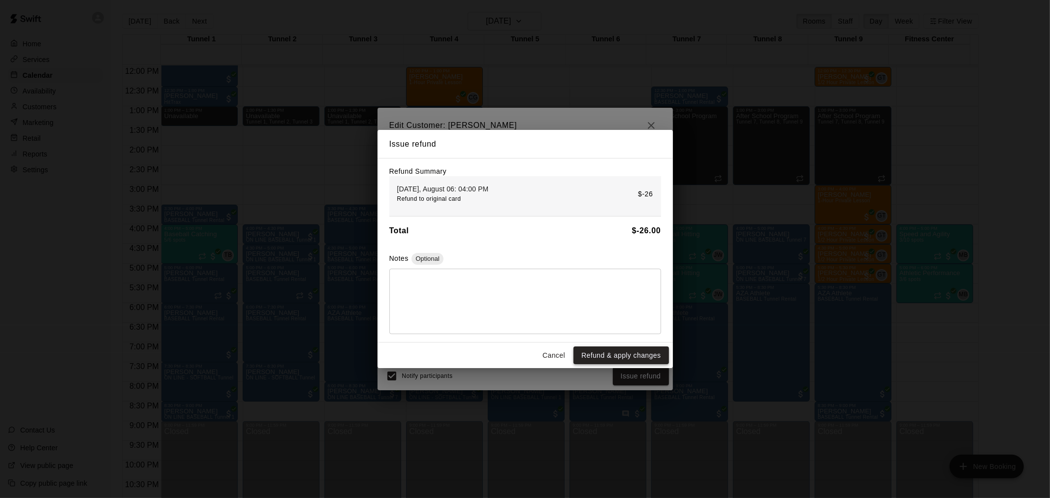
click at [633, 355] on button "Refund & apply changes" at bounding box center [621, 356] width 95 height 18
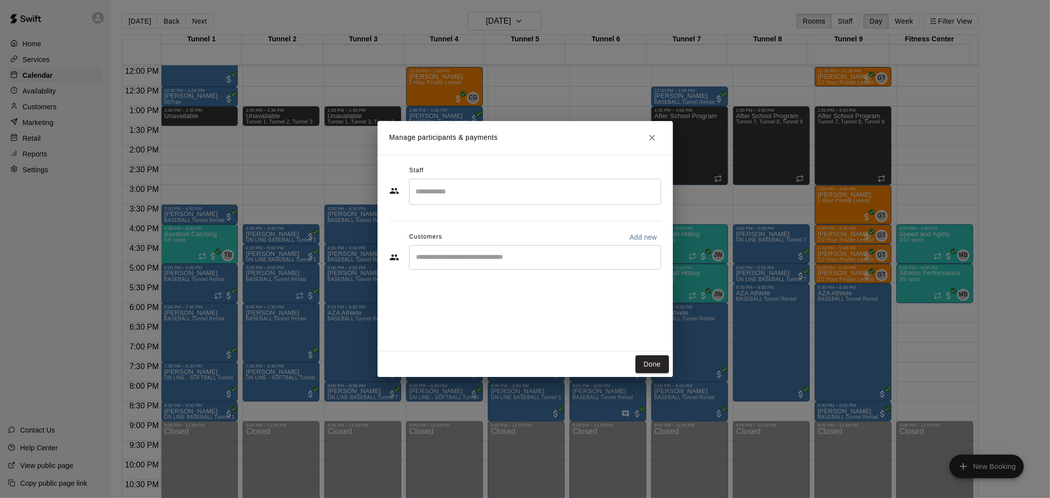
click at [567, 261] on input "Start typing to search customers..." at bounding box center [535, 258] width 243 height 10
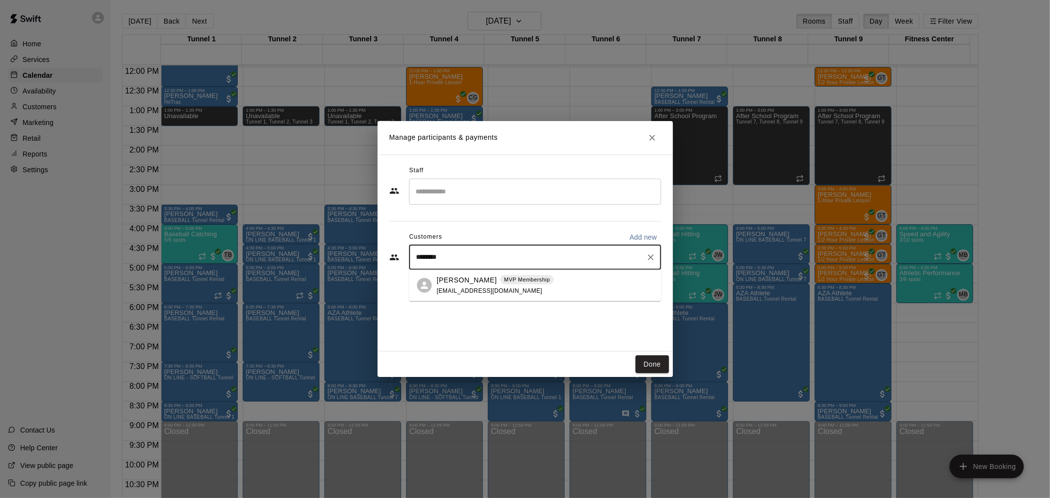
type input "*********"
click at [568, 296] on div "[PERSON_NAME] MVP Membership [EMAIL_ADDRESS][DOMAIN_NAME]" at bounding box center [535, 286] width 252 height 32
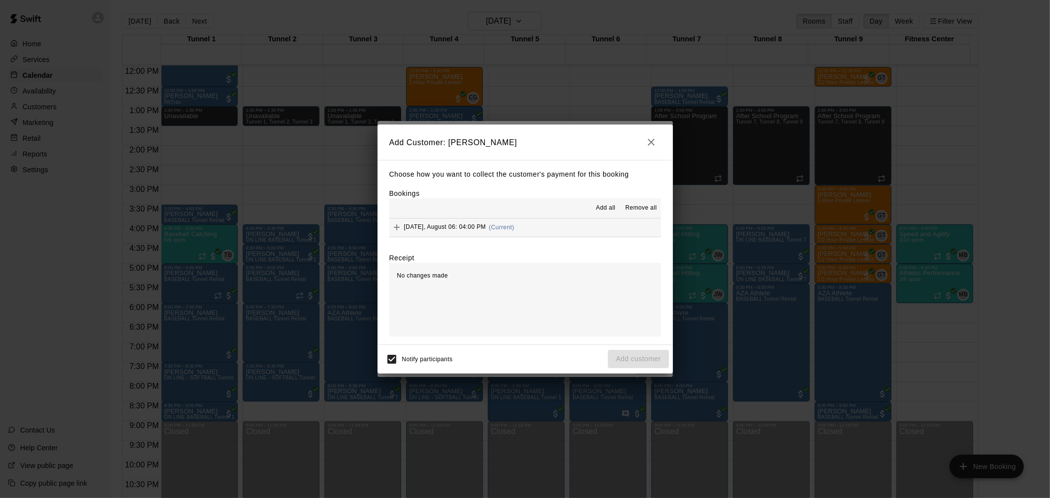
click at [558, 232] on button "Wednesday, August 06: 04:00 PM (Current)" at bounding box center [525, 228] width 272 height 18
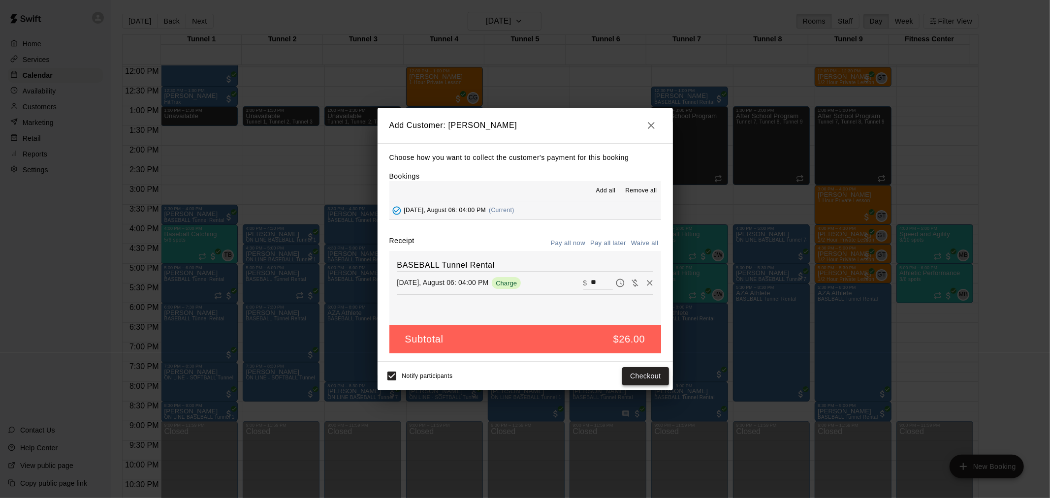
click at [646, 379] on button "Checkout" at bounding box center [645, 376] width 46 height 18
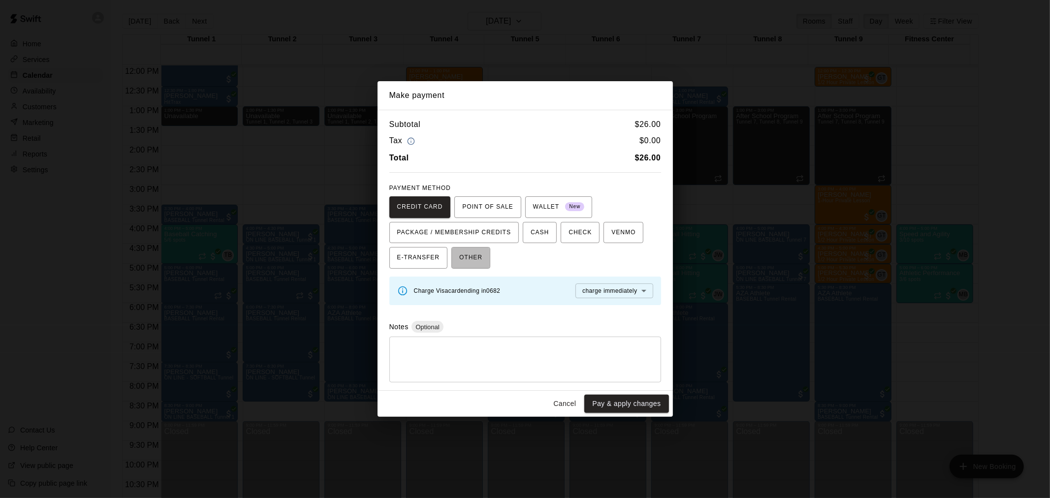
click at [488, 254] on button "OTHER" at bounding box center [470, 258] width 39 height 22
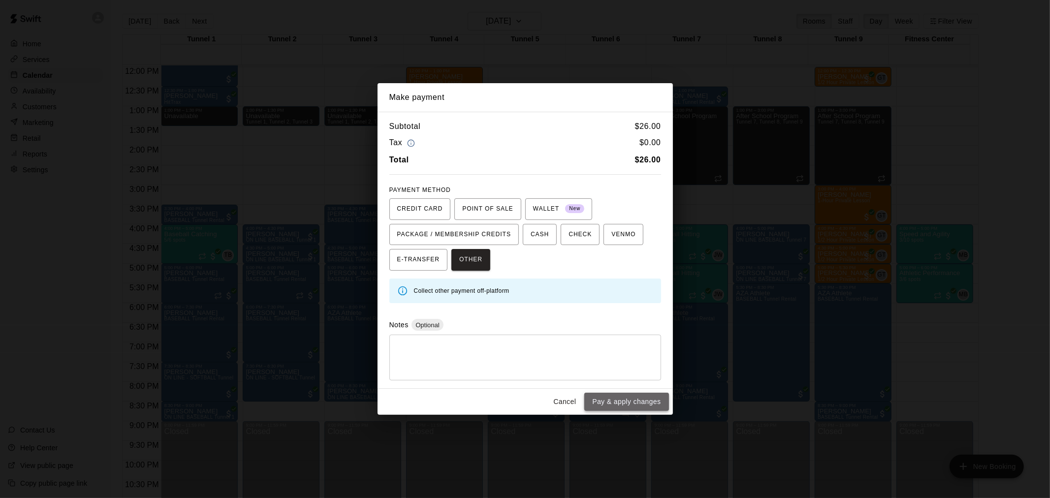
click at [633, 402] on button "Pay & apply changes" at bounding box center [626, 402] width 84 height 18
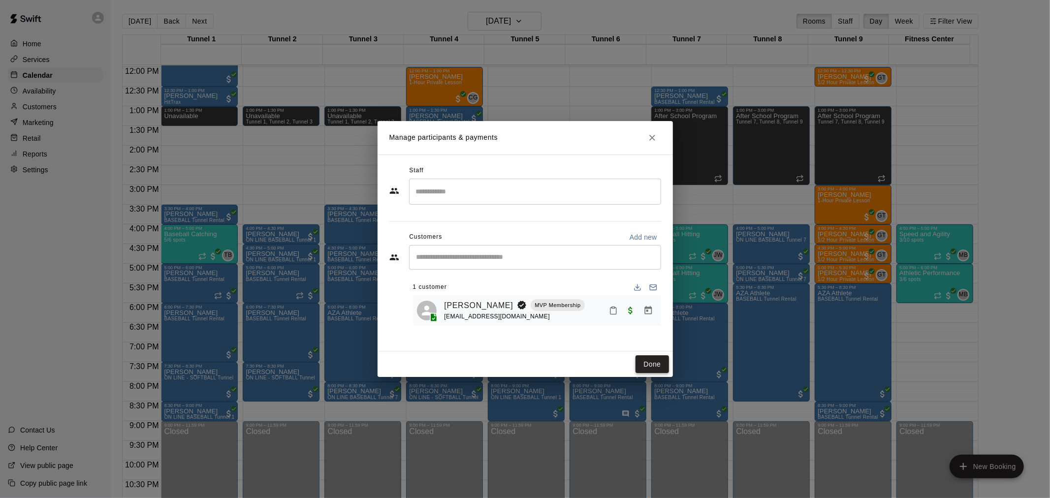
click at [646, 357] on button "Done" at bounding box center [652, 364] width 33 height 18
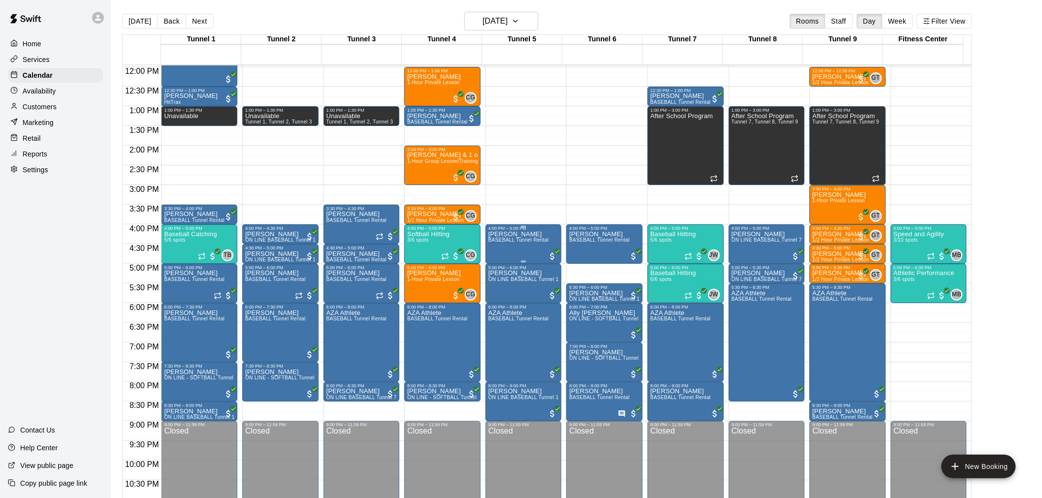
click at [529, 244] on div "[PERSON_NAME] BASEBALL Tunnel Rental" at bounding box center [518, 480] width 61 height 498
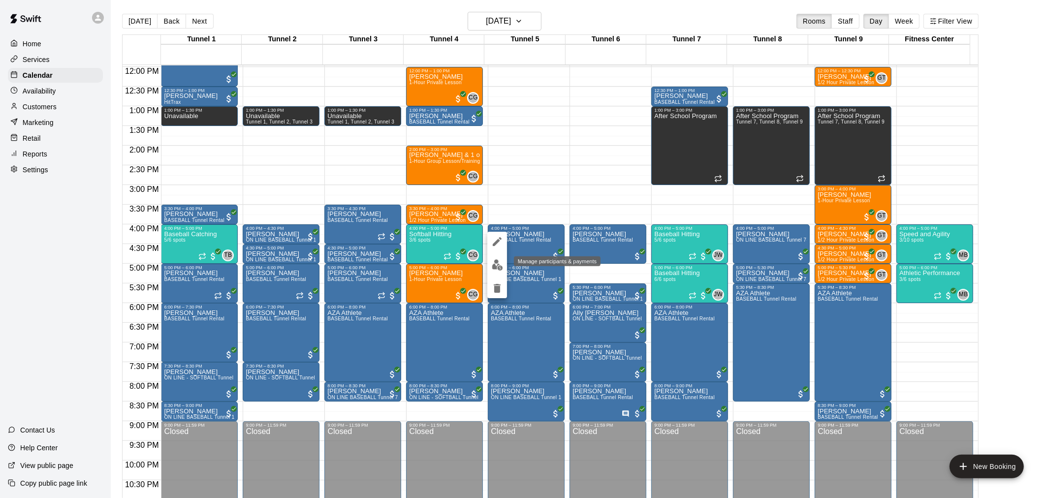
click at [501, 262] on img "edit" at bounding box center [497, 264] width 11 height 11
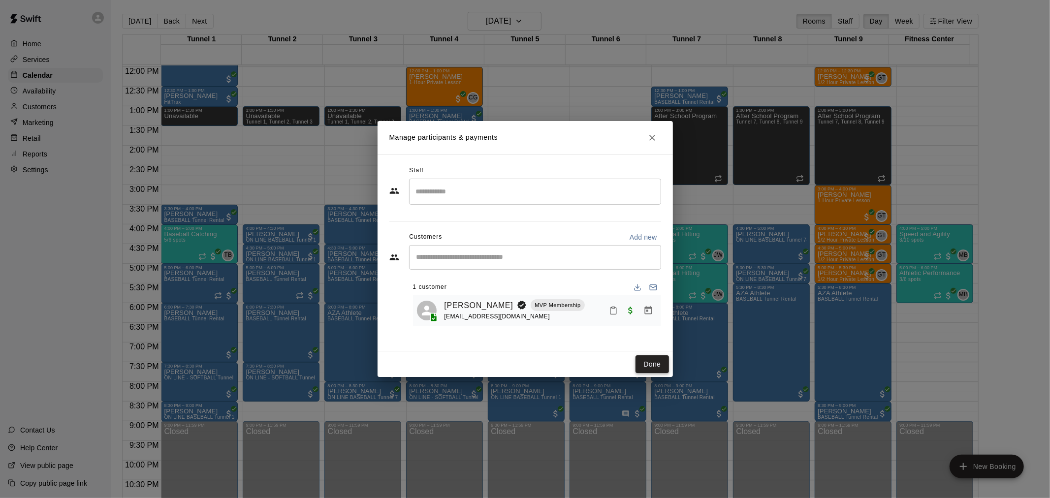
click at [644, 356] on button "Done" at bounding box center [652, 364] width 33 height 18
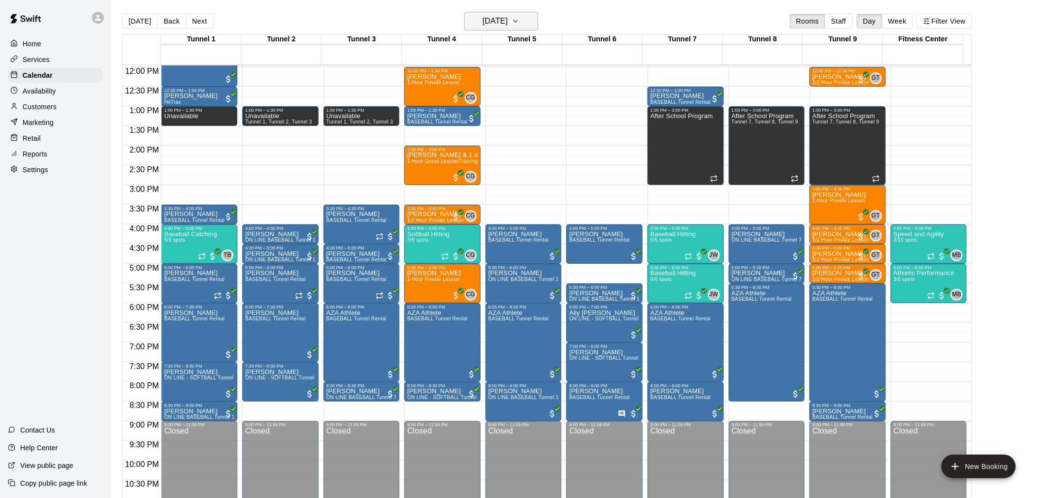
click at [505, 23] on h6 "[DATE]" at bounding box center [494, 21] width 25 height 14
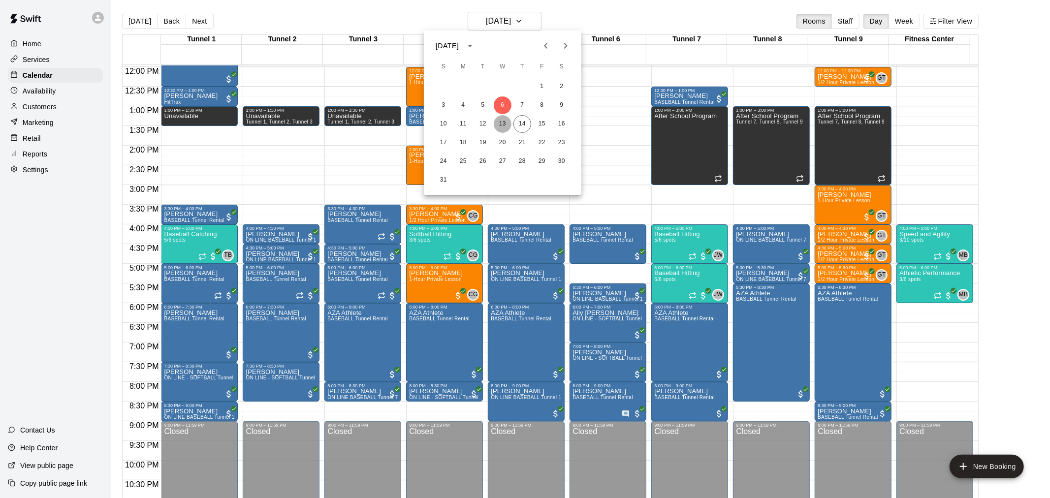
click at [505, 122] on button "13" at bounding box center [503, 124] width 18 height 18
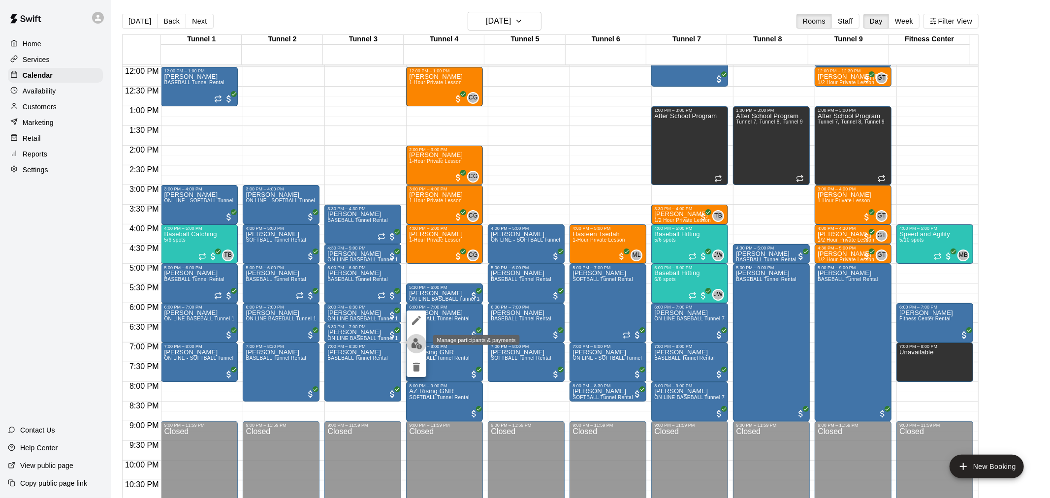
click at [417, 346] on img "edit" at bounding box center [416, 343] width 11 height 11
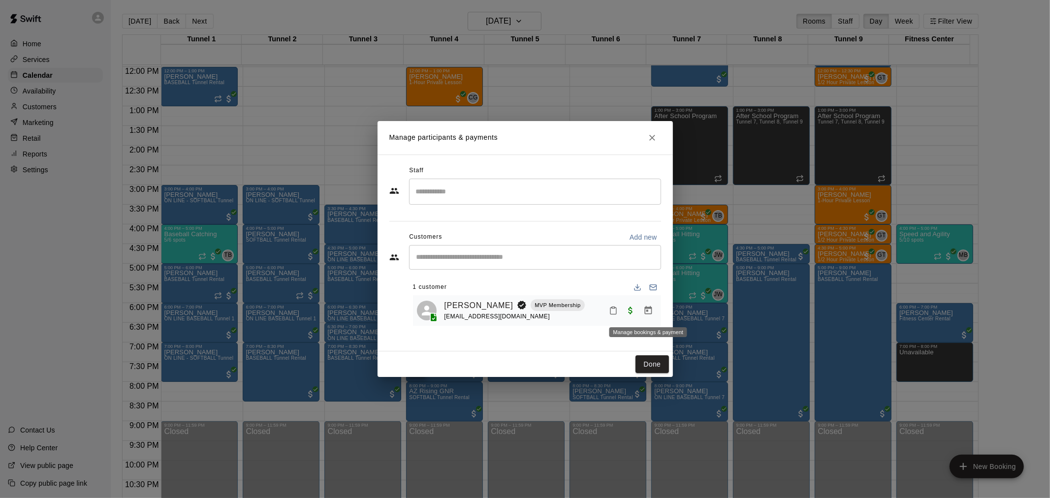
click at [650, 311] on icon "Manage bookings & payment" at bounding box center [648, 311] width 10 height 10
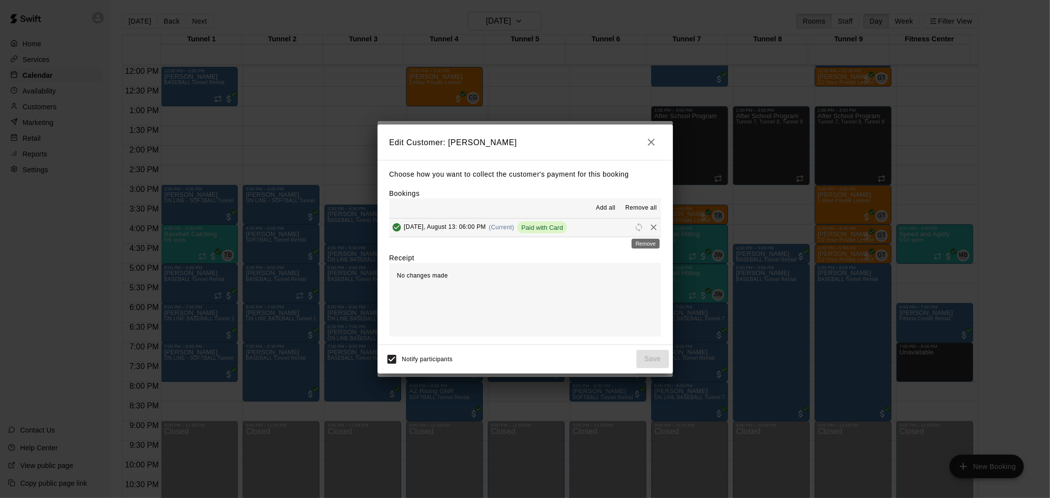
click at [649, 224] on icon "Remove" at bounding box center [654, 228] width 10 height 10
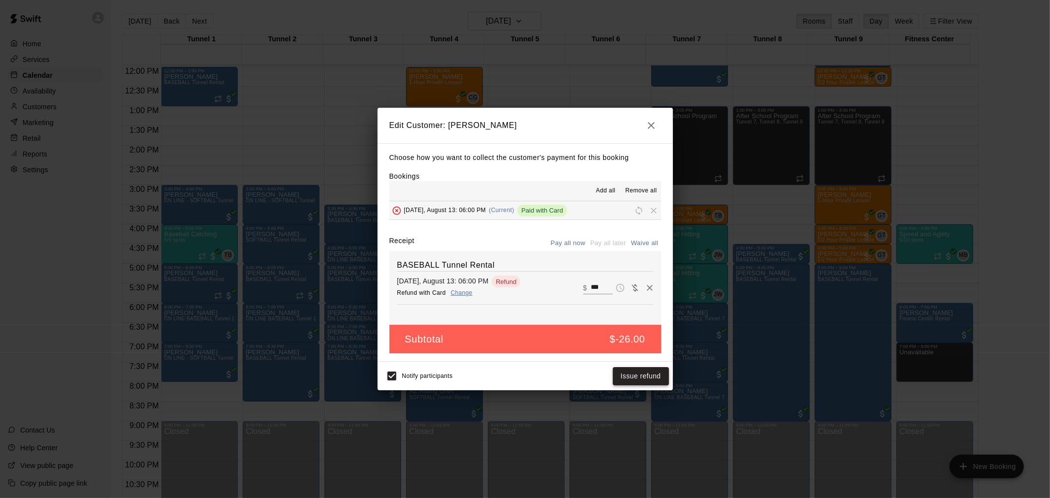
click at [642, 376] on button "Issue refund" at bounding box center [641, 376] width 56 height 18
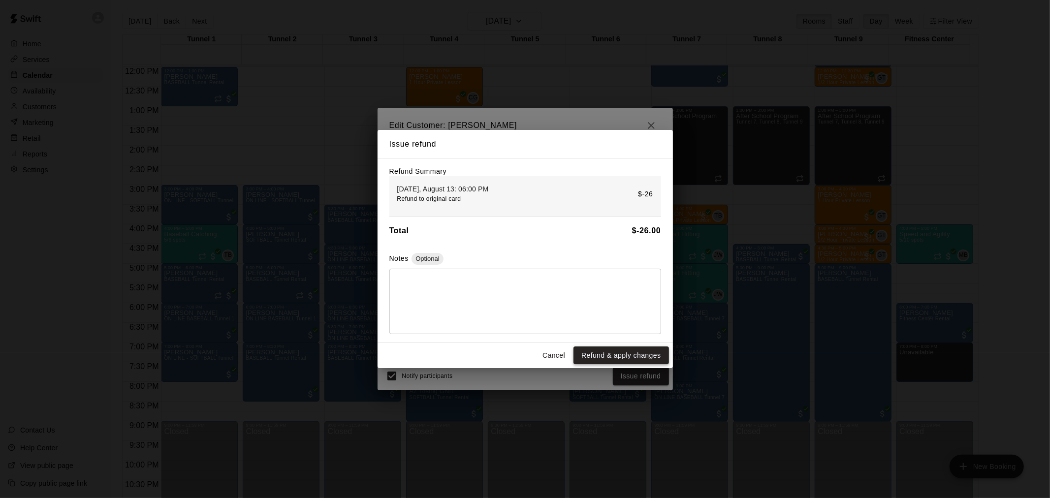
click at [628, 357] on button "Refund & apply changes" at bounding box center [621, 356] width 95 height 18
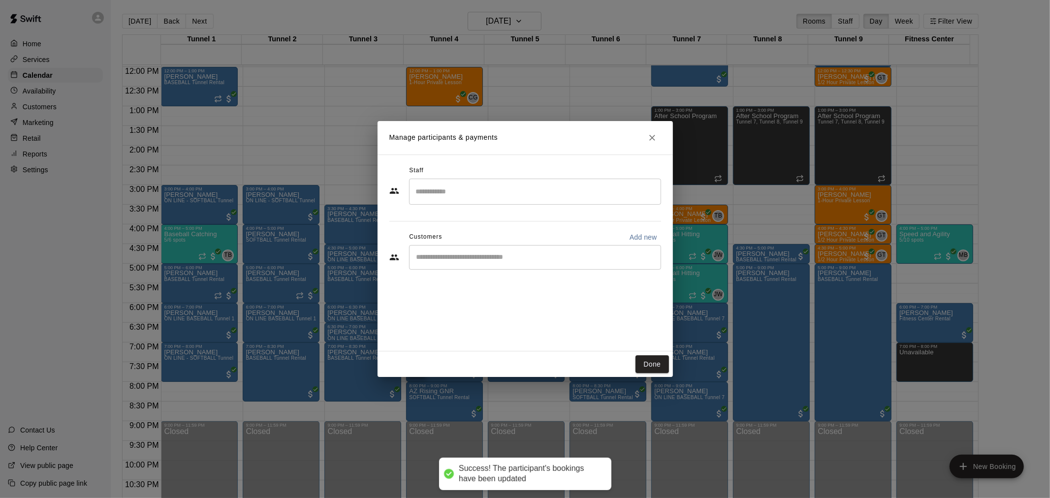
click at [543, 266] on div "​" at bounding box center [535, 257] width 252 height 25
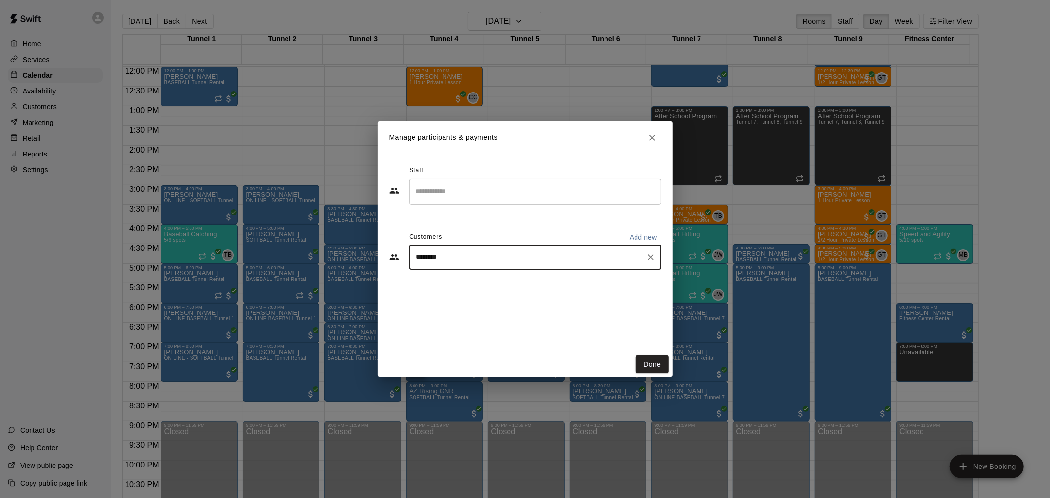
type input "*********"
click at [543, 279] on p "MVP Membership" at bounding box center [527, 280] width 46 height 8
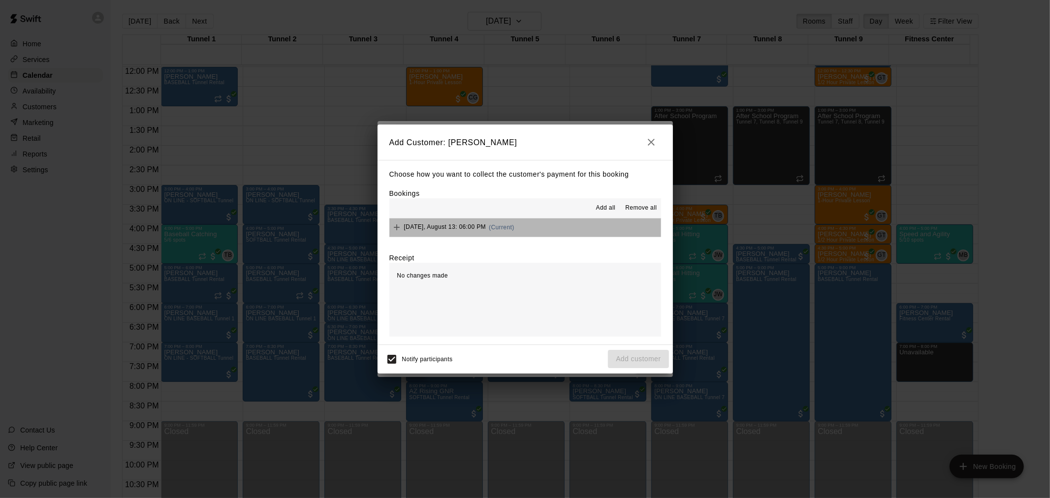
click at [575, 235] on button "Wednesday, August 13: 06:00 PM (Current)" at bounding box center [525, 228] width 272 height 18
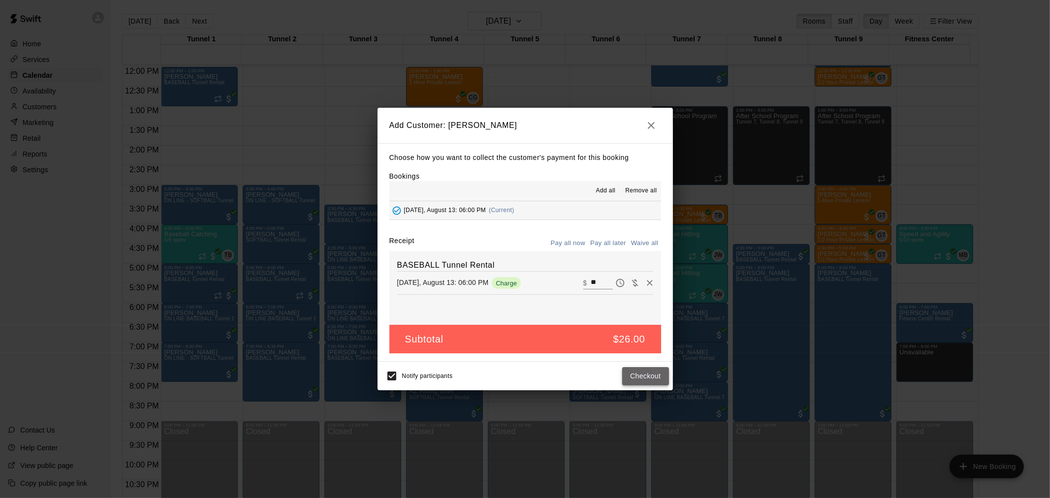
click at [650, 378] on button "Checkout" at bounding box center [645, 376] width 46 height 18
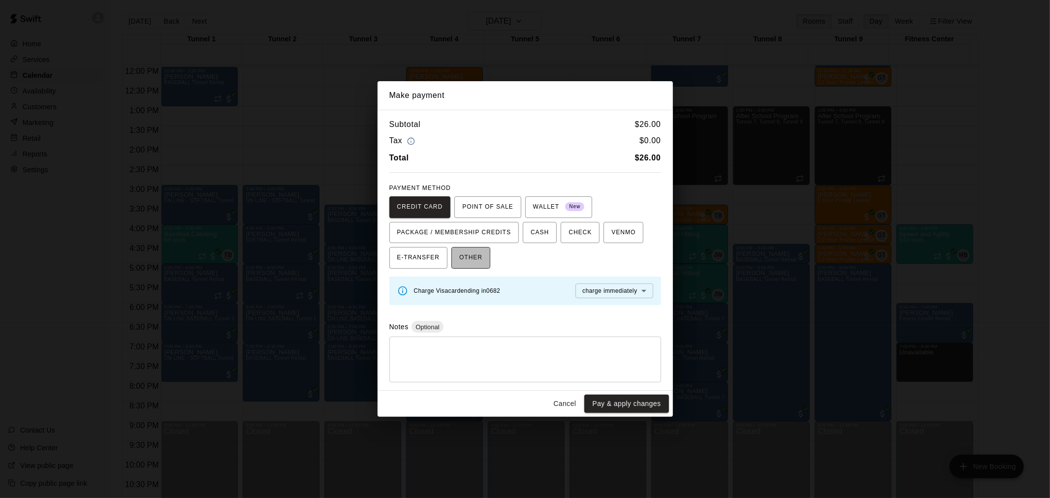
click at [476, 262] on span "OTHER" at bounding box center [470, 258] width 23 height 16
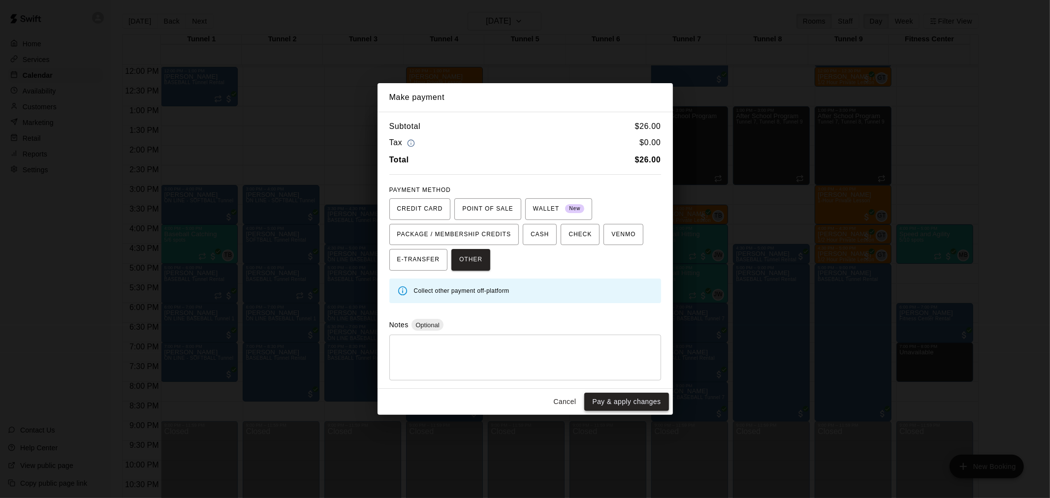
click at [613, 405] on button "Pay & apply changes" at bounding box center [626, 402] width 84 height 18
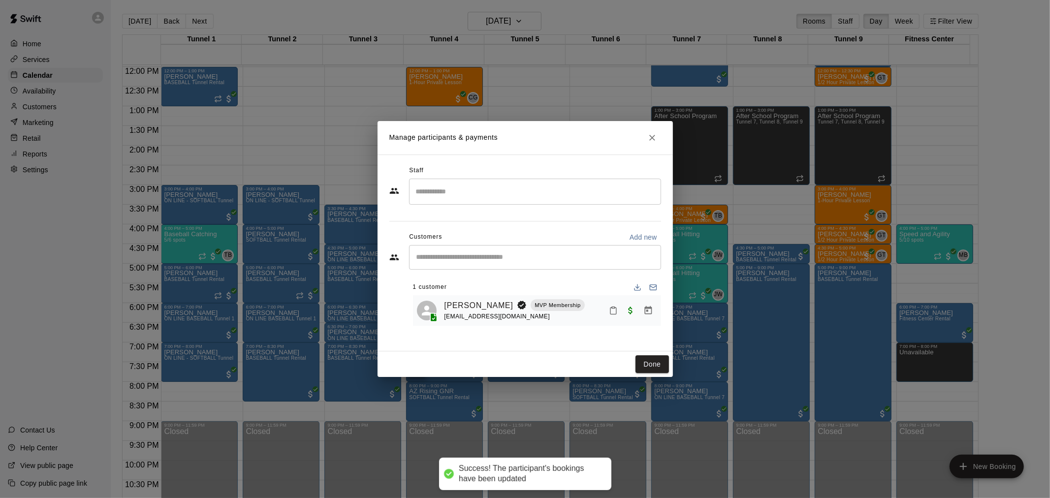
click at [643, 353] on div "Done" at bounding box center [525, 365] width 295 height 26
click at [643, 357] on button "Done" at bounding box center [652, 364] width 33 height 18
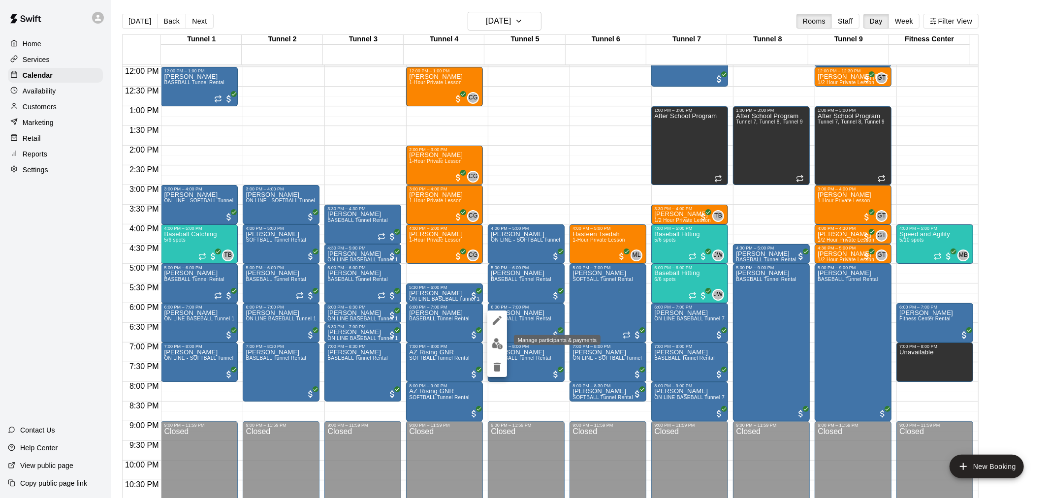
click at [496, 343] on img "edit" at bounding box center [497, 343] width 11 height 11
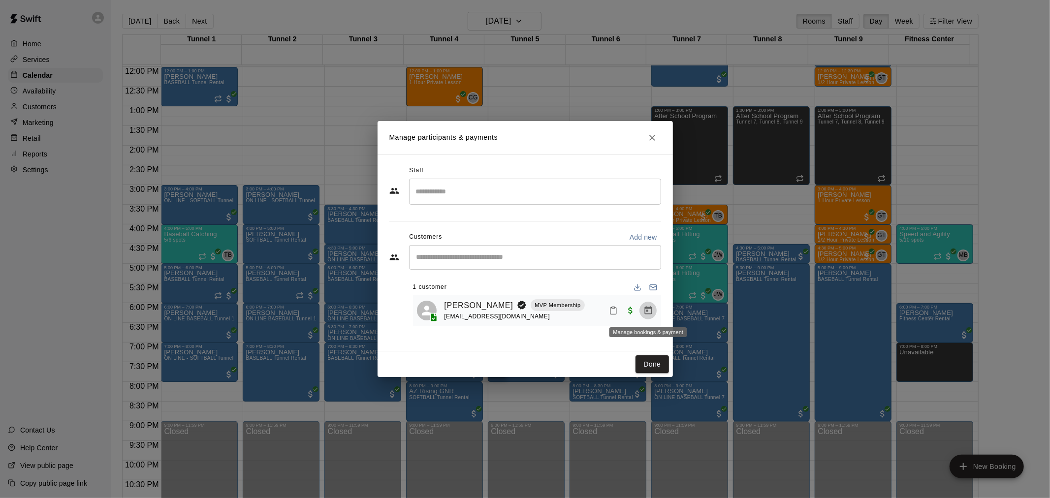
click at [647, 314] on icon "Manage bookings & payment" at bounding box center [647, 310] width 7 height 8
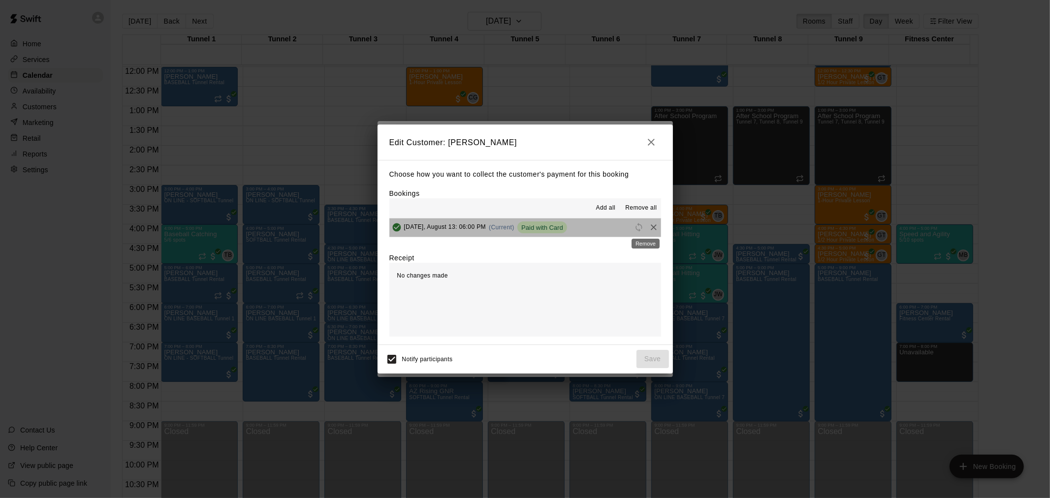
click at [643, 233] on div "Remove" at bounding box center [646, 241] width 30 height 18
click at [651, 229] on icon "Remove" at bounding box center [654, 227] width 6 height 6
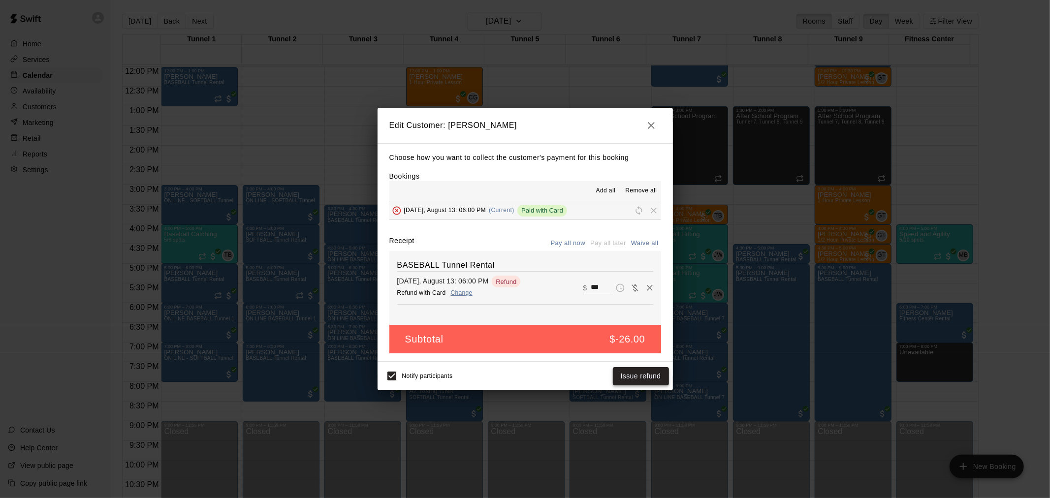
click at [640, 372] on button "Issue refund" at bounding box center [641, 376] width 56 height 18
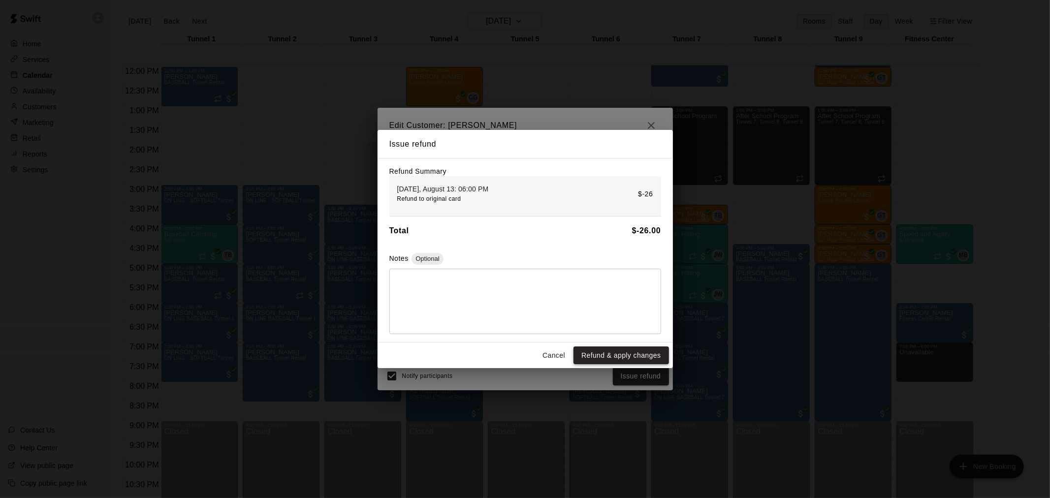
click at [629, 361] on button "Refund & apply changes" at bounding box center [621, 356] width 95 height 18
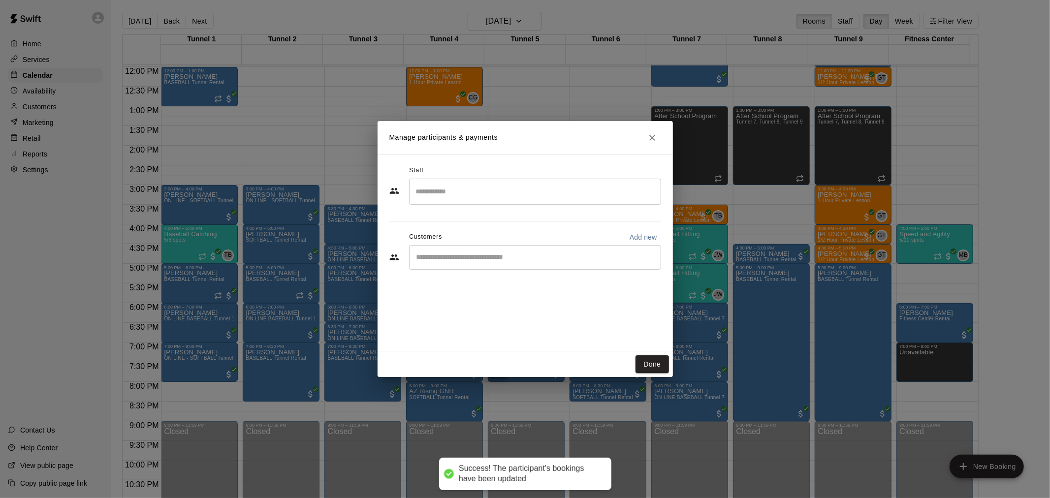
click at [523, 252] on div "​" at bounding box center [535, 257] width 252 height 25
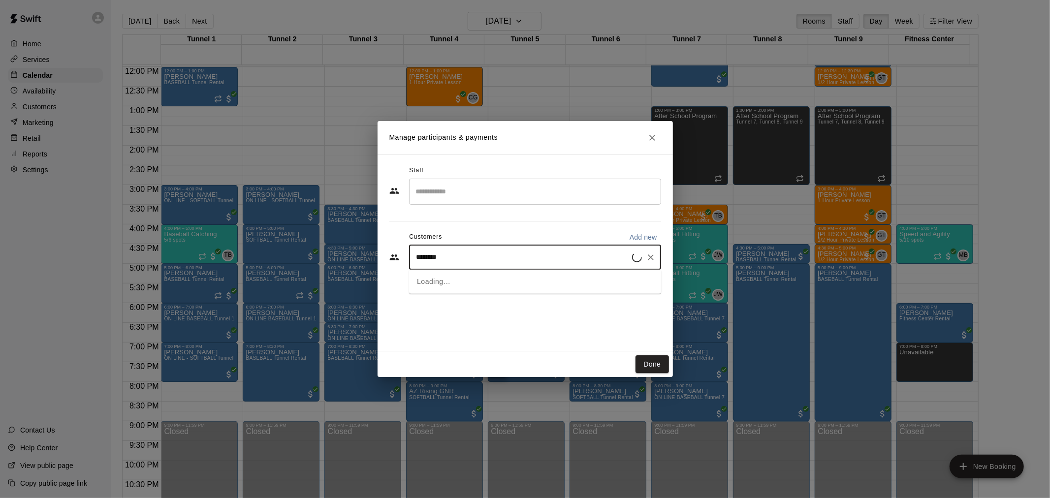
type input "*********"
click at [464, 284] on p "[PERSON_NAME]" at bounding box center [467, 280] width 60 height 10
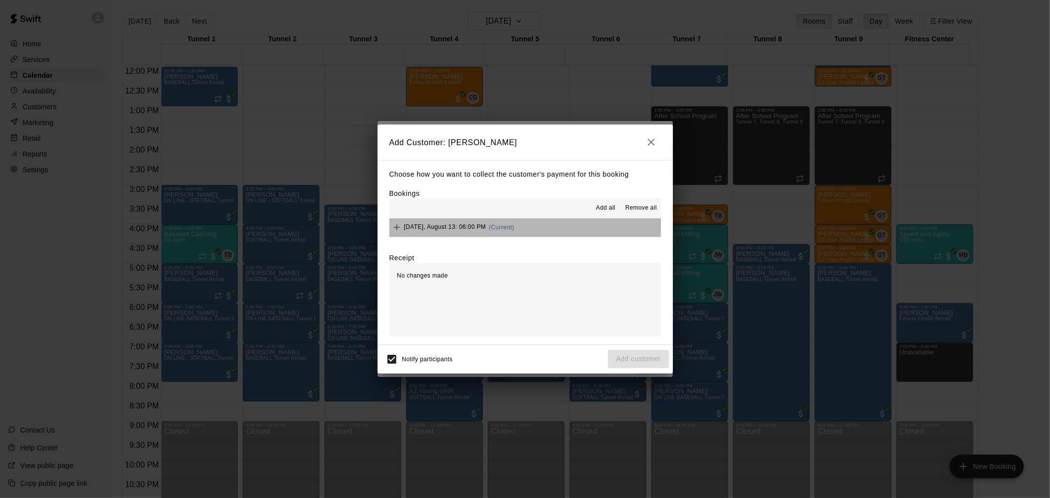
click at [579, 225] on button "Wednesday, August 13: 06:00 PM (Current)" at bounding box center [525, 228] width 272 height 18
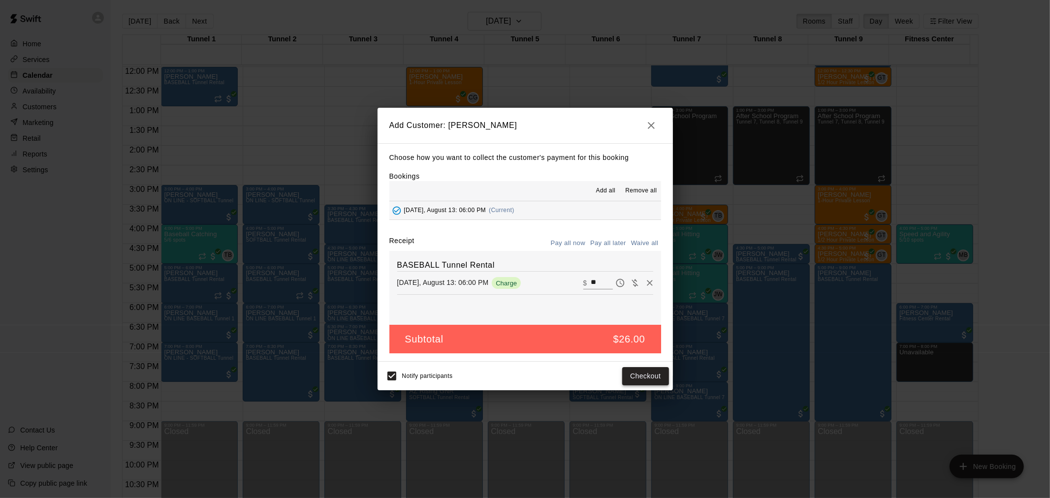
click at [638, 378] on button "Checkout" at bounding box center [645, 376] width 46 height 18
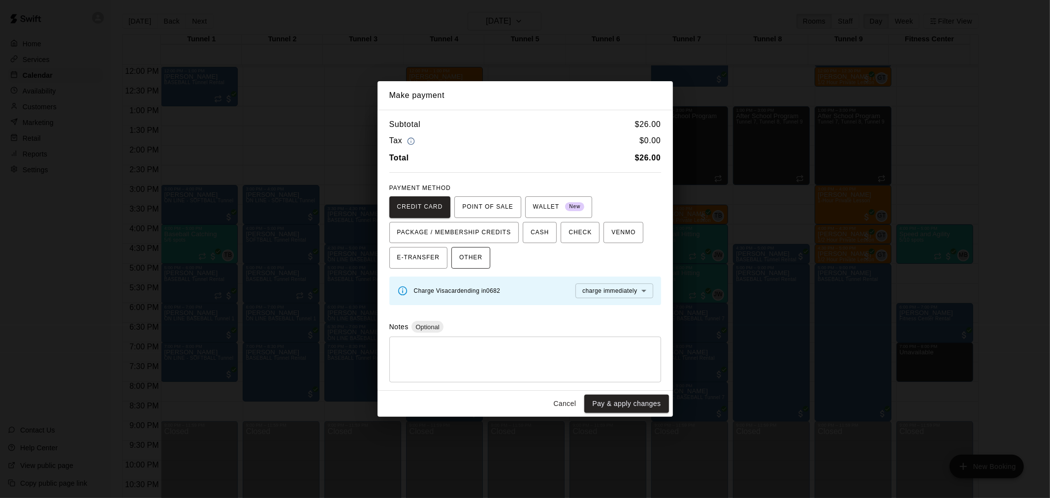
click at [466, 253] on span "OTHER" at bounding box center [470, 258] width 23 height 16
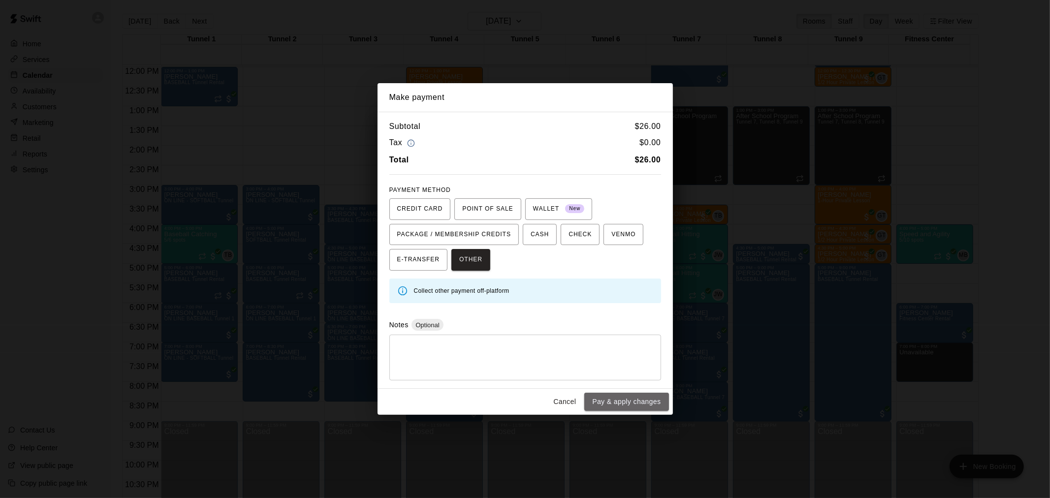
click at [614, 406] on button "Pay & apply changes" at bounding box center [626, 402] width 84 height 18
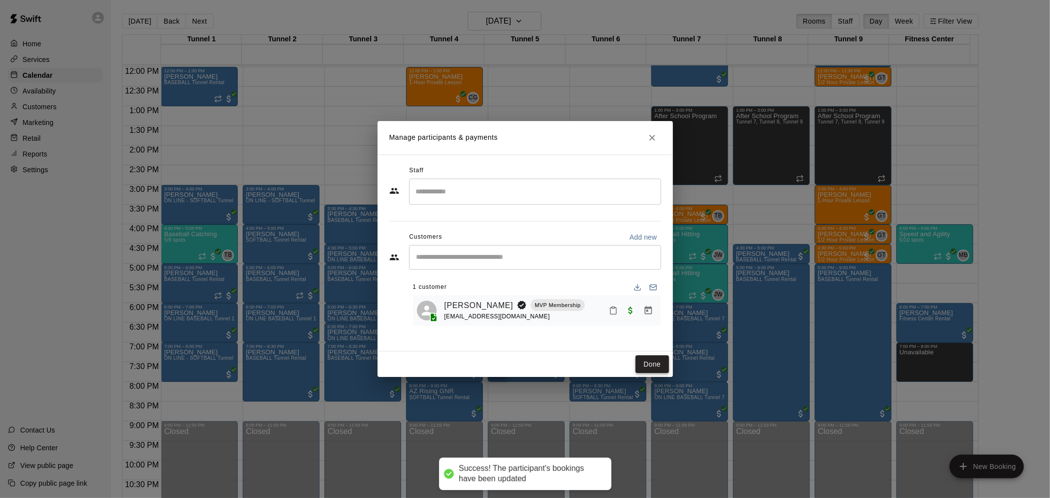
click at [652, 362] on button "Done" at bounding box center [652, 364] width 33 height 18
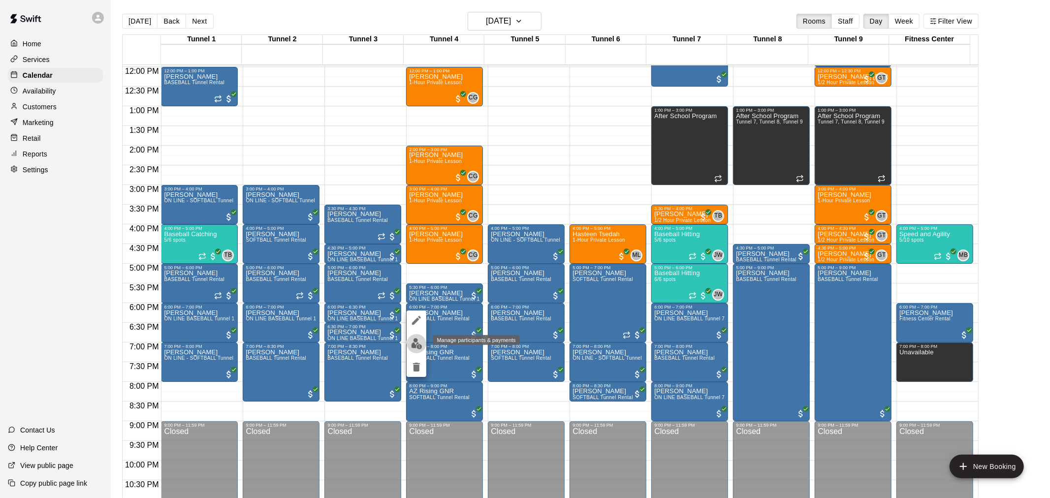
click at [413, 342] on img "edit" at bounding box center [416, 343] width 11 height 11
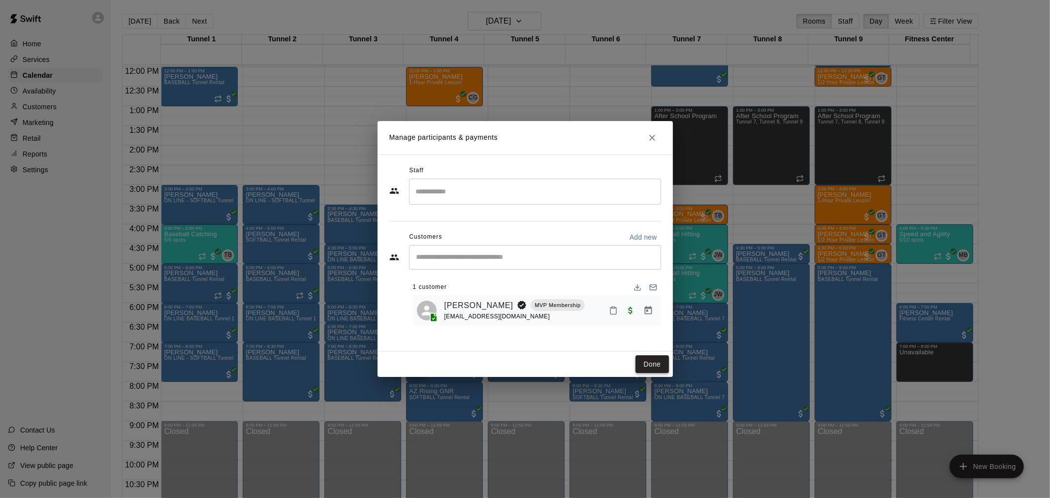
click at [651, 365] on button "Done" at bounding box center [652, 364] width 33 height 18
